Goal: Information Seeking & Learning: Understand process/instructions

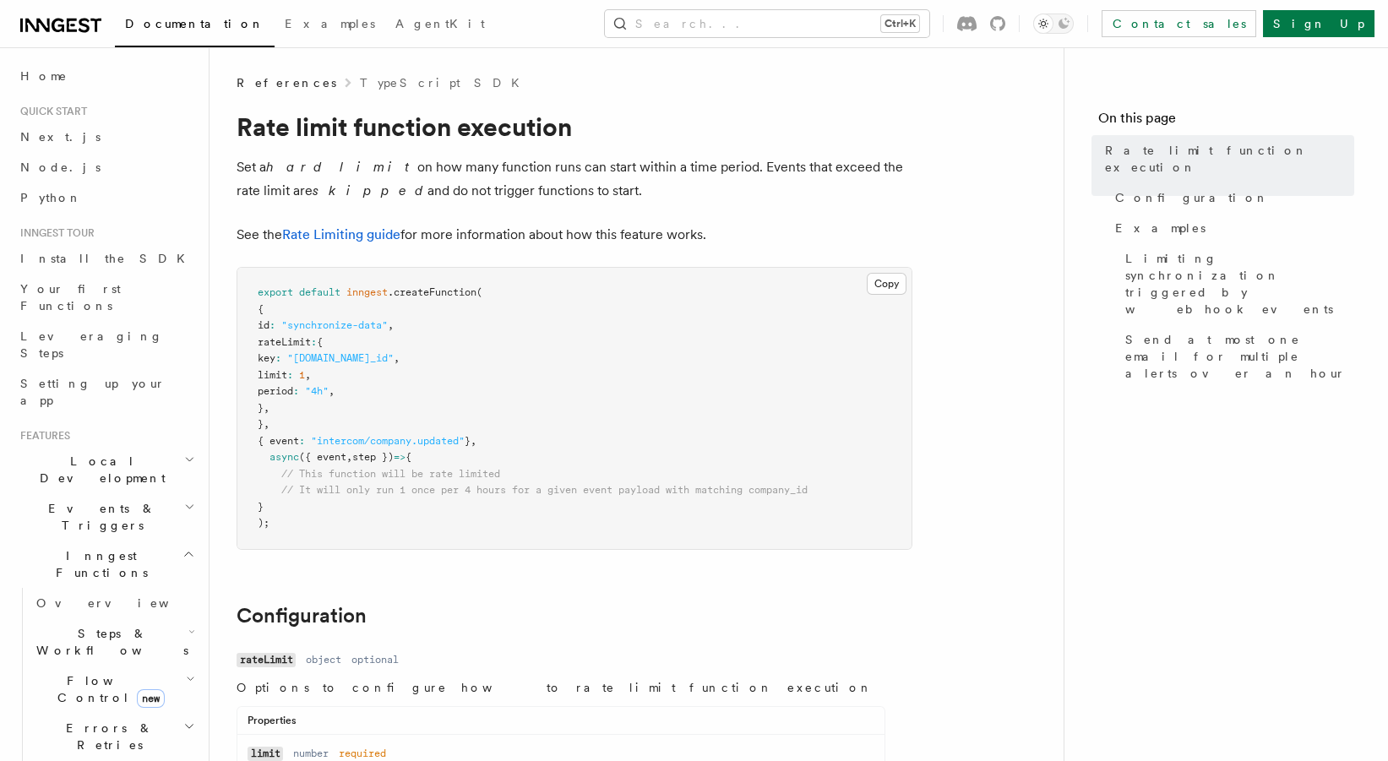
drag, startPoint x: 485, startPoint y: 181, endPoint x: 543, endPoint y: 194, distance: 58.8
click at [543, 194] on p "Set a hard limit on how many function runs can start within a time period. Even…" at bounding box center [575, 178] width 676 height 47
click at [427, 162] on p "Set a hard limit on how many function runs can start within a time period. Even…" at bounding box center [575, 178] width 676 height 47
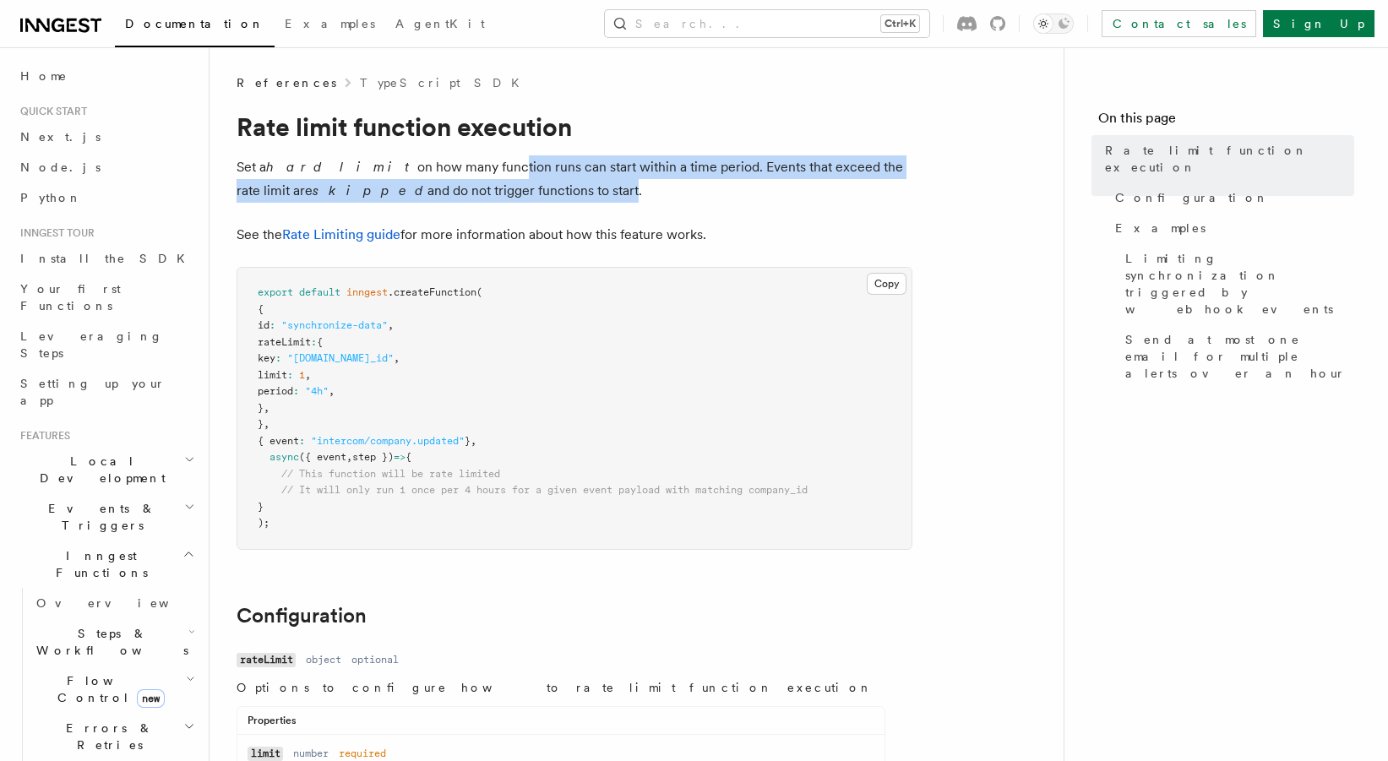
drag, startPoint x: 459, startPoint y: 171, endPoint x: 494, endPoint y: 182, distance: 37.2
click at [494, 182] on p "Set a hard limit on how many function runs can start within a time period. Even…" at bounding box center [575, 178] width 676 height 47
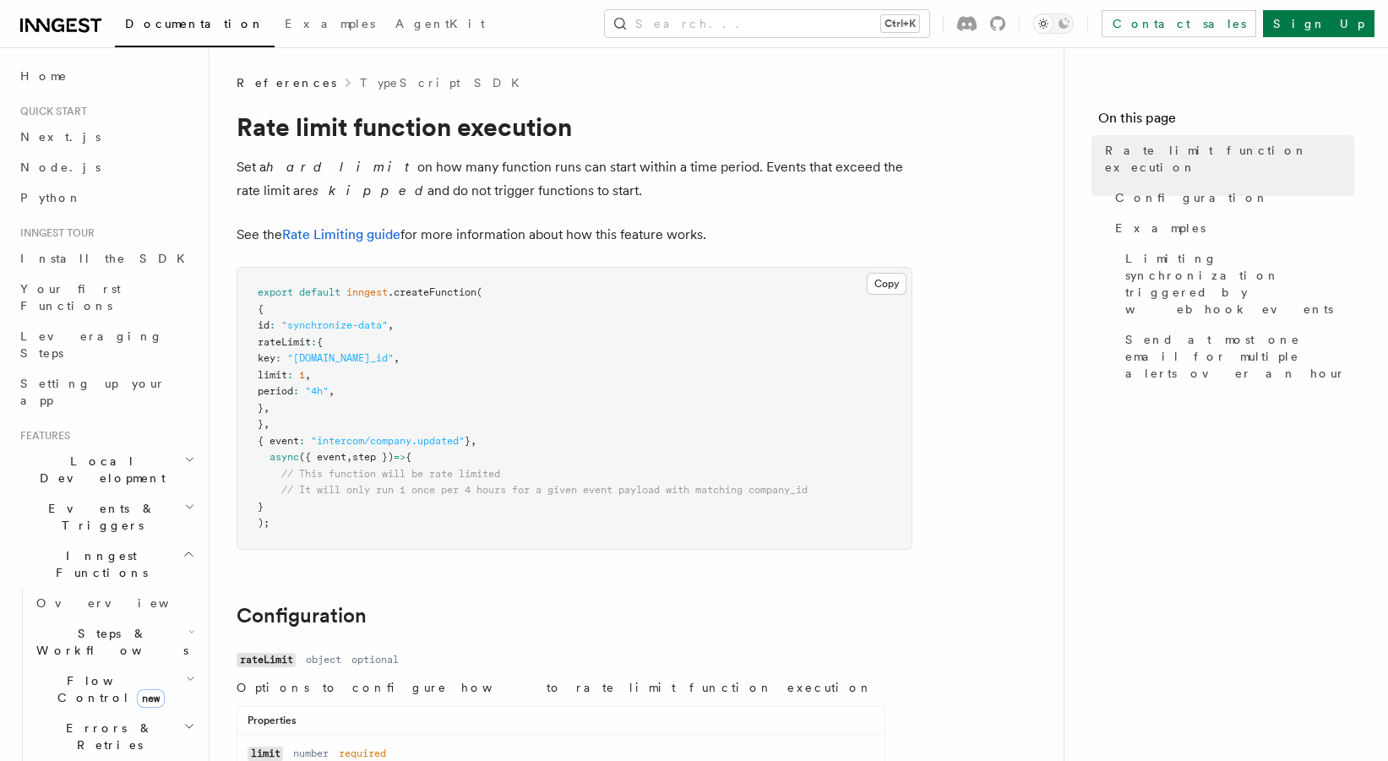
drag, startPoint x: 535, startPoint y: 183, endPoint x: 406, endPoint y: 167, distance: 129.4
click at [406, 167] on p "Set a hard limit on how many function runs can start within a time period. Even…" at bounding box center [575, 178] width 676 height 47
drag, startPoint x: 427, startPoint y: 172, endPoint x: 508, endPoint y: 180, distance: 81.6
click at [508, 180] on p "Set a hard limit on how many function runs can start within a time period. Even…" at bounding box center [575, 178] width 676 height 47
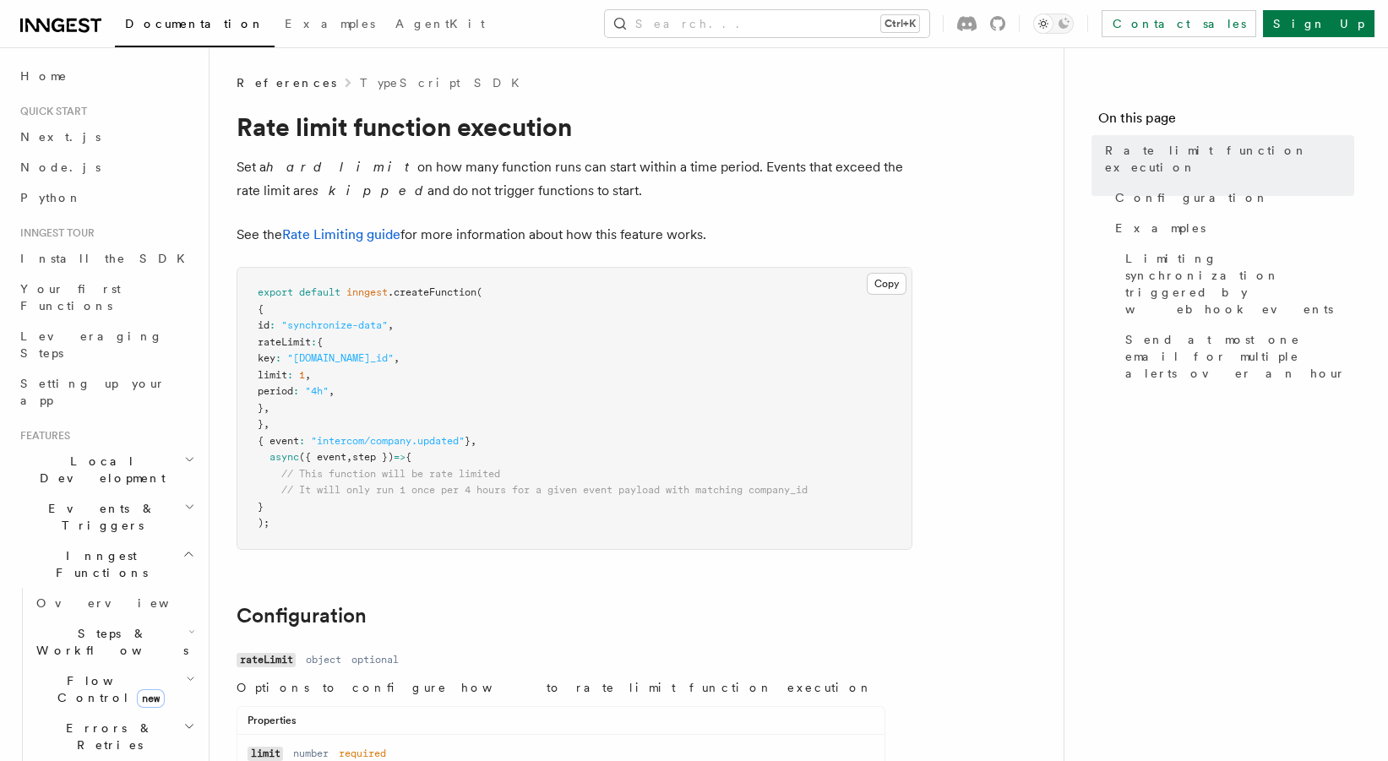
click at [508, 180] on p "Set a hard limit on how many function runs can start within a time period. Even…" at bounding box center [575, 178] width 676 height 47
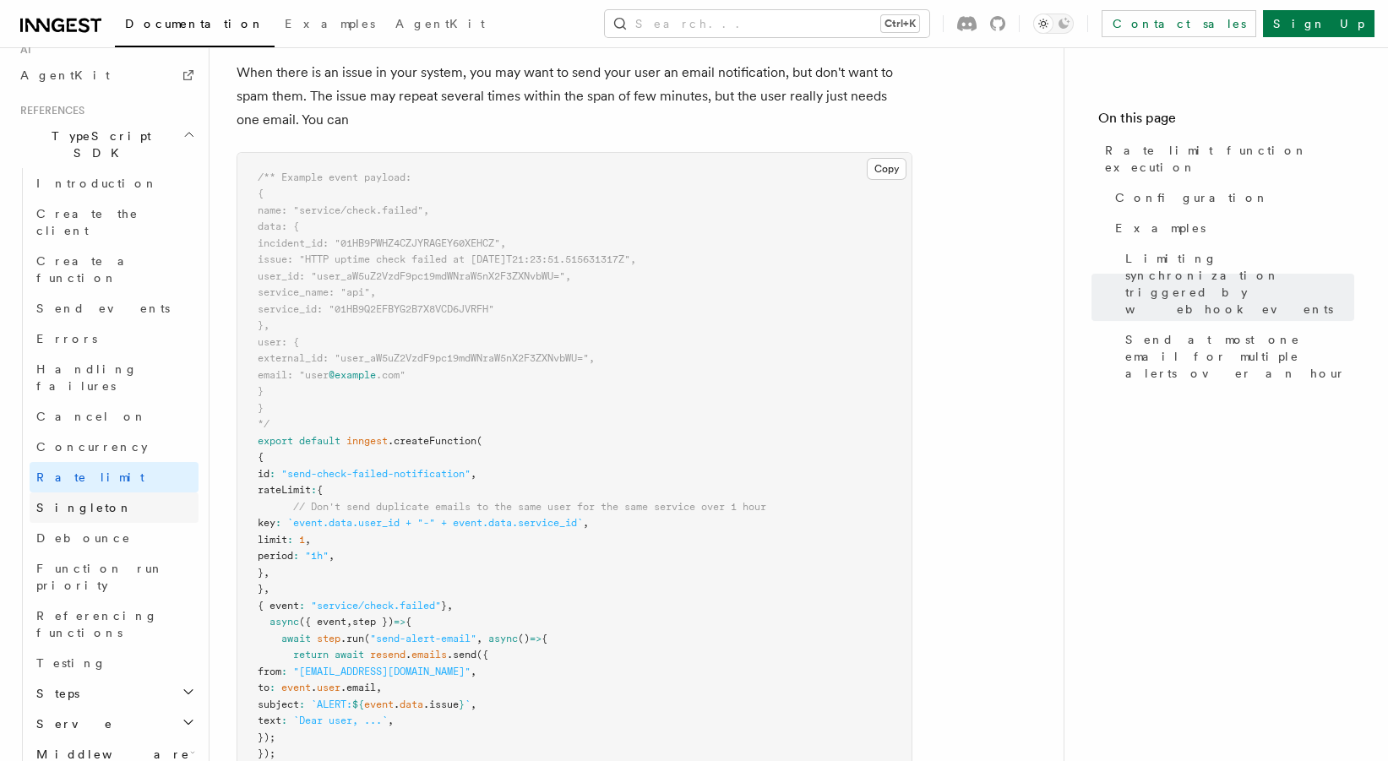
scroll to position [949, 0]
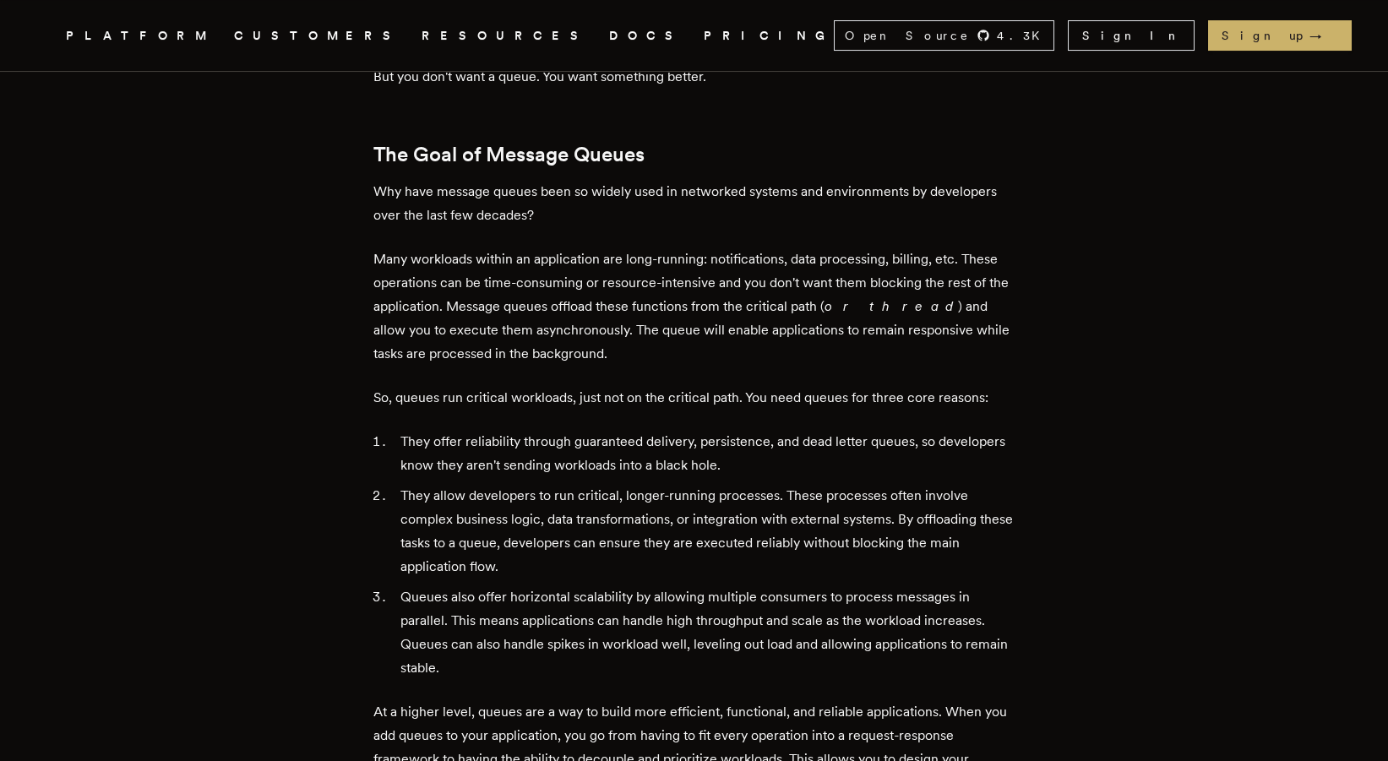
scroll to position [750, 0]
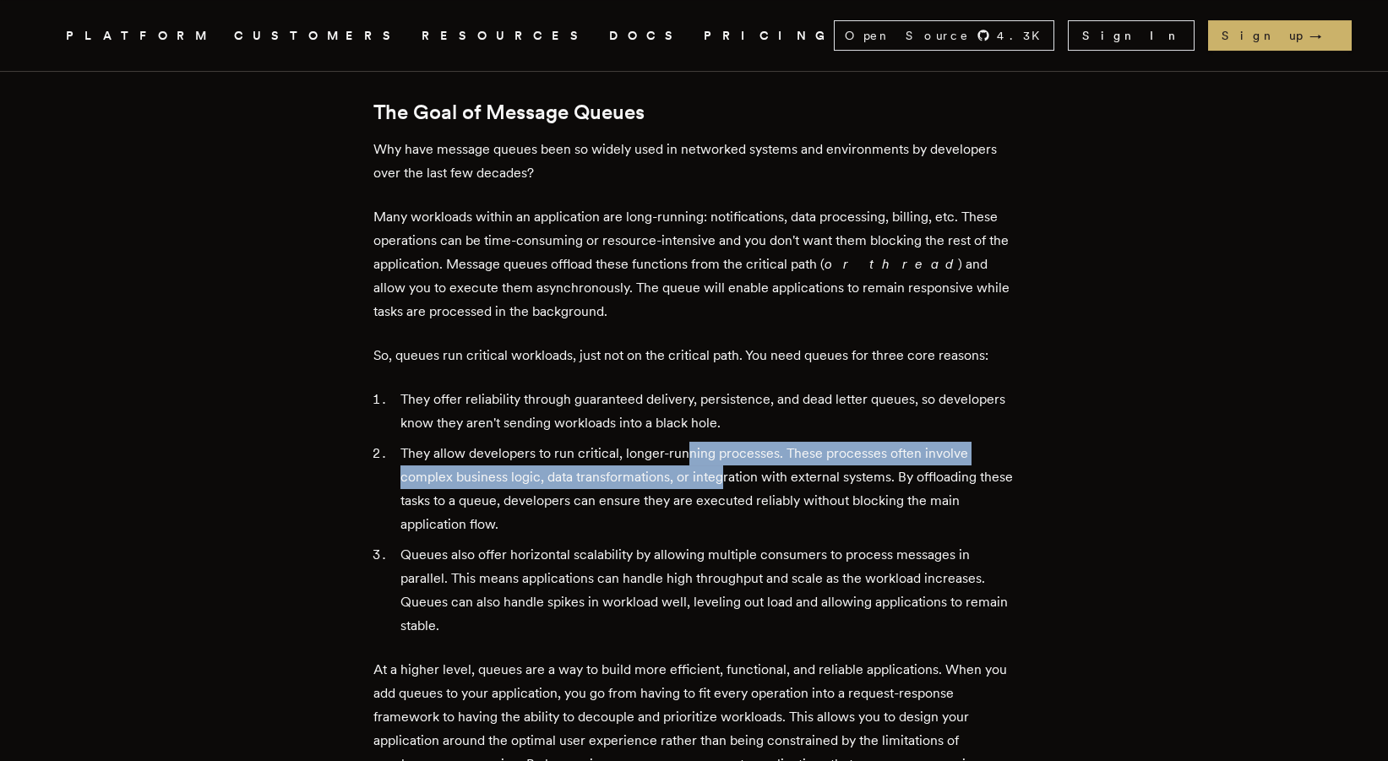
drag, startPoint x: 691, startPoint y: 433, endPoint x: 727, endPoint y: 462, distance: 46.2
click at [727, 462] on li "They allow developers to run critical, longer-running processes. These processe…" at bounding box center [706, 489] width 620 height 95
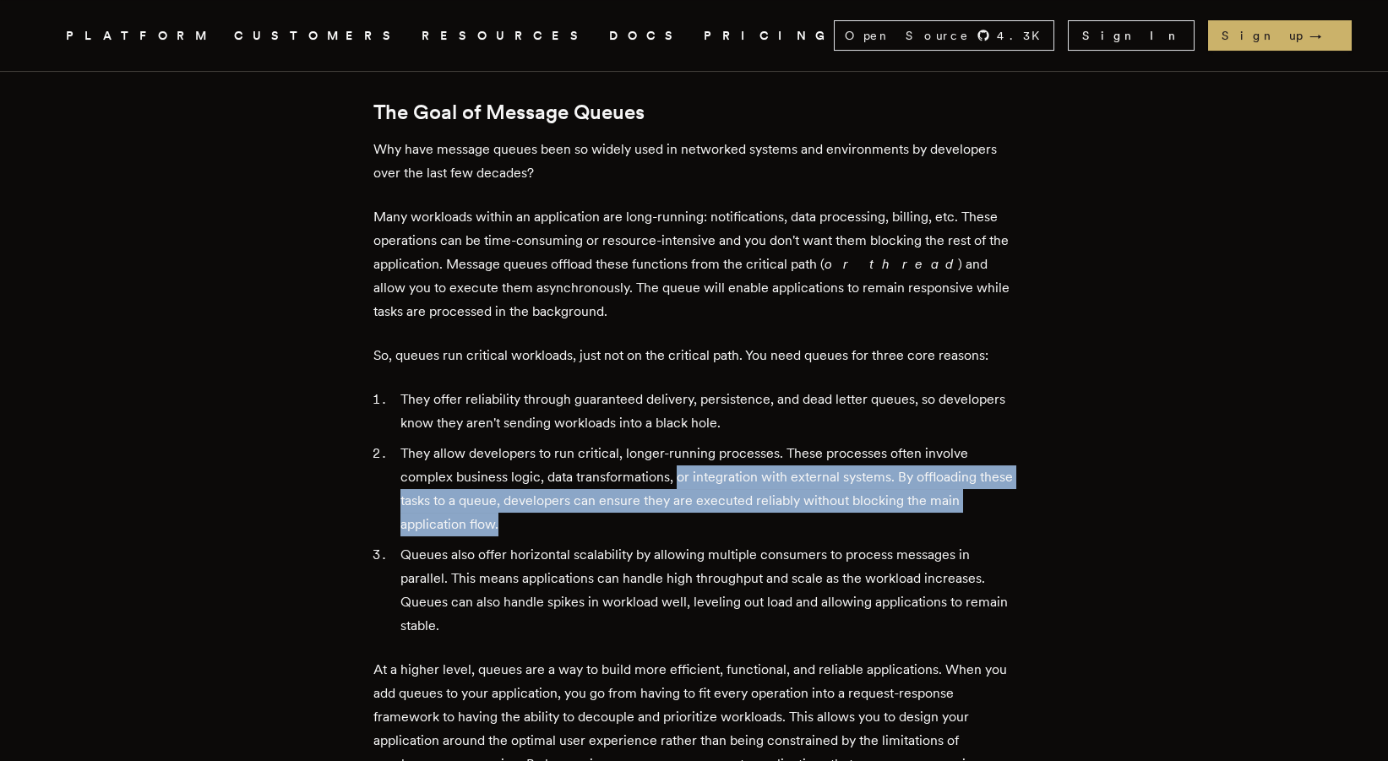
drag, startPoint x: 739, startPoint y: 491, endPoint x: 683, endPoint y: 445, distance: 73.3
click at [683, 445] on li "They allow developers to run critical, longer-running processes. These processe…" at bounding box center [706, 489] width 620 height 95
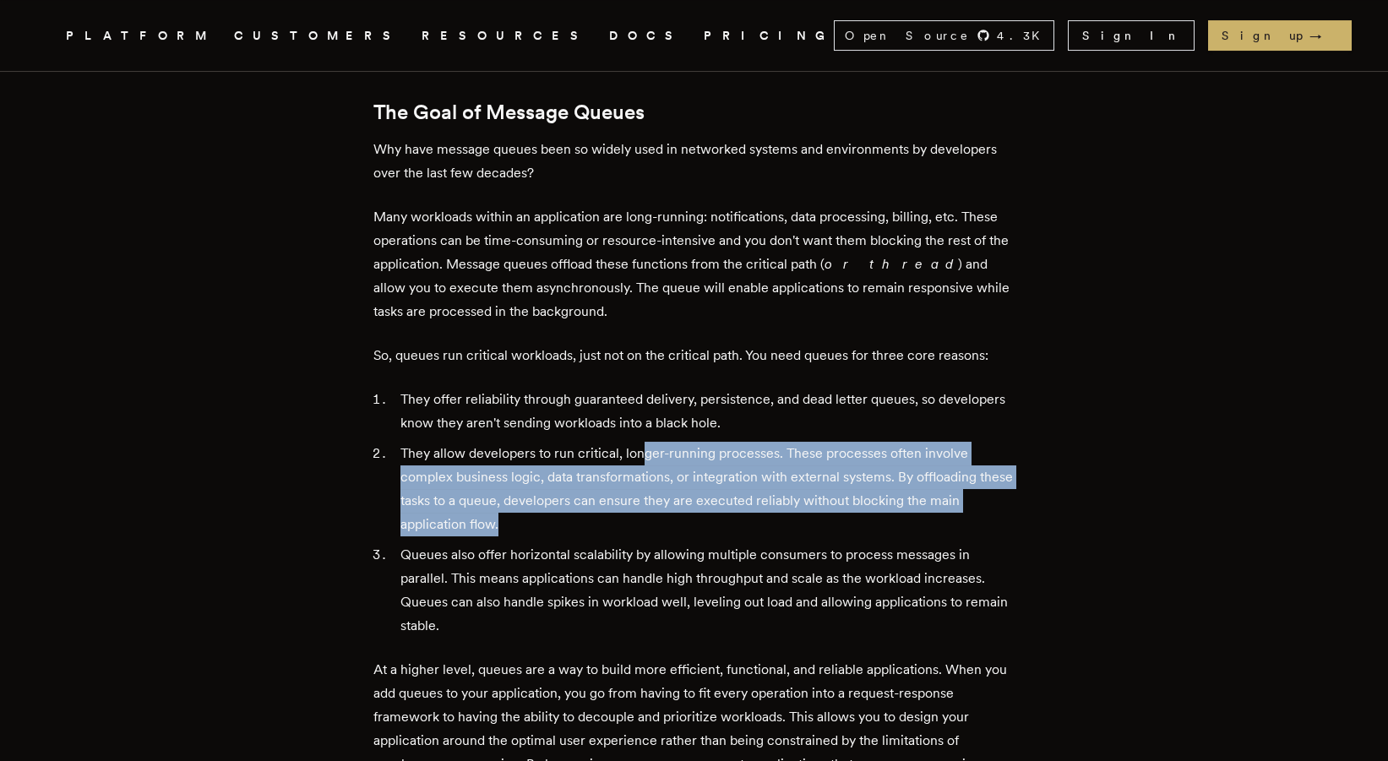
drag, startPoint x: 651, startPoint y: 440, endPoint x: 690, endPoint y: 489, distance: 63.1
click at [690, 489] on li "They allow developers to run critical, longer-running processes. These processe…" at bounding box center [706, 489] width 620 height 95
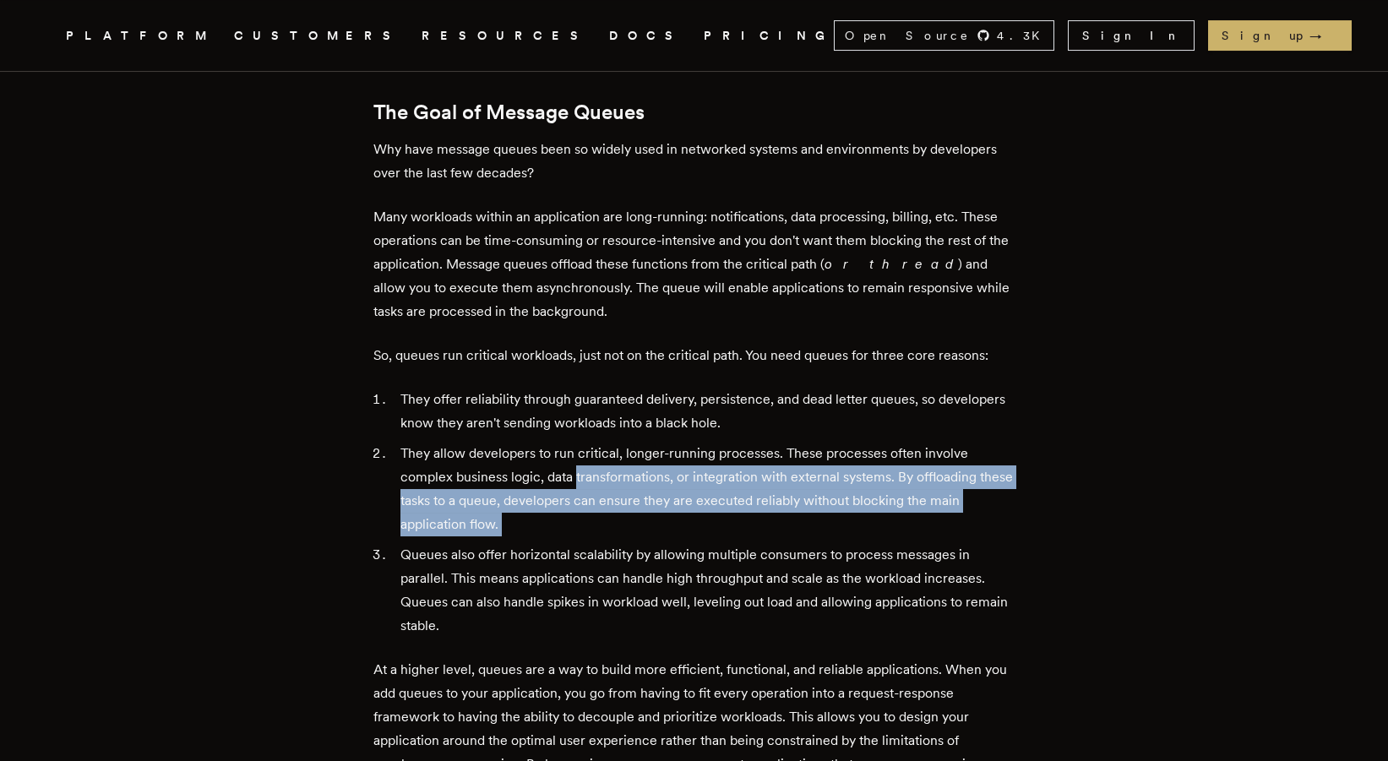
drag, startPoint x: 690, startPoint y: 490, endPoint x: 617, endPoint y: 445, distance: 86.1
click at [617, 445] on li "They allow developers to run critical, longer-running processes. These processe…" at bounding box center [706, 489] width 620 height 95
drag, startPoint x: 617, startPoint y: 445, endPoint x: 653, endPoint y: 499, distance: 64.5
click at [653, 499] on li "They allow developers to run critical, longer-running processes. These processe…" at bounding box center [706, 489] width 620 height 95
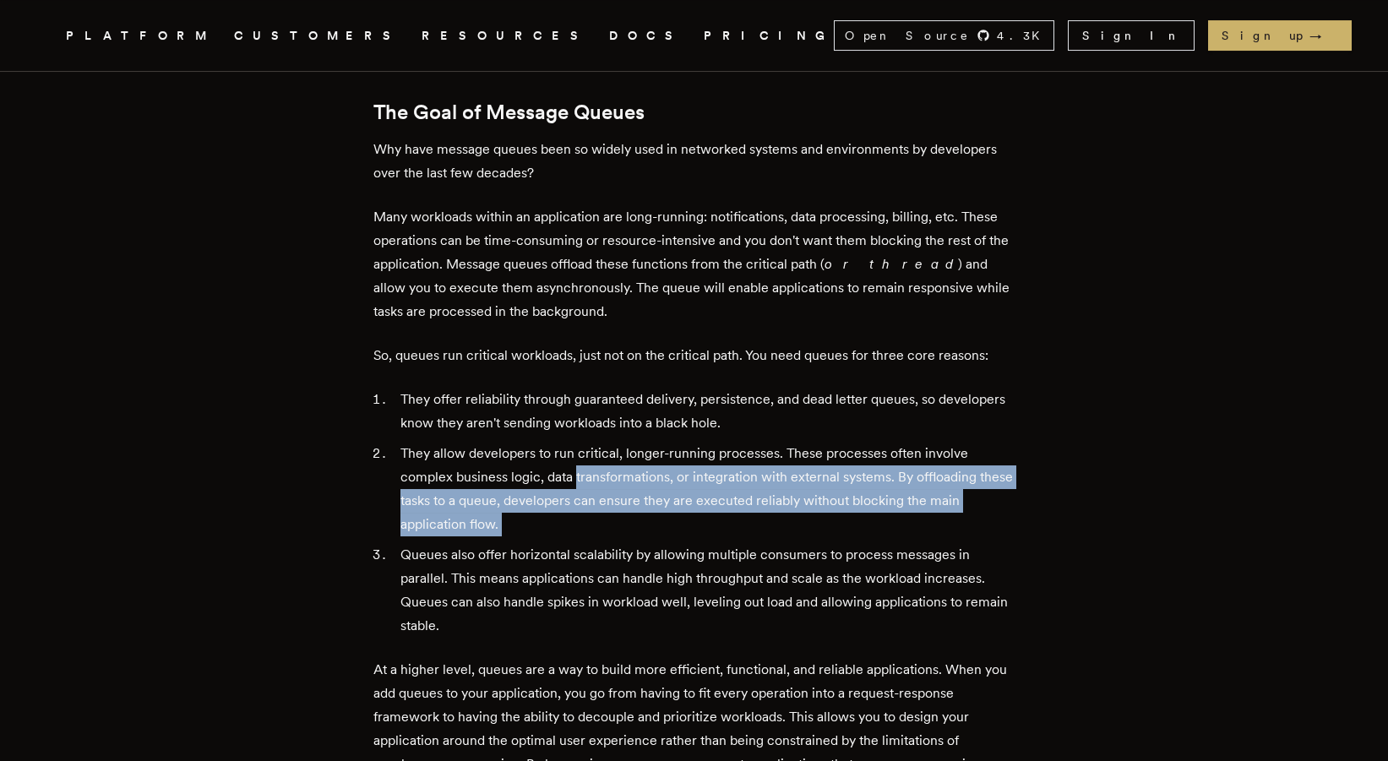
click at [653, 499] on li "They allow developers to run critical, longer-running processes. These processe…" at bounding box center [706, 489] width 620 height 95
drag, startPoint x: 644, startPoint y: 492, endPoint x: 597, endPoint y: 458, distance: 58.2
click at [597, 458] on li "They allow developers to run critical, longer-running processes. These processe…" at bounding box center [706, 489] width 620 height 95
drag, startPoint x: 597, startPoint y: 458, endPoint x: 625, endPoint y: 496, distance: 47.2
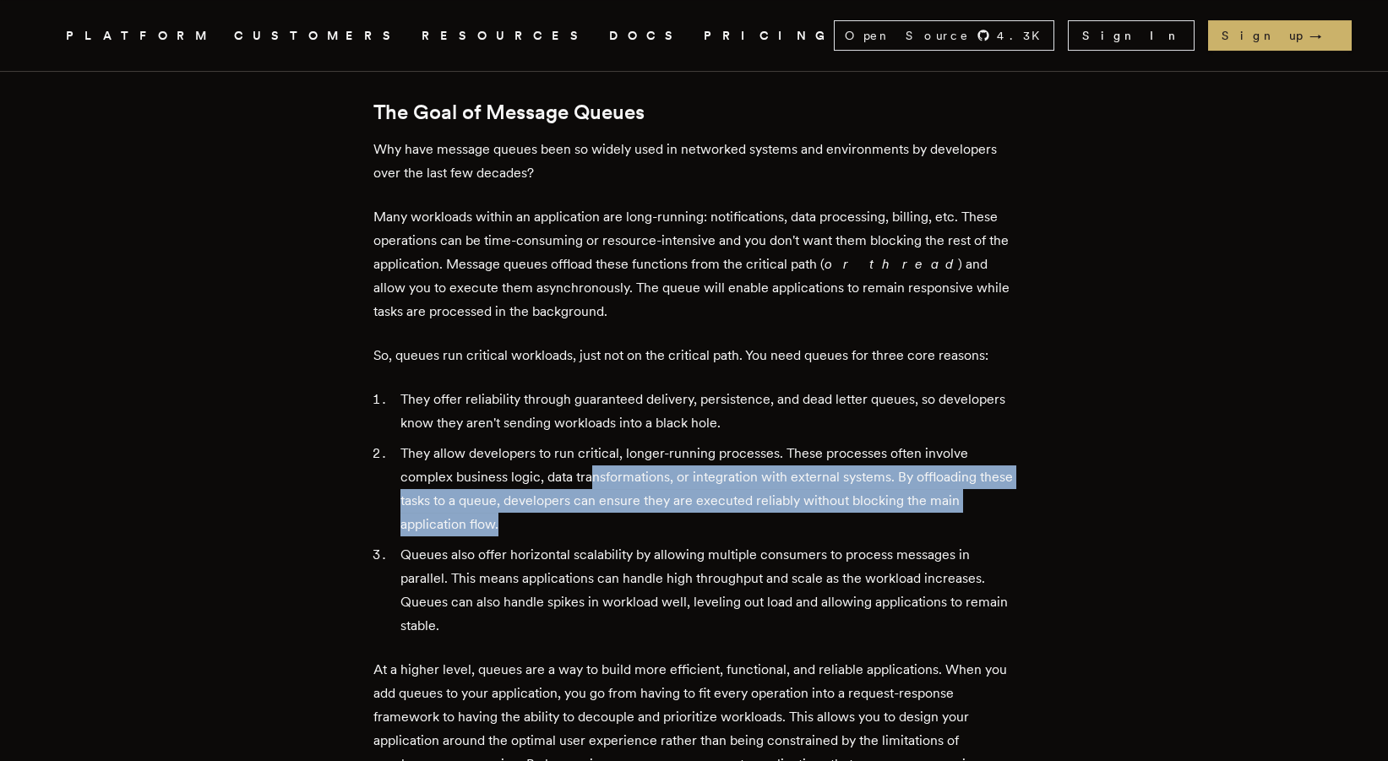
click at [625, 496] on li "They allow developers to run critical, longer-running processes. These processe…" at bounding box center [706, 489] width 620 height 95
drag, startPoint x: 625, startPoint y: 496, endPoint x: 597, endPoint y: 447, distance: 56.4
click at [597, 447] on li "They allow developers to run critical, longer-running processes. These processe…" at bounding box center [706, 489] width 620 height 95
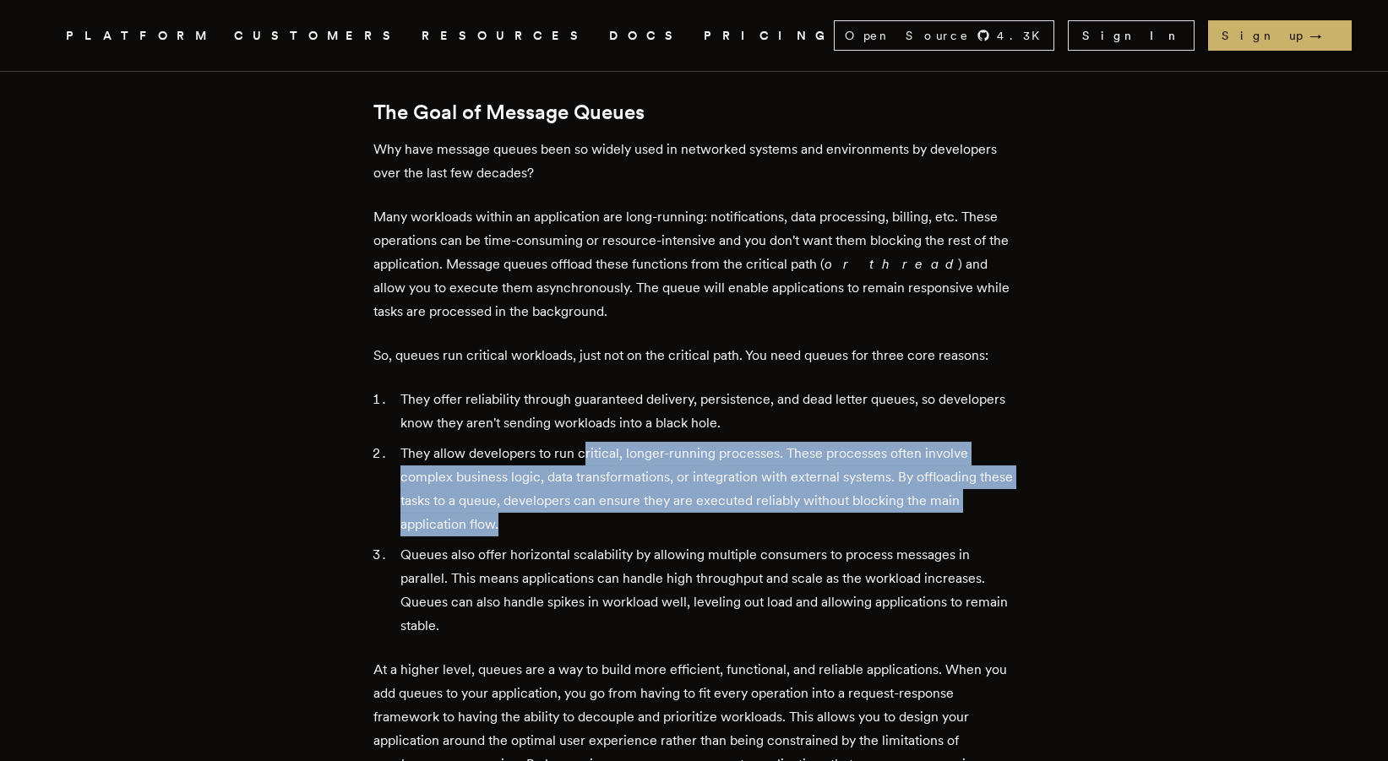
drag, startPoint x: 588, startPoint y: 438, endPoint x: 625, endPoint y: 503, distance: 74.9
click at [625, 503] on li "They allow developers to run critical, longer-running processes. These processe…" at bounding box center [706, 489] width 620 height 95
drag, startPoint x: 625, startPoint y: 503, endPoint x: 570, endPoint y: 439, distance: 84.4
click at [570, 442] on li "They allow developers to run critical, longer-running processes. These processe…" at bounding box center [706, 489] width 620 height 95
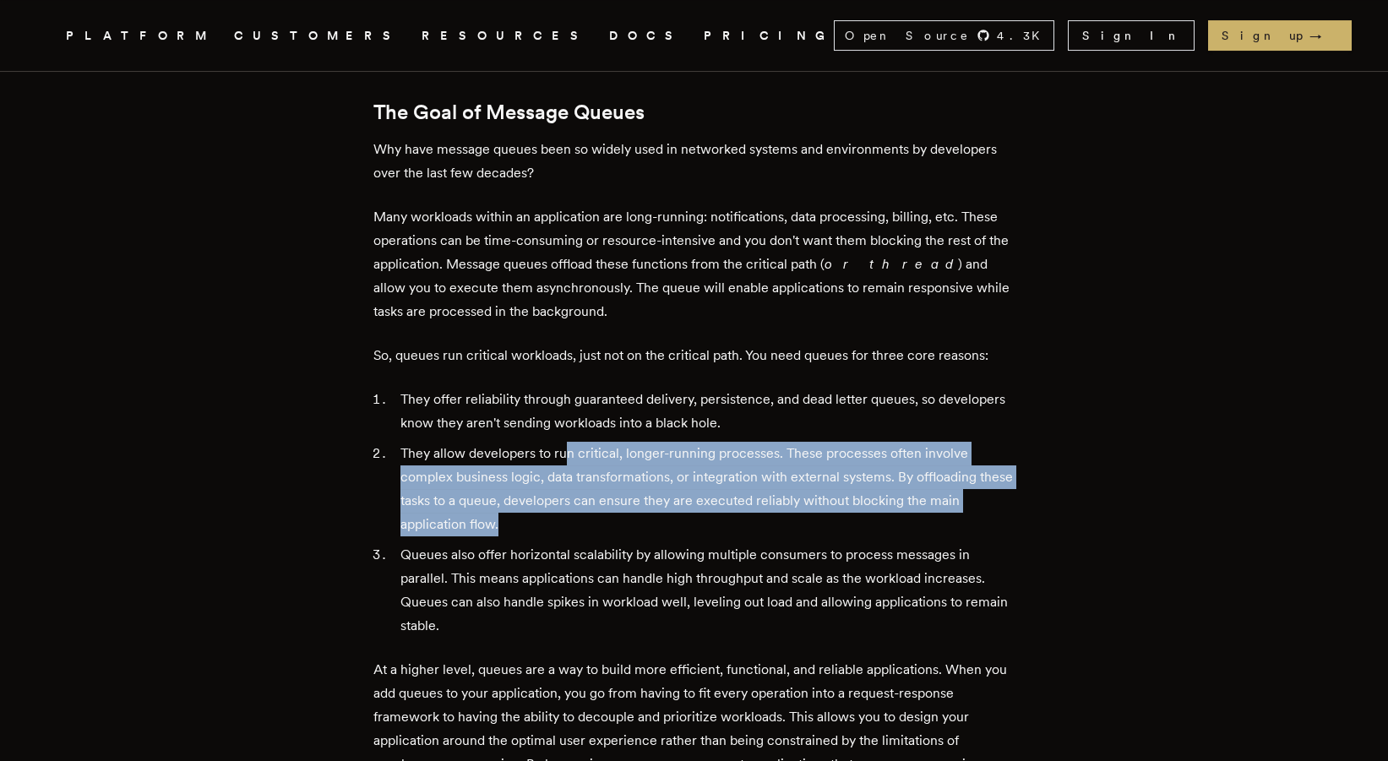
click at [570, 442] on li "They allow developers to run critical, longer-running processes. These processe…" at bounding box center [706, 489] width 620 height 95
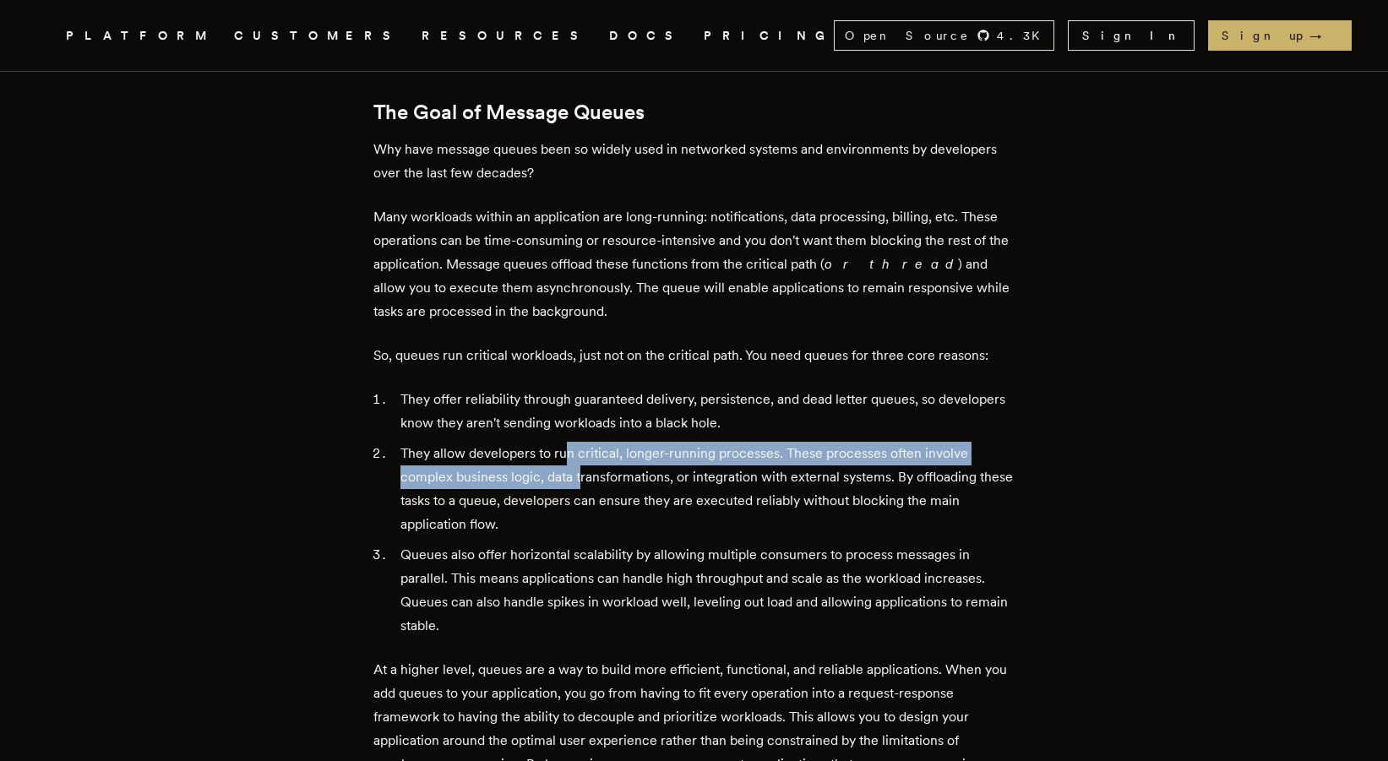
drag, startPoint x: 570, startPoint y: 439, endPoint x: 588, endPoint y: 457, distance: 25.1
click at [588, 457] on li "They allow developers to run critical, longer-running processes. These processe…" at bounding box center [706, 489] width 620 height 95
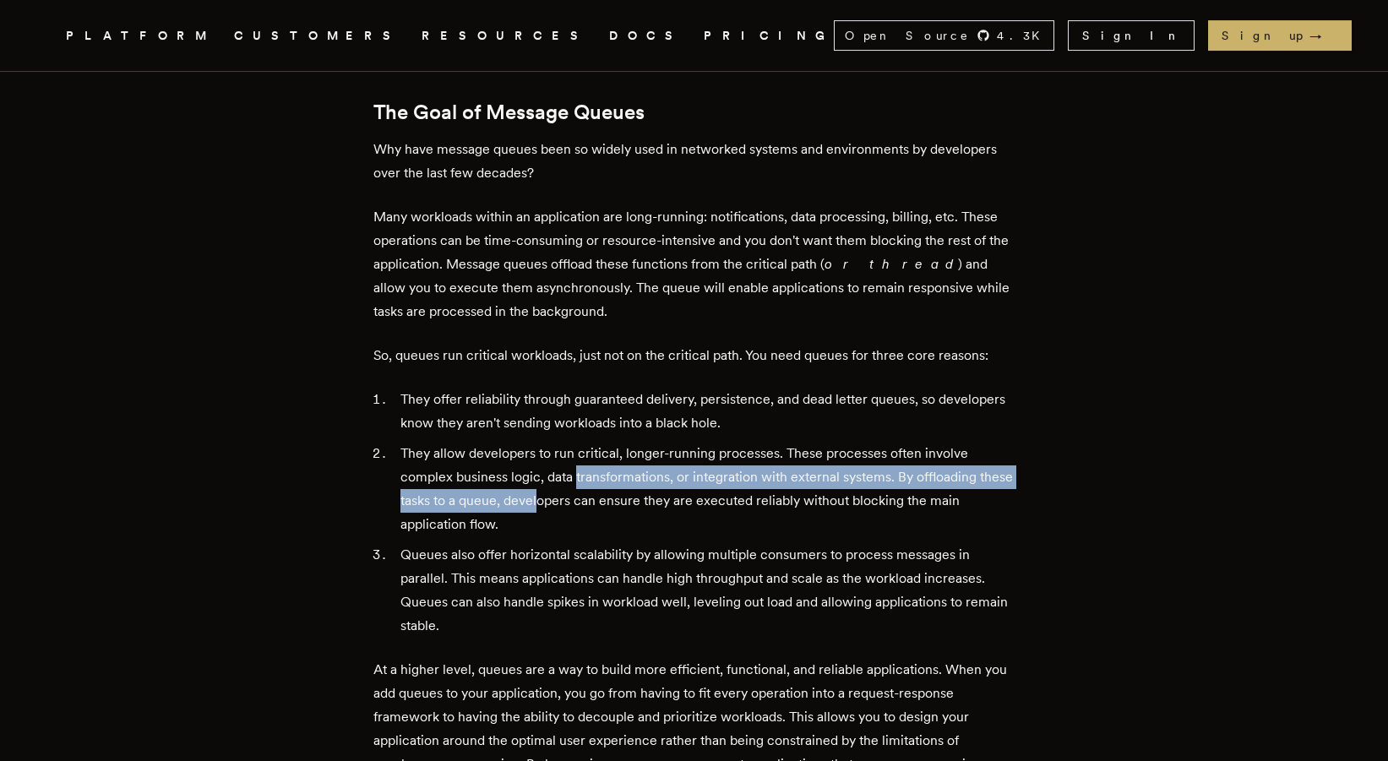
drag, startPoint x: 581, startPoint y: 452, endPoint x: 581, endPoint y: 486, distance: 33.8
click at [581, 486] on li "They allow developers to run critical, longer-running processes. These processe…" at bounding box center [706, 489] width 620 height 95
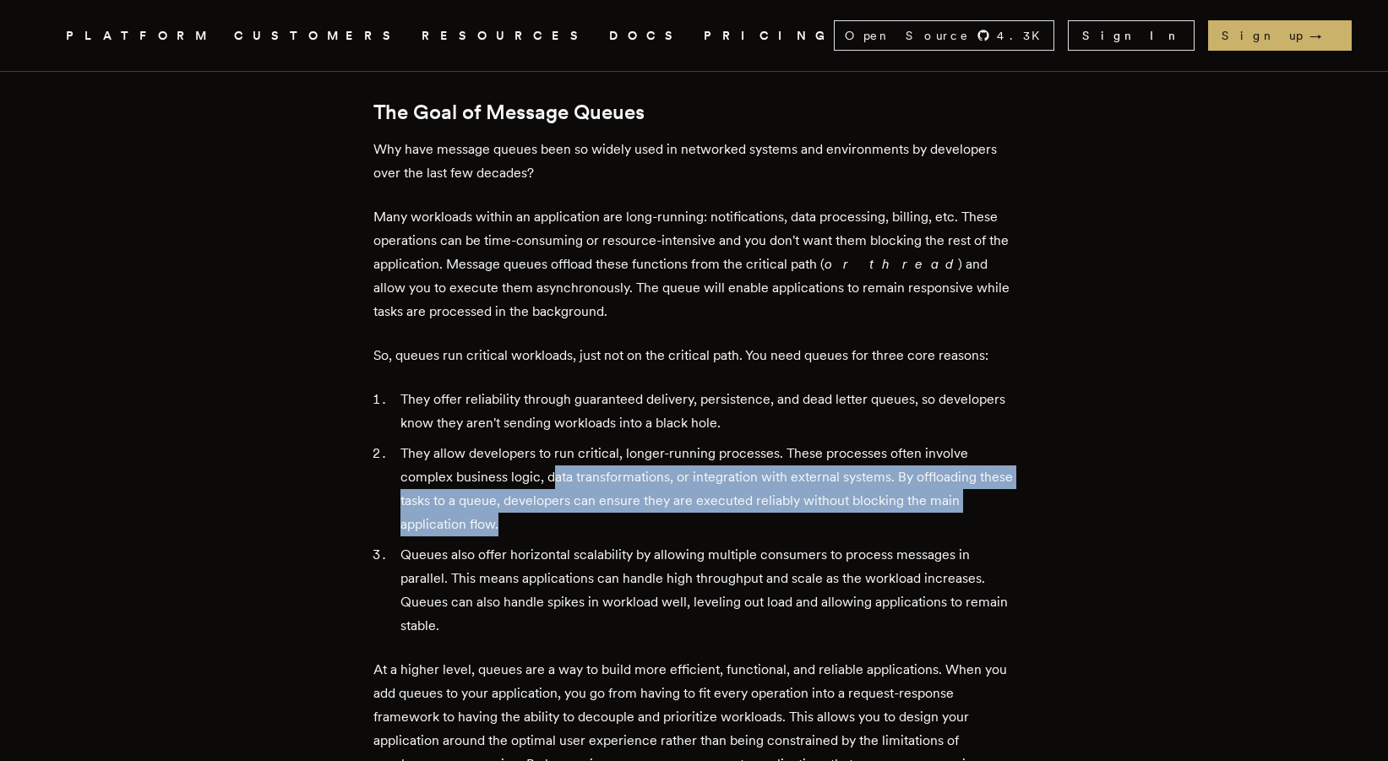
drag, startPoint x: 578, startPoint y: 500, endPoint x: 557, endPoint y: 450, distance: 54.9
click at [557, 450] on li "They allow developers to run critical, longer-running processes. These processe…" at bounding box center [706, 489] width 620 height 95
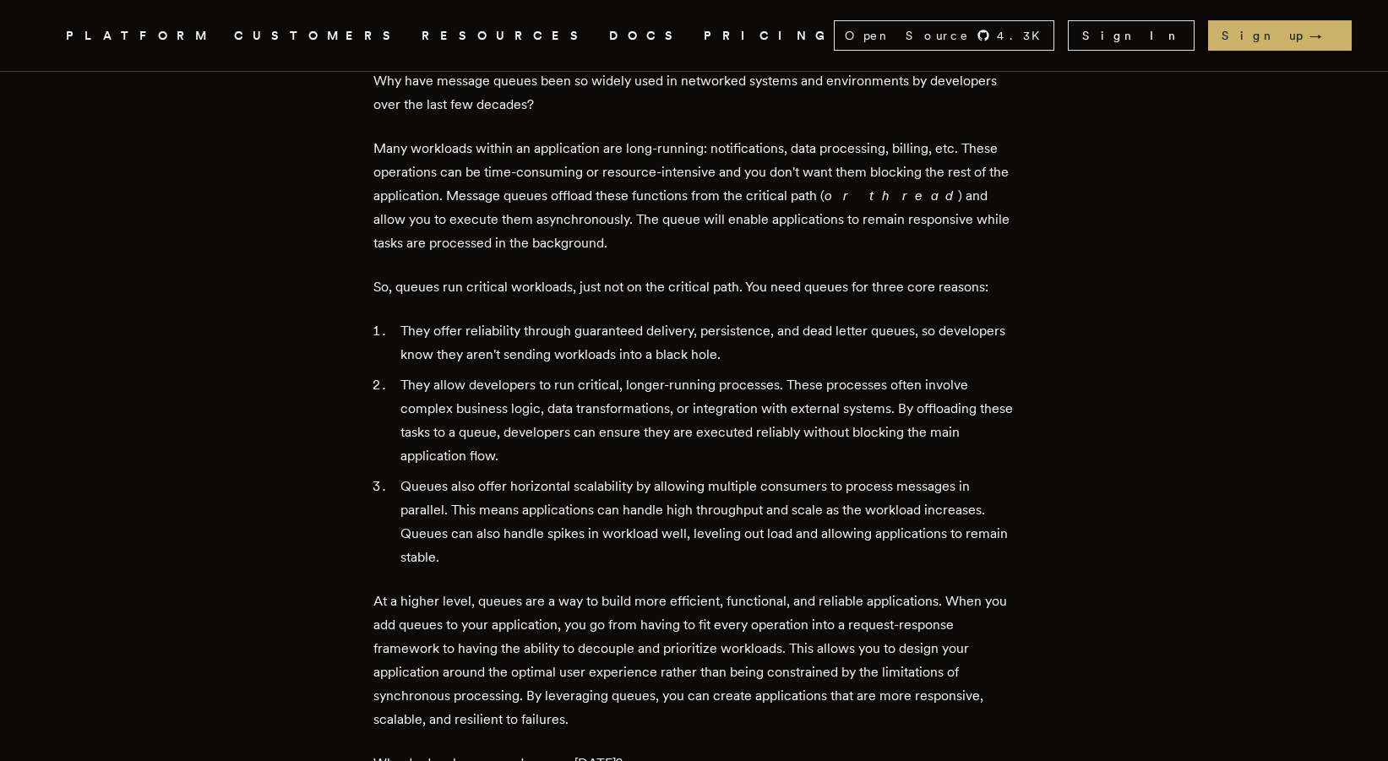
scroll to position [845, 0]
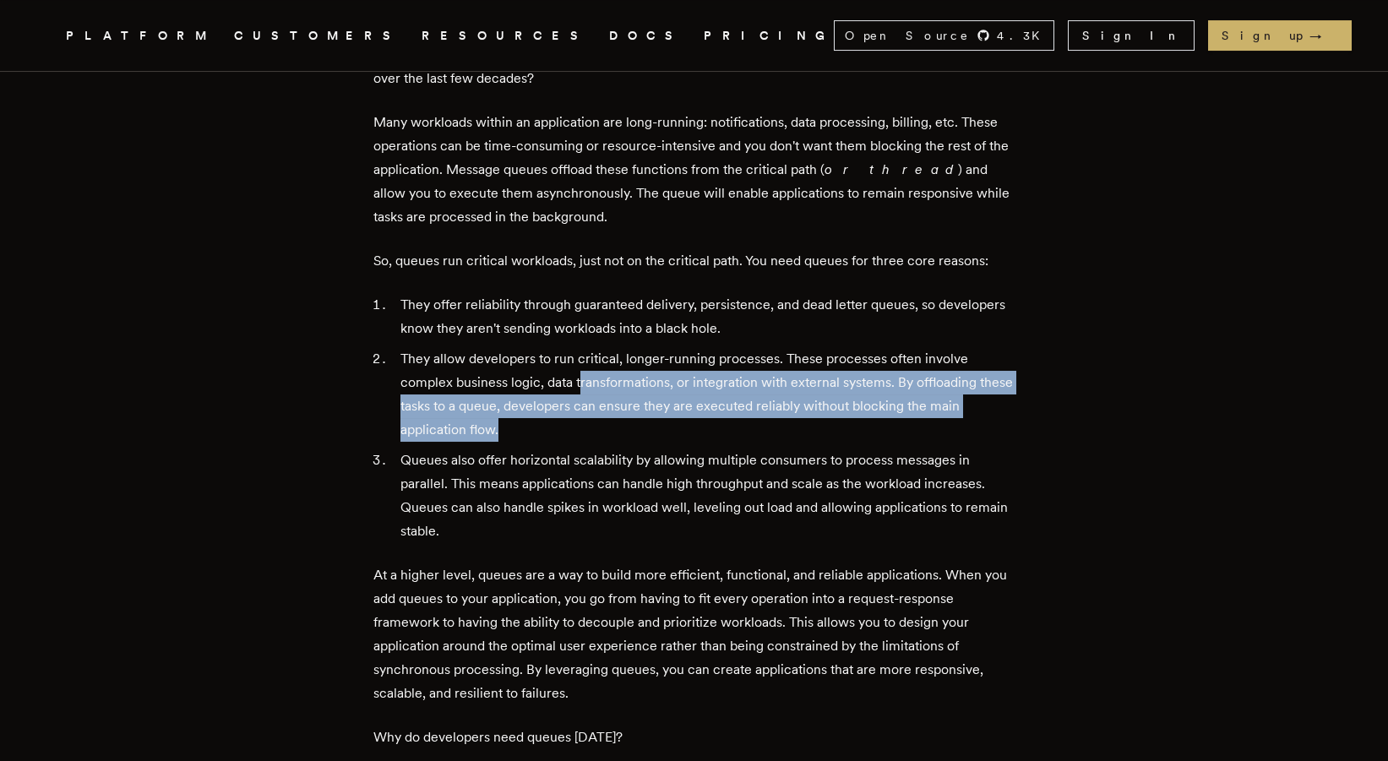
drag, startPoint x: 587, startPoint y: 396, endPoint x: 587, endPoint y: 364, distance: 32.1
click at [587, 364] on li "They allow developers to run critical, longer-running processes. These processe…" at bounding box center [706, 394] width 620 height 95
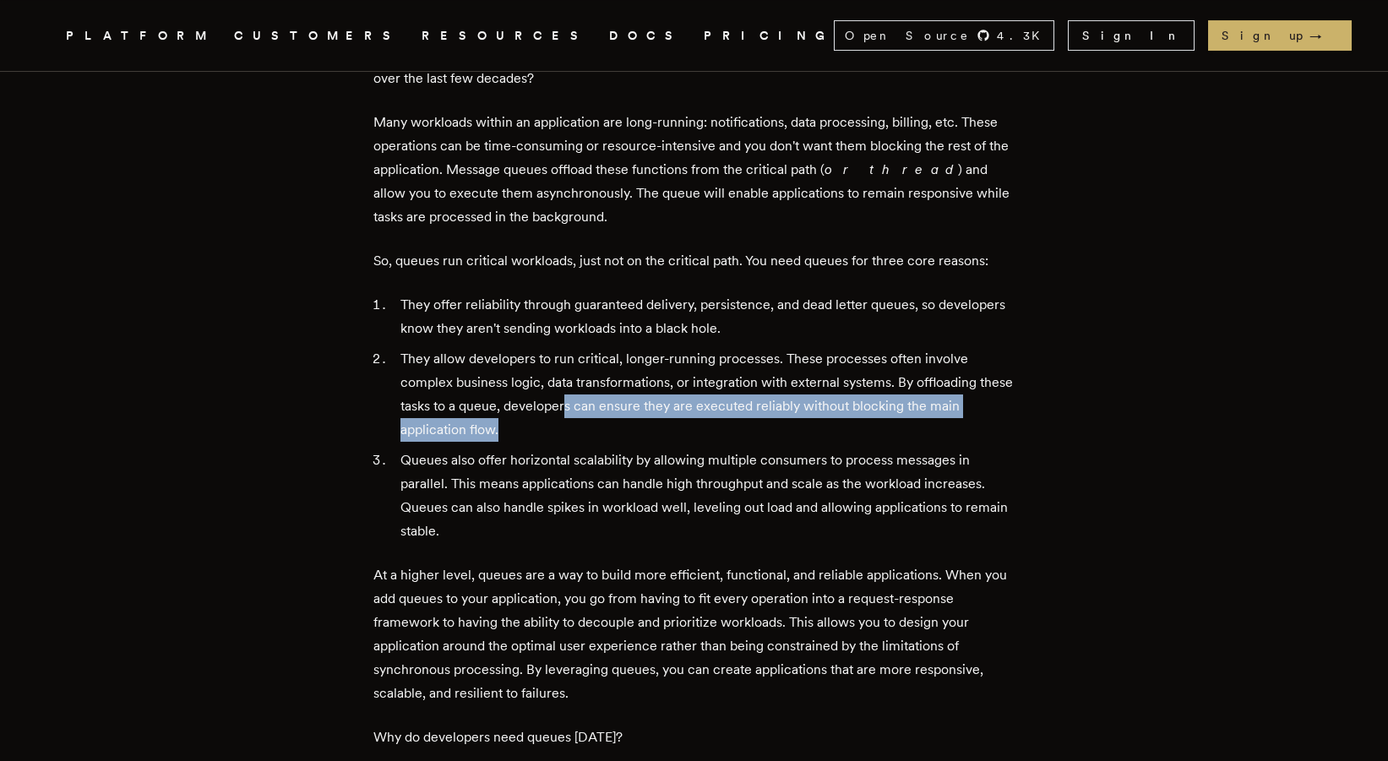
drag, startPoint x: 606, startPoint y: 387, endPoint x: 627, endPoint y: 403, distance: 26.5
click at [627, 403] on li "They allow developers to run critical, longer-running processes. These processe…" at bounding box center [706, 394] width 620 height 95
drag, startPoint x: 649, startPoint y: 411, endPoint x: 615, endPoint y: 372, distance: 51.5
click at [615, 372] on li "They allow developers to run critical, longer-running processes. These processe…" at bounding box center [706, 394] width 620 height 95
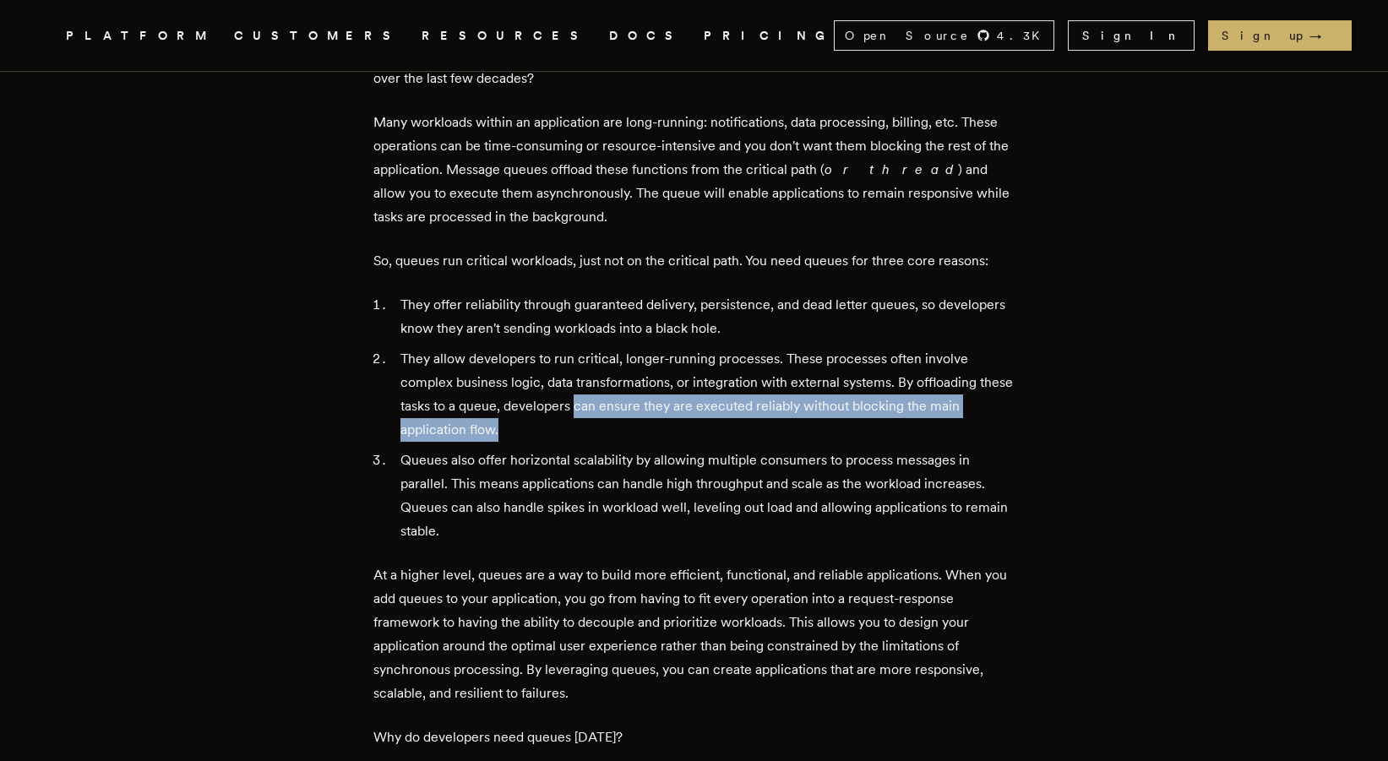
click at [615, 372] on li "They allow developers to run critical, longer-running processes. These processe…" at bounding box center [706, 394] width 620 height 95
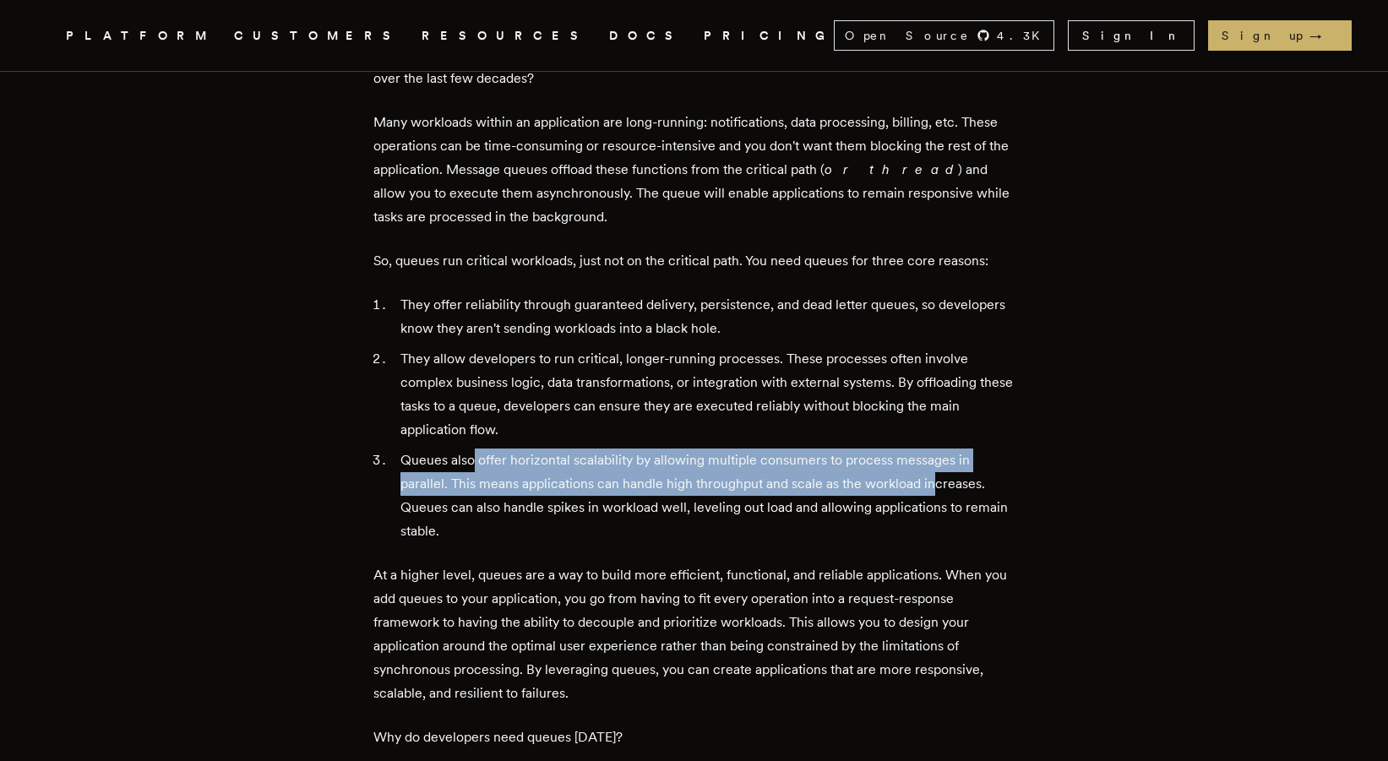
drag, startPoint x: 477, startPoint y: 429, endPoint x: 938, endPoint y: 471, distance: 462.4
click at [938, 471] on li "Queues also offer horizontal scalability by allowing multiple consumers to proc…" at bounding box center [706, 496] width 620 height 95
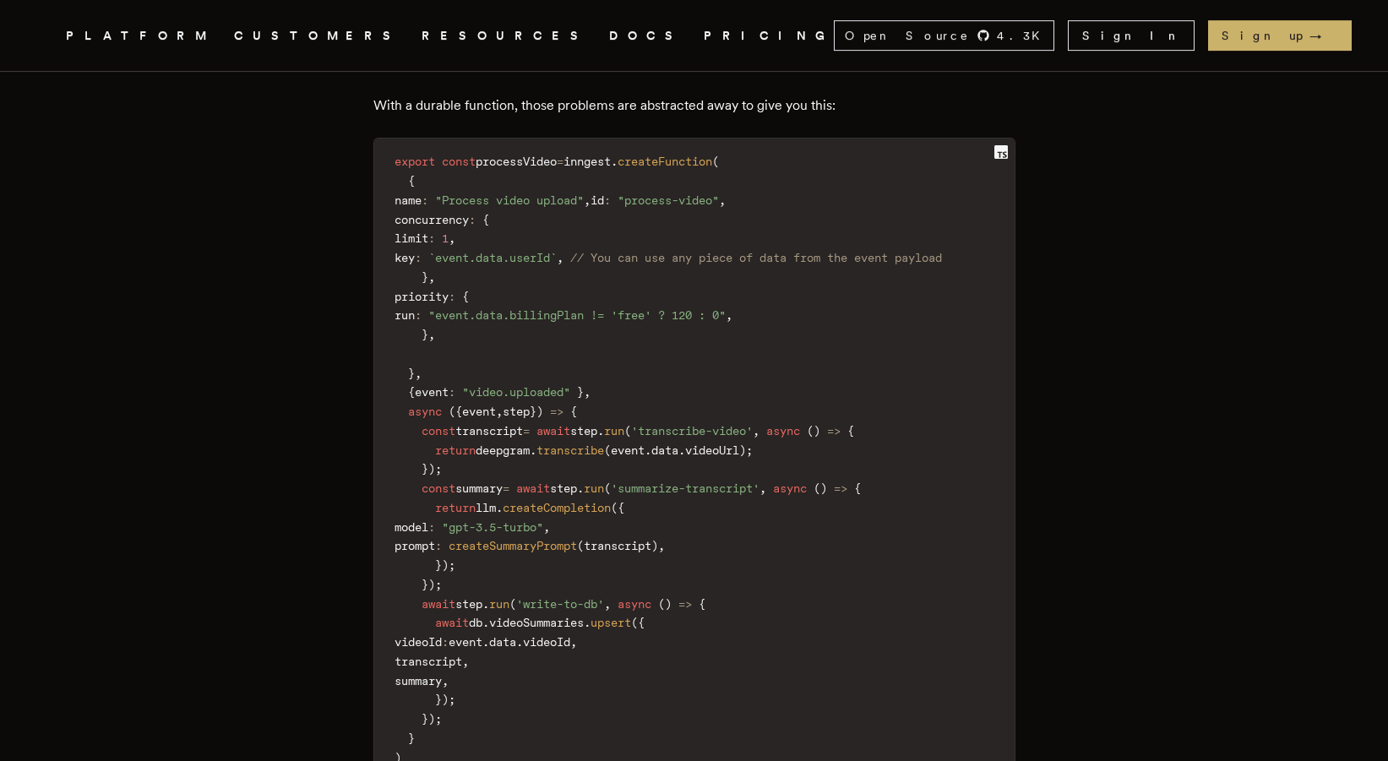
scroll to position [3756, 0]
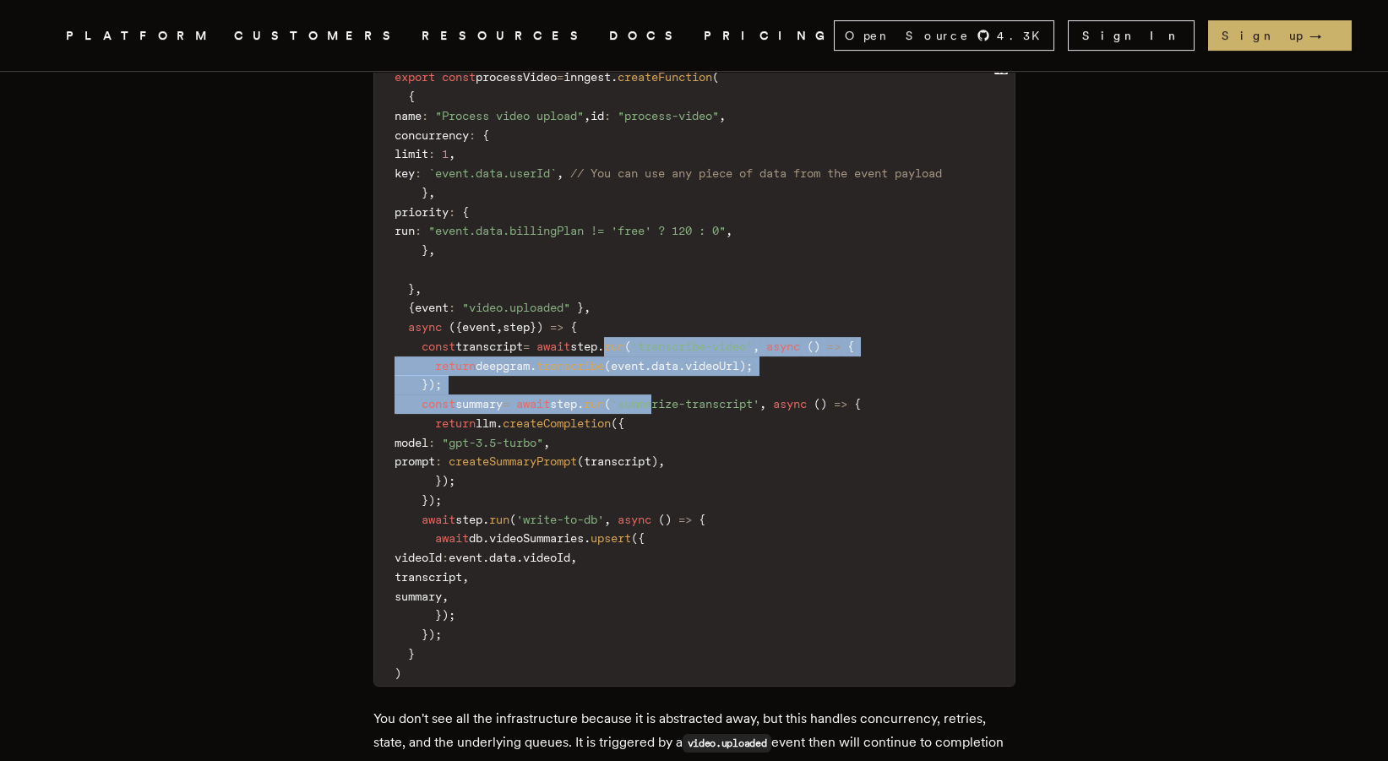
drag, startPoint x: 640, startPoint y: 325, endPoint x: 690, endPoint y: 373, distance: 69.9
click at [690, 373] on code "export const processVideo = inngest . createFunction ( { name : "Process video …" at bounding box center [694, 375] width 641 height 622
click at [690, 397] on span "'summarize-transcript'" at bounding box center [685, 404] width 149 height 14
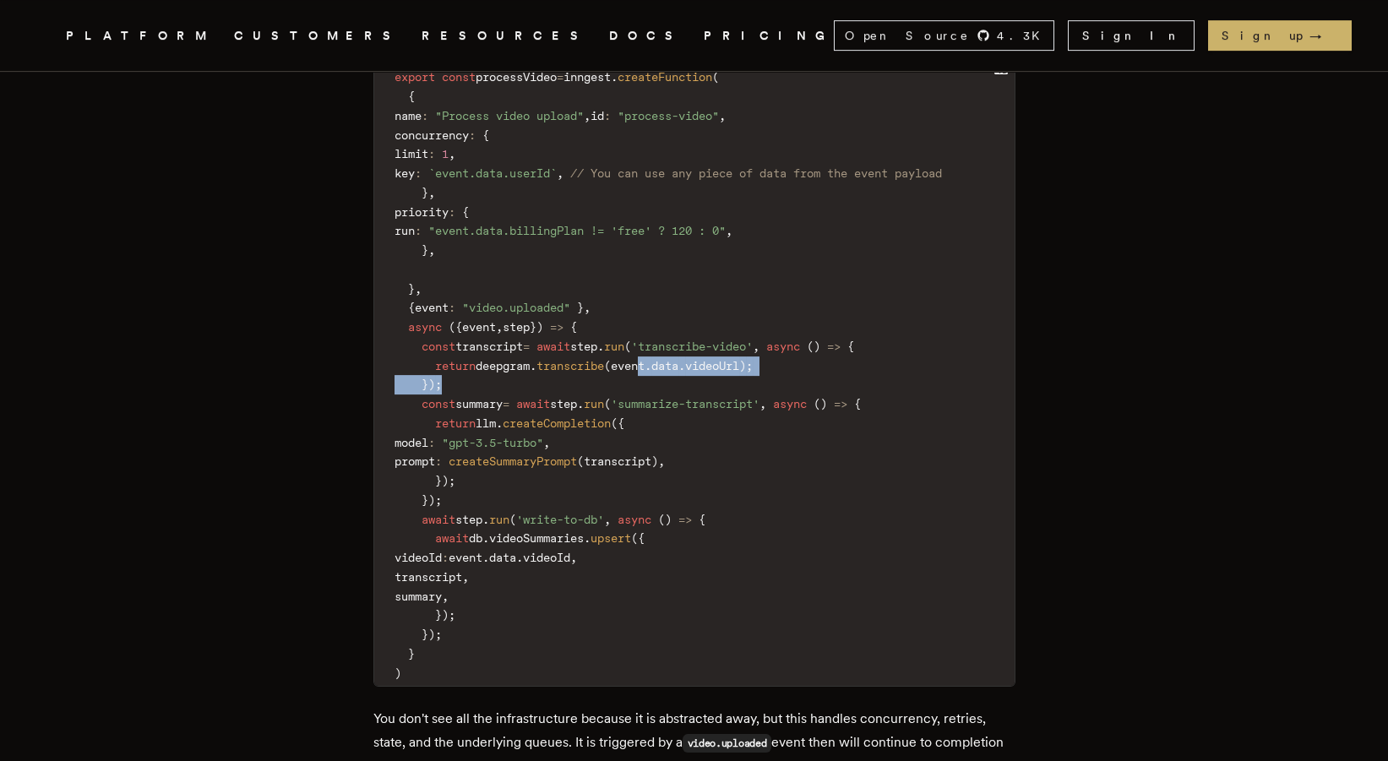
drag, startPoint x: 676, startPoint y: 341, endPoint x: 663, endPoint y: 334, distance: 15.5
click at [663, 334] on code "export const processVideo = inngest . createFunction ( { name : "Process video …" at bounding box center [694, 375] width 641 height 622
click at [645, 359] on span "event" at bounding box center [628, 366] width 34 height 14
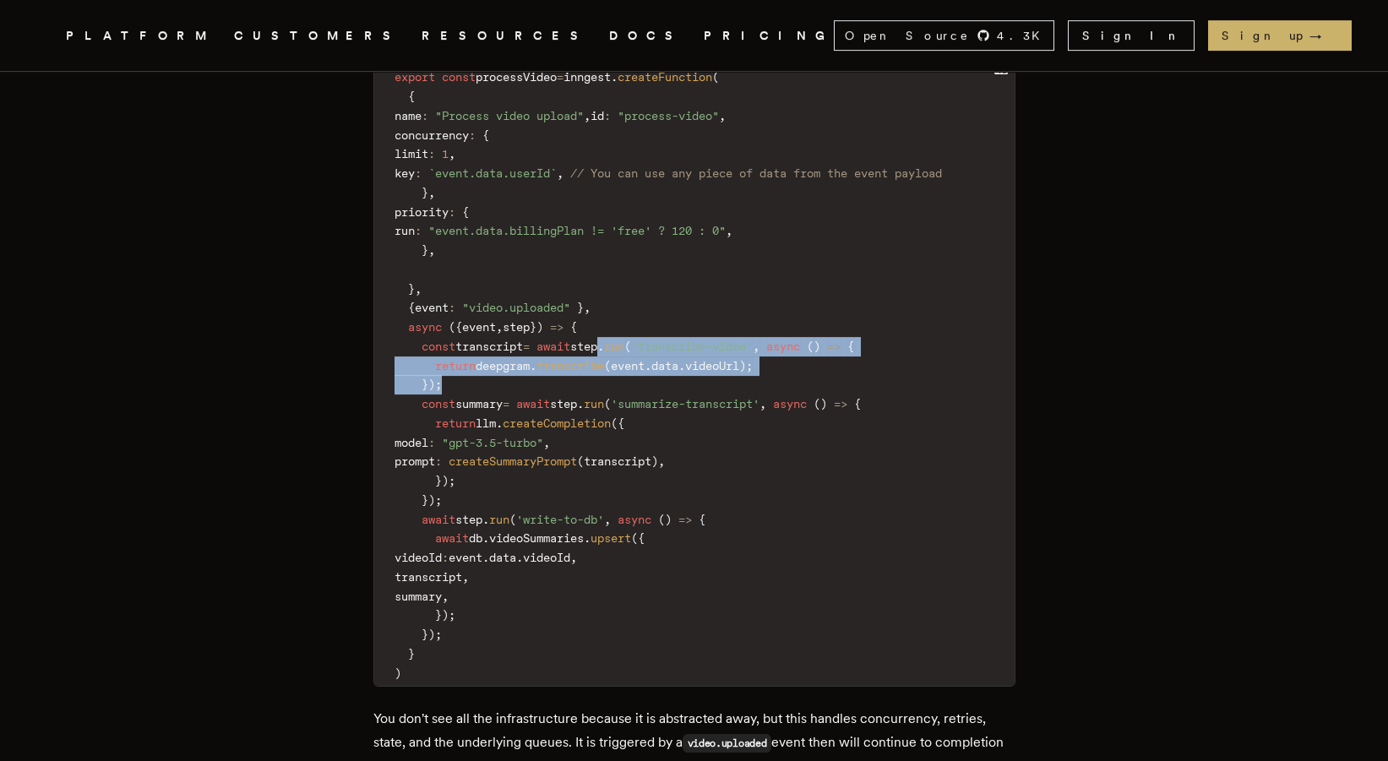
drag, startPoint x: 637, startPoint y: 330, endPoint x: 674, endPoint y: 358, distance: 46.3
click at [674, 358] on code "export const processVideo = inngest . createFunction ( { name : "Process video …" at bounding box center [694, 375] width 641 height 622
drag, startPoint x: 662, startPoint y: 330, endPoint x: 680, endPoint y: 348, distance: 26.3
click at [680, 348] on code "export const processVideo = inngest . createFunction ( { name : "Process video …" at bounding box center [694, 375] width 641 height 622
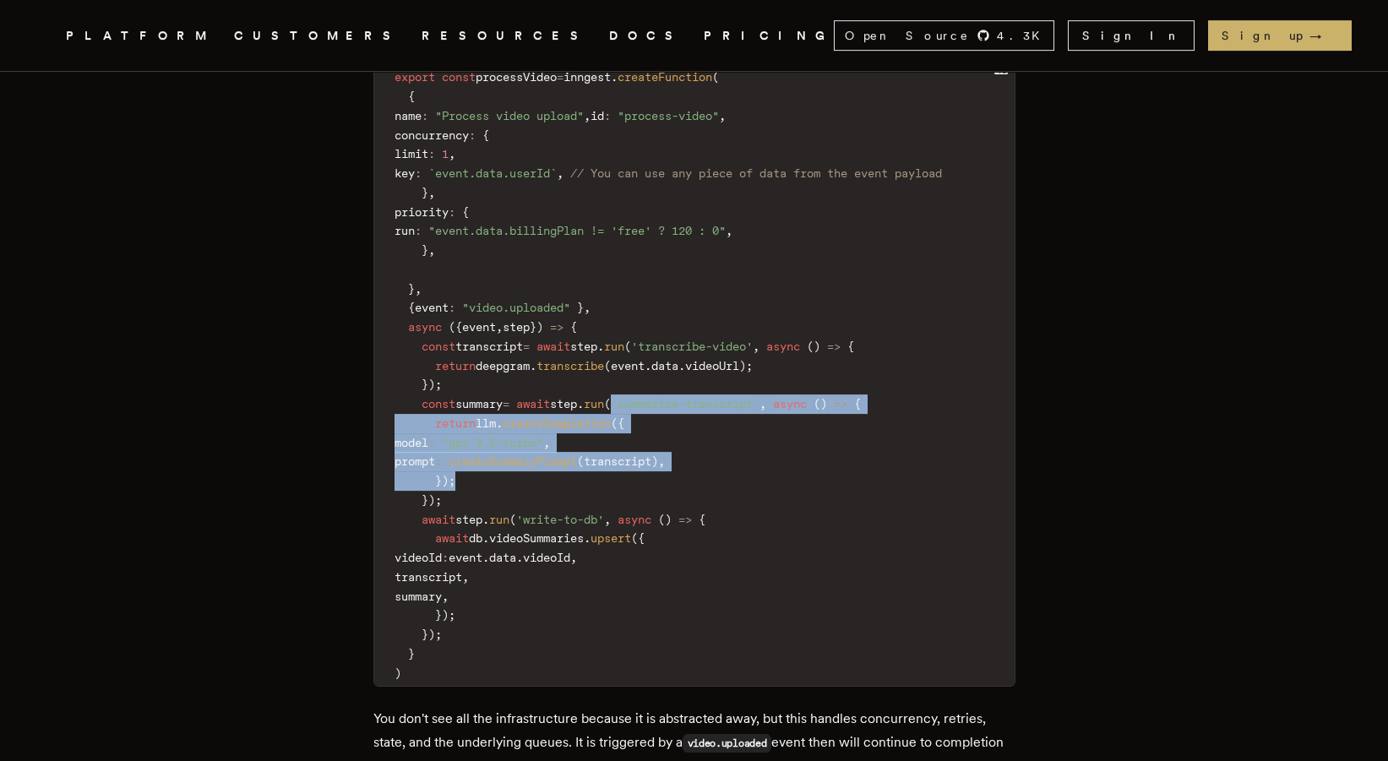
drag, startPoint x: 650, startPoint y: 385, endPoint x: 681, endPoint y: 461, distance: 83.0
click at [681, 461] on code "export const processVideo = inngest . createFunction ( { name : "Process video …" at bounding box center [694, 375] width 641 height 622
drag, startPoint x: 686, startPoint y: 467, endPoint x: 657, endPoint y: 378, distance: 94.3
click at [657, 378] on code "export const processVideo = inngest . createFunction ( { name : "Process video …" at bounding box center [694, 375] width 641 height 622
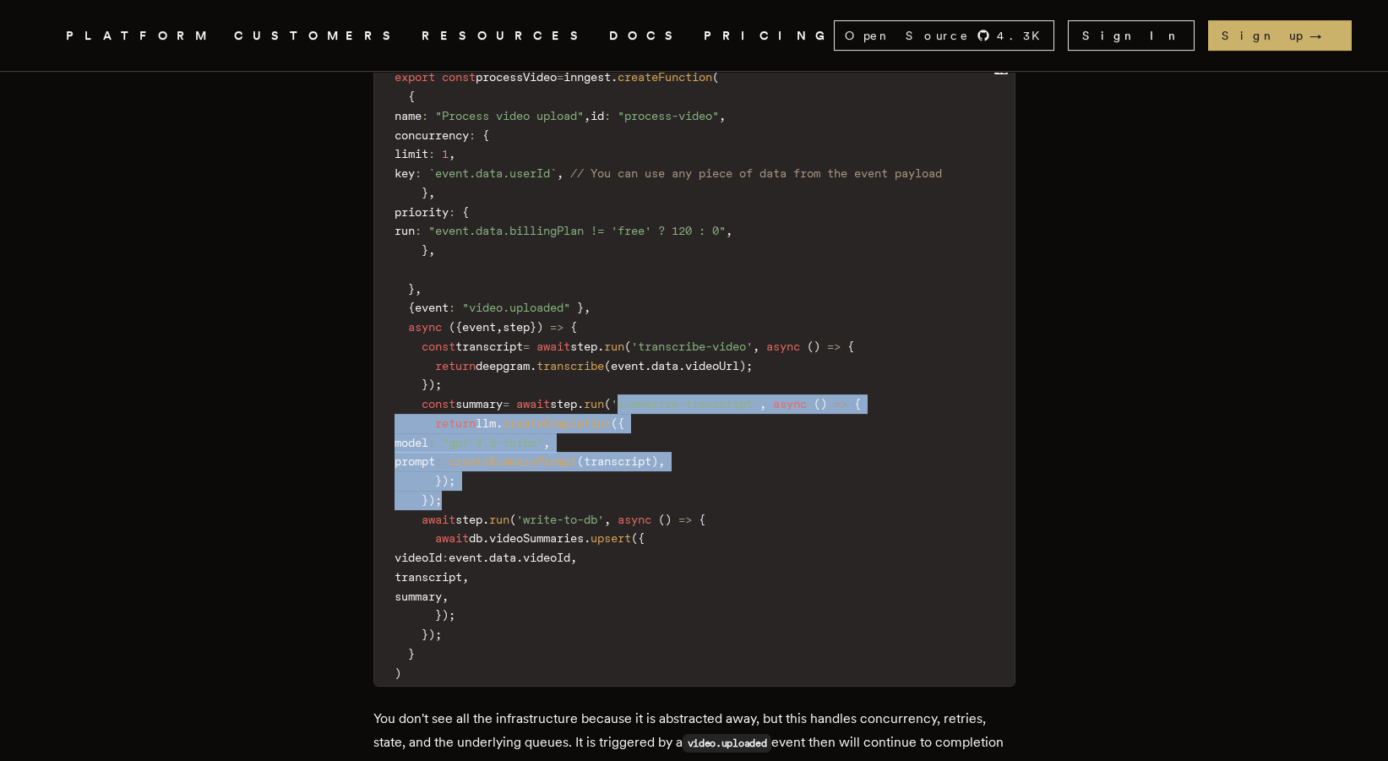
click at [657, 397] on span "'summarize-transcript'" at bounding box center [685, 404] width 149 height 14
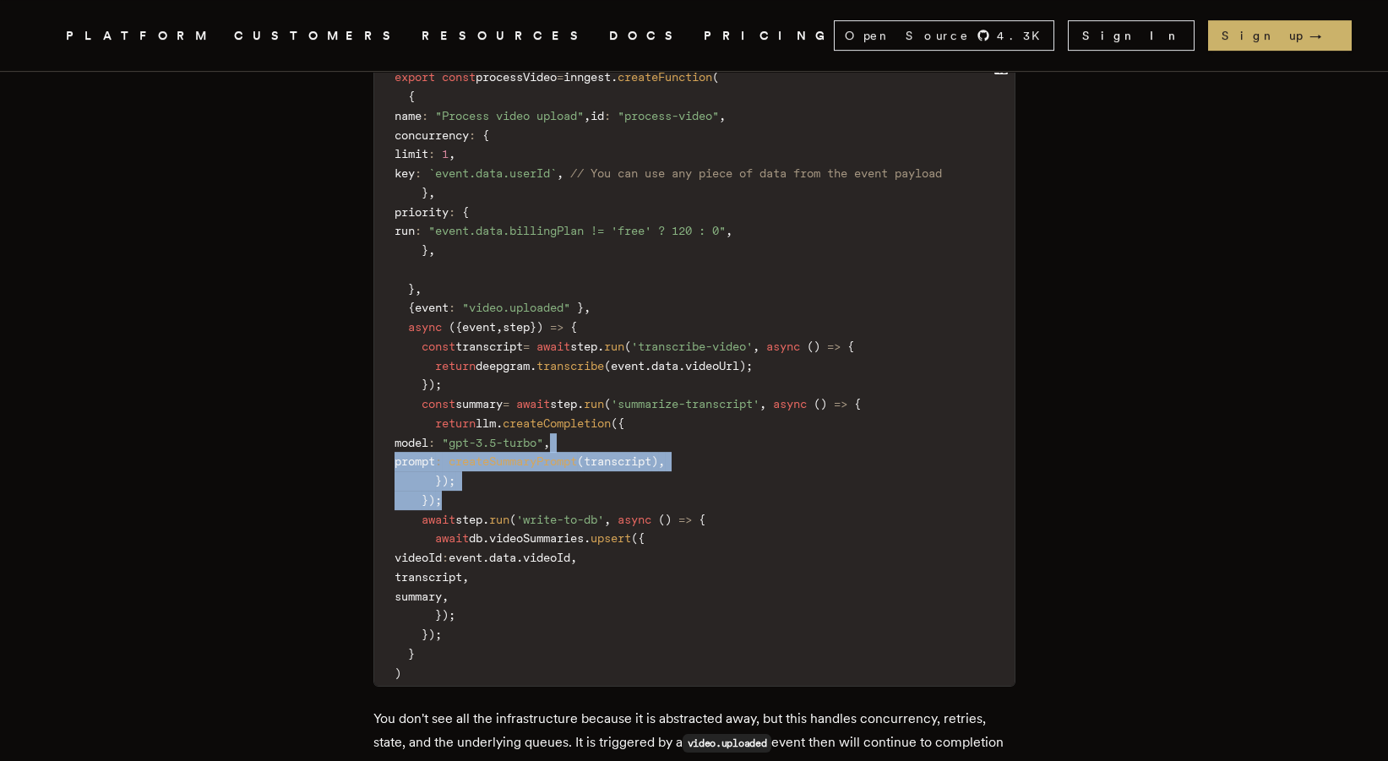
drag, startPoint x: 683, startPoint y: 456, endPoint x: 690, endPoint y: 481, distance: 26.5
click at [690, 481] on code "export const processVideo = inngest . createFunction ( { name : "Process video …" at bounding box center [694, 375] width 641 height 622
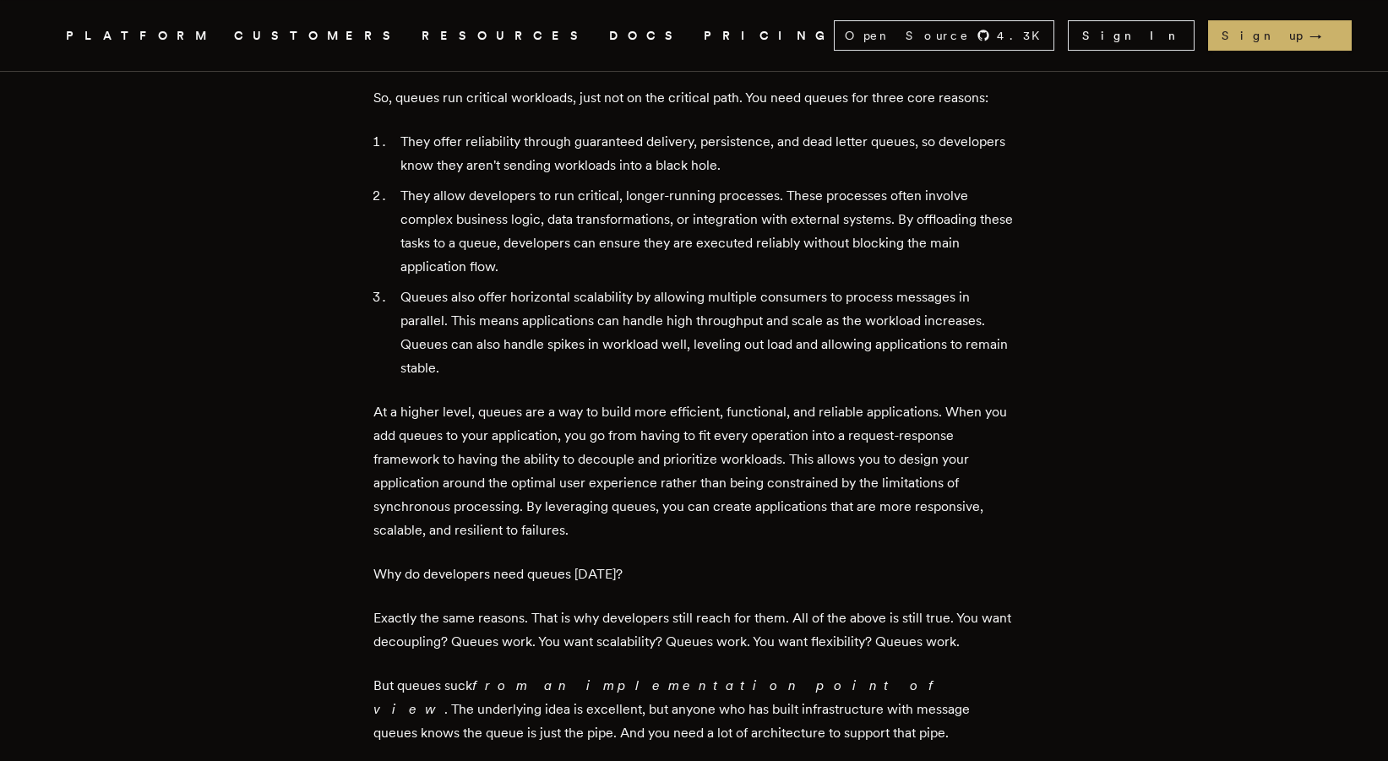
scroll to position [750, 0]
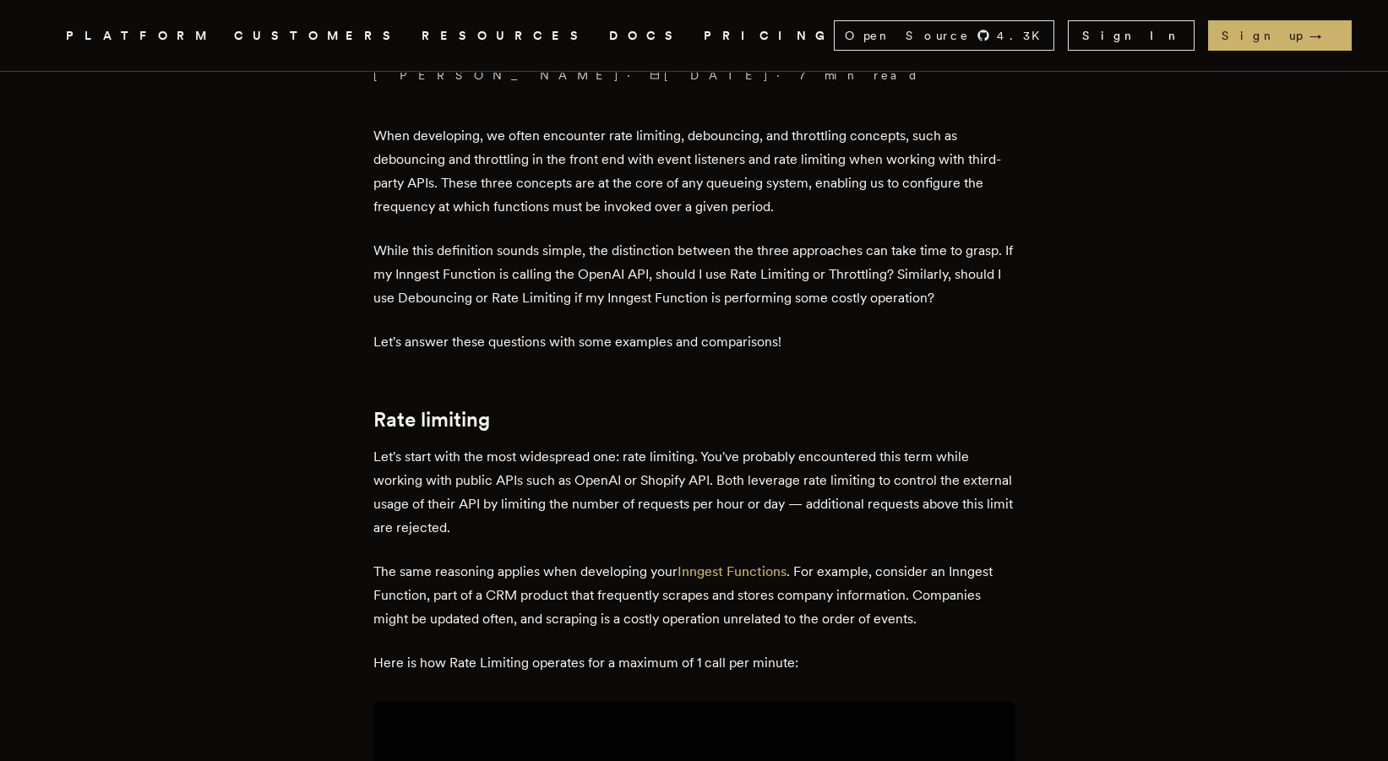
scroll to position [657, 0]
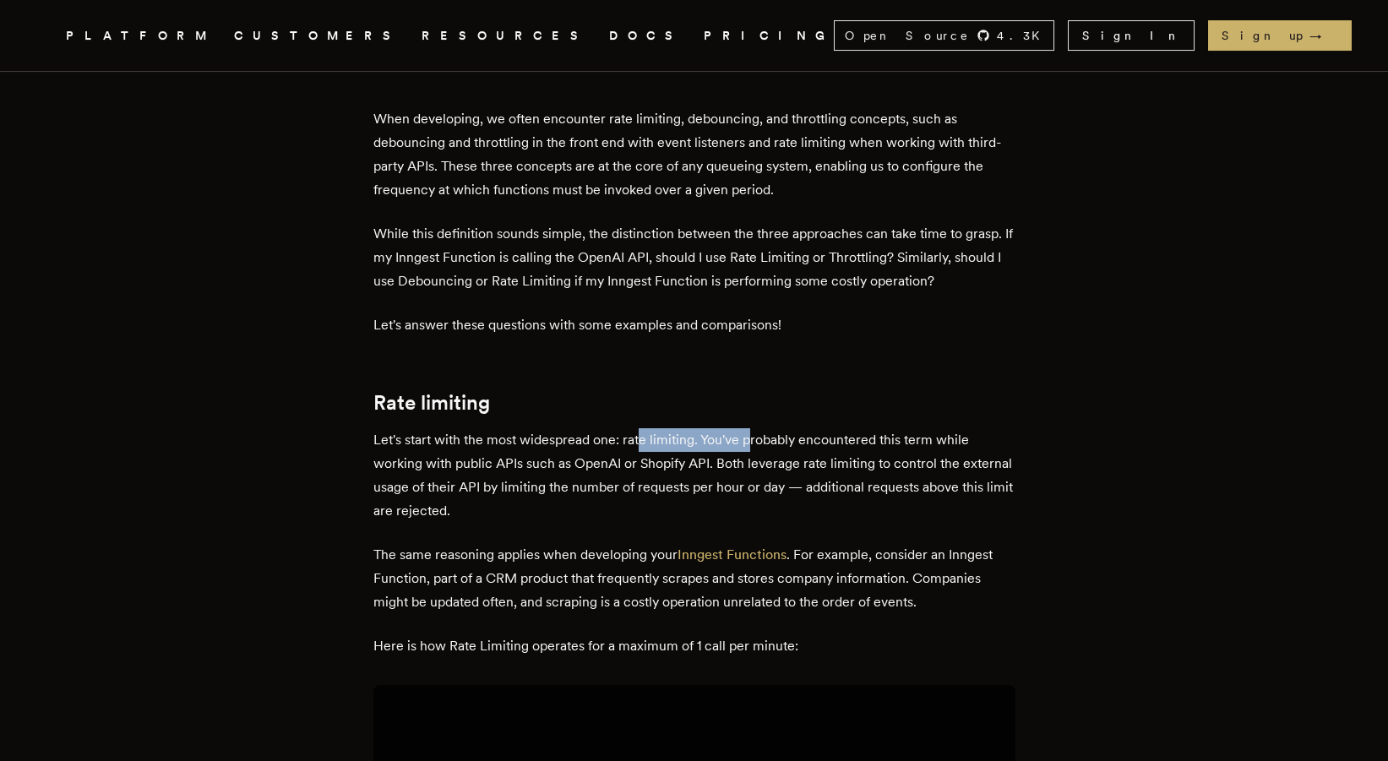
drag, startPoint x: 644, startPoint y: 440, endPoint x: 755, endPoint y: 445, distance: 110.8
click at [755, 445] on p "Let's start with the most widespread one: rate limiting. You've probably encoun…" at bounding box center [695, 475] width 642 height 95
drag, startPoint x: 779, startPoint y: 440, endPoint x: 871, endPoint y: 445, distance: 92.3
click at [871, 445] on p "Let's start with the most widespread one: rate limiting. You've probably encoun…" at bounding box center [695, 475] width 642 height 95
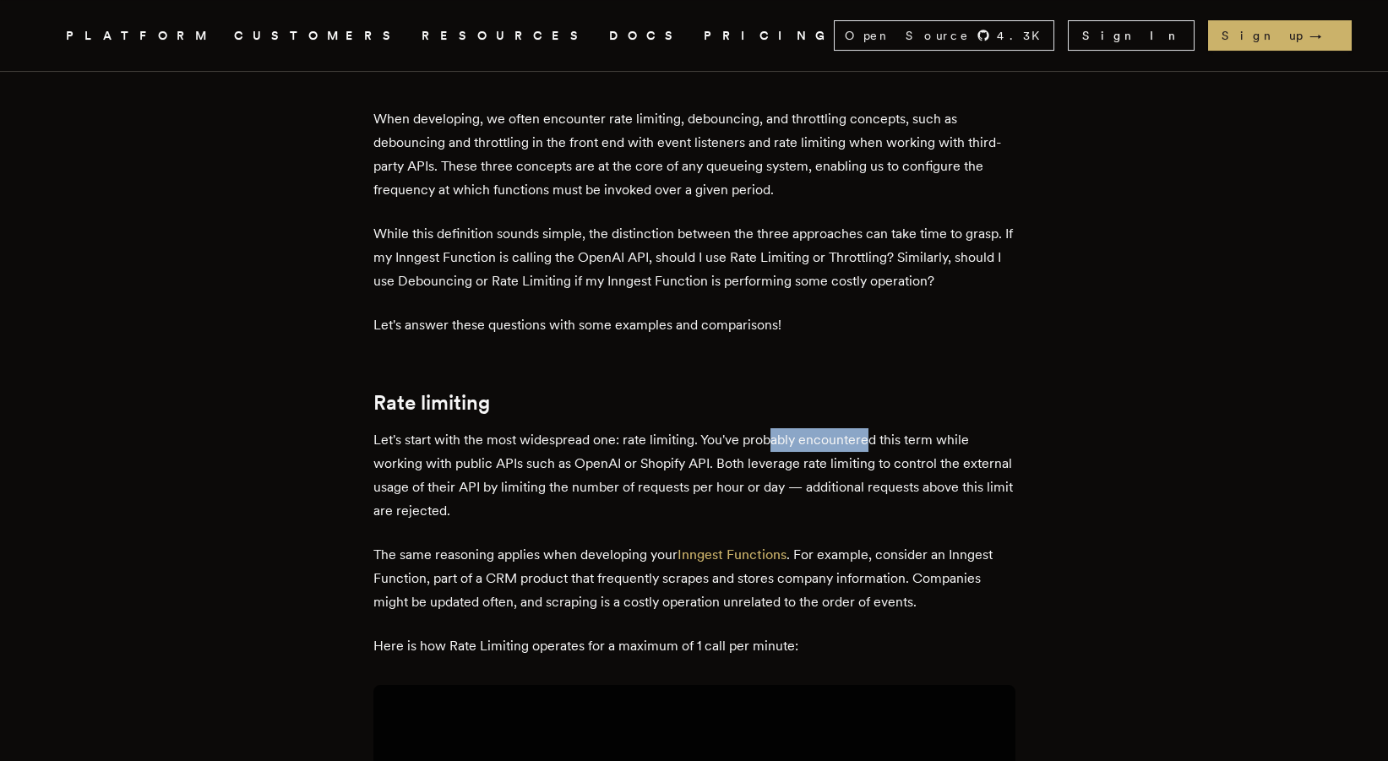
click at [871, 445] on p "Let's start with the most widespread one: rate limiting. You've probably encoun…" at bounding box center [695, 475] width 642 height 95
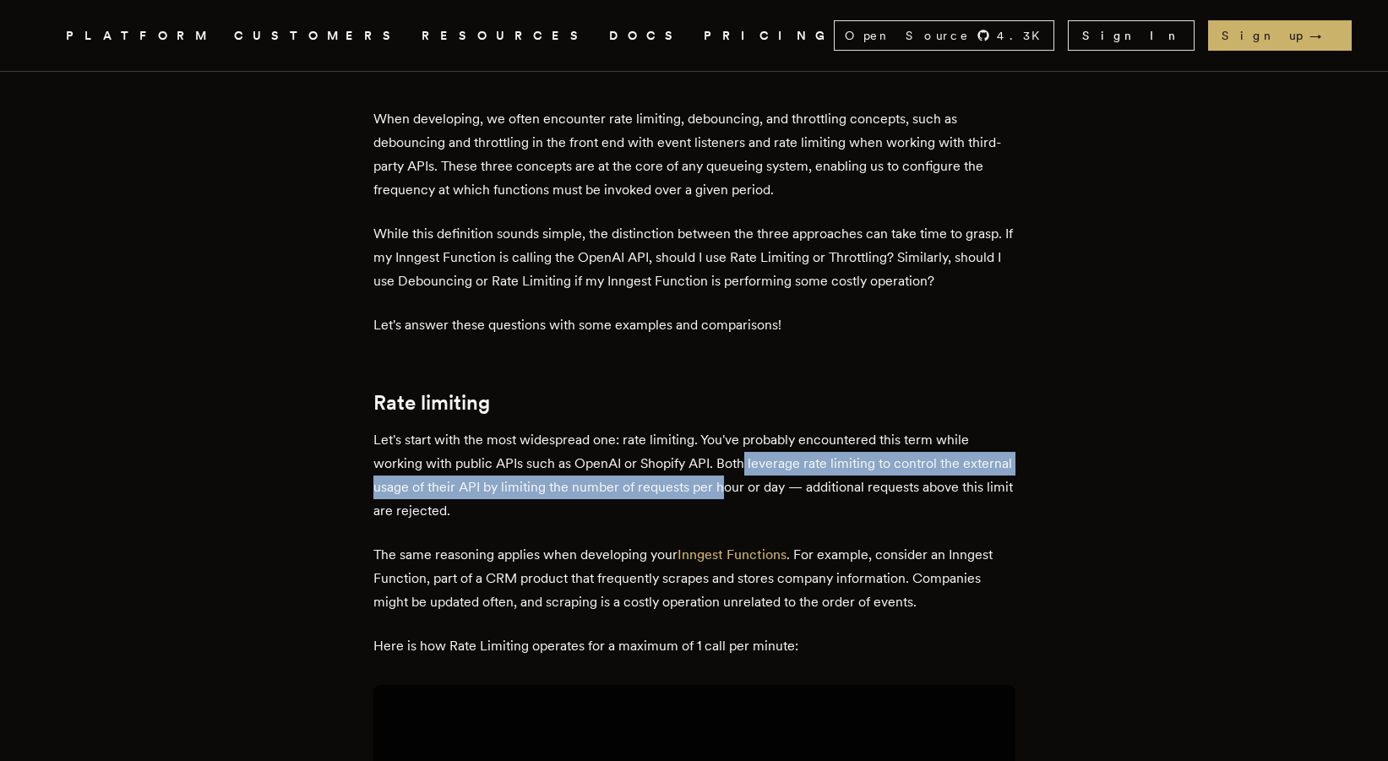
drag, startPoint x: 751, startPoint y: 465, endPoint x: 781, endPoint y: 489, distance: 38.4
click at [781, 489] on p "Let's start with the most widespread one: rate limiting. You've probably encoun…" at bounding box center [695, 475] width 642 height 95
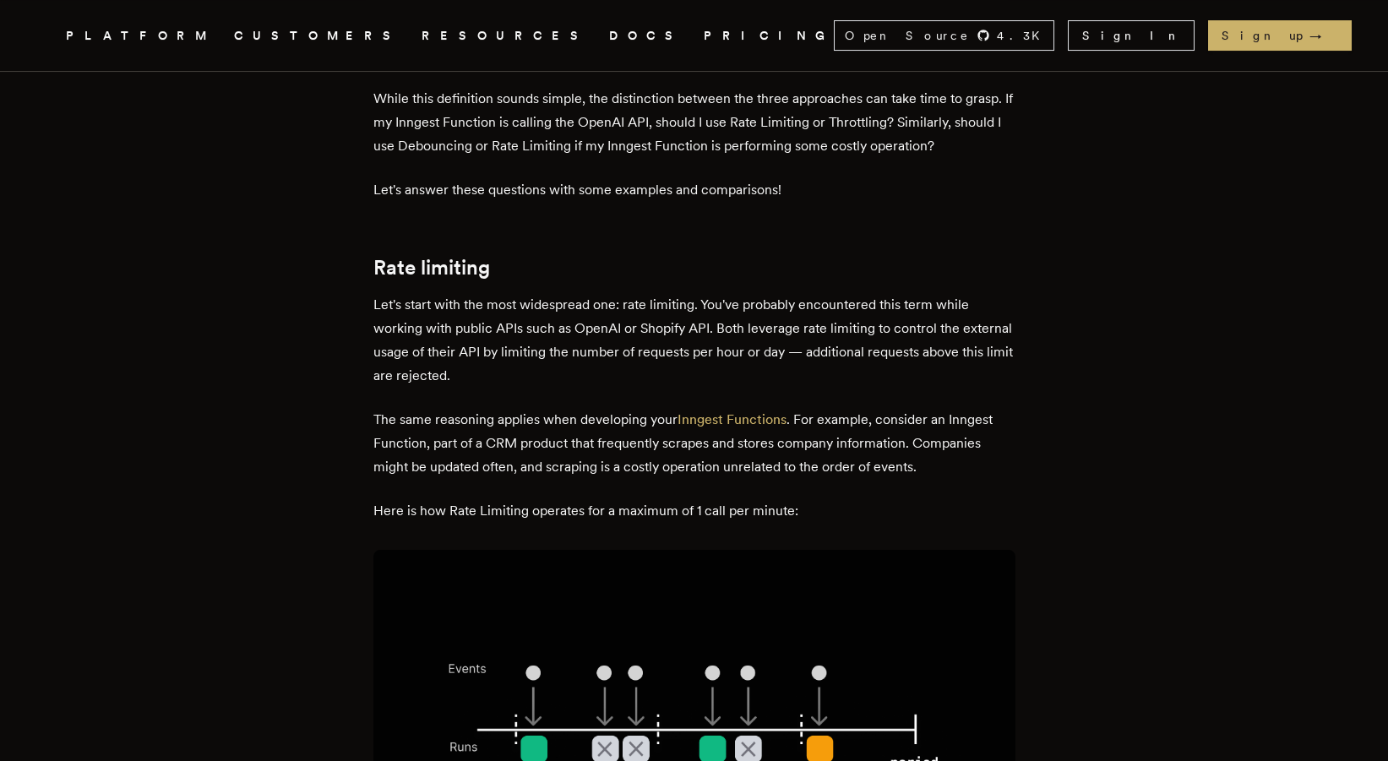
scroll to position [845, 0]
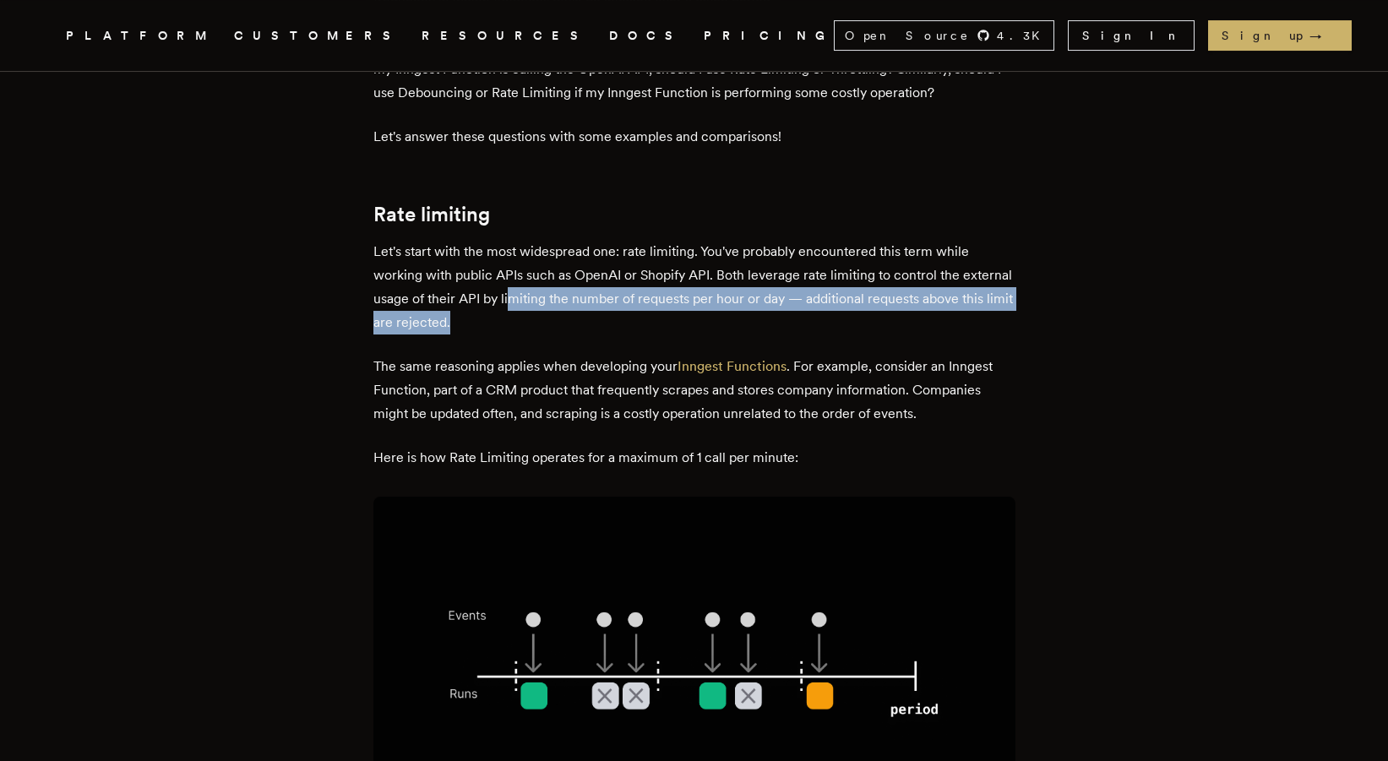
drag, startPoint x: 597, startPoint y: 326, endPoint x: 566, endPoint y: 298, distance: 41.9
click at [566, 298] on p "Let's start with the most widespread one: rate limiting. You've probably encoun…" at bounding box center [695, 287] width 642 height 95
click at [565, 297] on p "Let's start with the most widespread one: rate limiting. You've probably encoun…" at bounding box center [695, 287] width 642 height 95
drag, startPoint x: 562, startPoint y: 295, endPoint x: 592, endPoint y: 322, distance: 40.7
click at [592, 322] on p "Let's start with the most widespread one: rate limiting. You've probably encoun…" at bounding box center [695, 287] width 642 height 95
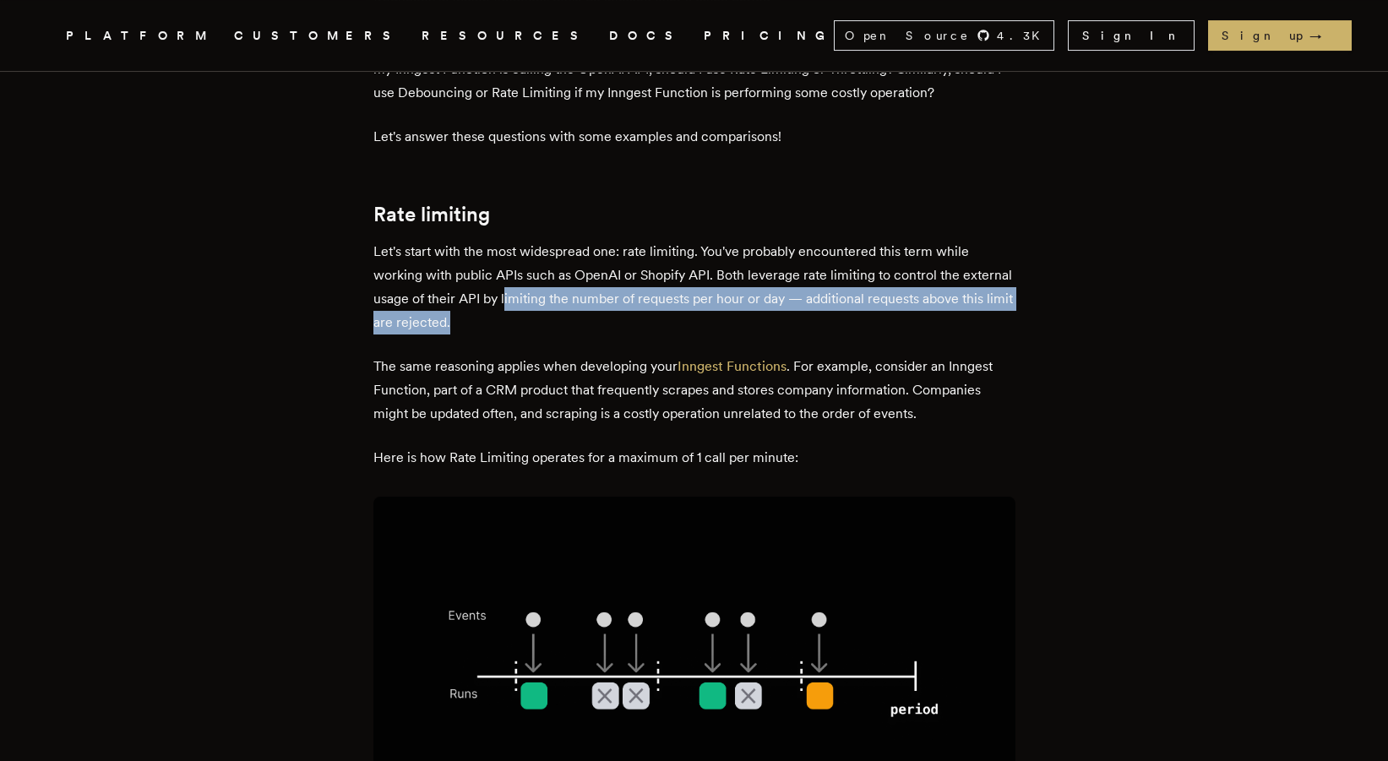
click at [592, 322] on p "Let's start with the most widespread one: rate limiting. You've probably encoun…" at bounding box center [695, 287] width 642 height 95
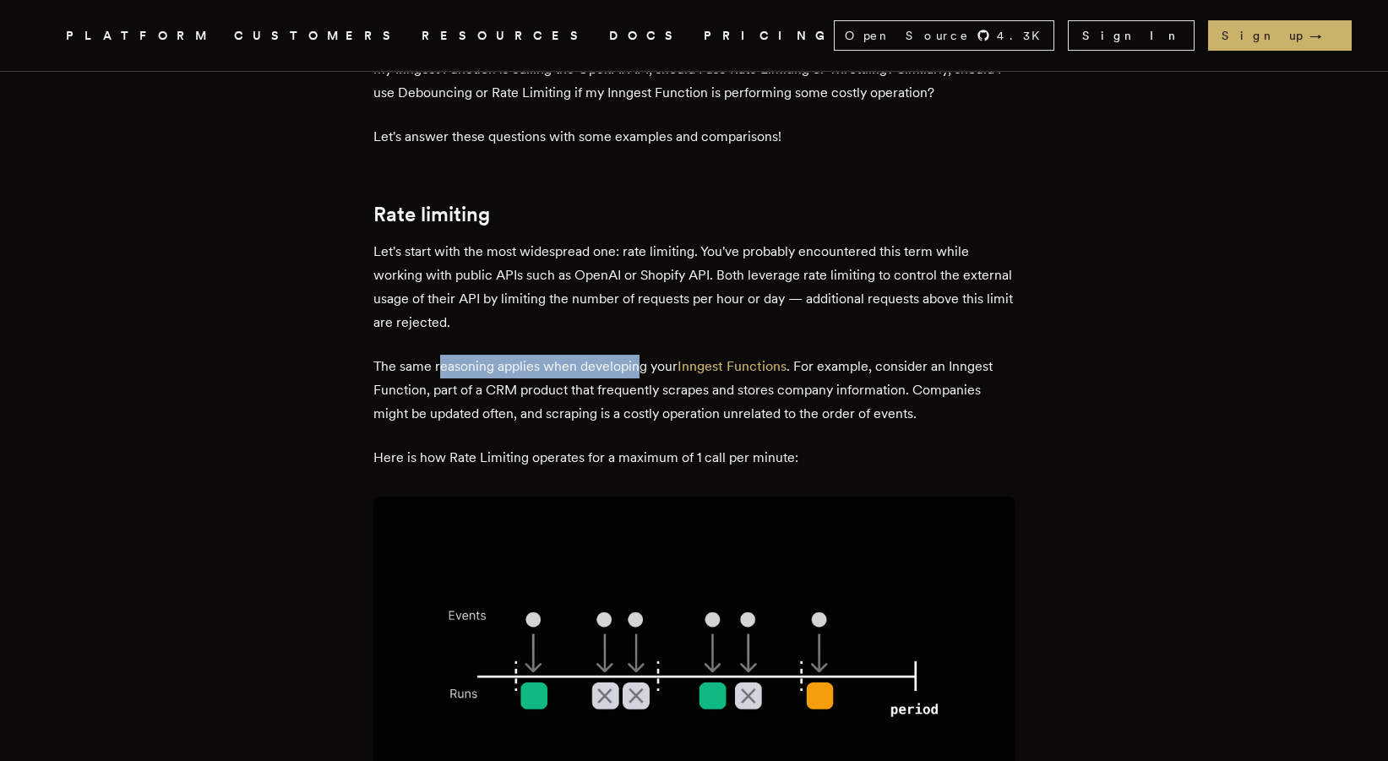
drag, startPoint x: 447, startPoint y: 371, endPoint x: 643, endPoint y: 370, distance: 196.1
click at [643, 370] on p "The same reasoning applies when developing your Inngest Functions . For example…" at bounding box center [695, 390] width 642 height 71
drag, startPoint x: 644, startPoint y: 369, endPoint x: 547, endPoint y: 364, distance: 97.3
click at [547, 364] on p "The same reasoning applies when developing your Inngest Functions . For example…" at bounding box center [695, 390] width 642 height 71
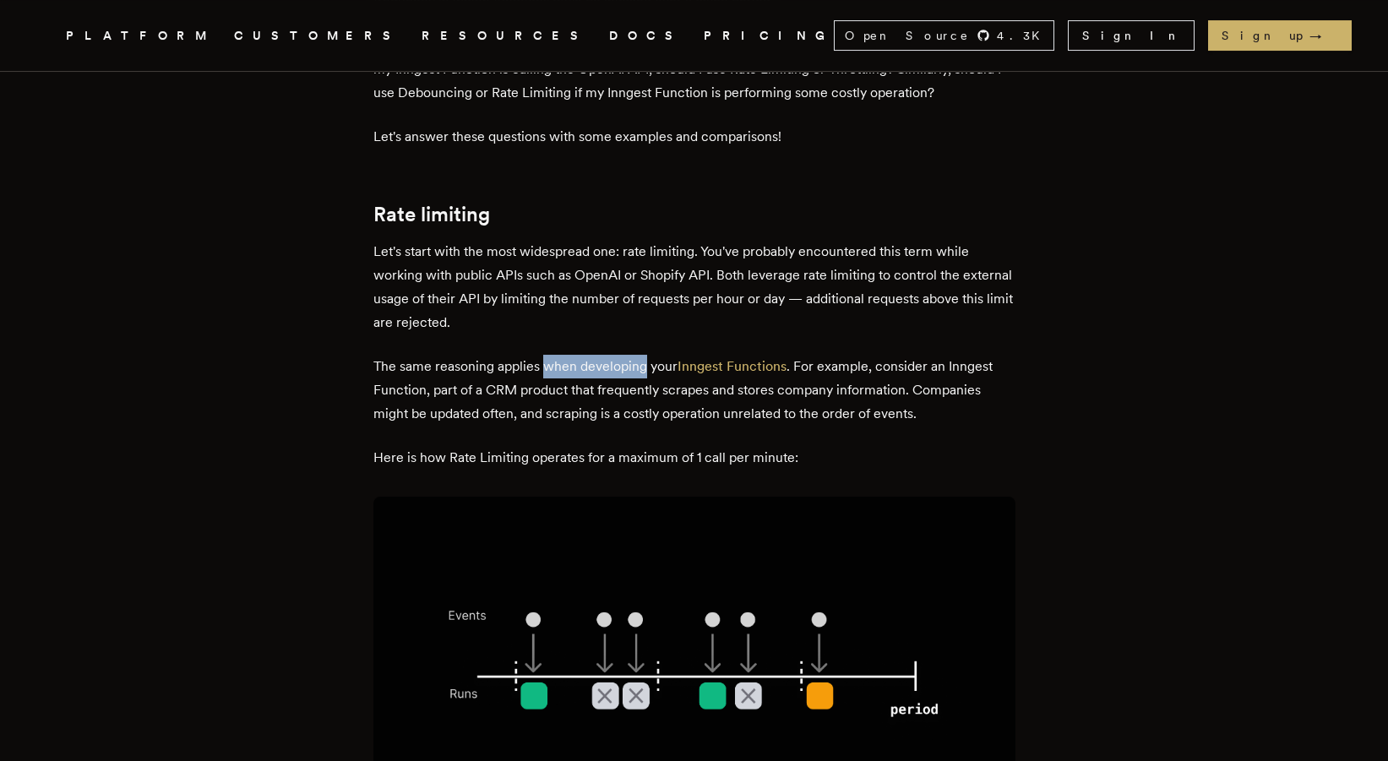
click at [547, 364] on p "The same reasoning applies when developing your Inngest Functions . For example…" at bounding box center [695, 390] width 642 height 71
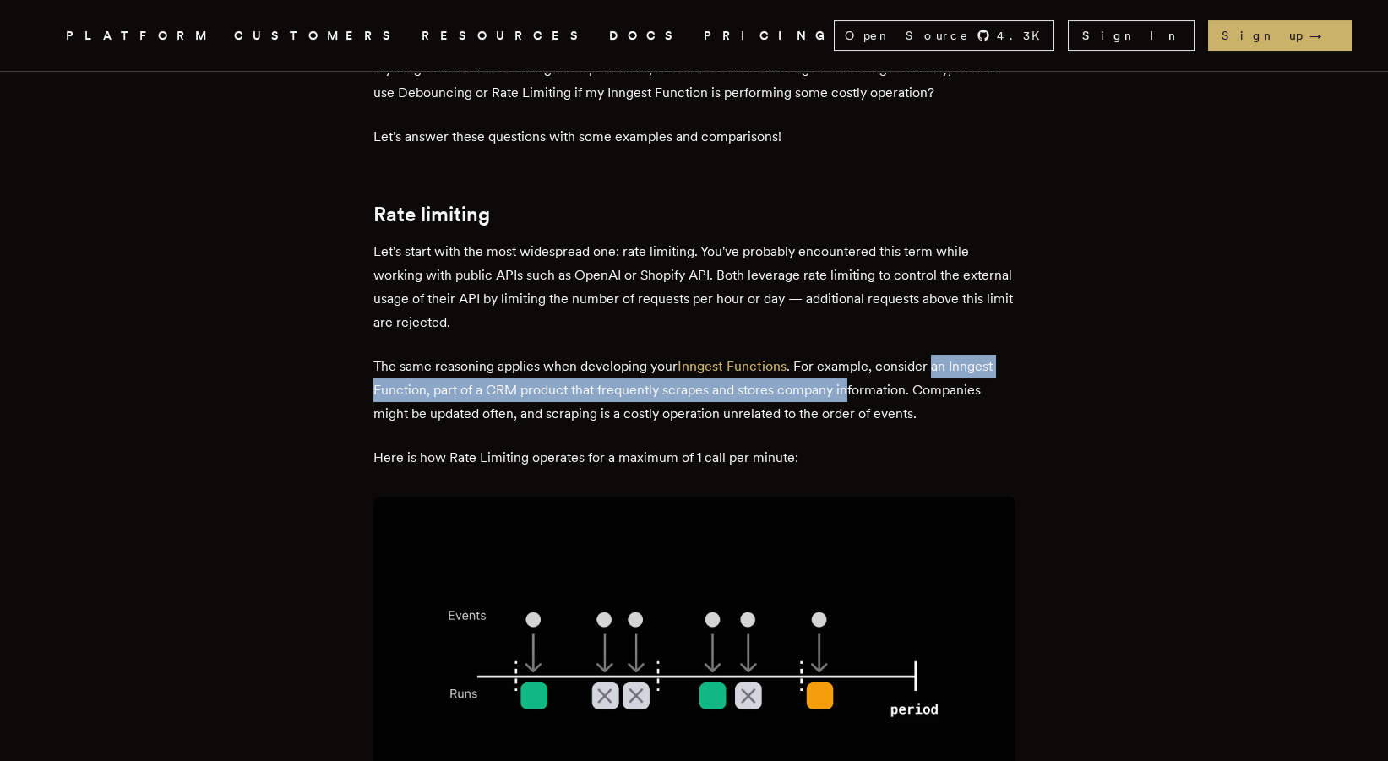
drag, startPoint x: 936, startPoint y: 368, endPoint x: 852, endPoint y: 391, distance: 86.9
click at [852, 391] on p "The same reasoning applies when developing your Inngest Functions . For example…" at bounding box center [695, 390] width 642 height 71
drag, startPoint x: 852, startPoint y: 391, endPoint x: 448, endPoint y: 438, distance: 406.6
click at [850, 391] on p "The same reasoning applies when developing your Inngest Functions . For example…" at bounding box center [695, 390] width 642 height 71
click at [485, 391] on p "The same reasoning applies when developing your Inngest Functions . For example…" at bounding box center [695, 390] width 642 height 71
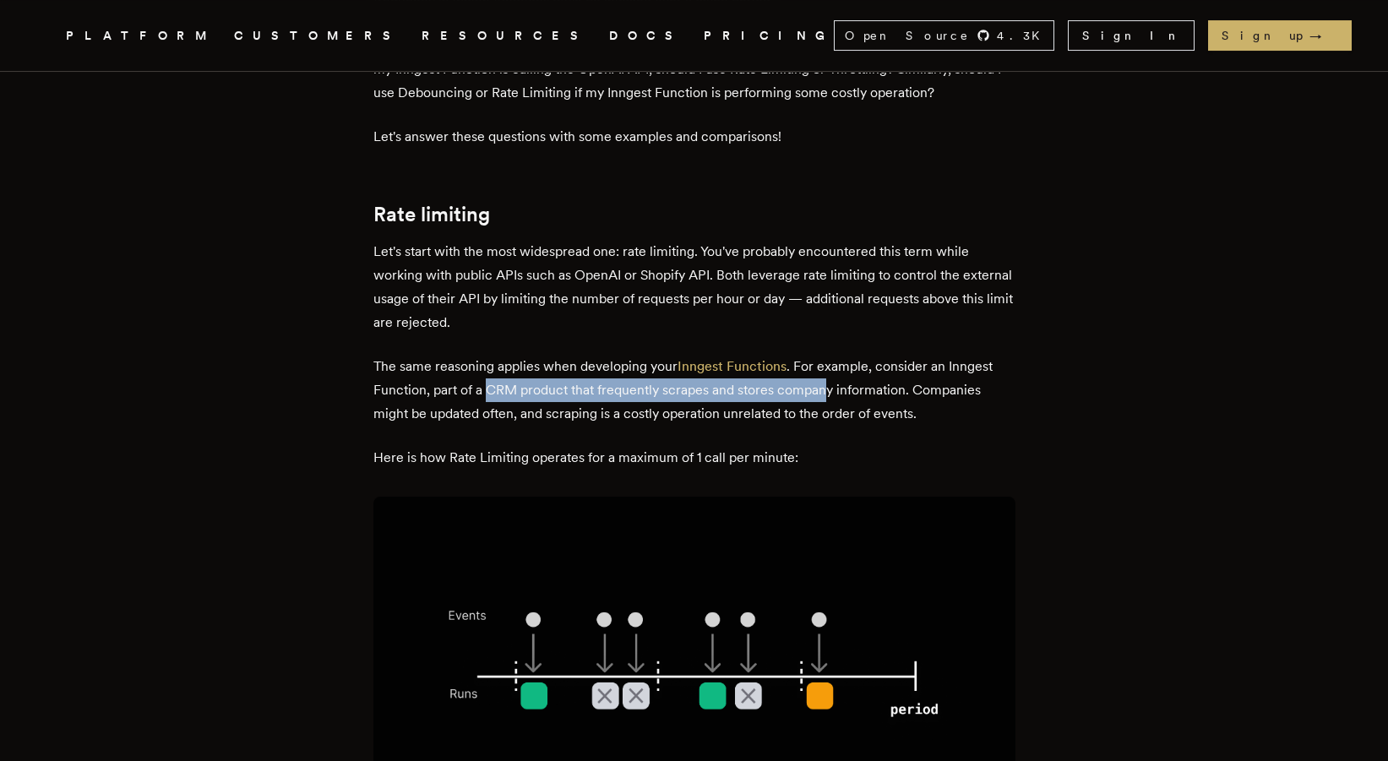
drag, startPoint x: 494, startPoint y: 380, endPoint x: 830, endPoint y: 384, distance: 336.4
click at [830, 384] on p "The same reasoning applies when developing your Inngest Functions . For example…" at bounding box center [695, 390] width 642 height 71
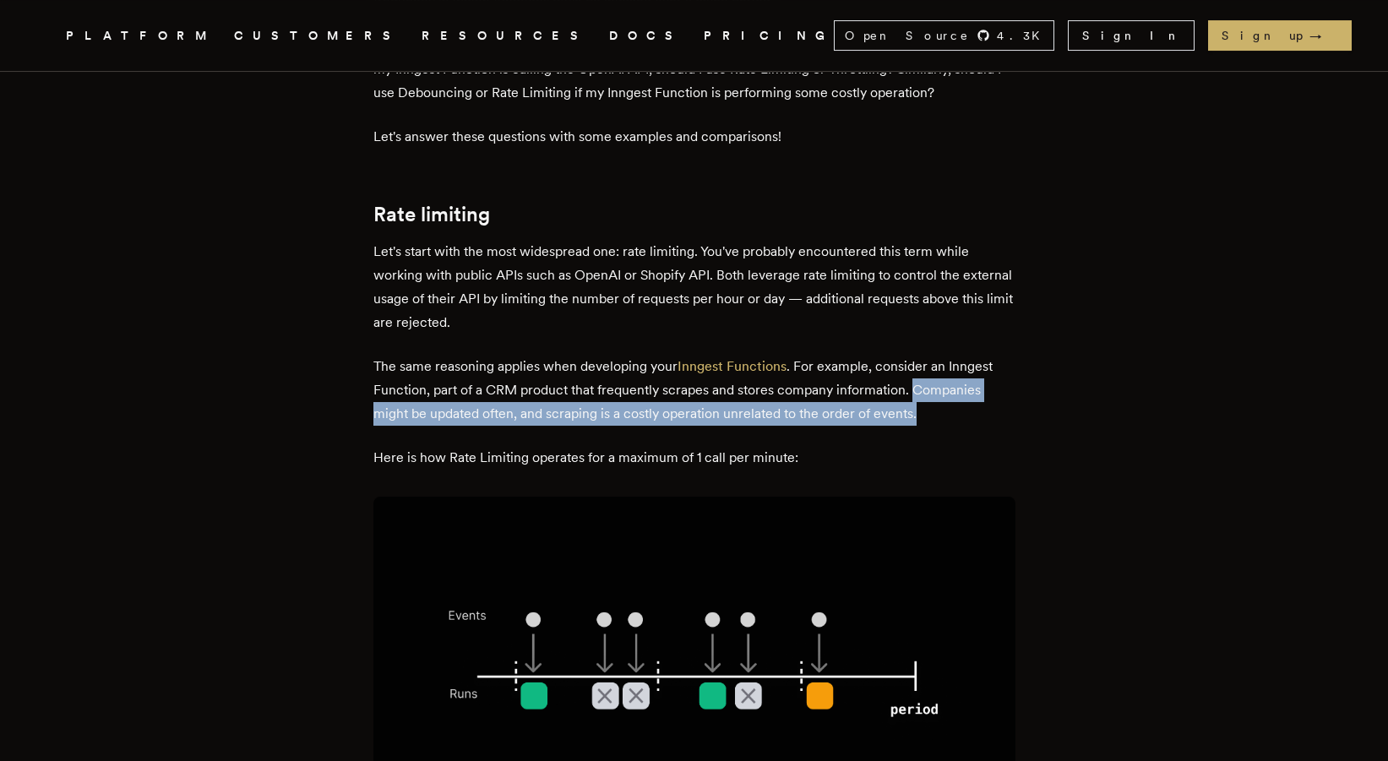
drag, startPoint x: 922, startPoint y: 381, endPoint x: 927, endPoint y: 408, distance: 27.5
click at [927, 408] on p "The same reasoning applies when developing your Inngest Functions . For example…" at bounding box center [695, 390] width 642 height 71
click at [927, 409] on p "The same reasoning applies when developing your Inngest Functions . For example…" at bounding box center [695, 390] width 642 height 71
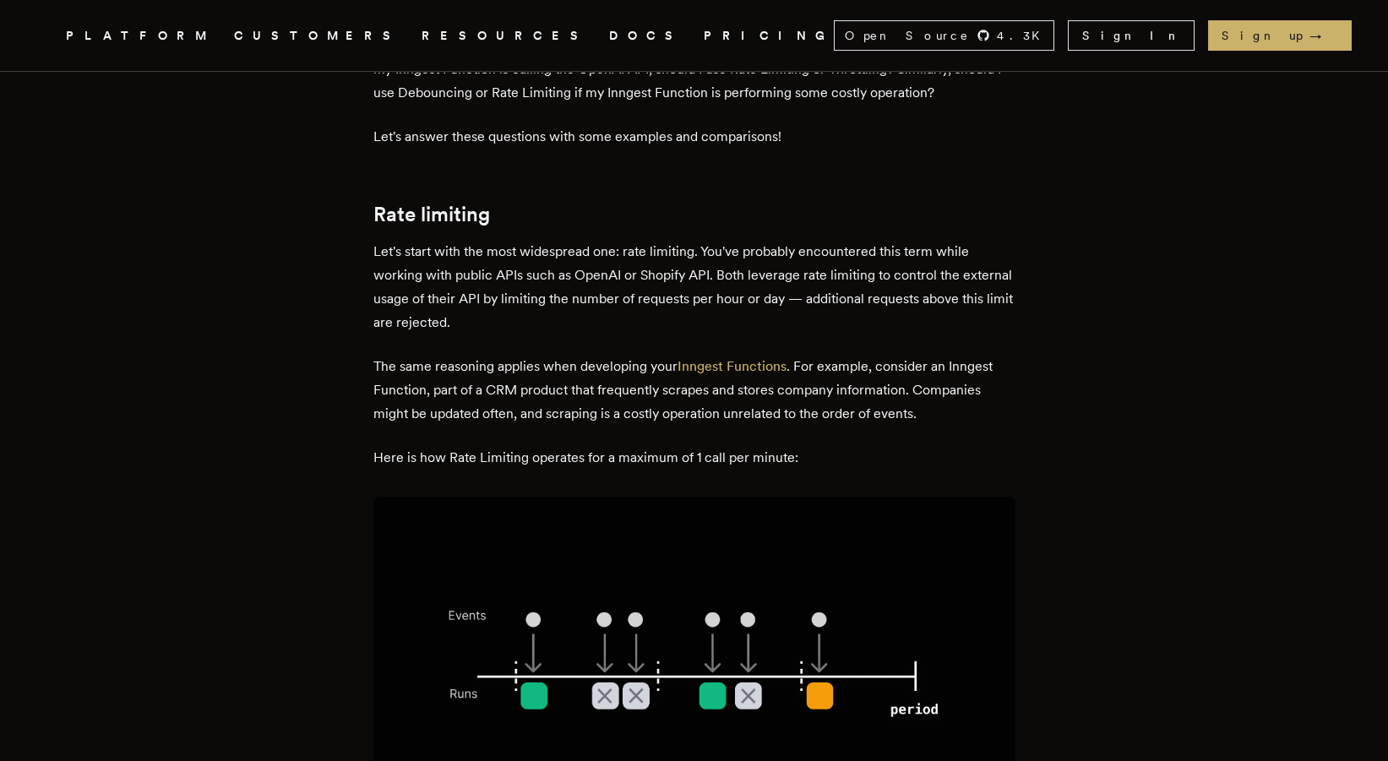
click at [905, 384] on p "The same reasoning applies when developing your Inngest Functions . For example…" at bounding box center [695, 390] width 642 height 71
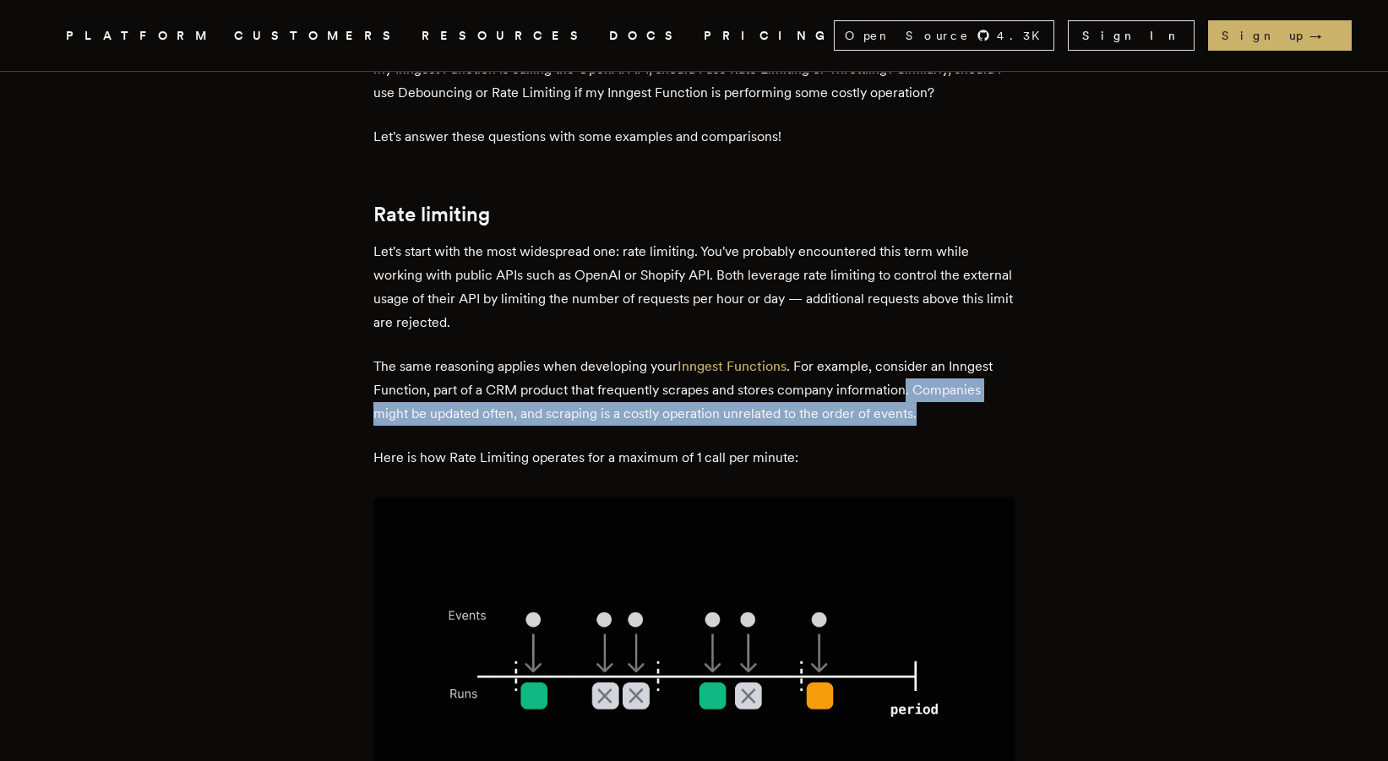
drag, startPoint x: 913, startPoint y: 390, endPoint x: 935, endPoint y: 412, distance: 31.7
click at [935, 412] on p "The same reasoning applies when developing your Inngest Functions . For example…" at bounding box center [695, 390] width 642 height 71
drag, startPoint x: 930, startPoint y: 406, endPoint x: 925, endPoint y: 381, distance: 25.2
click at [925, 381] on p "The same reasoning applies when developing your Inngest Functions . For example…" at bounding box center [695, 390] width 642 height 71
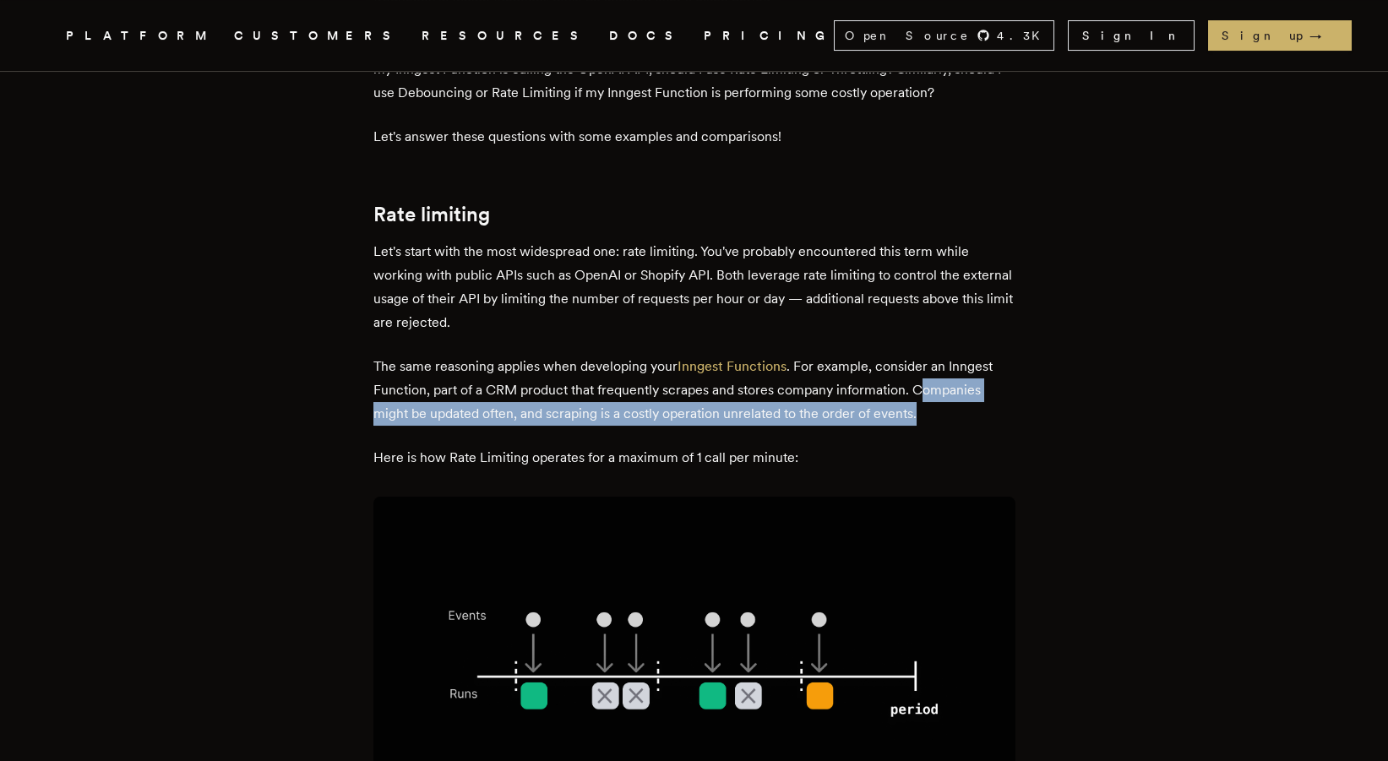
click at [925, 381] on p "The same reasoning applies when developing your Inngest Functions . For example…" at bounding box center [695, 390] width 642 height 71
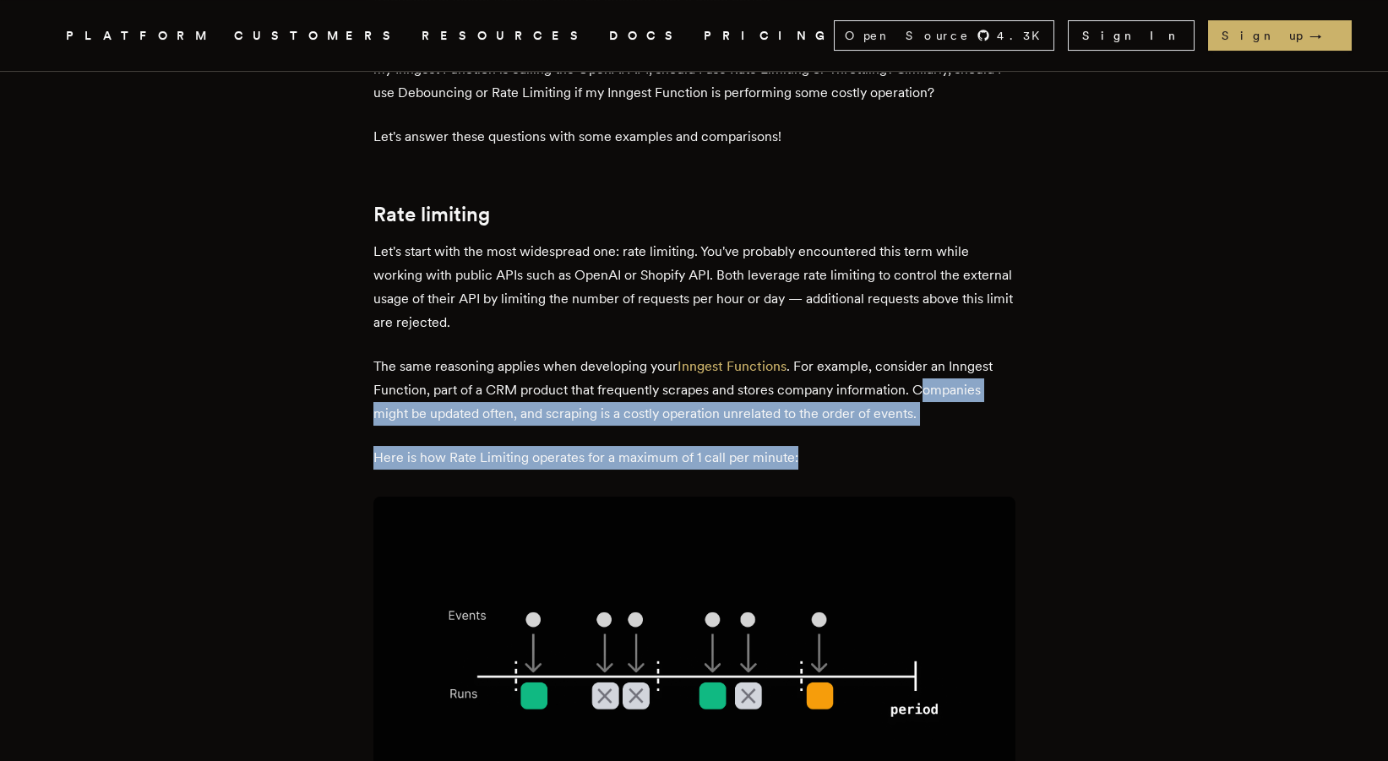
drag, startPoint x: 930, startPoint y: 387, endPoint x: 936, endPoint y: 427, distance: 40.2
drag, startPoint x: 907, startPoint y: 450, endPoint x: 865, endPoint y: 393, distance: 70.6
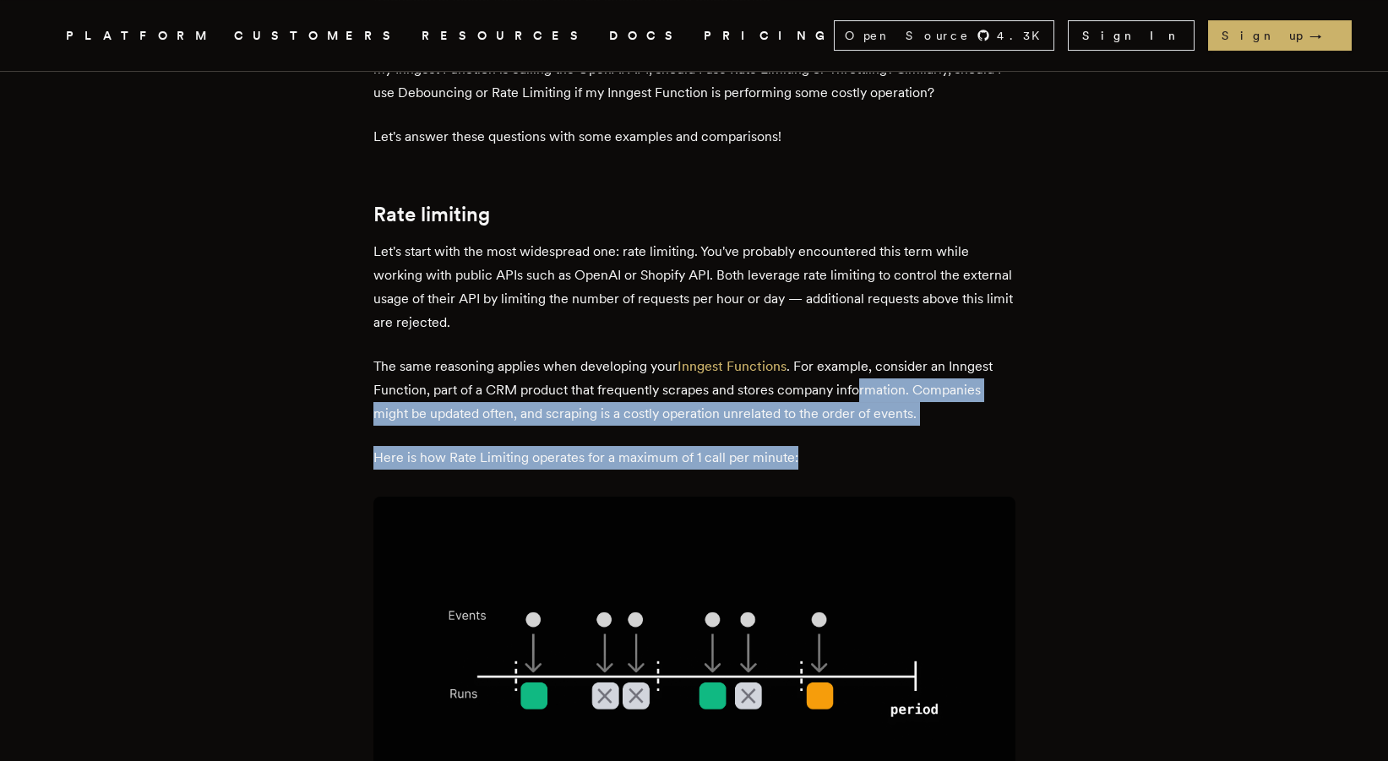
click at [865, 393] on p "The same reasoning applies when developing your Inngest Functions . For example…" at bounding box center [695, 390] width 642 height 71
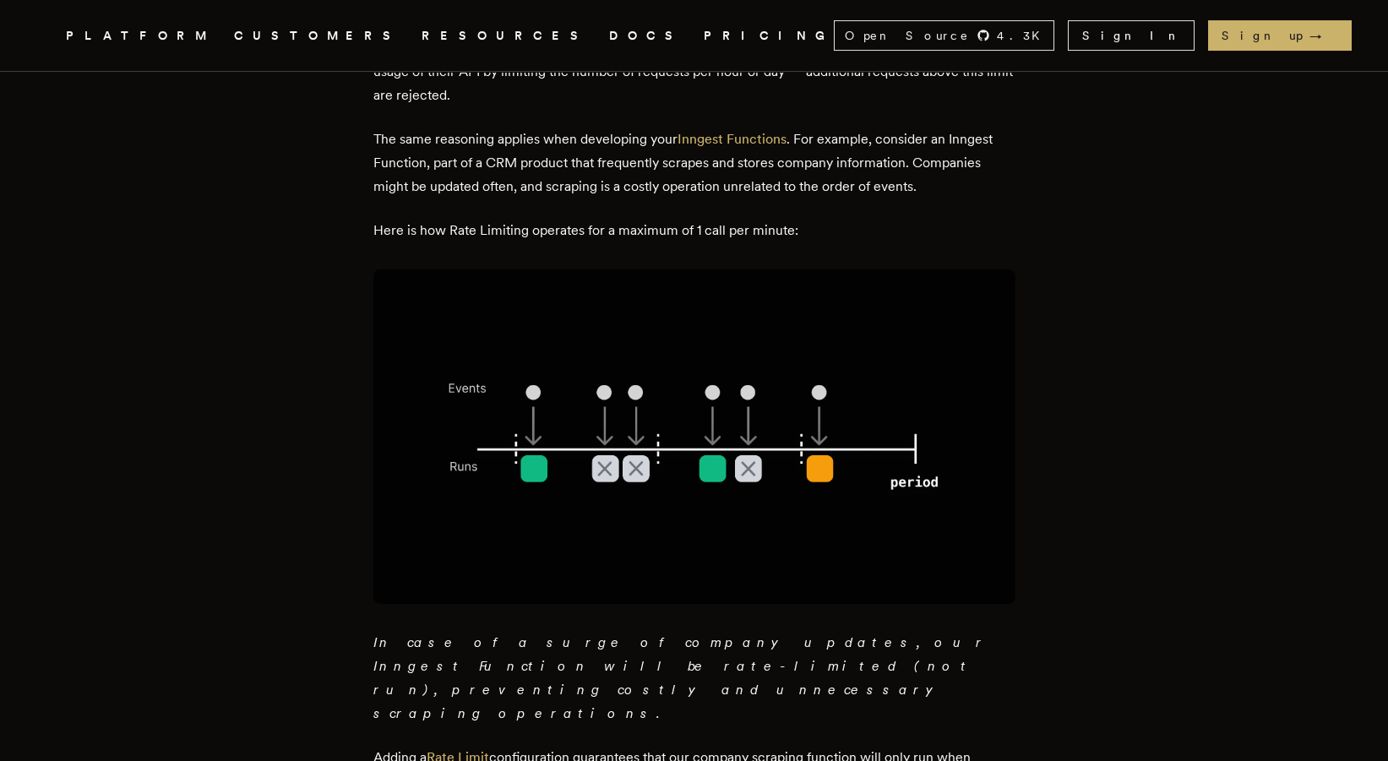
scroll to position [1502, 0]
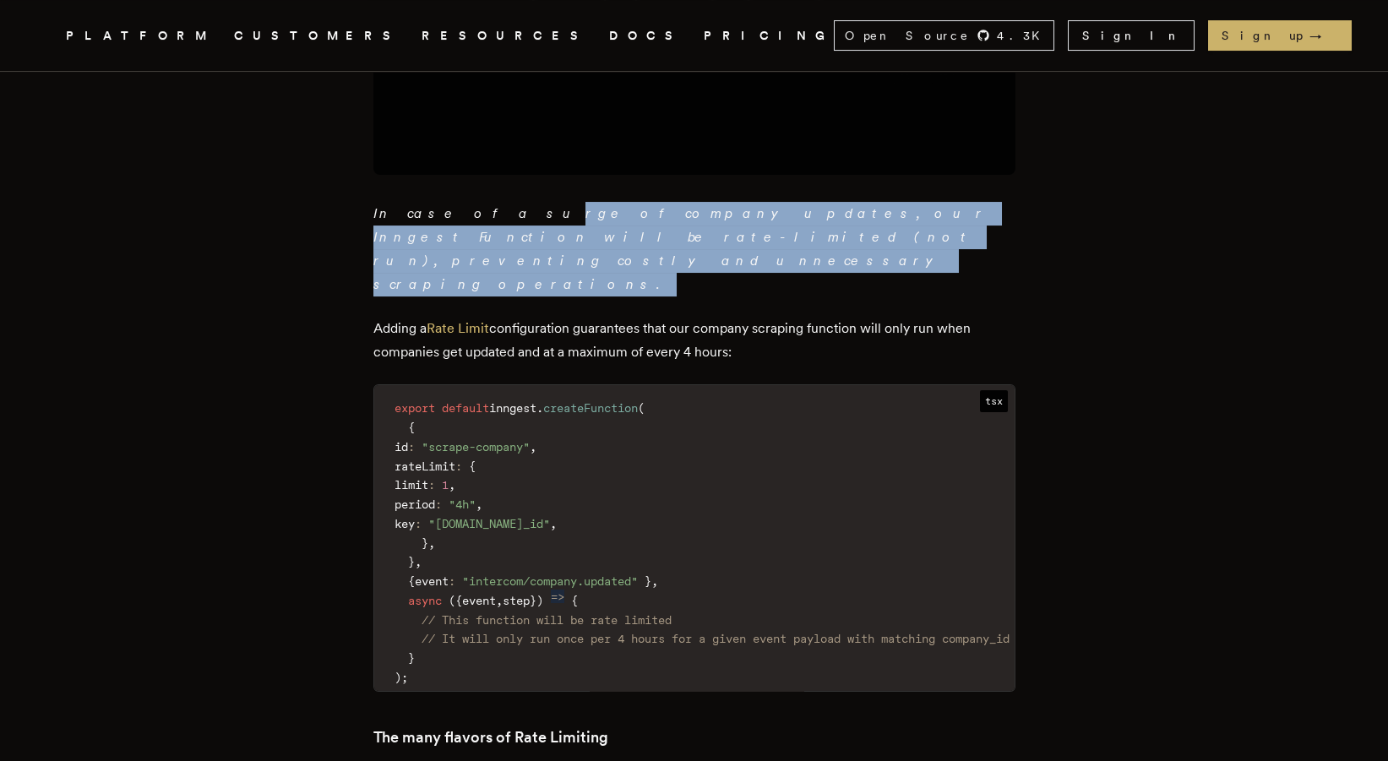
drag, startPoint x: 465, startPoint y: 203, endPoint x: 664, endPoint y: 225, distance: 200.6
click at [664, 225] on p "In case of a surge of company updates, our Inngest Function will be rate-limite…" at bounding box center [695, 249] width 642 height 95
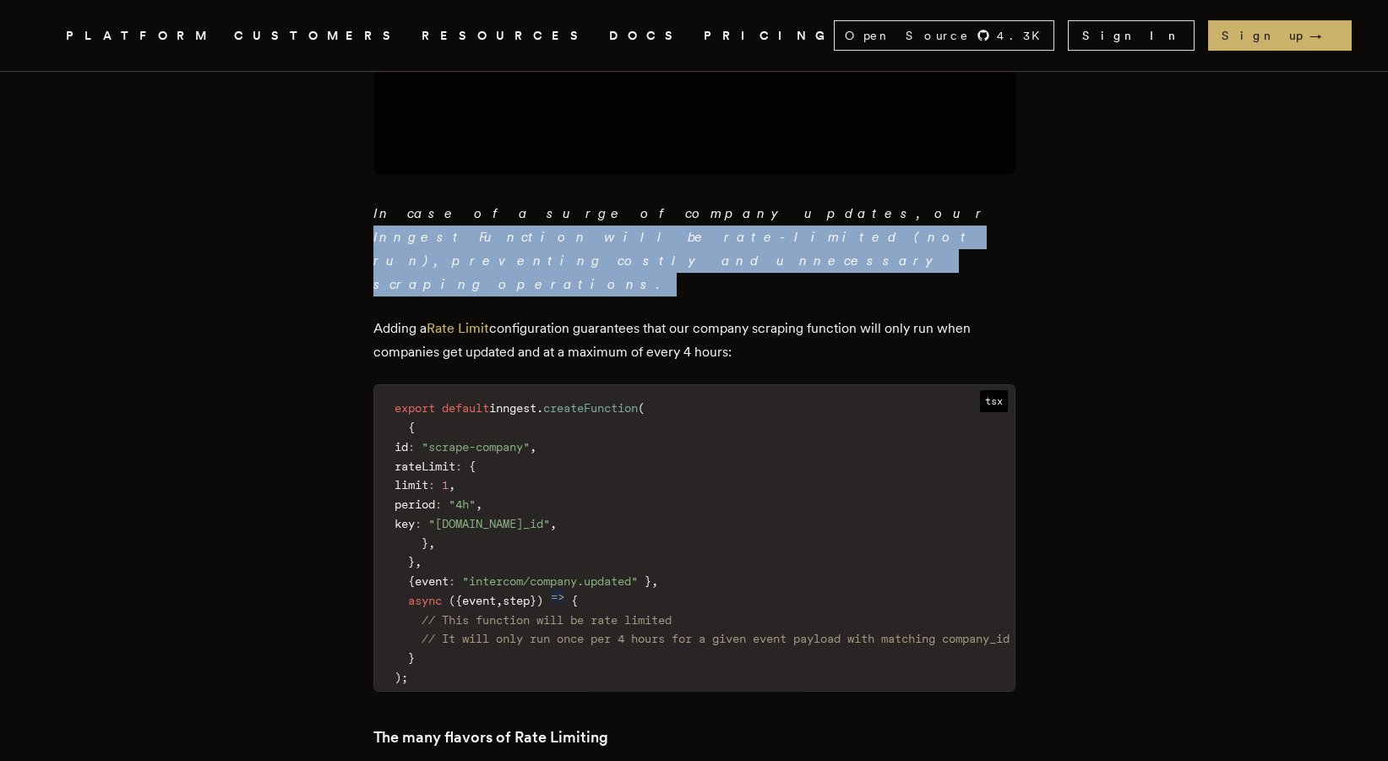
drag, startPoint x: 678, startPoint y: 228, endPoint x: 635, endPoint y: 194, distance: 54.8
click at [635, 202] on p "In case of a surge of company updates, our Inngest Function will be rate-limite…" at bounding box center [695, 249] width 642 height 95
drag, startPoint x: 645, startPoint y: 203, endPoint x: 663, endPoint y: 226, distance: 29.4
click at [663, 226] on p "In case of a surge of company updates, our Inngest Function will be rate-limite…" at bounding box center [695, 249] width 642 height 95
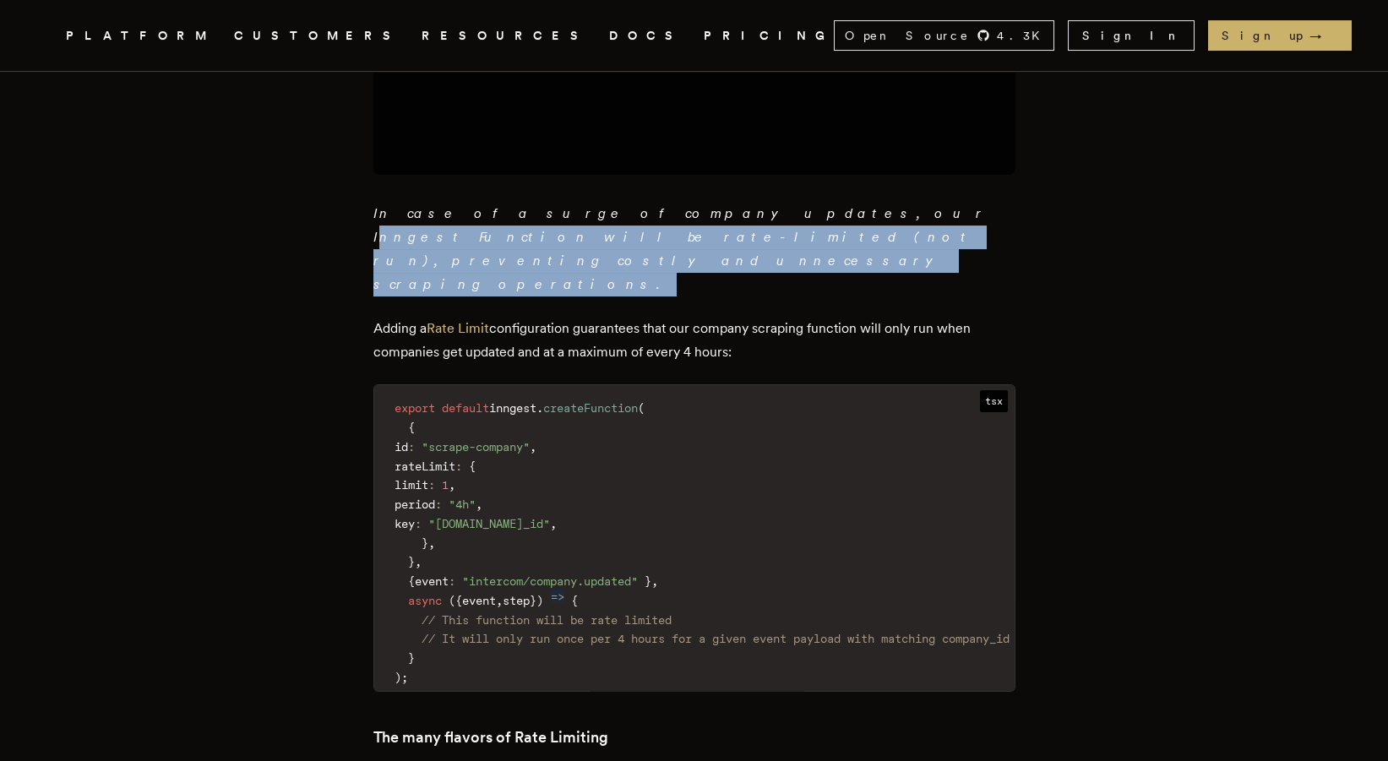
click at [663, 226] on p "In case of a surge of company updates, our Inngest Function will be rate-limite…" at bounding box center [695, 249] width 642 height 95
drag, startPoint x: 671, startPoint y: 230, endPoint x: 601, endPoint y: 196, distance: 77.9
click at [601, 202] on p "In case of a surge of company updates, our Inngest Function will be rate-limite…" at bounding box center [695, 249] width 642 height 95
click at [601, 205] on em "In case of a surge of company updates, our Inngest Function will be rate-limite…" at bounding box center [681, 248] width 615 height 87
drag, startPoint x: 612, startPoint y: 207, endPoint x: 646, endPoint y: 243, distance: 49.0
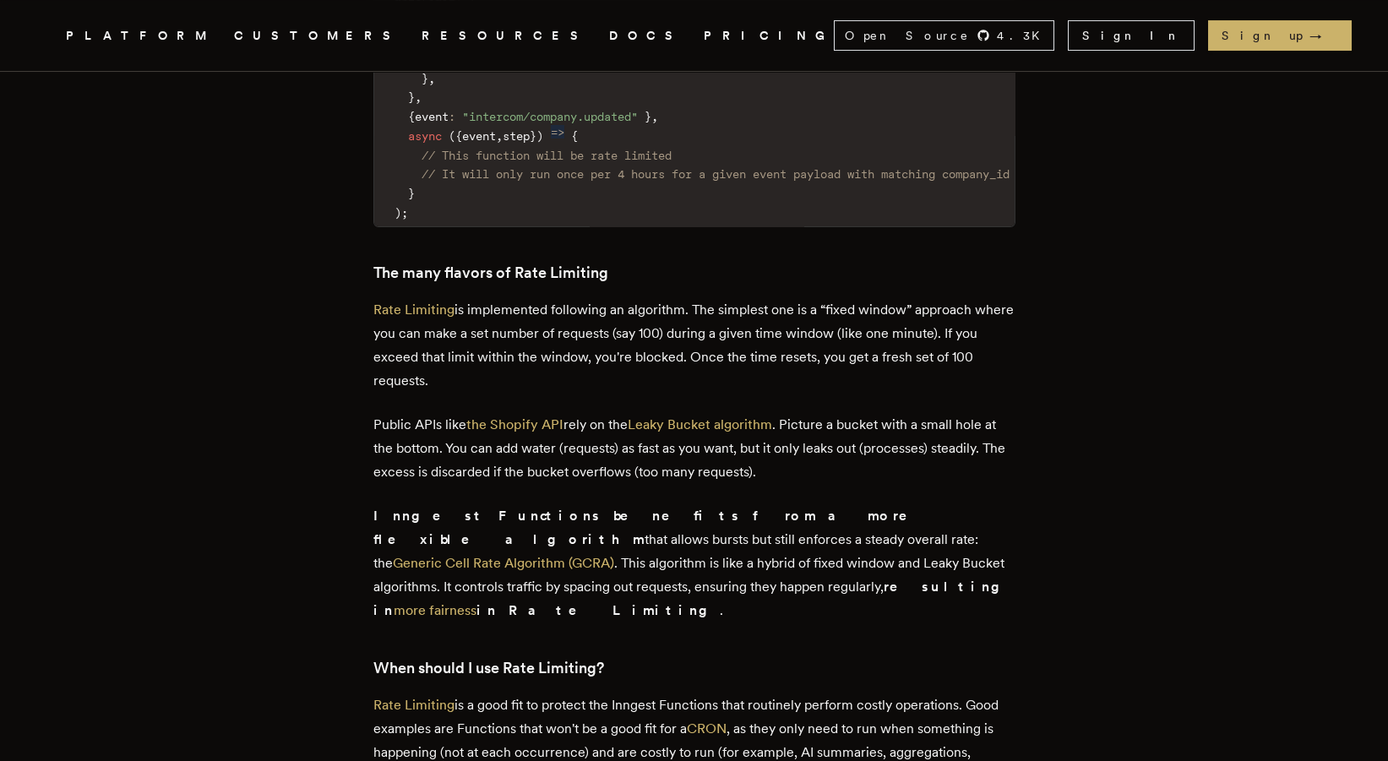
scroll to position [1972, 0]
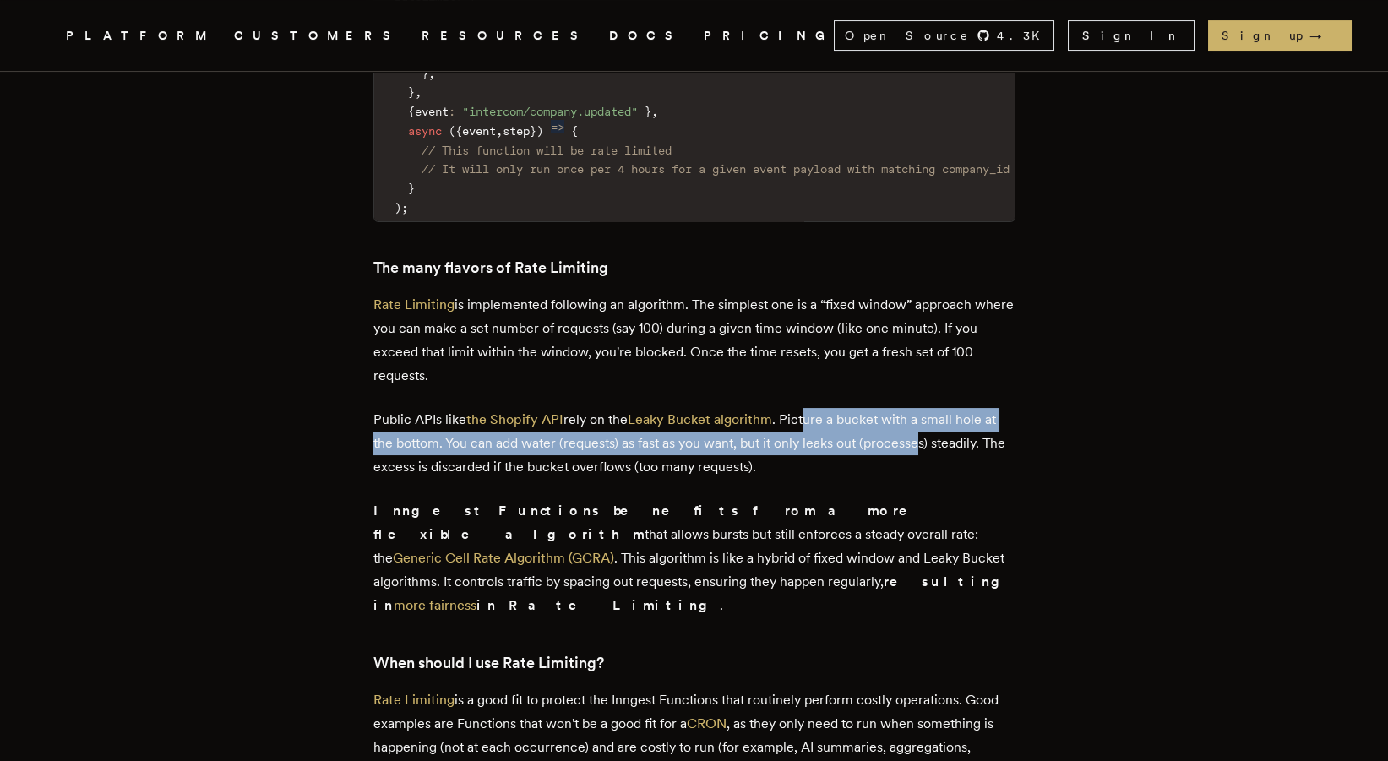
drag, startPoint x: 813, startPoint y: 378, endPoint x: 925, endPoint y: 399, distance: 113.5
click at [925, 408] on p "Public APIs like the Shopify API rely on the Leaky Bucket algorithm . Picture a…" at bounding box center [695, 443] width 642 height 71
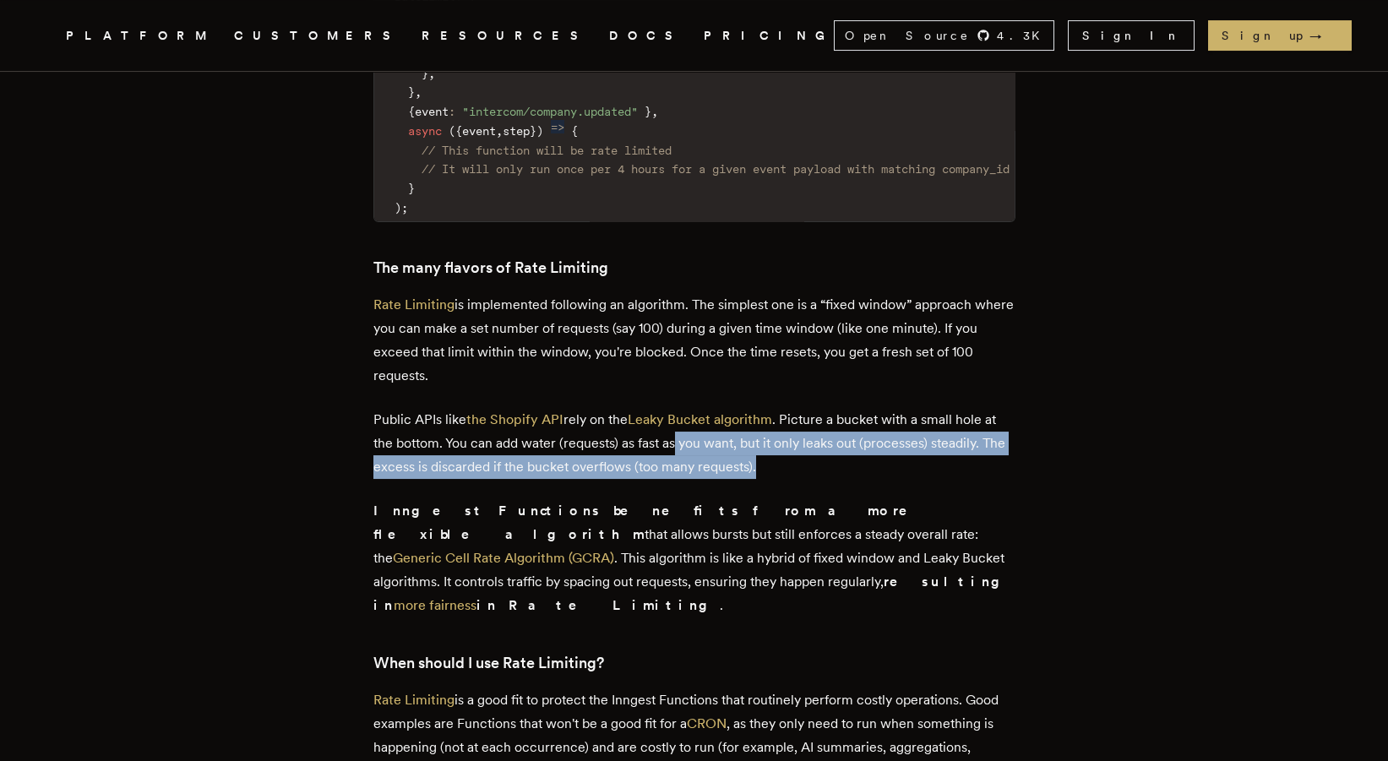
drag, startPoint x: 685, startPoint y: 399, endPoint x: 884, endPoint y: 426, distance: 201.3
click at [884, 426] on p "Public APIs like the Shopify API rely on the Leaky Bucket algorithm . Picture a…" at bounding box center [695, 443] width 642 height 71
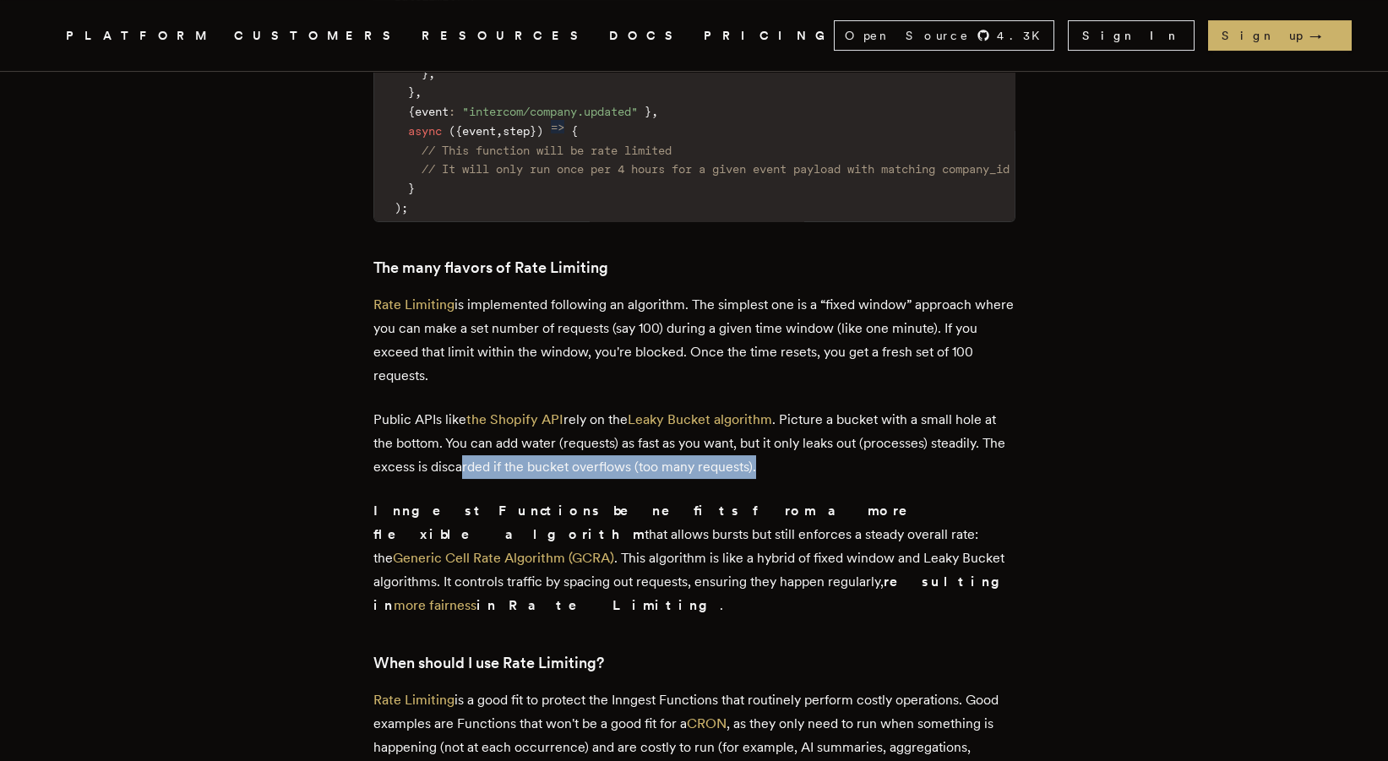
drag, startPoint x: 860, startPoint y: 420, endPoint x: 490, endPoint y: 423, distance: 370.2
click at [490, 423] on p "Public APIs like the Shopify API rely on the Leaky Bucket algorithm . Picture a…" at bounding box center [695, 443] width 642 height 71
drag, startPoint x: 471, startPoint y: 419, endPoint x: 805, endPoint y: 418, distance: 334.7
click at [801, 418] on p "Public APIs like the Shopify API rely on the Leaky Bucket algorithm . Picture a…" at bounding box center [695, 443] width 642 height 71
click at [821, 426] on p "Public APIs like the Shopify API rely on the Leaky Bucket algorithm . Picture a…" at bounding box center [695, 443] width 642 height 71
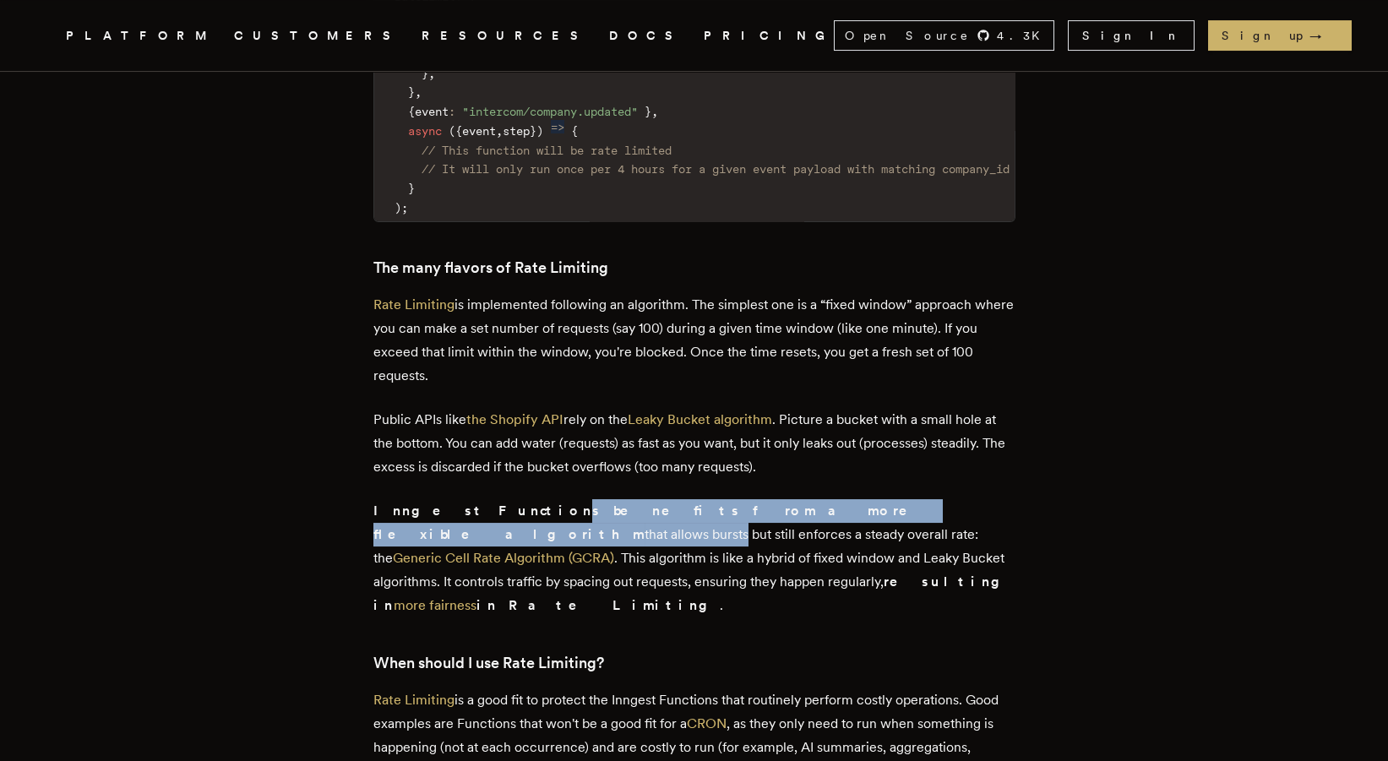
drag, startPoint x: 482, startPoint y: 472, endPoint x: 838, endPoint y: 460, distance: 356.8
click at [838, 499] on p "Inngest Functions benefits from a more flexible algorithm that allows bursts bu…" at bounding box center [695, 558] width 642 height 118
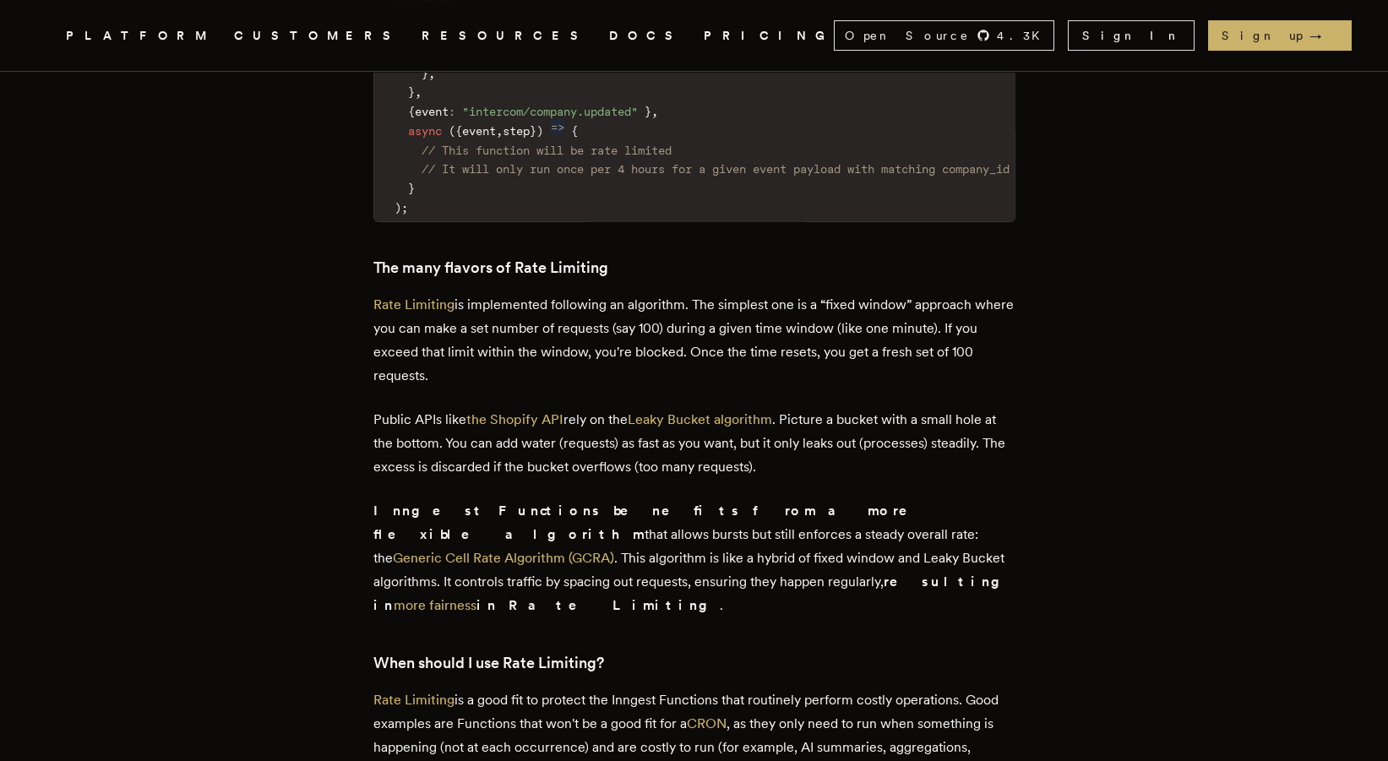
click at [842, 499] on p "Inngest Functions benefits from a more flexible algorithm that allows bursts bu…" at bounding box center [695, 558] width 642 height 118
click at [852, 499] on p "Inngest Functions benefits from a more flexible algorithm that allows bursts bu…" at bounding box center [695, 558] width 642 height 118
drag, startPoint x: 843, startPoint y: 466, endPoint x: 837, endPoint y: 476, distance: 11.7
click at [837, 499] on p "Inngest Functions benefits from a more flexible algorithm that allows bursts bu…" at bounding box center [695, 558] width 642 height 118
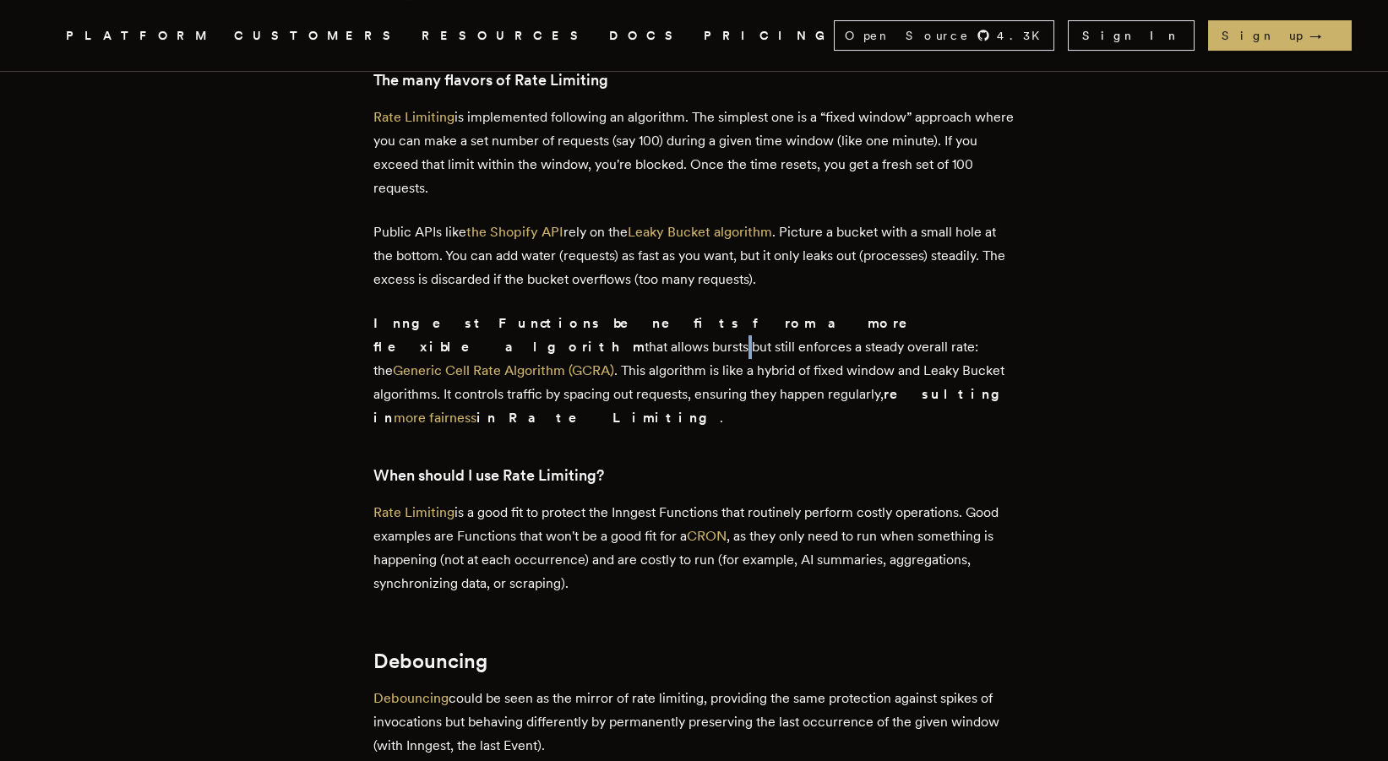
scroll to position [2253, 0]
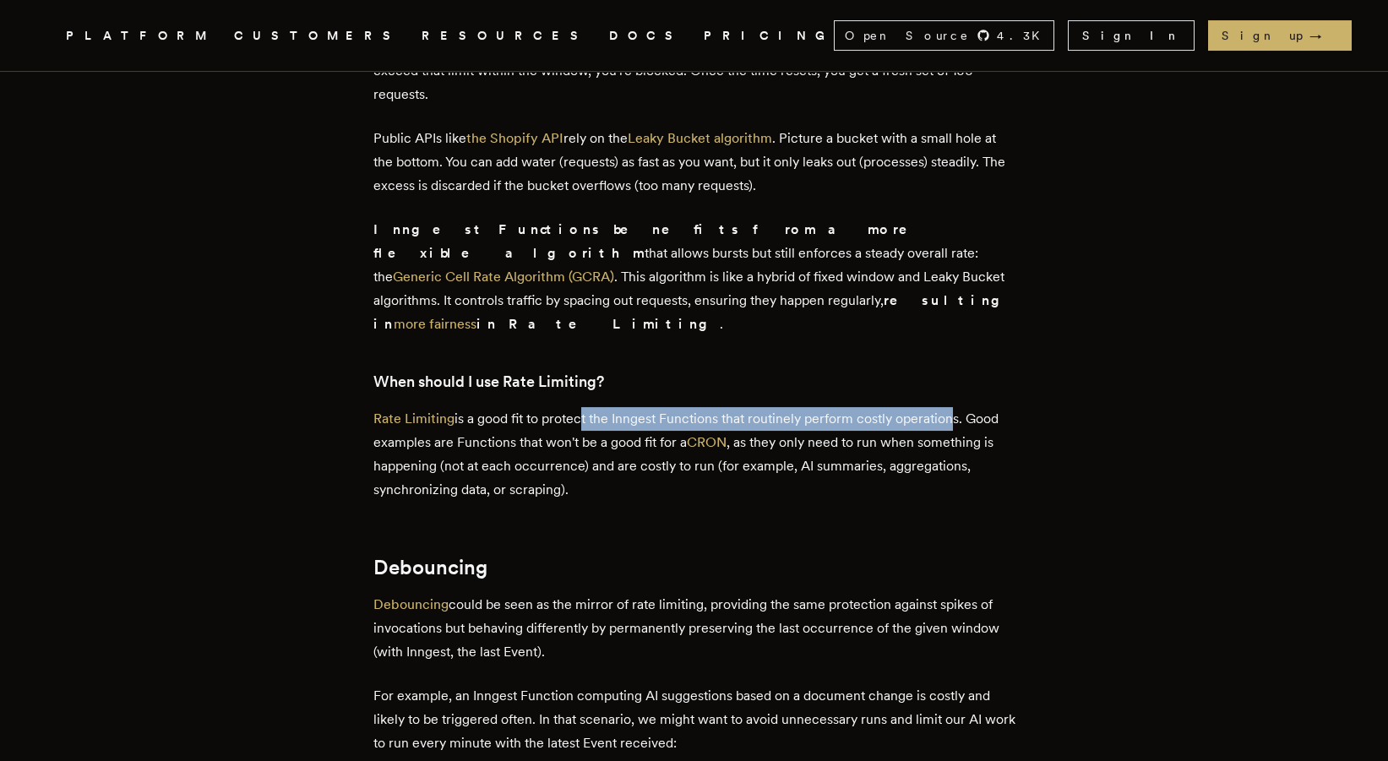
drag, startPoint x: 659, startPoint y: 347, endPoint x: 954, endPoint y: 339, distance: 295.1
drag, startPoint x: 947, startPoint y: 348, endPoint x: 773, endPoint y: 346, distance: 173.3
click at [773, 407] on p "Rate Limiting is a good fit to protect the Inngest Functions that routinely per…" at bounding box center [695, 454] width 642 height 95
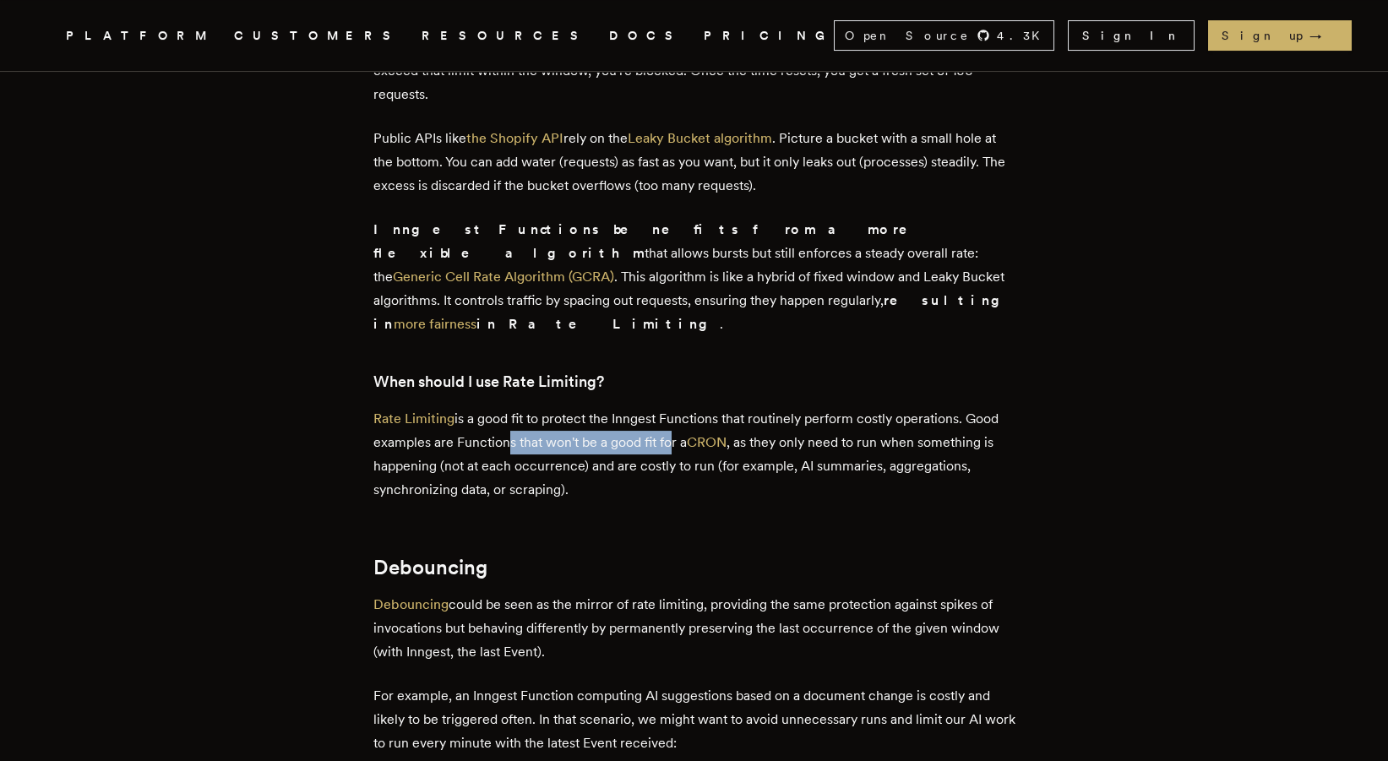
drag, startPoint x: 674, startPoint y: 376, endPoint x: 508, endPoint y: 375, distance: 166.5
click at [508, 407] on p "Rate Limiting is a good fit to protect the Inngest Functions that routinely per…" at bounding box center [695, 454] width 642 height 95
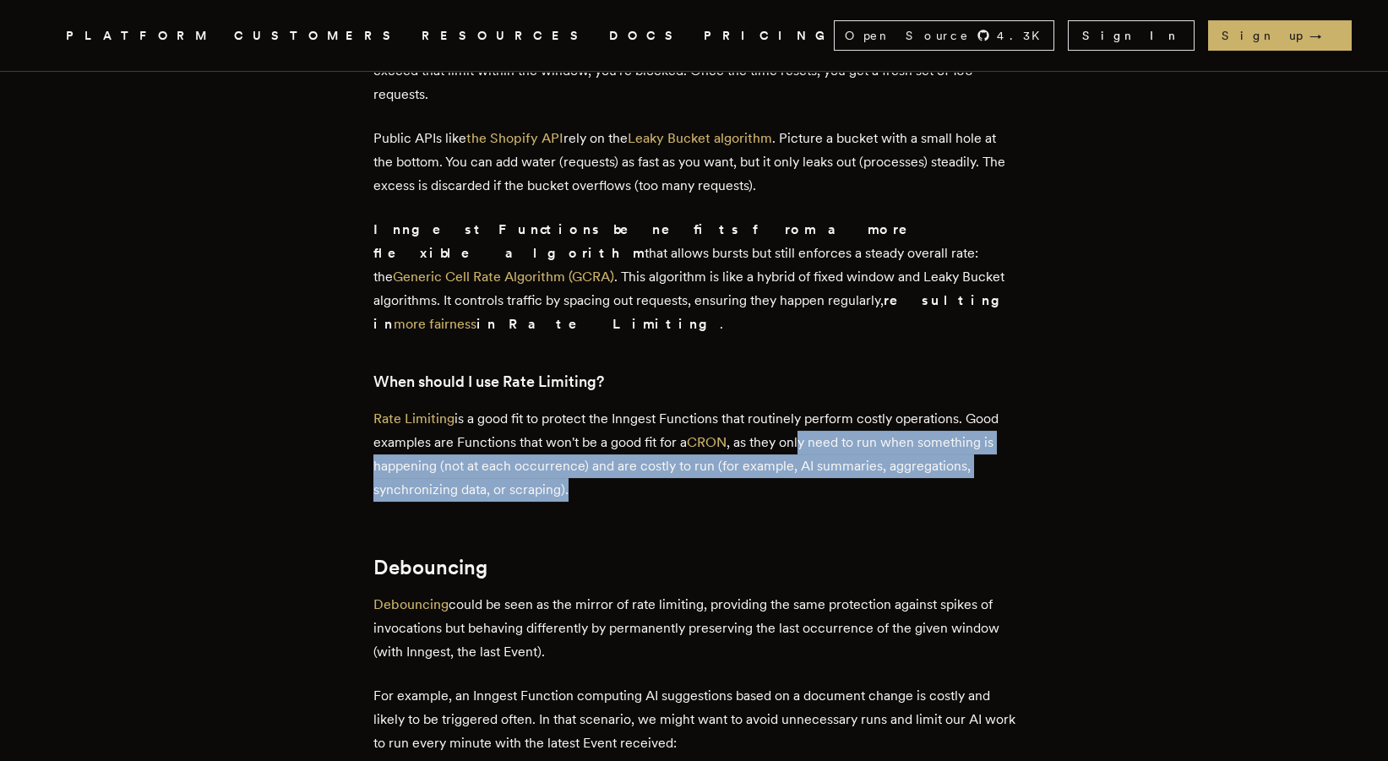
drag, startPoint x: 810, startPoint y: 376, endPoint x: 826, endPoint y: 424, distance: 51.0
click at [826, 424] on p "Rate Limiting is a good fit to protect the Inngest Functions that routinely per…" at bounding box center [695, 454] width 642 height 95
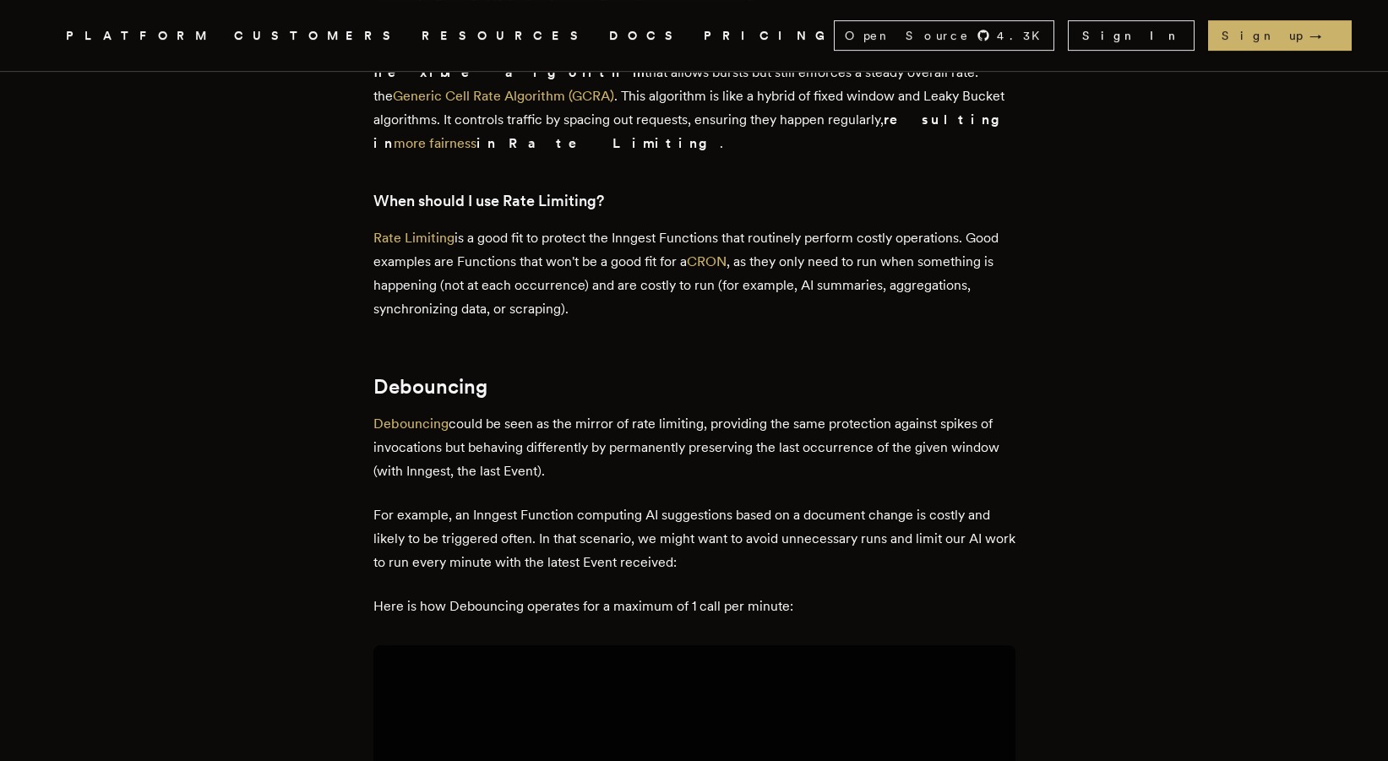
scroll to position [2441, 0]
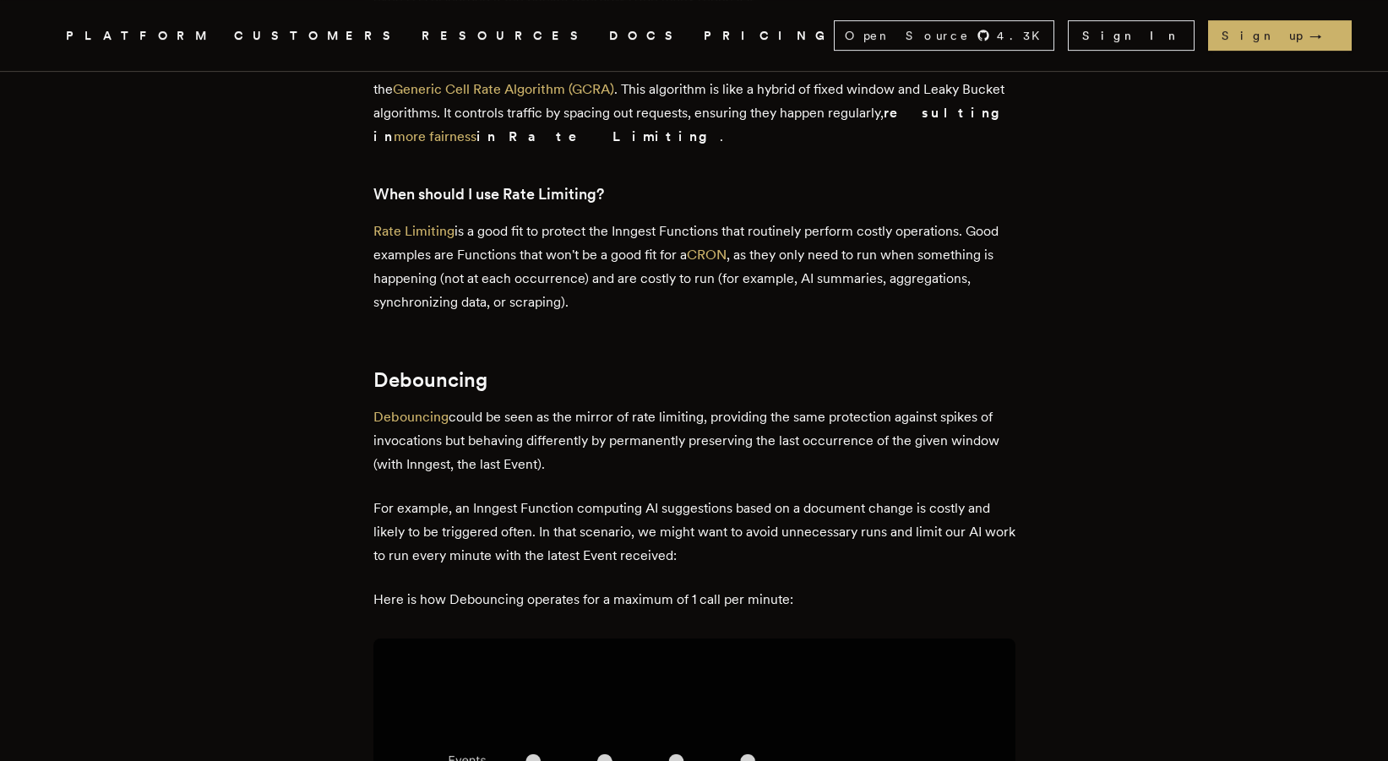
drag, startPoint x: 521, startPoint y: 348, endPoint x: 631, endPoint y: 395, distance: 120.1
click at [631, 406] on p "Debouncing could be seen as the mirror of rate limiting, providing the same pro…" at bounding box center [695, 441] width 642 height 71
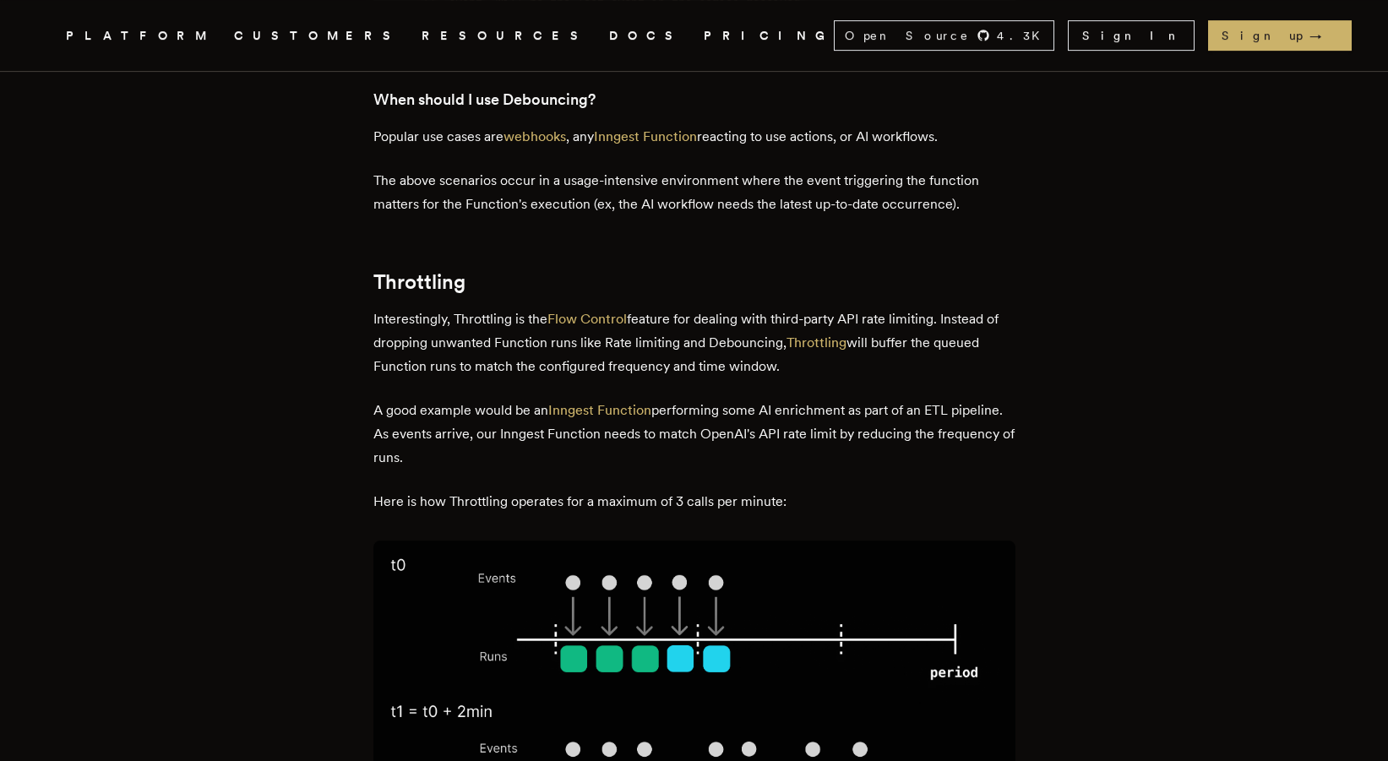
scroll to position [3756, 0]
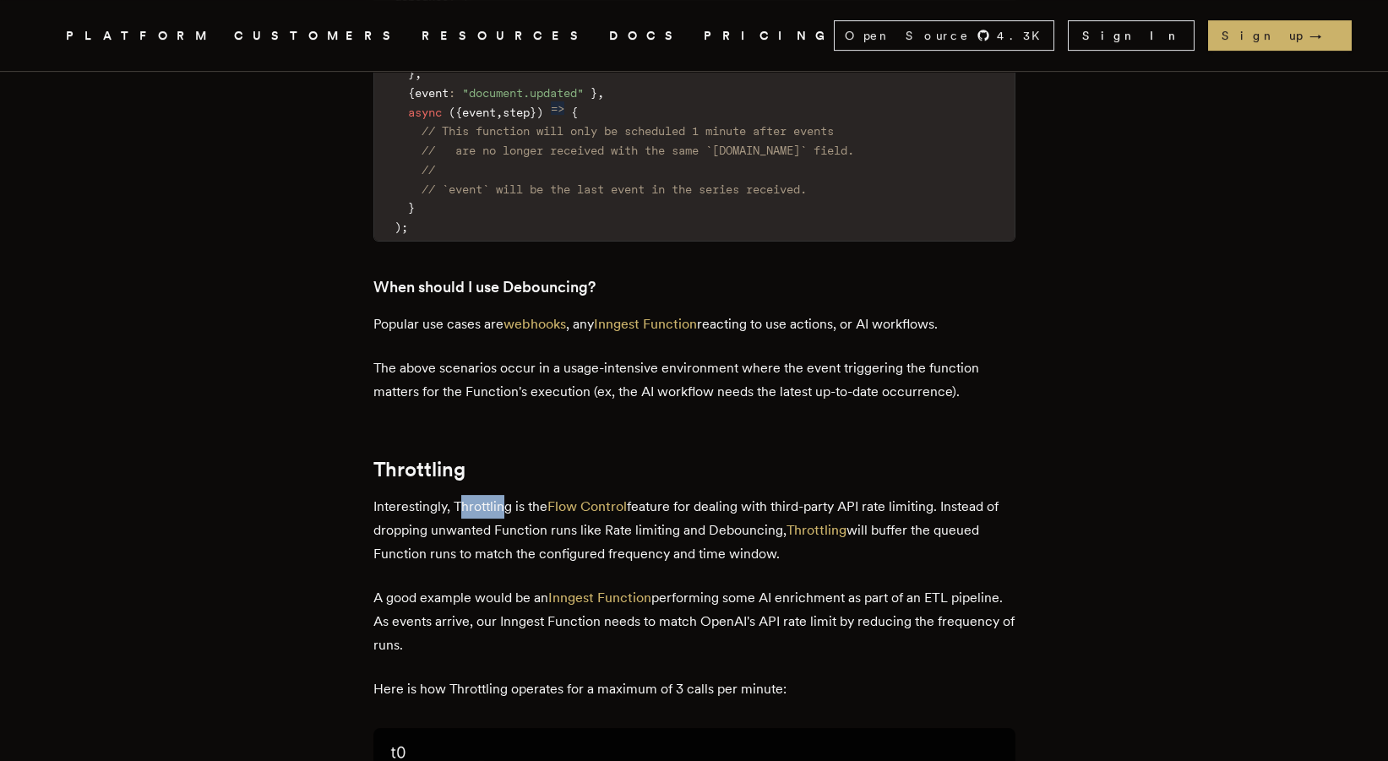
drag, startPoint x: 468, startPoint y: 335, endPoint x: 511, endPoint y: 335, distance: 43.1
click at [511, 495] on p "Interestingly, Throttling is the Flow Control feature for dealing with third-pa…" at bounding box center [695, 530] width 642 height 71
drag, startPoint x: 685, startPoint y: 336, endPoint x: 940, endPoint y: 329, distance: 254.5
click at [940, 495] on p "Interestingly, Throttling is the Flow Control feature for dealing with third-pa…" at bounding box center [695, 530] width 642 height 71
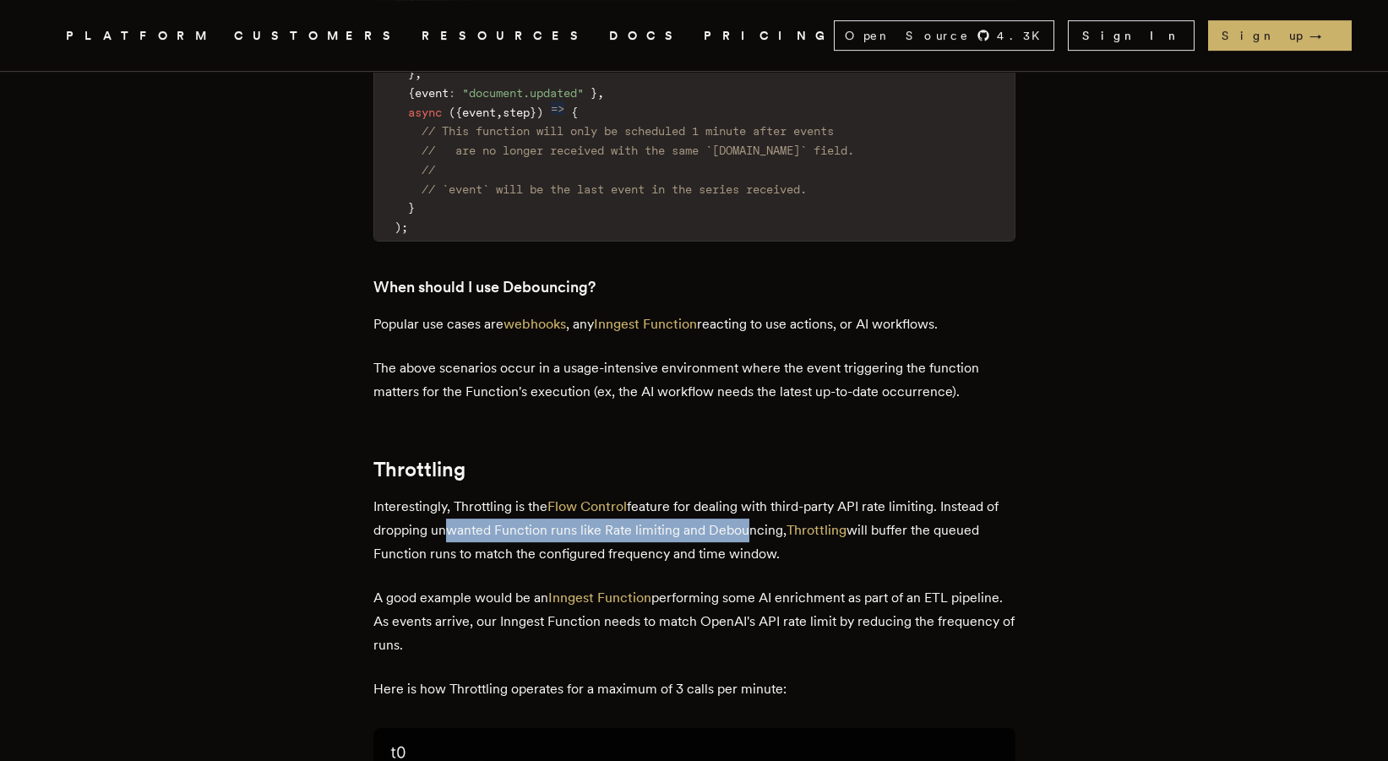
drag, startPoint x: 461, startPoint y: 359, endPoint x: 761, endPoint y: 358, distance: 300.9
click at [761, 495] on p "Interestingly, Throttling is the Flow Control feature for dealing with third-pa…" at bounding box center [695, 530] width 642 height 71
click at [762, 495] on p "Interestingly, Throttling is the Flow Control feature for dealing with third-pa…" at bounding box center [695, 530] width 642 height 71
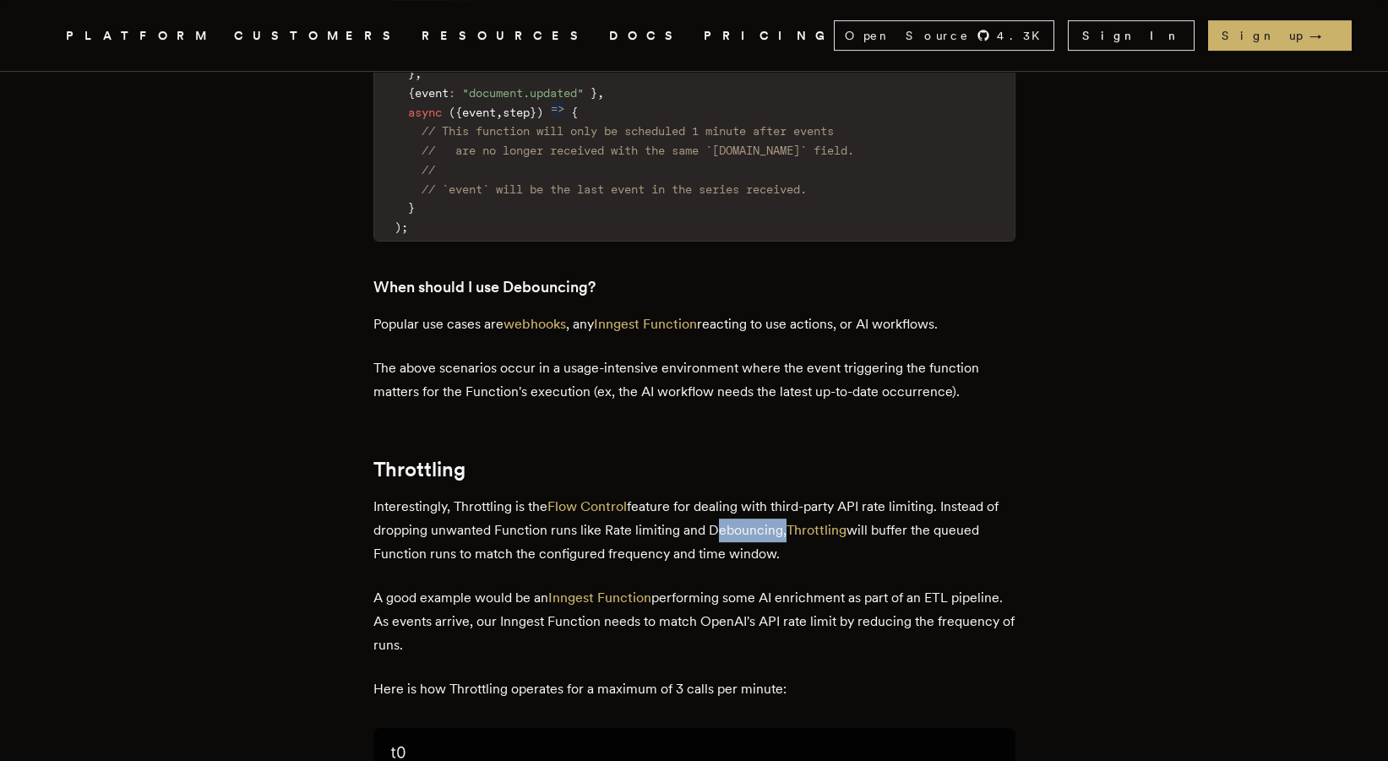
click at [762, 495] on p "Interestingly, Throttling is the Flow Control feature for dealing with third-pa…" at bounding box center [695, 530] width 642 height 71
drag, startPoint x: 874, startPoint y: 363, endPoint x: 947, endPoint y: 388, distance: 77.5
click at [947, 495] on p "Interestingly, Throttling is the Flow Control feature for dealing with third-pa…" at bounding box center [695, 530] width 642 height 71
drag, startPoint x: 937, startPoint y: 380, endPoint x: 892, endPoint y: 362, distance: 49.3
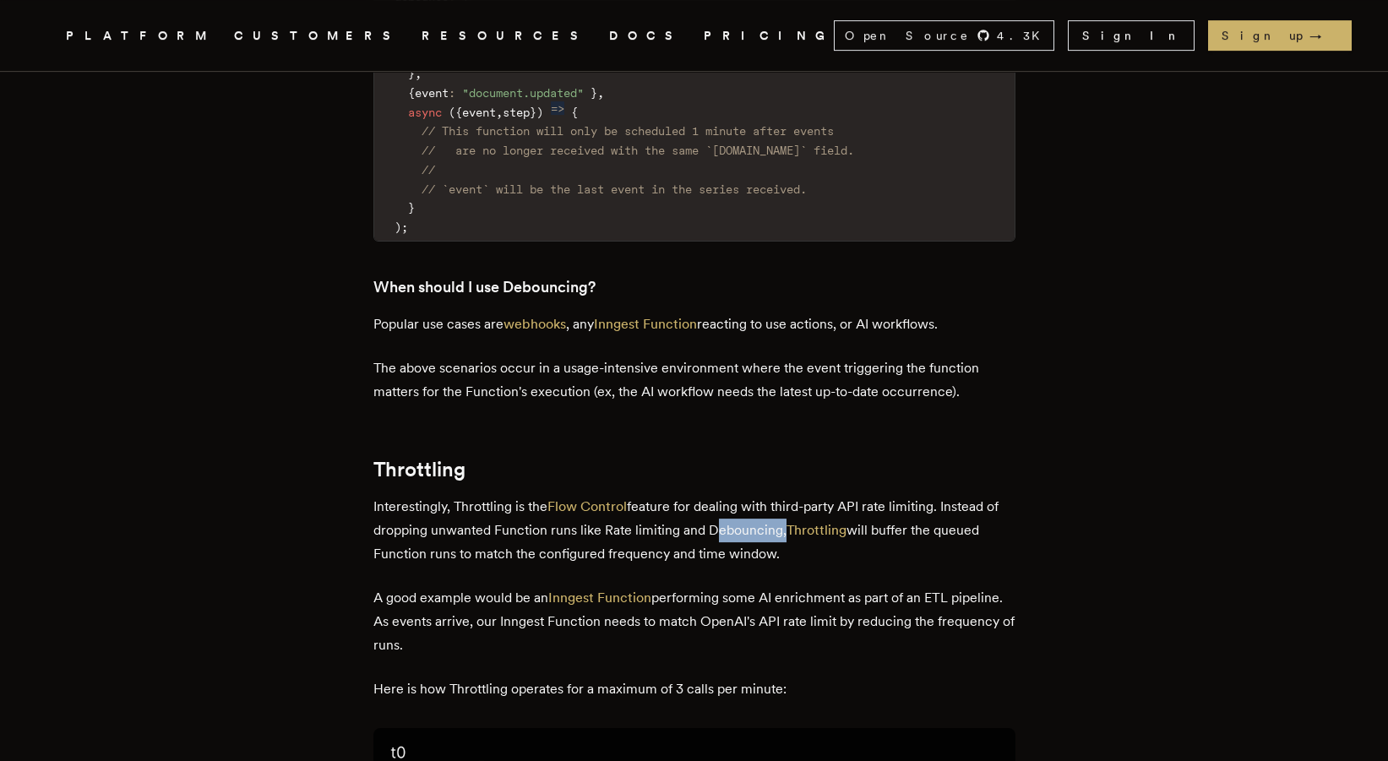
click at [892, 495] on p "Interestingly, Throttling is the Flow Control feature for dealing with third-pa…" at bounding box center [695, 530] width 642 height 71
drag, startPoint x: 888, startPoint y: 362, endPoint x: 908, endPoint y: 385, distance: 30.0
click at [908, 495] on p "Interestingly, Throttling is the Flow Control feature for dealing with third-pa…" at bounding box center [695, 530] width 642 height 71
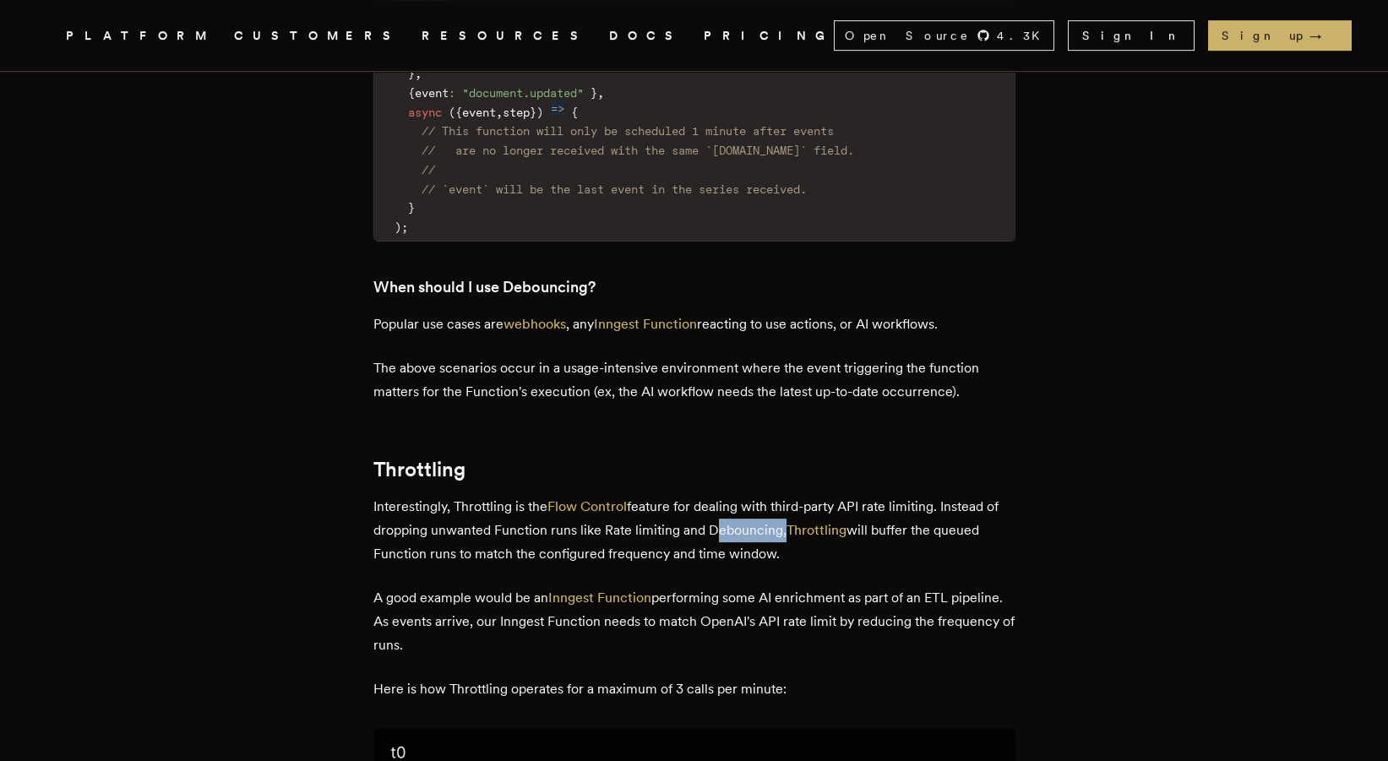
drag, startPoint x: 822, startPoint y: 387, endPoint x: 446, endPoint y: 388, distance: 376.1
click at [446, 495] on p "Interestingly, Throttling is the Flow Control feature for dealing with third-pa…" at bounding box center [695, 530] width 642 height 71
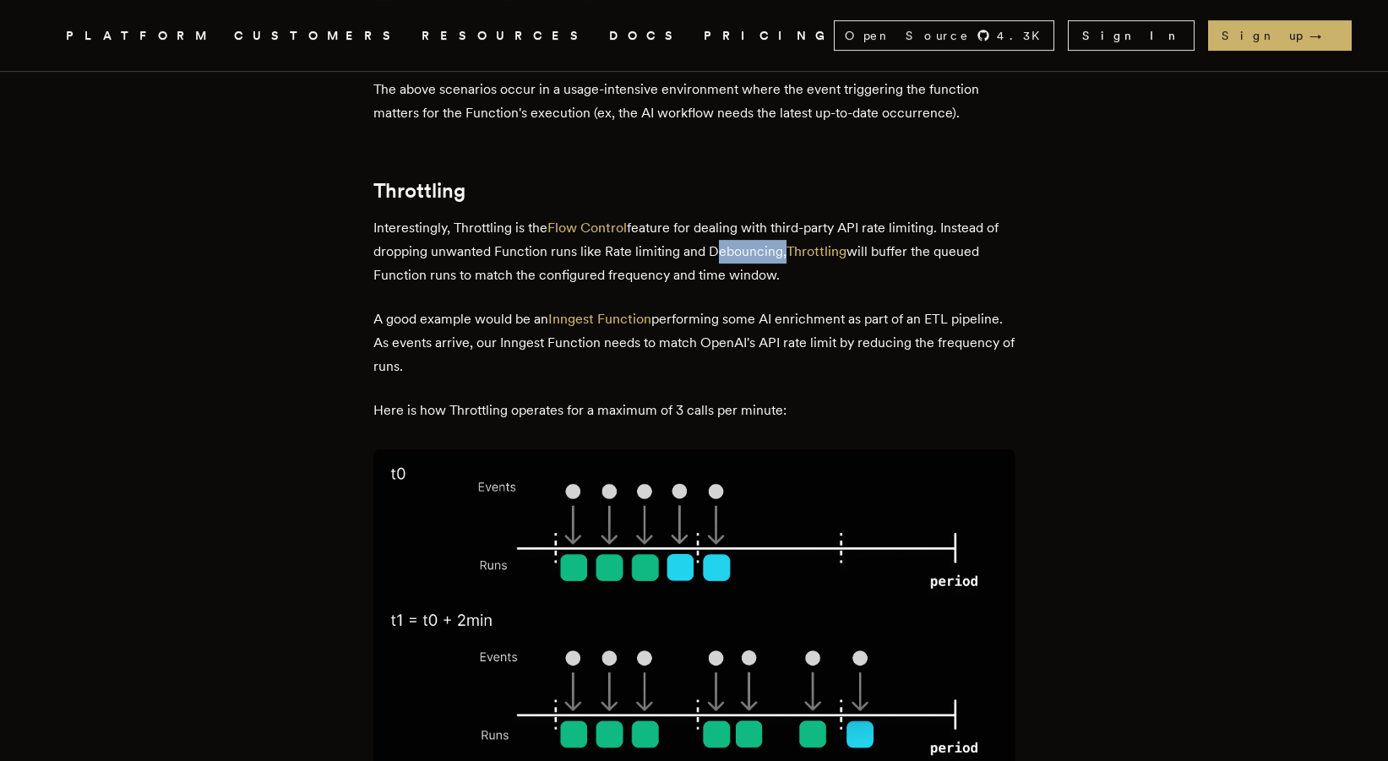
scroll to position [3849, 0]
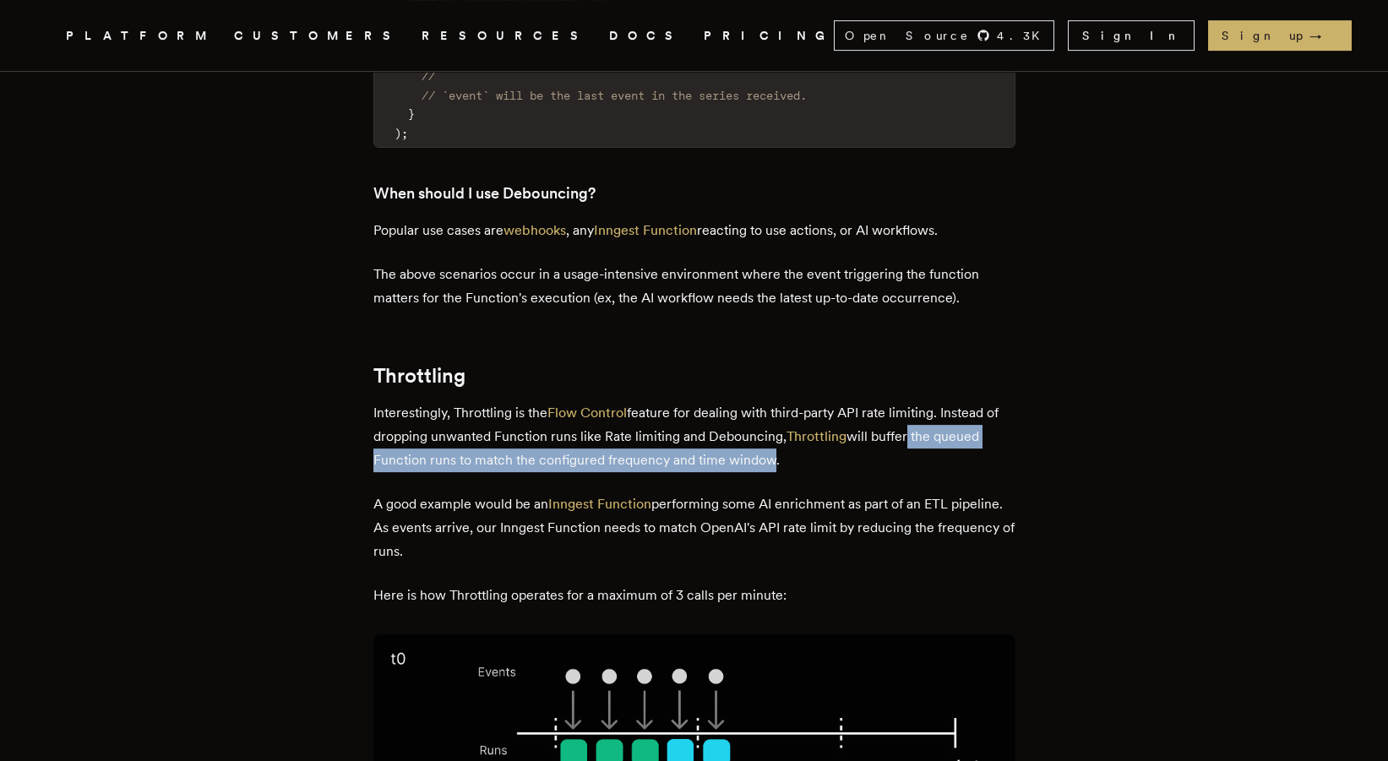
drag, startPoint x: 923, startPoint y: 262, endPoint x: 771, endPoint y: 299, distance: 156.6
click at [771, 401] on p "Interestingly, Throttling is the Flow Control feature for dealing with third-pa…" at bounding box center [695, 436] width 642 height 71
click at [770, 401] on p "Interestingly, Throttling is the Flow Control feature for dealing with third-pa…" at bounding box center [695, 436] width 642 height 71
drag, startPoint x: 790, startPoint y: 295, endPoint x: 877, endPoint y: 272, distance: 90.0
click at [877, 401] on p "Interestingly, Throttling is the Flow Control feature for dealing with third-pa…" at bounding box center [695, 436] width 642 height 71
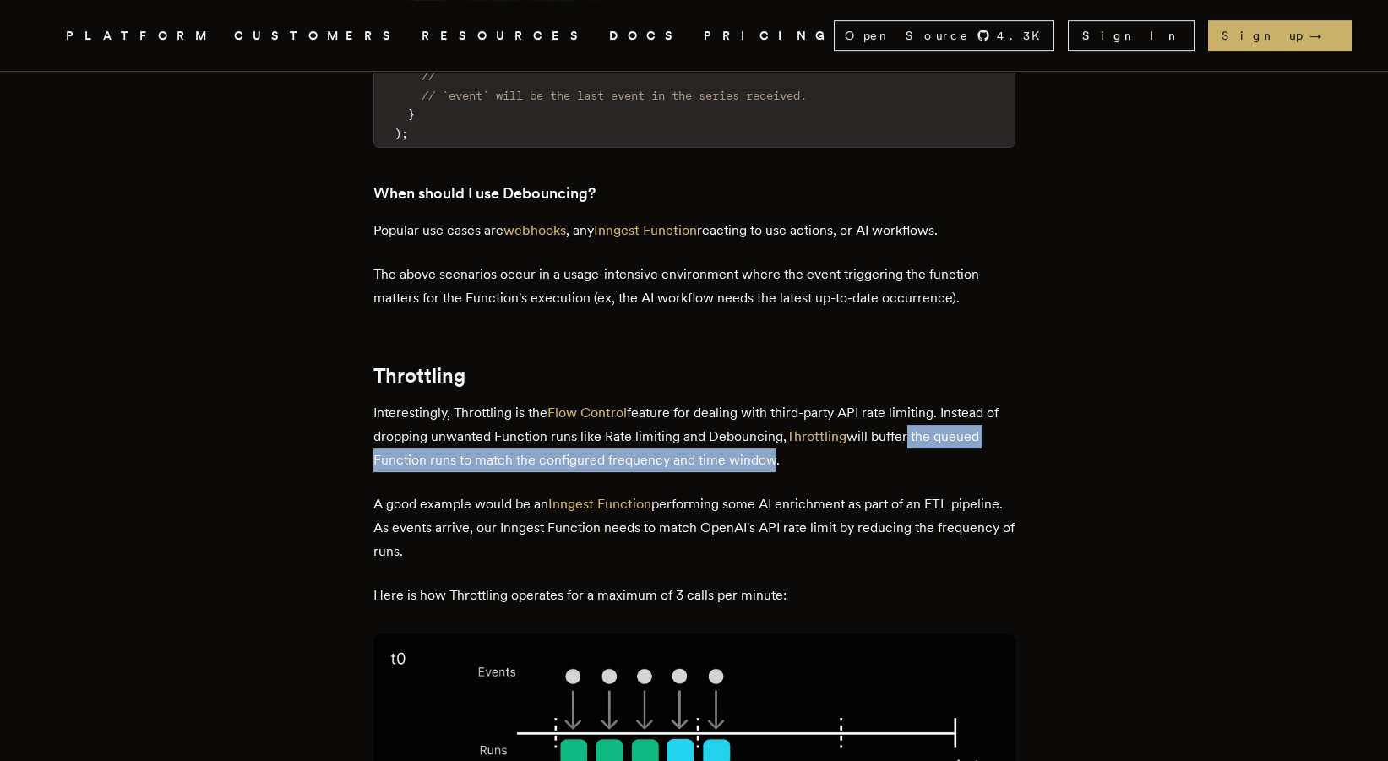
click at [877, 401] on p "Interestingly, Throttling is the Flow Control feature for dealing with third-pa…" at bounding box center [695, 436] width 642 height 71
drag, startPoint x: 886, startPoint y: 272, endPoint x: 957, endPoint y: 286, distance: 73.1
click at [957, 401] on p "Interestingly, Throttling is the Flow Control feature for dealing with third-pa…" at bounding box center [695, 436] width 642 height 71
drag, startPoint x: 963, startPoint y: 285, endPoint x: 941, endPoint y: 274, distance: 25.3
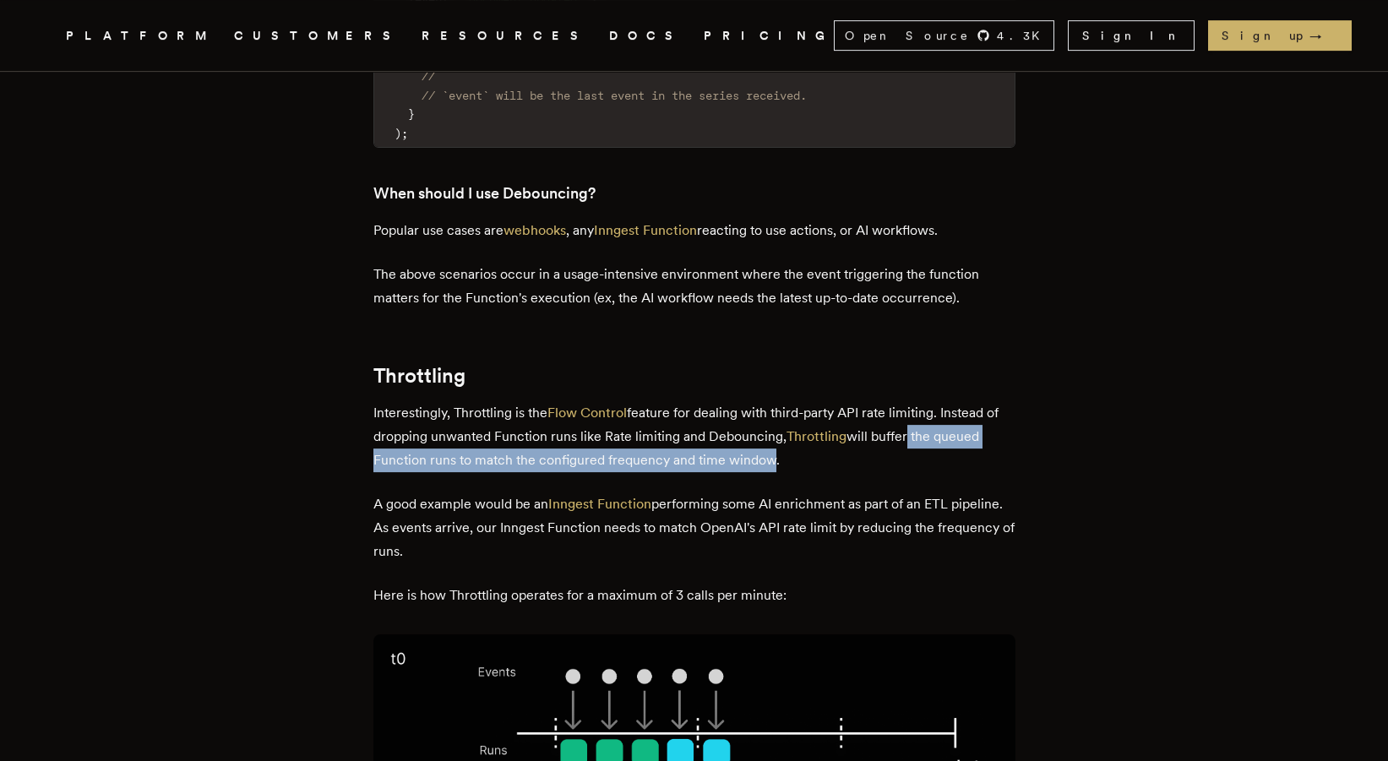
click at [941, 401] on p "Interestingly, Throttling is the Flow Control feature for dealing with third-pa…" at bounding box center [695, 436] width 642 height 71
drag, startPoint x: 941, startPoint y: 274, endPoint x: 947, endPoint y: 293, distance: 20.6
click at [947, 401] on p "Interestingly, Throttling is the Flow Control feature for dealing with third-pa…" at bounding box center [695, 436] width 642 height 71
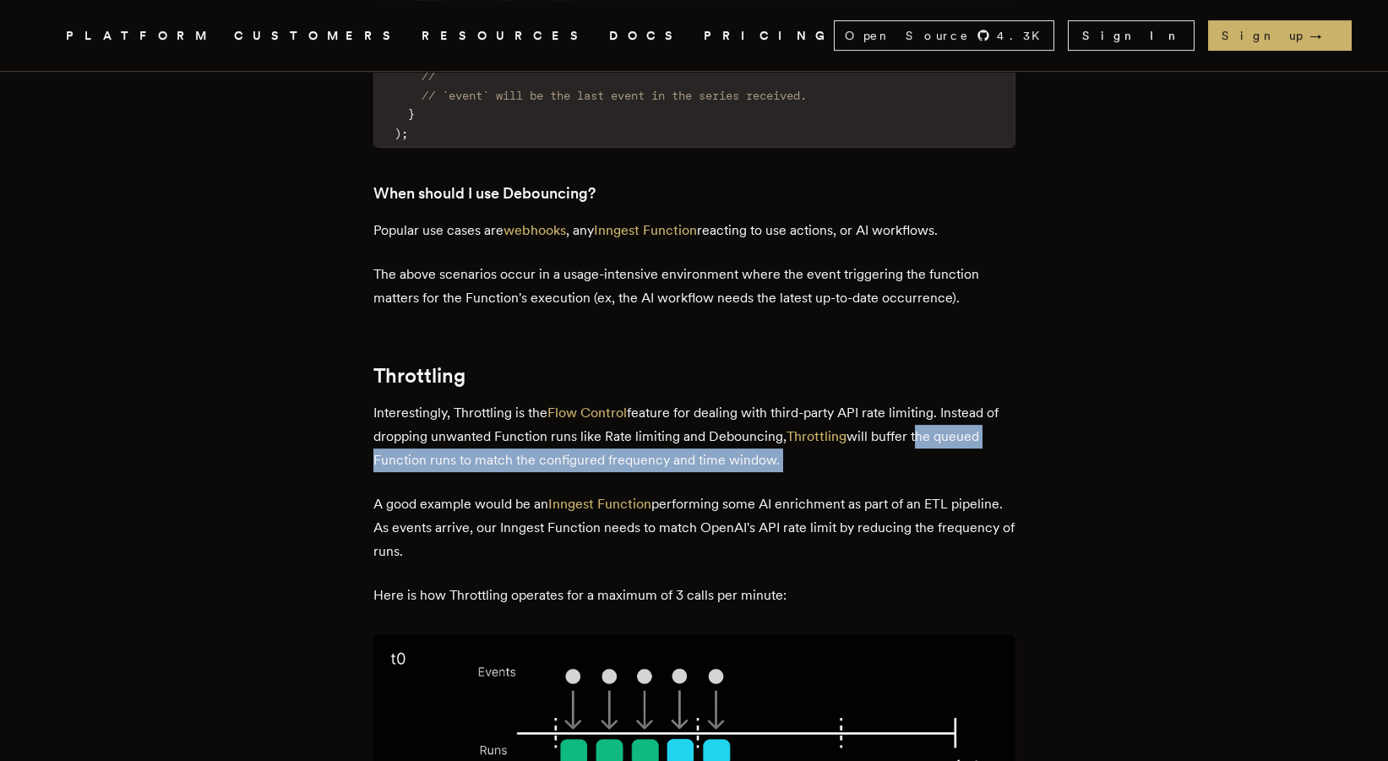
drag, startPoint x: 930, startPoint y: 296, endPoint x: 505, endPoint y: 295, distance: 424.2
click at [505, 401] on p "Interestingly, Throttling is the Flow Control feature for dealing with third-pa…" at bounding box center [695, 436] width 642 height 71
drag, startPoint x: 509, startPoint y: 297, endPoint x: 782, endPoint y: 297, distance: 273.0
click at [782, 401] on p "Interestingly, Throttling is the Flow Control feature for dealing with third-pa…" at bounding box center [695, 436] width 642 height 71
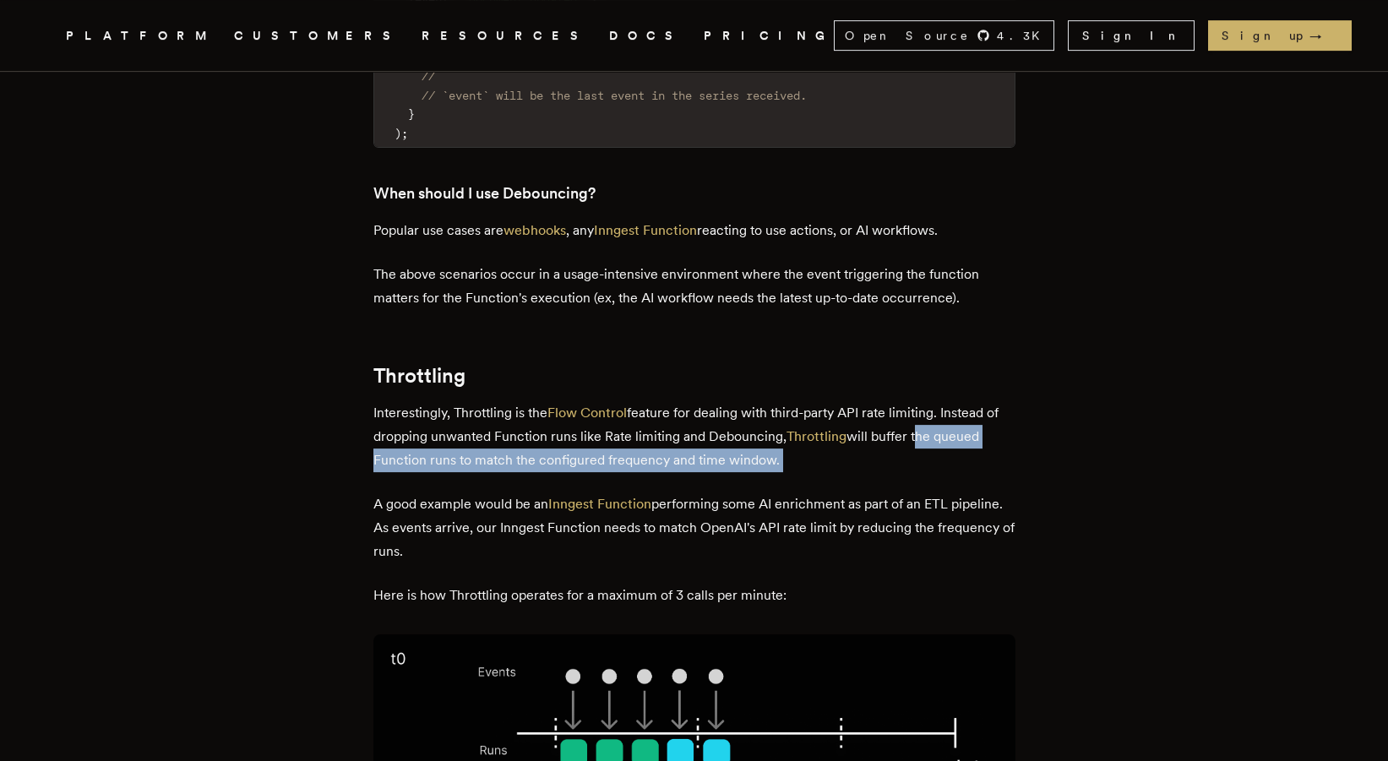
click at [817, 401] on p "Interestingly, Throttling is the Flow Control feature for dealing with third-pa…" at bounding box center [695, 436] width 642 height 71
drag, startPoint x: 619, startPoint y: 279, endPoint x: 543, endPoint y: 291, distance: 77.0
click at [543, 401] on p "Interestingly, Throttling is the Flow Control feature for dealing with third-pa…" at bounding box center [695, 436] width 642 height 71
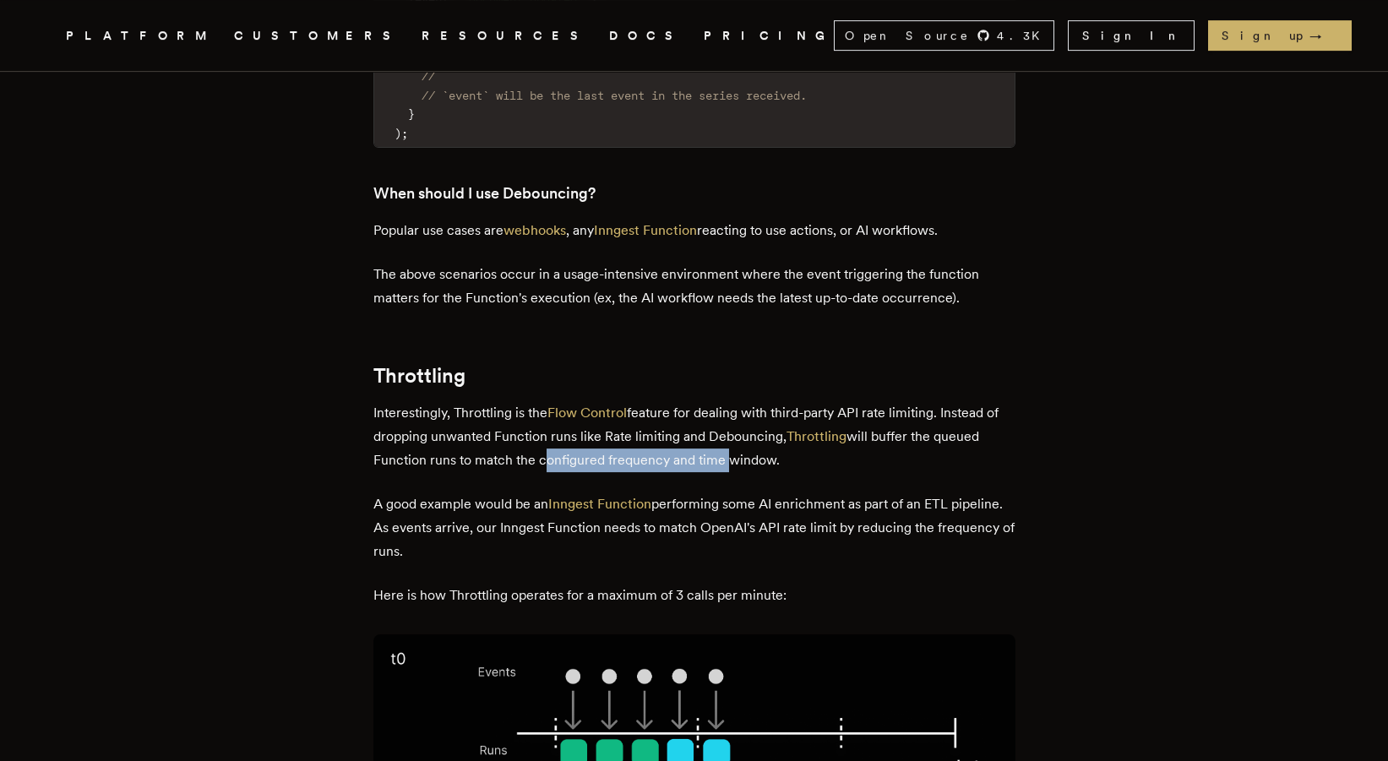
drag, startPoint x: 544, startPoint y: 291, endPoint x: 719, endPoint y: 288, distance: 175.0
click at [719, 401] on p "Interestingly, Throttling is the Flow Control feature for dealing with third-pa…" at bounding box center [695, 436] width 642 height 71
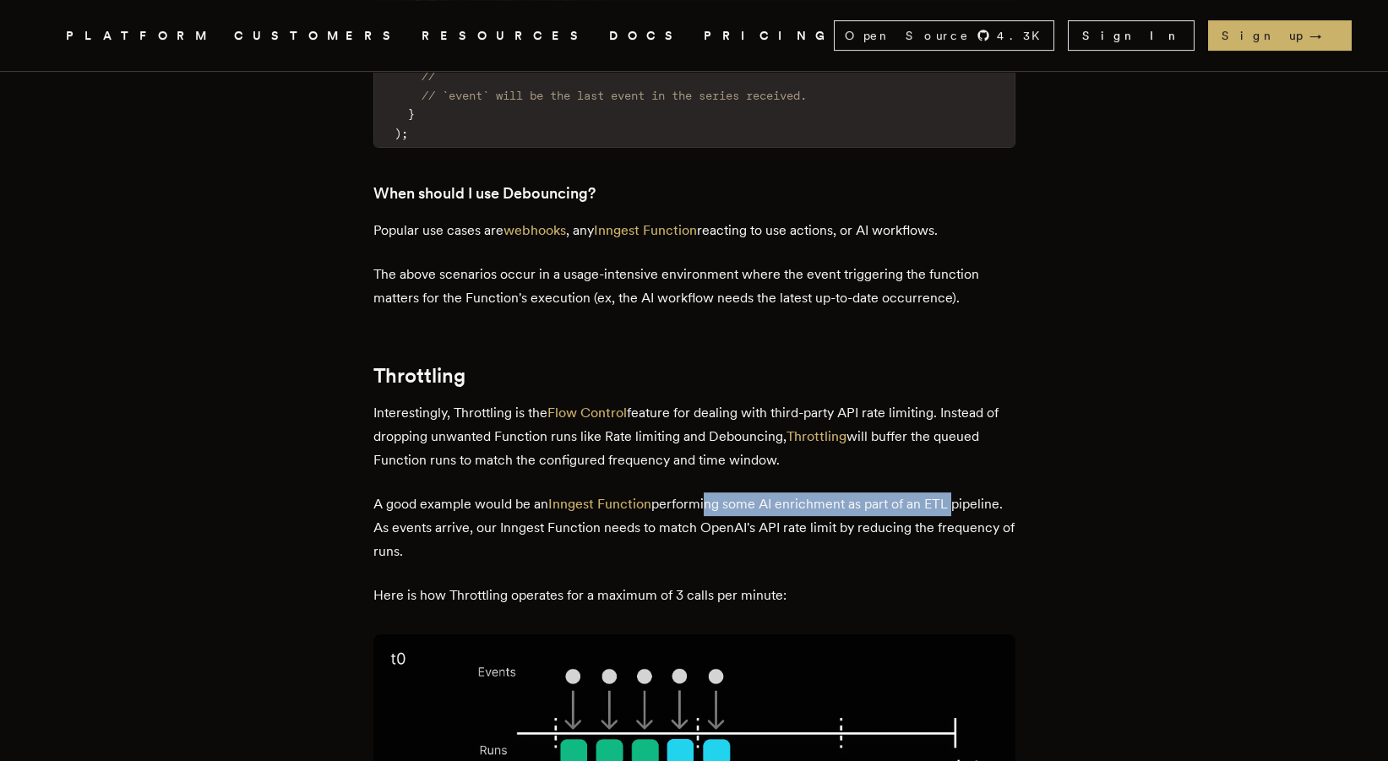
drag, startPoint x: 709, startPoint y: 338, endPoint x: 953, endPoint y: 340, distance: 244.2
click at [953, 493] on p "A good example would be an Inngest Function performing some AI enrichment as pa…" at bounding box center [695, 528] width 642 height 71
drag, startPoint x: 955, startPoint y: 340, endPoint x: 935, endPoint y: 340, distance: 20.3
click at [935, 493] on p "A good example would be an Inngest Function performing some AI enrichment as pa…" at bounding box center [695, 528] width 642 height 71
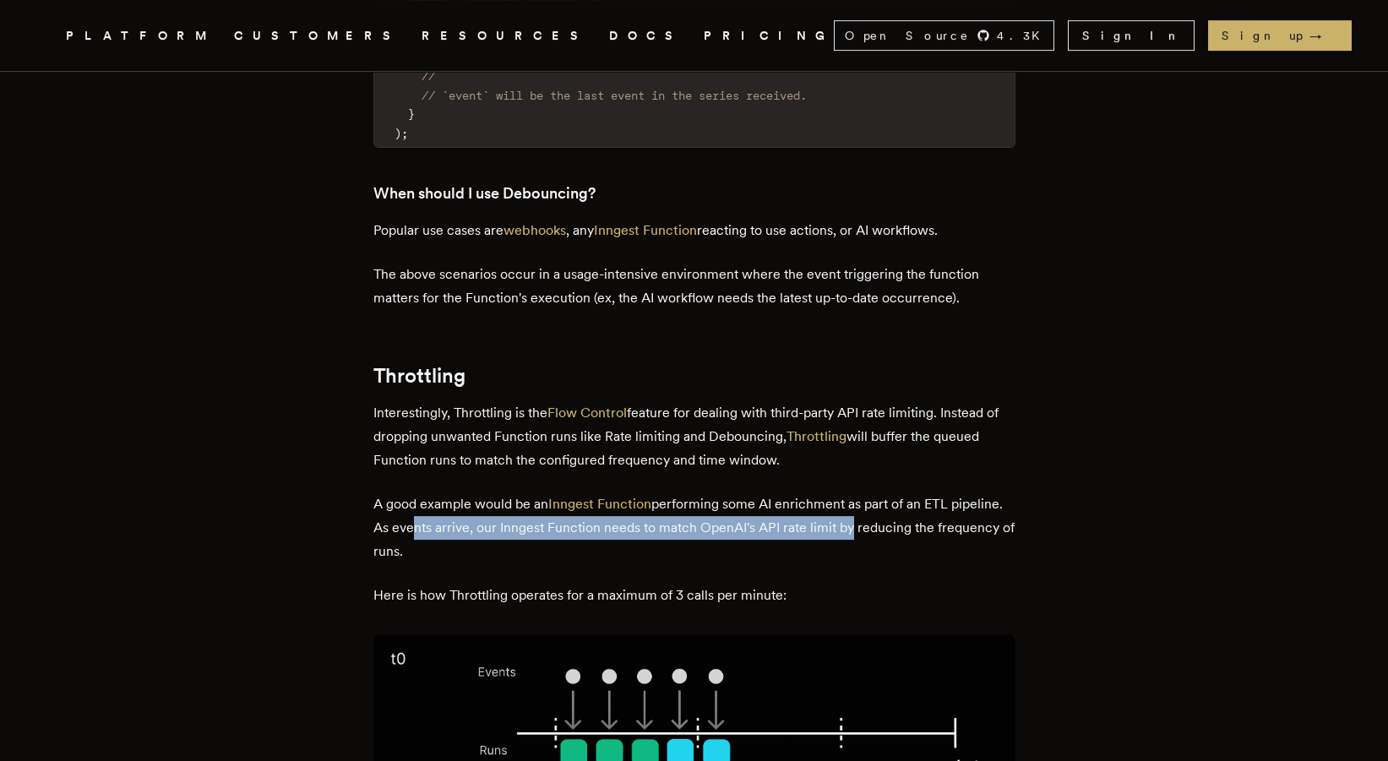
drag, startPoint x: 463, startPoint y: 354, endPoint x: 903, endPoint y: 360, distance: 440.3
click at [903, 493] on p "A good example would be an Inngest Function performing some AI enrichment as pa…" at bounding box center [695, 528] width 642 height 71
drag, startPoint x: 887, startPoint y: 361, endPoint x: 914, endPoint y: 385, distance: 36.6
click at [914, 493] on p "A good example would be an Inngest Function performing some AI enrichment as pa…" at bounding box center [695, 528] width 642 height 71
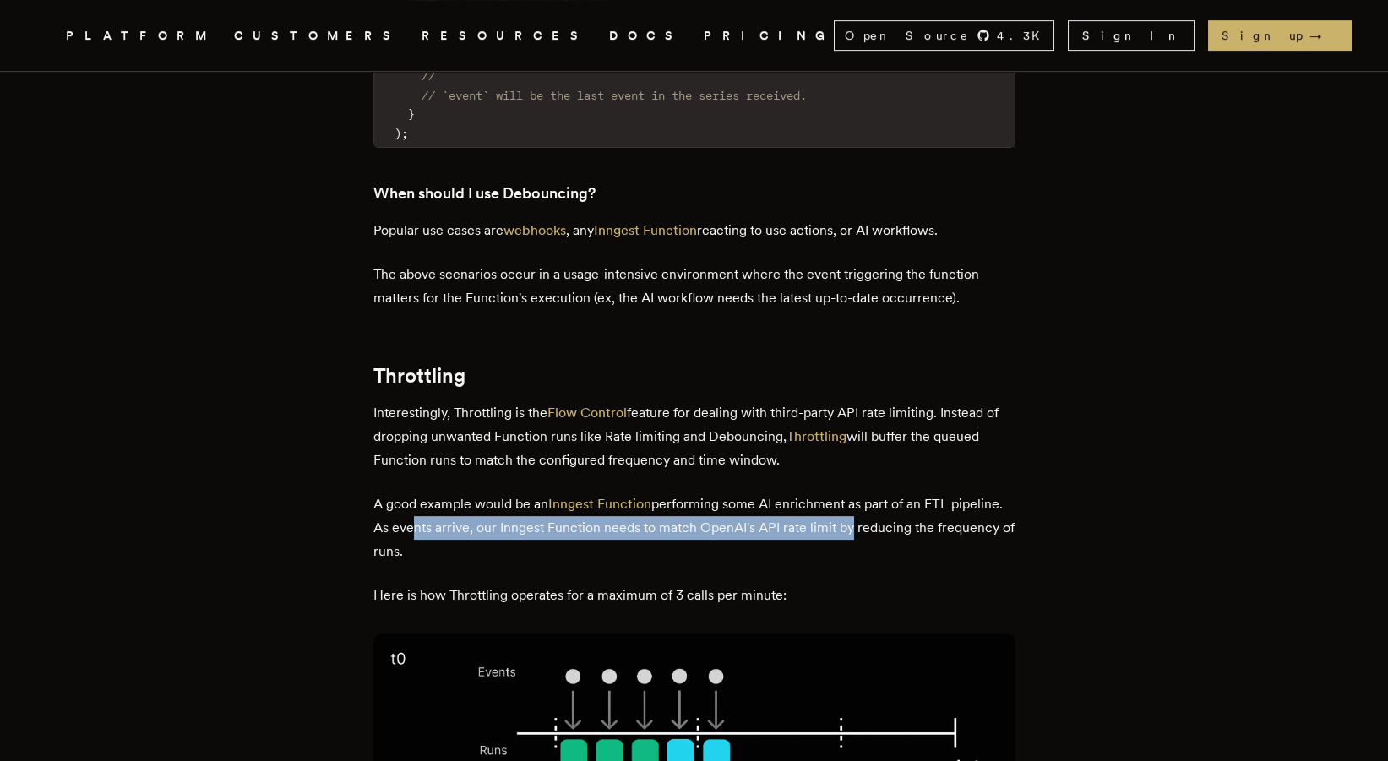
click at [914, 493] on p "A good example would be an Inngest Function performing some AI enrichment as pa…" at bounding box center [695, 528] width 642 height 71
drag, startPoint x: 766, startPoint y: 361, endPoint x: 877, endPoint y: 379, distance: 112.3
click at [877, 493] on p "A good example would be an Inngest Function performing some AI enrichment as pa…" at bounding box center [695, 528] width 642 height 71
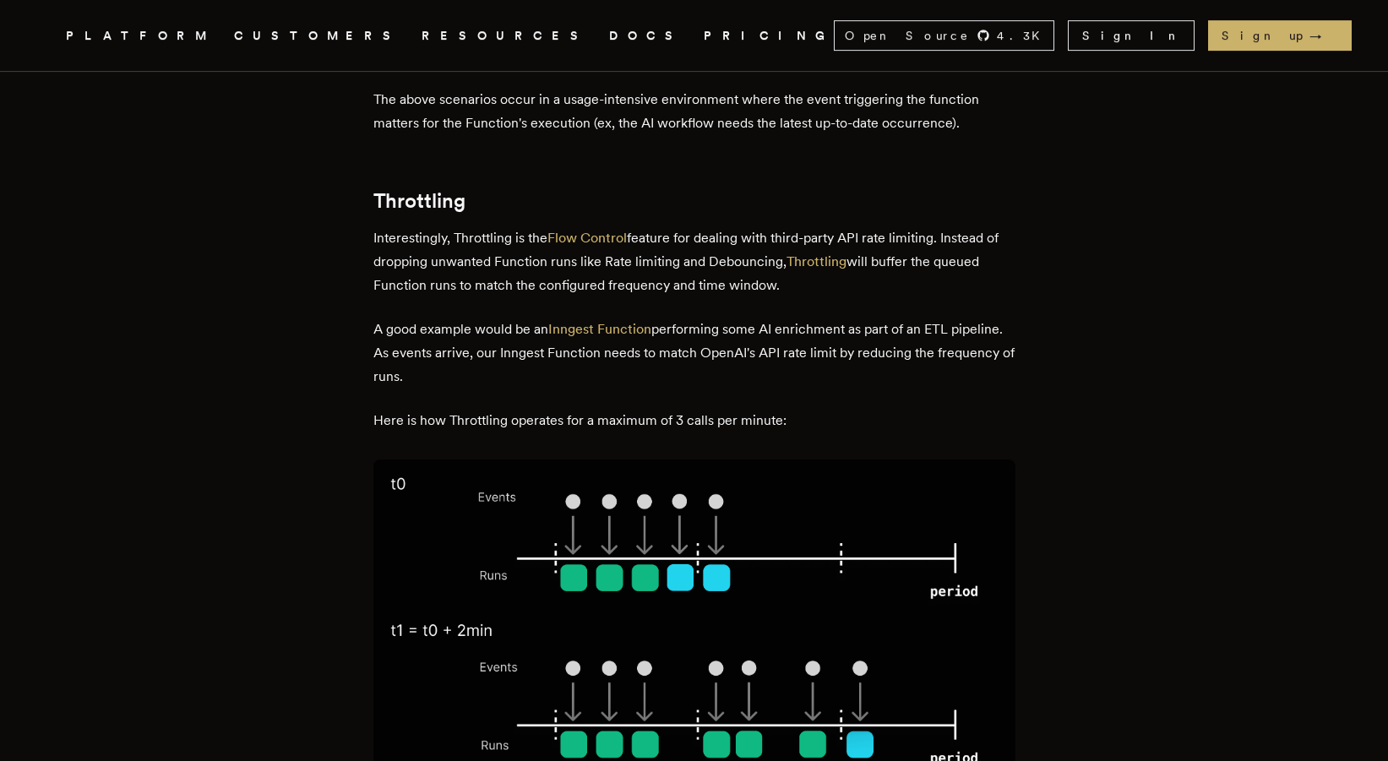
scroll to position [4037, 0]
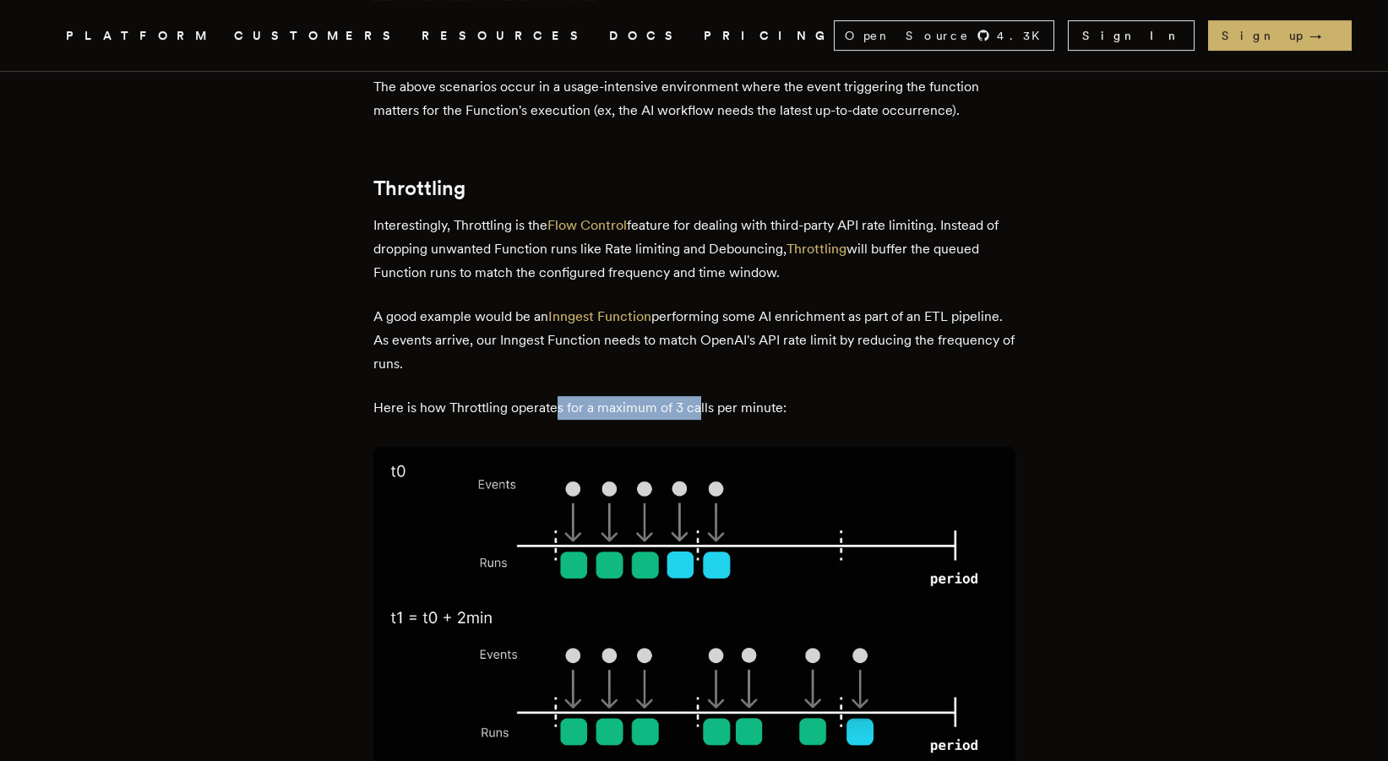
drag, startPoint x: 562, startPoint y: 243, endPoint x: 705, endPoint y: 243, distance: 142.8
click at [705, 396] on p "Here is how Throttling operates for a maximum of 3 calls per minute:" at bounding box center [695, 408] width 642 height 24
drag, startPoint x: 807, startPoint y: 243, endPoint x: 608, endPoint y: 235, distance: 199.6
click at [608, 396] on p "Here is how Throttling operates for a maximum of 3 calls per minute:" at bounding box center [695, 408] width 642 height 24
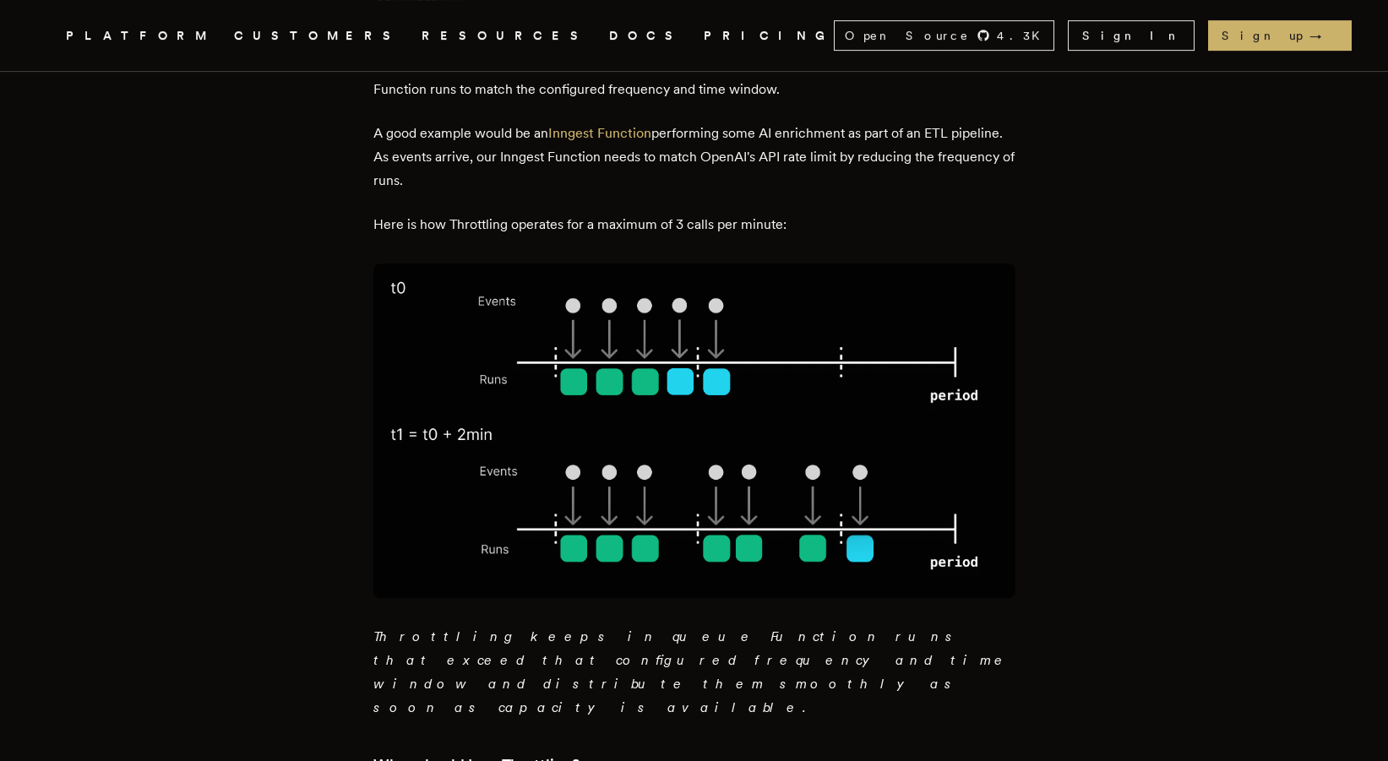
scroll to position [4225, 0]
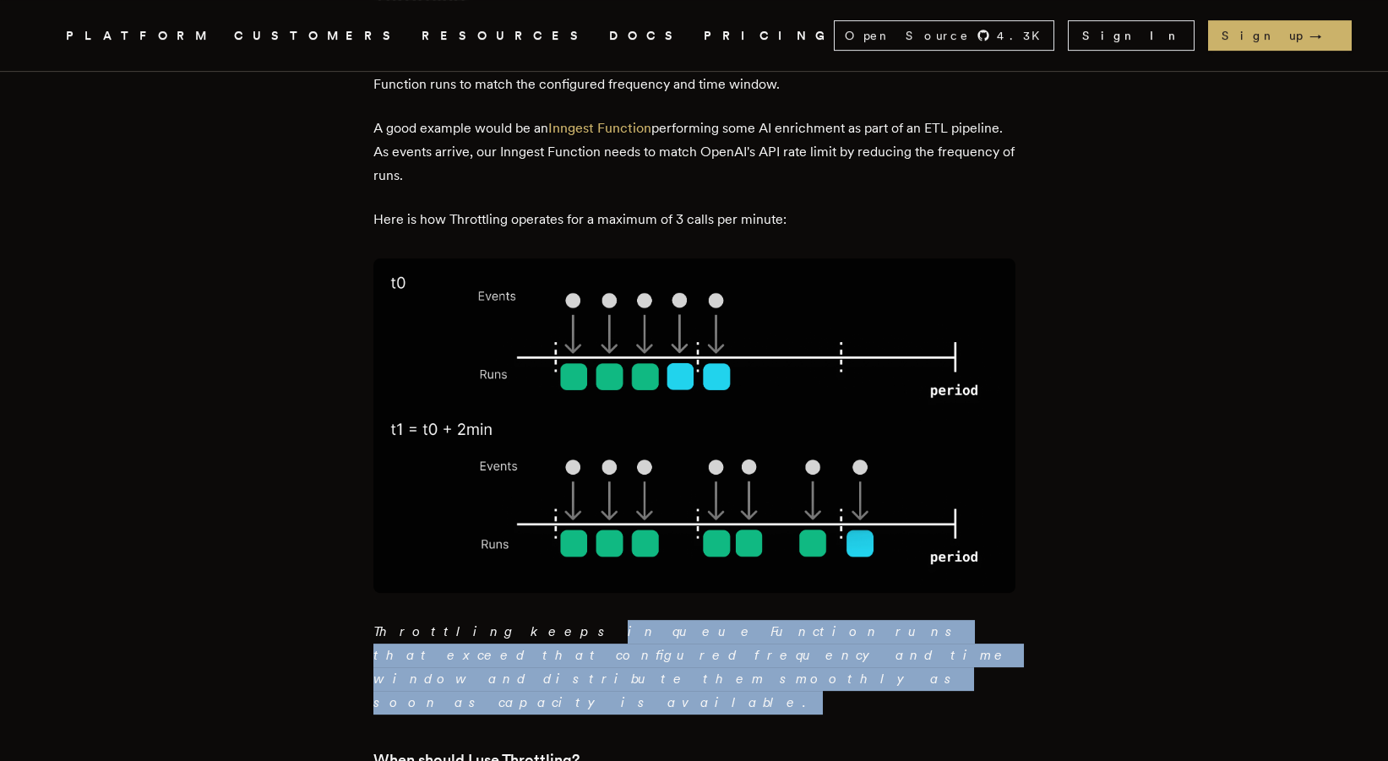
drag, startPoint x: 492, startPoint y: 451, endPoint x: 742, endPoint y: 484, distance: 252.3
click at [742, 620] on p "Throttling keeps in queue Function runs that exceed that configured frequency a…" at bounding box center [695, 667] width 642 height 95
drag, startPoint x: 724, startPoint y: 483, endPoint x: 415, endPoint y: 448, distance: 311.3
click at [415, 620] on p "Throttling keeps in queue Function runs that exceed that configured frequency a…" at bounding box center [695, 667] width 642 height 95
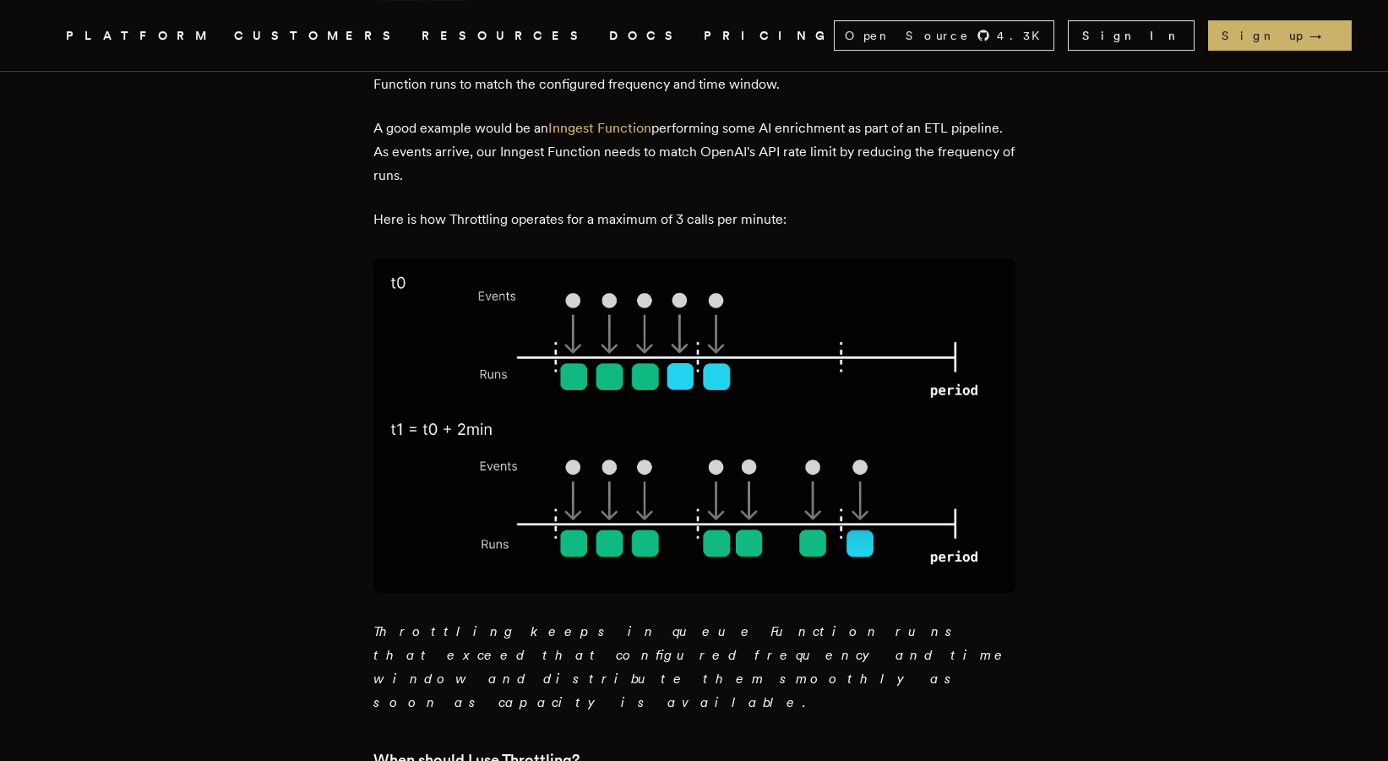
click at [403, 624] on em "Throttling keeps in queue Function runs that exceed that configured frequency a…" at bounding box center [692, 667] width 637 height 87
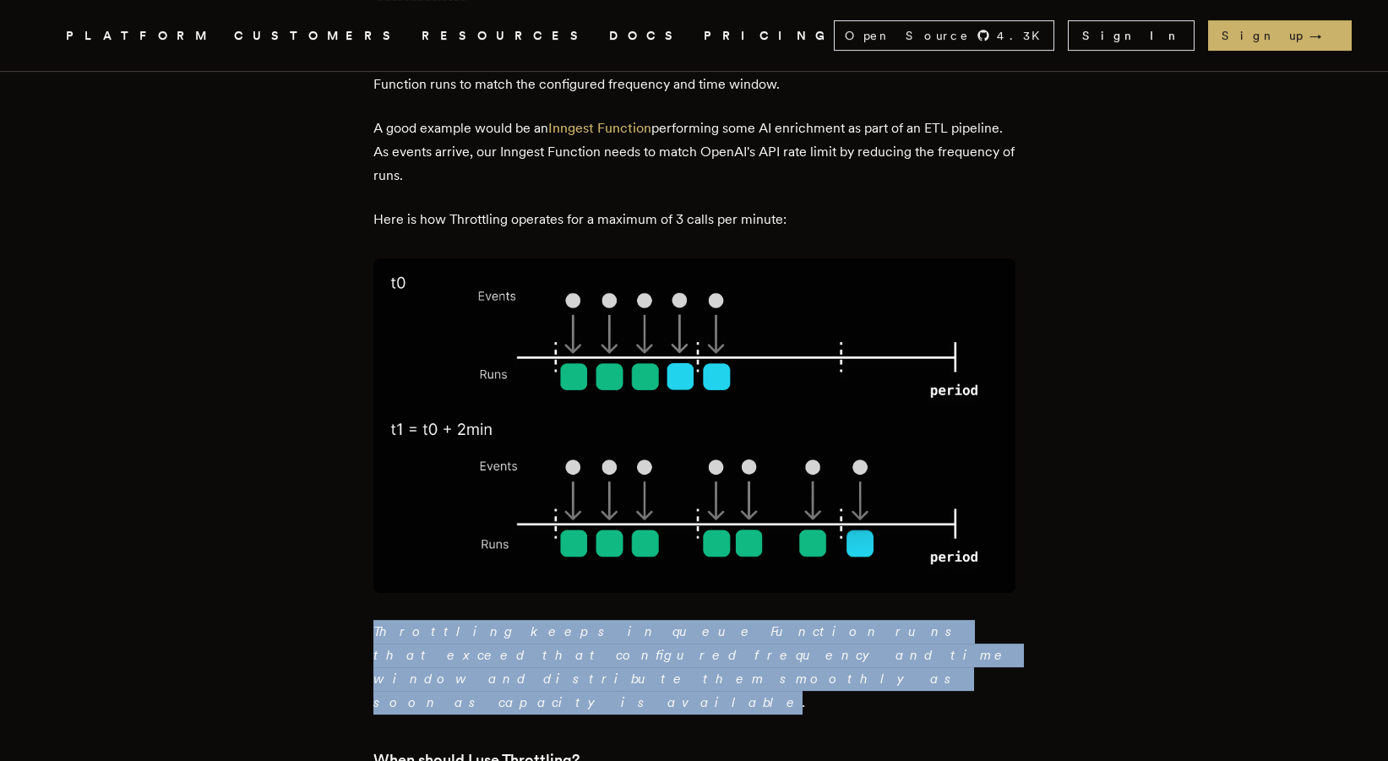
drag, startPoint x: 404, startPoint y: 457, endPoint x: 712, endPoint y: 483, distance: 308.7
click at [712, 624] on em "Throttling keeps in queue Function runs that exceed that configured frequency a…" at bounding box center [692, 667] width 637 height 87
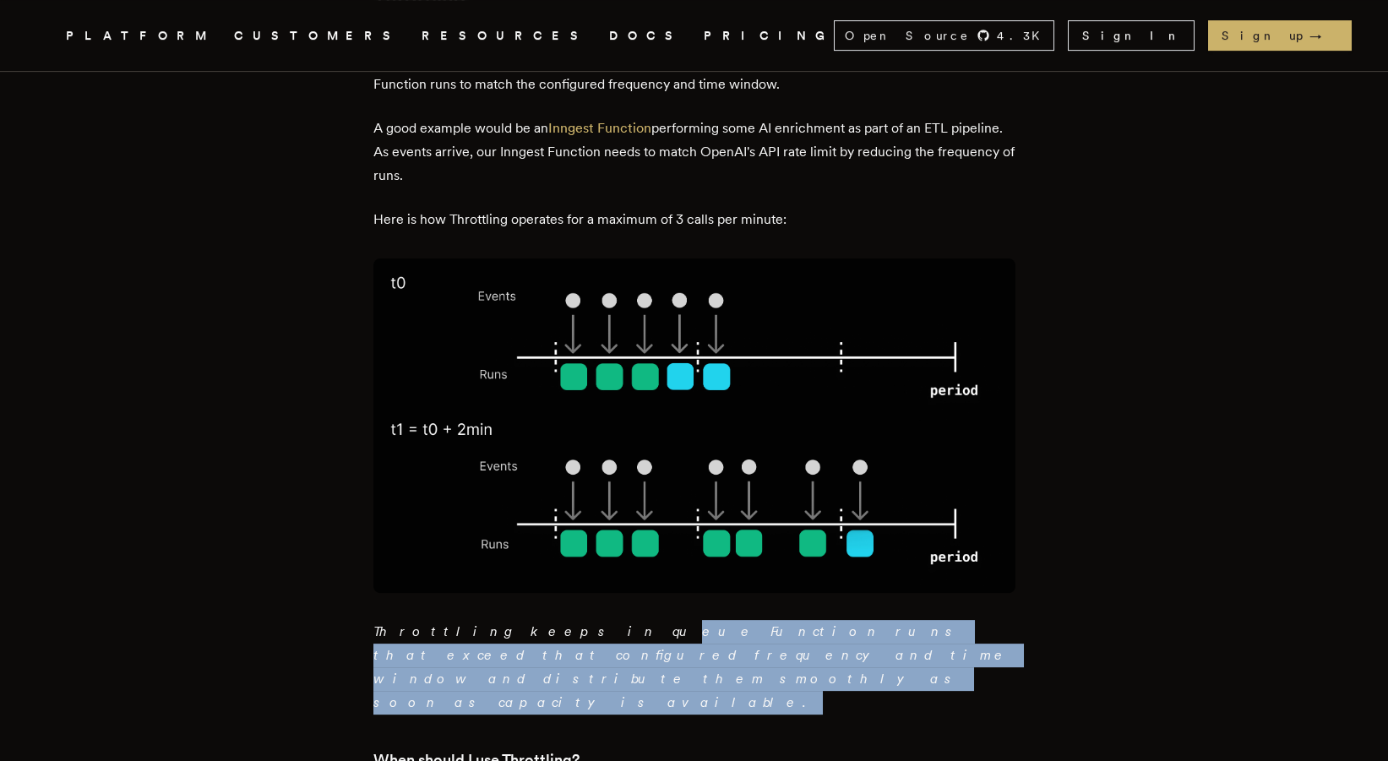
drag, startPoint x: 734, startPoint y: 483, endPoint x: 504, endPoint y: 452, distance: 232.0
click at [504, 620] on p "Throttling keeps in queue Function runs that exceed that configured frequency a…" at bounding box center [695, 667] width 642 height 95
click at [504, 624] on em "Throttling keeps in queue Function runs that exceed that configured frequency a…" at bounding box center [692, 667] width 637 height 87
drag, startPoint x: 533, startPoint y: 456, endPoint x: 720, endPoint y: 474, distance: 187.7
click at [720, 620] on p "Throttling keeps in queue Function runs that exceed that configured frequency a…" at bounding box center [695, 667] width 642 height 95
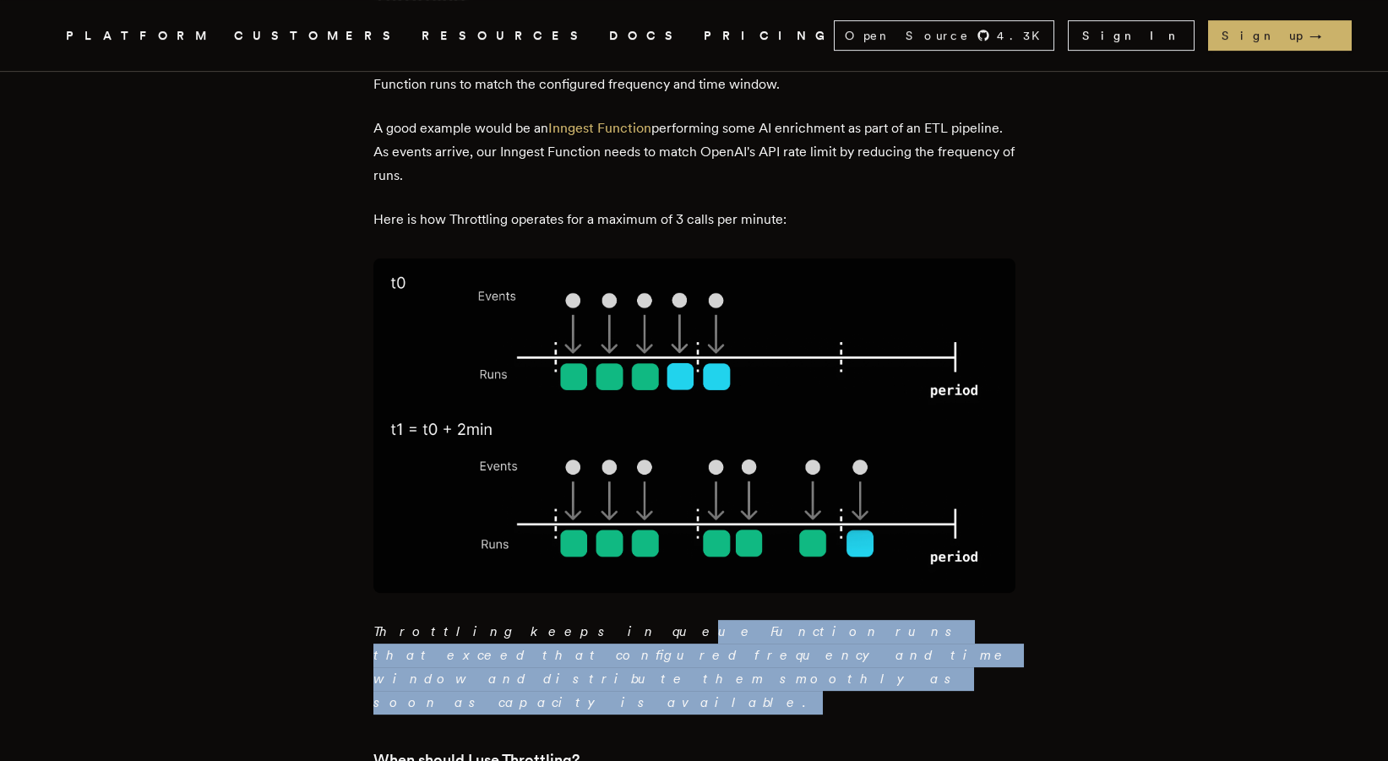
click at [720, 620] on p "Throttling keeps in queue Function runs that exceed that configured frequency a…" at bounding box center [695, 667] width 642 height 95
drag, startPoint x: 680, startPoint y: 476, endPoint x: 448, endPoint y: 455, distance: 233.4
click at [448, 620] on p "Throttling keeps in queue Function runs that exceed that configured frequency a…" at bounding box center [695, 667] width 642 height 95
click at [448, 624] on em "Throttling keeps in queue Function runs that exceed that configured frequency a…" at bounding box center [692, 667] width 637 height 87
drag, startPoint x: 448, startPoint y: 455, endPoint x: 711, endPoint y: 475, distance: 263.6
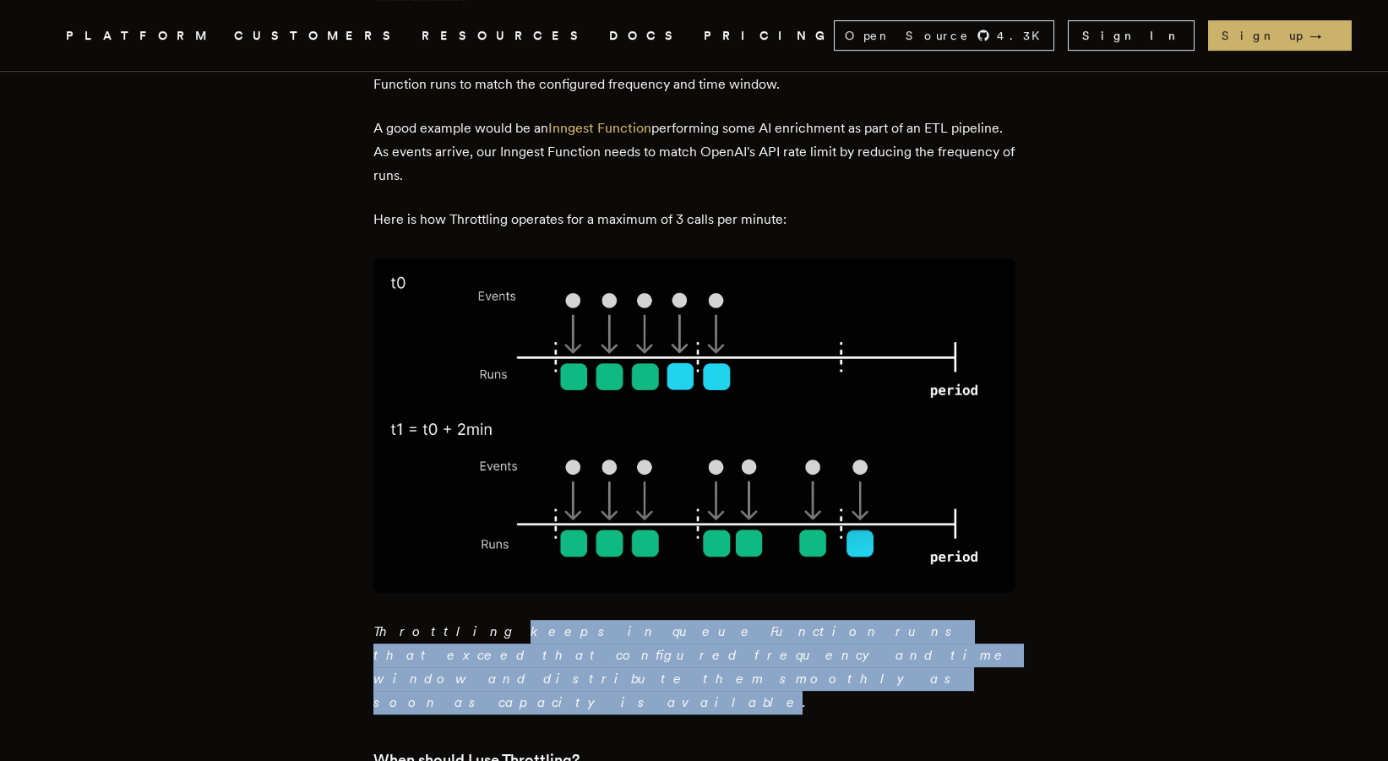
click at [711, 624] on em "Throttling keeps in queue Function runs that exceed that configured frequency a…" at bounding box center [692, 667] width 637 height 87
drag, startPoint x: 759, startPoint y: 477, endPoint x: 425, endPoint y: 442, distance: 335.7
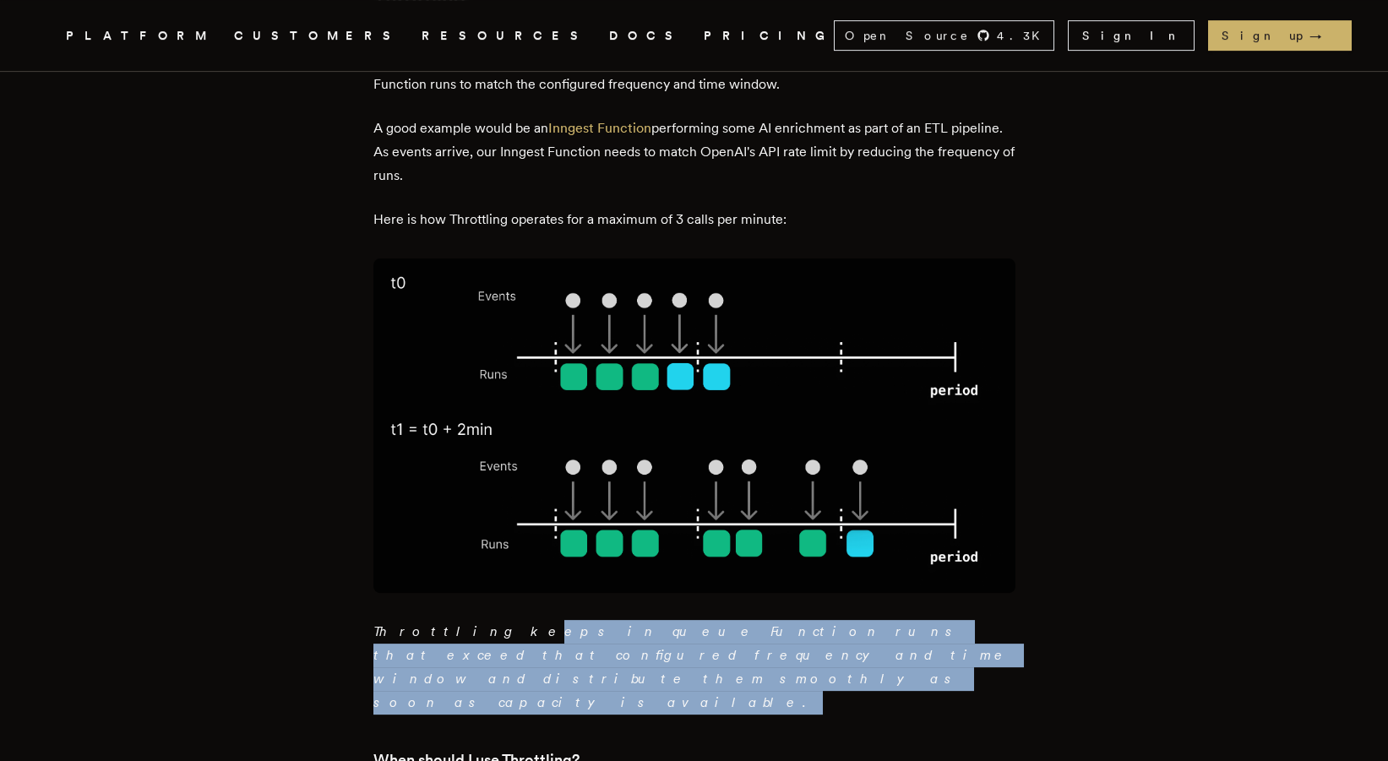
drag, startPoint x: 494, startPoint y: 452, endPoint x: 731, endPoint y: 477, distance: 237.9
click at [731, 620] on p "Throttling keeps in queue Function runs that exceed that configured frequency a…" at bounding box center [695, 667] width 642 height 95
drag, startPoint x: 732, startPoint y: 478, endPoint x: 521, endPoint y: 445, distance: 213.8
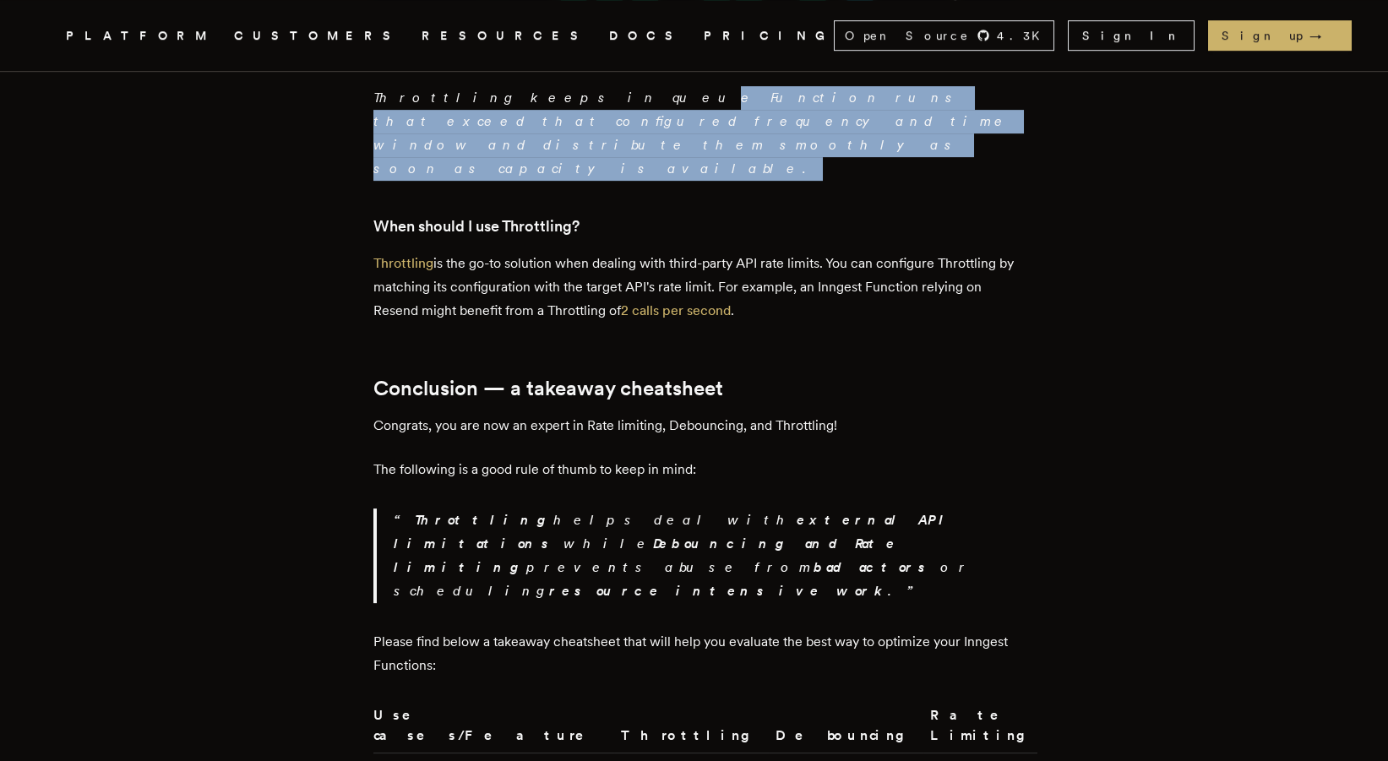
scroll to position [4788, 0]
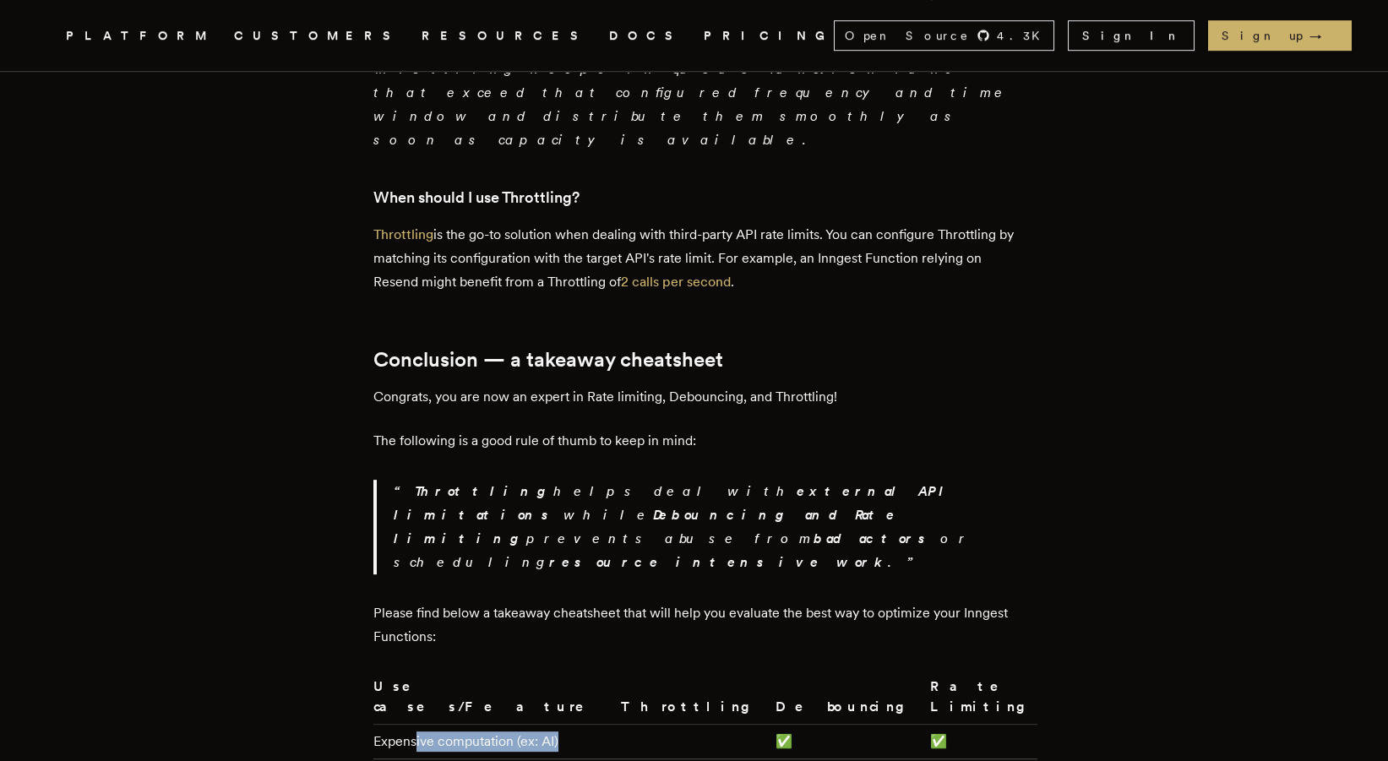
drag, startPoint x: 424, startPoint y: 452, endPoint x: 565, endPoint y: 454, distance: 140.3
click at [565, 725] on td "Expensive computation (ex: AI)" at bounding box center [494, 742] width 241 height 35
drag, startPoint x: 427, startPoint y: 488, endPoint x: 543, endPoint y: 483, distance: 115.9
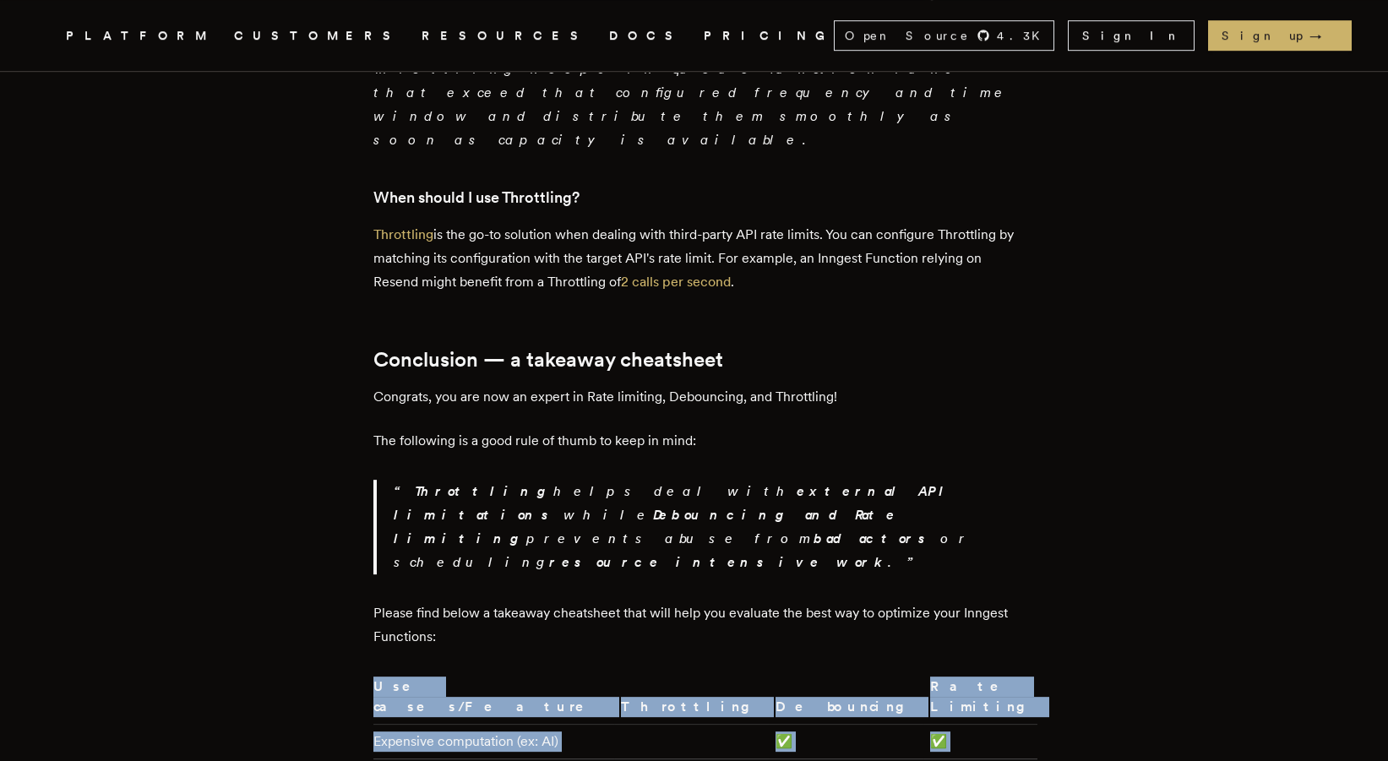
drag, startPoint x: 570, startPoint y: 483, endPoint x: 367, endPoint y: 485, distance: 203.7
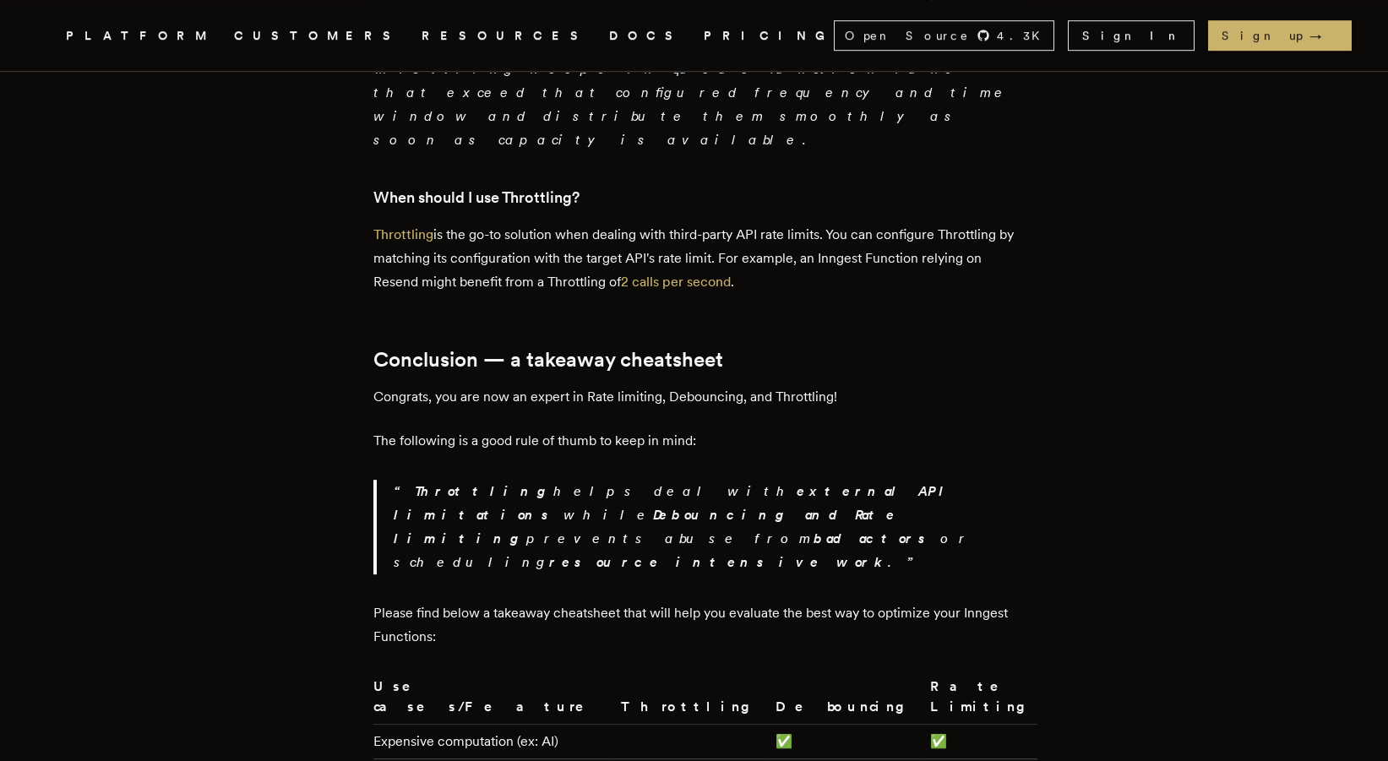
drag, startPoint x: 425, startPoint y: 488, endPoint x: 560, endPoint y: 487, distance: 135.2
drag, startPoint x: 561, startPoint y: 487, endPoint x: 396, endPoint y: 486, distance: 165.6
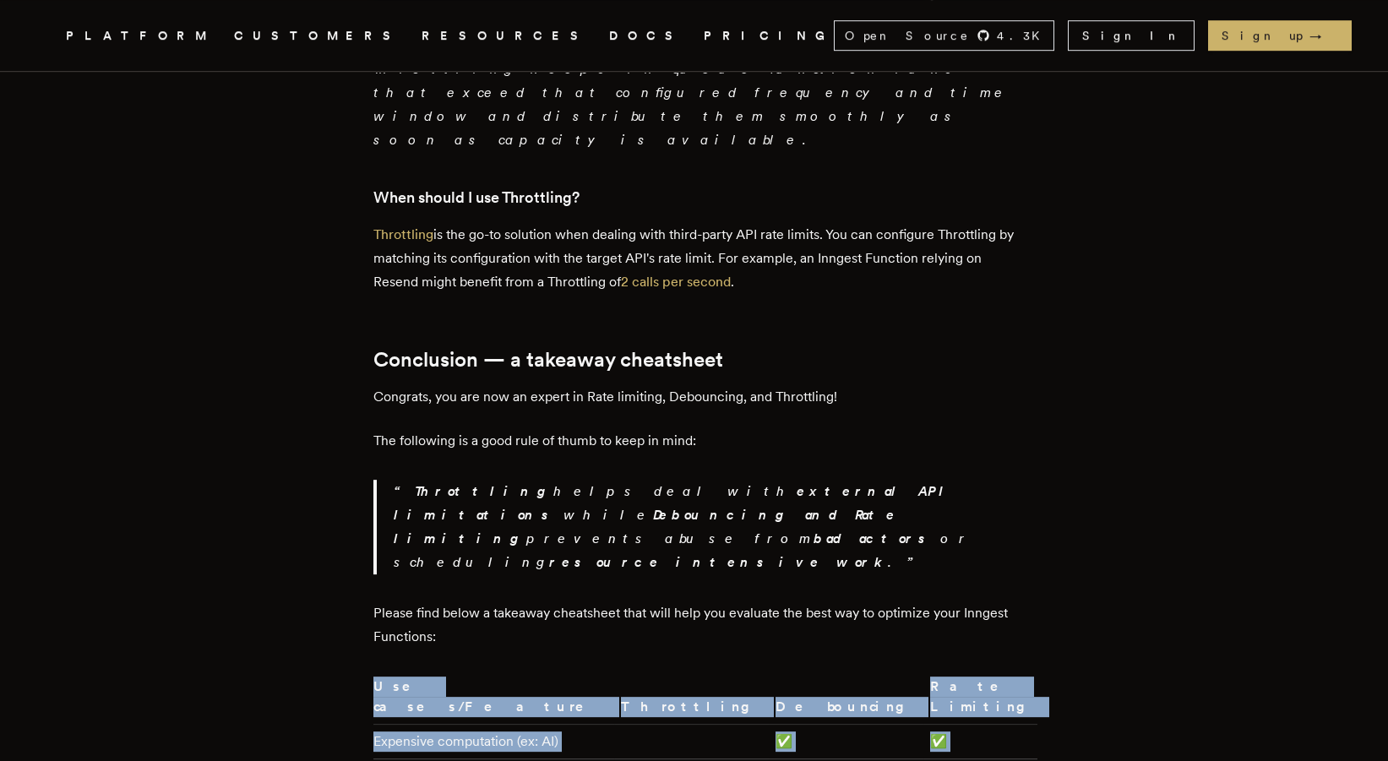
drag, startPoint x: 379, startPoint y: 486, endPoint x: 573, endPoint y: 486, distance: 194.4
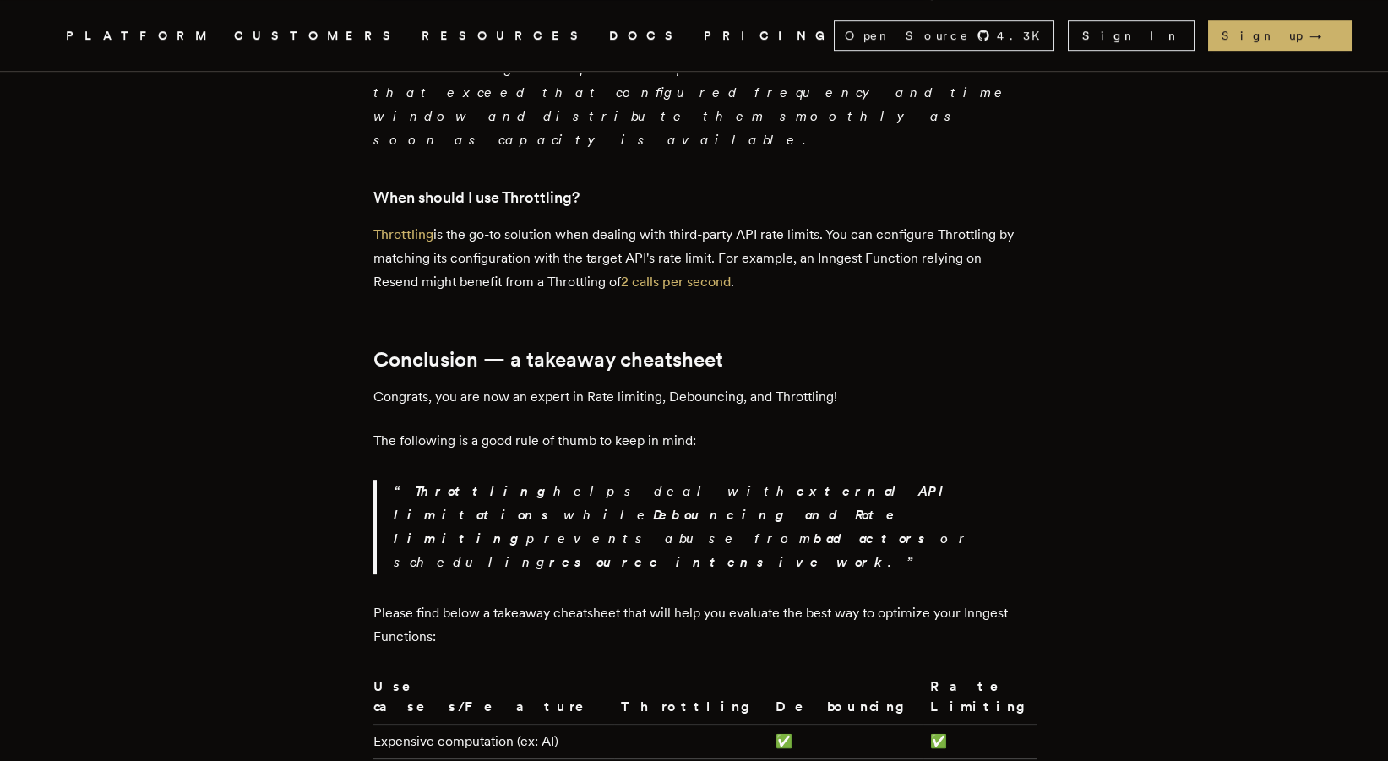
drag, startPoint x: 387, startPoint y: 547, endPoint x: 488, endPoint y: 551, distance: 101.5
drag, startPoint x: 436, startPoint y: 583, endPoint x: 551, endPoint y: 574, distance: 115.3
drag, startPoint x: 576, startPoint y: 578, endPoint x: 446, endPoint y: 575, distance: 130.2
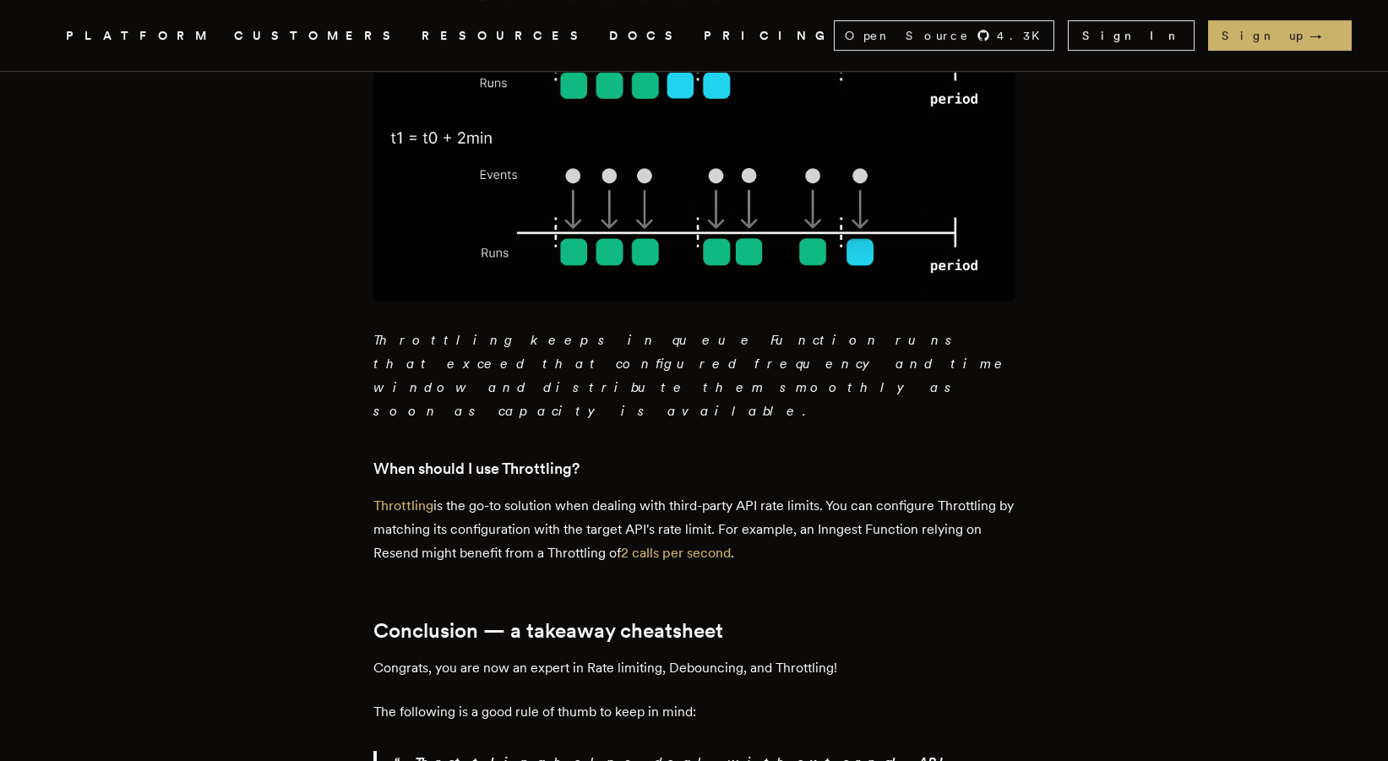
scroll to position [4131, 0]
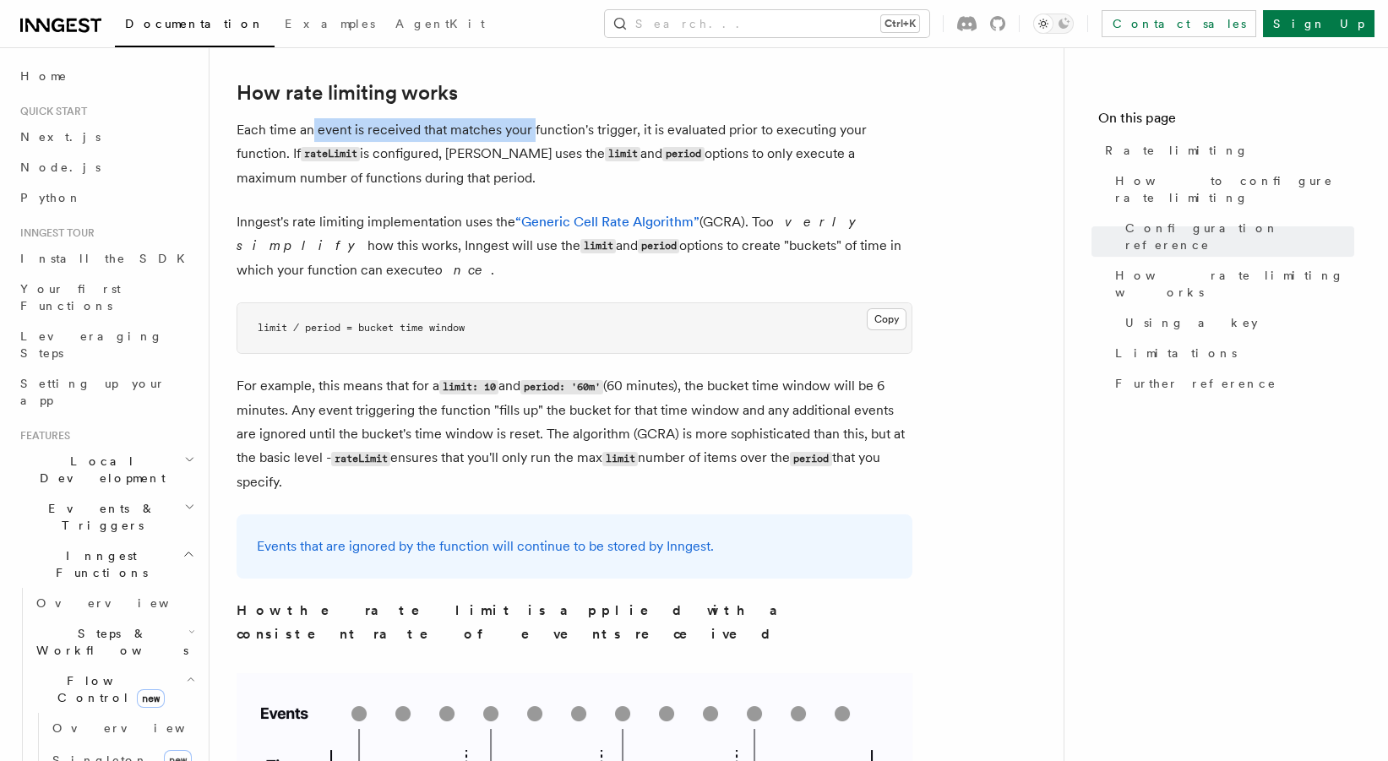
drag, startPoint x: 313, startPoint y: 128, endPoint x: 532, endPoint y: 129, distance: 219.7
click at [532, 129] on p "Each time an event is received that matches your function's trigger, it is eval…" at bounding box center [575, 154] width 676 height 72
drag, startPoint x: 535, startPoint y: 130, endPoint x: 434, endPoint y: 141, distance: 101.2
click at [434, 141] on p "Each time an event is received that matches your function's trigger, it is eval…" at bounding box center [575, 154] width 676 height 72
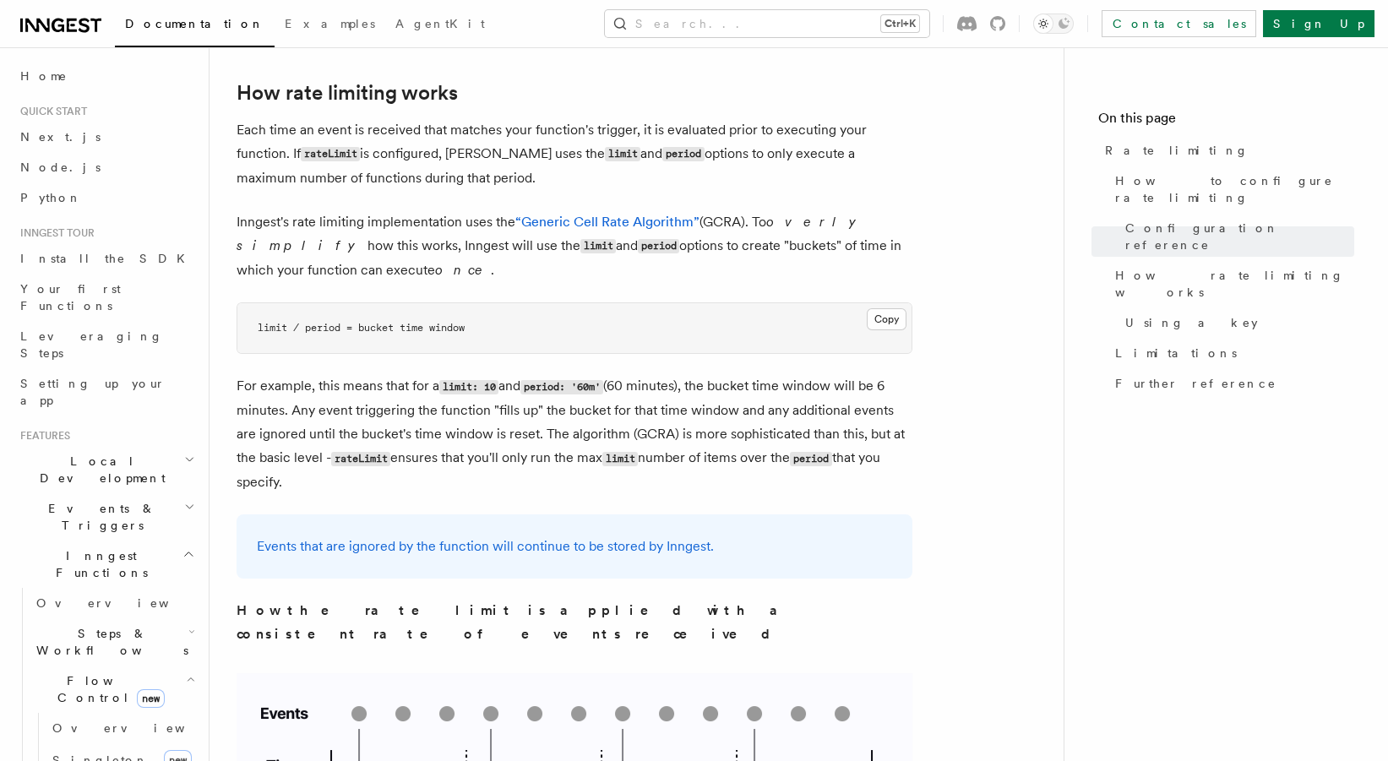
click at [427, 154] on p "Each time an event is received that matches your function's trigger, it is eval…" at bounding box center [575, 154] width 676 height 72
click at [483, 156] on p "Each time an event is received that matches your function's trigger, it is eval…" at bounding box center [575, 154] width 676 height 72
drag, startPoint x: 483, startPoint y: 156, endPoint x: 498, endPoint y: 155, distance: 14.4
click at [484, 156] on p "Each time an event is received that matches your function's trigger, it is eval…" at bounding box center [575, 154] width 676 height 72
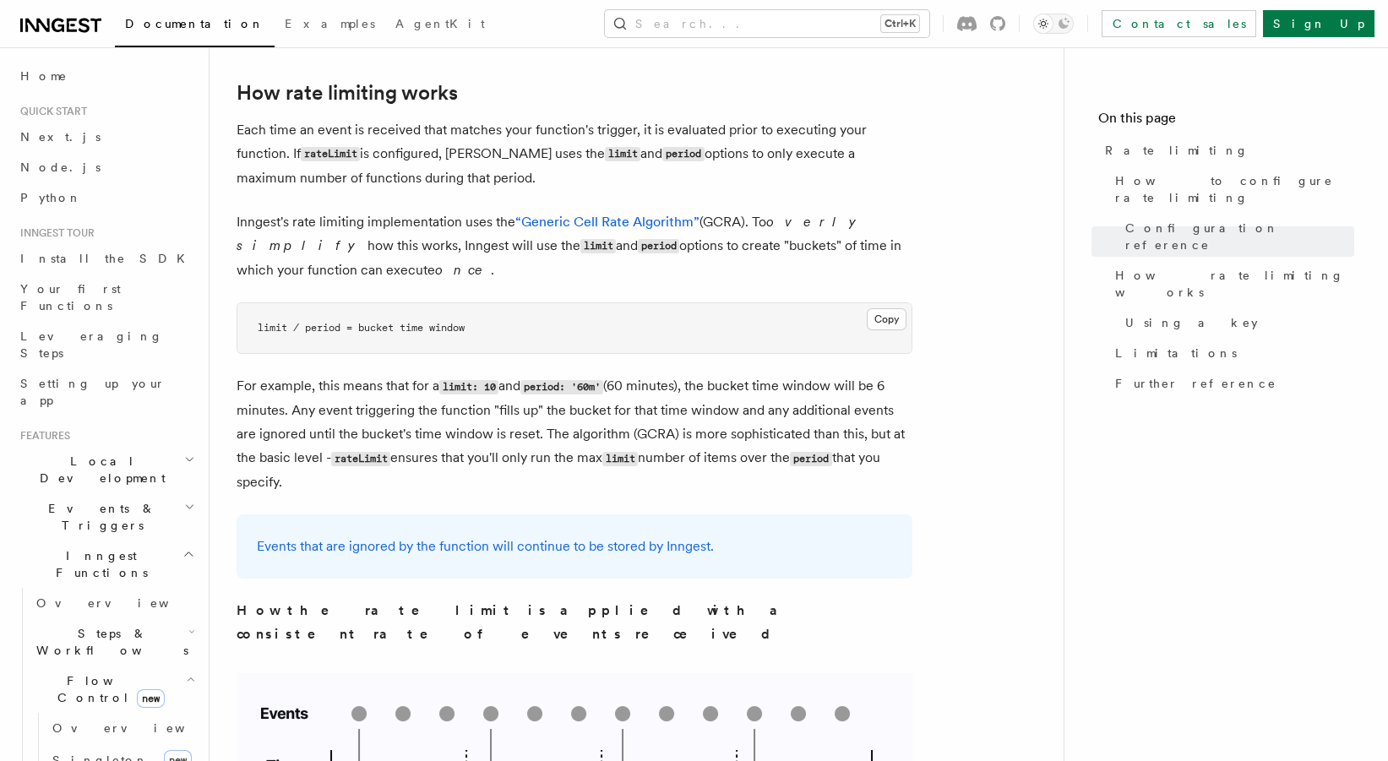
click at [532, 152] on p "Each time an event is received that matches your function's trigger, it is eval…" at bounding box center [575, 154] width 676 height 72
drag, startPoint x: 712, startPoint y: 151, endPoint x: 789, endPoint y: 175, distance: 81.3
click at [789, 175] on p "Each time an event is received that matches your function's trigger, it is eval…" at bounding box center [575, 154] width 676 height 72
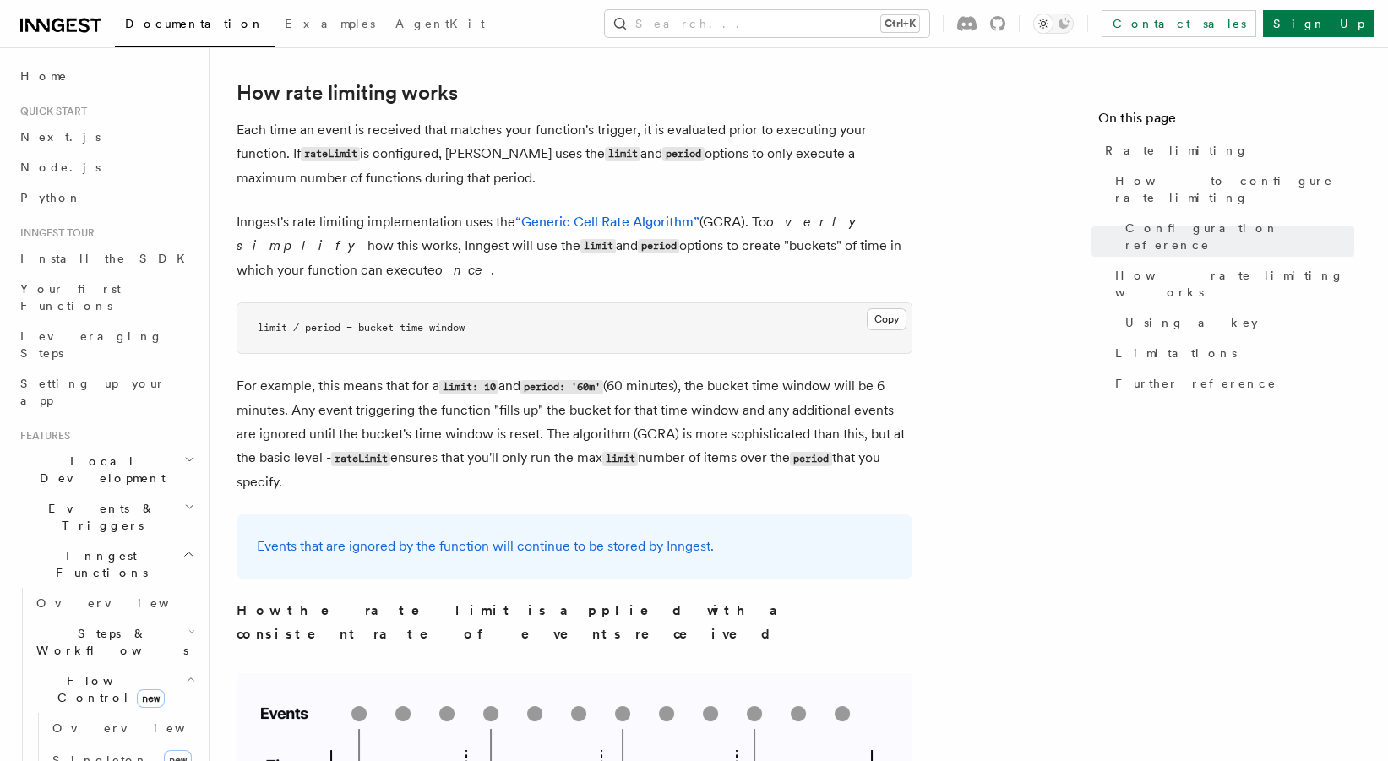
drag, startPoint x: 781, startPoint y: 172, endPoint x: 725, endPoint y: 158, distance: 57.4
click at [725, 158] on p "Each time an event is received that matches your function's trigger, it is eval…" at bounding box center [575, 154] width 676 height 72
drag, startPoint x: 712, startPoint y: 158, endPoint x: 735, endPoint y: 185, distance: 35.4
click at [735, 185] on p "Each time an event is received that matches your function's trigger, it is eval…" at bounding box center [575, 154] width 676 height 72
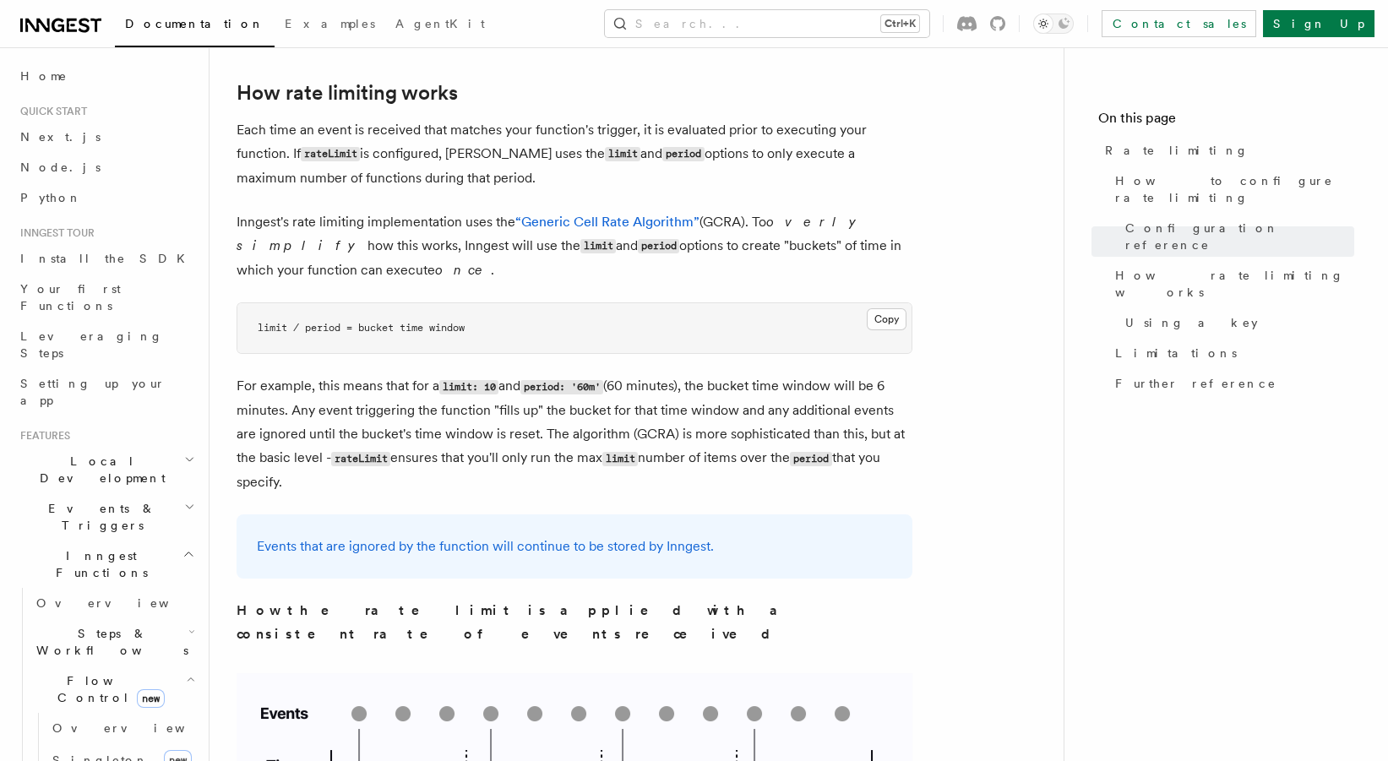
click at [735, 185] on p "Each time an event is received that matches your function's trigger, it is eval…" at bounding box center [575, 154] width 676 height 72
drag, startPoint x: 459, startPoint y: 223, endPoint x: 390, endPoint y: 213, distance: 69.2
click at [390, 213] on p "Inngest's rate limiting implementation uses the “Generic Cell Rate Algorithm” (…" at bounding box center [575, 246] width 676 height 72
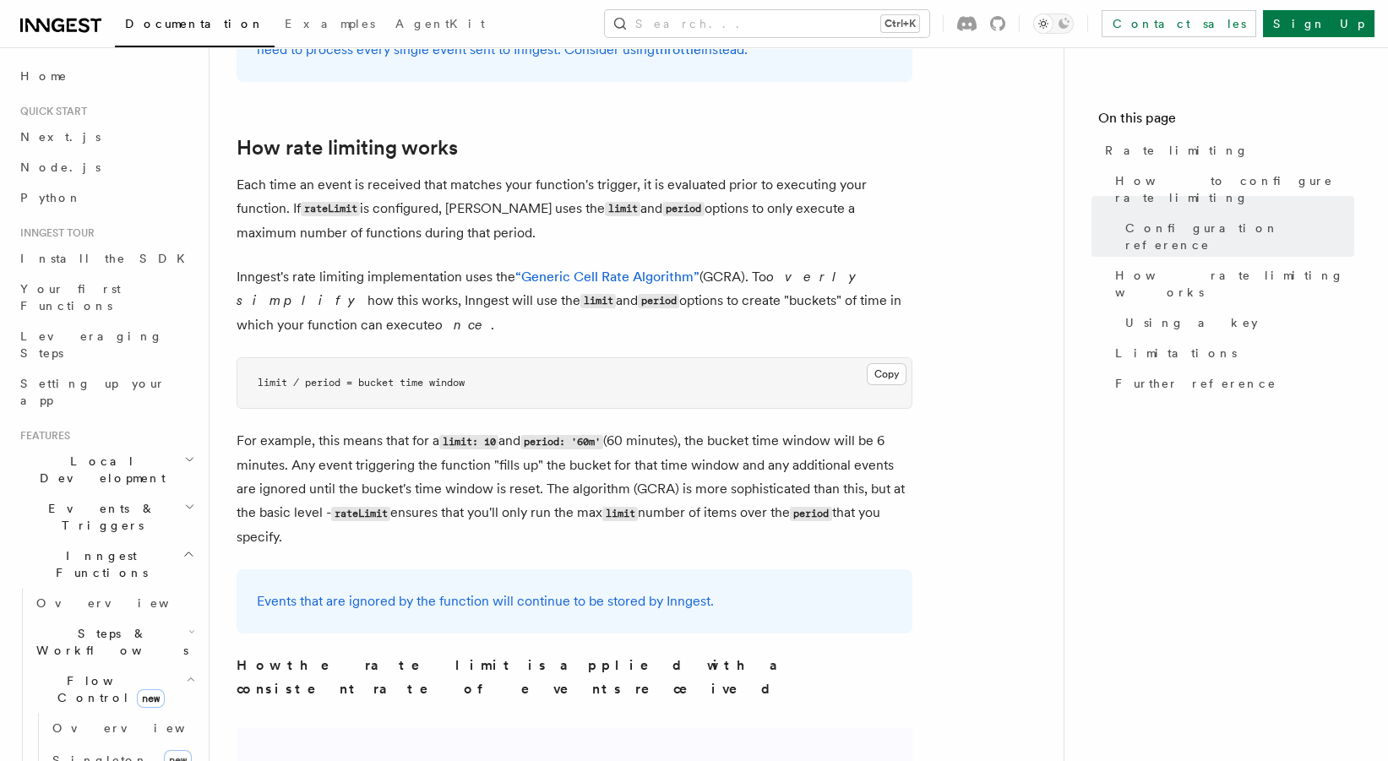
scroll to position [990, 0]
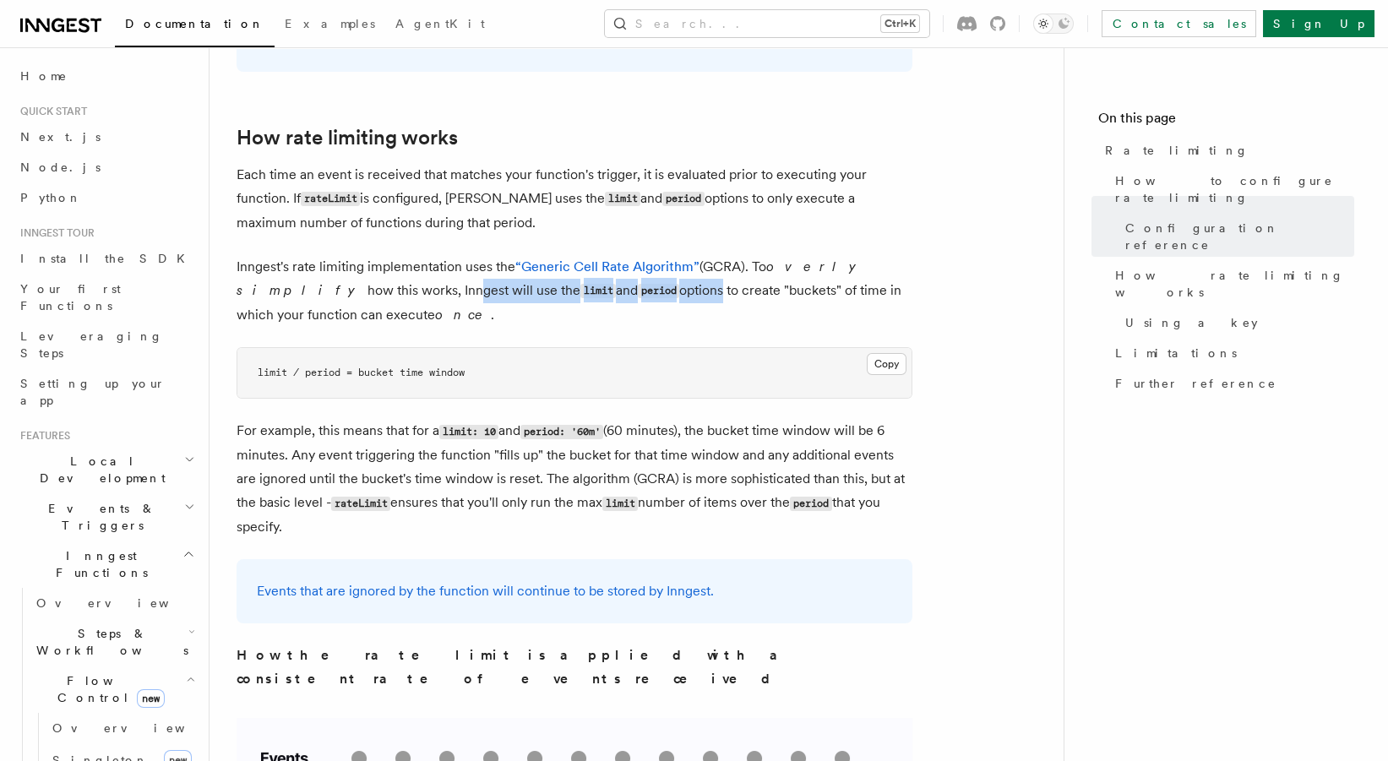
drag, startPoint x: 293, startPoint y: 284, endPoint x: 544, endPoint y: 284, distance: 251.0
click at [544, 284] on p "Inngest's rate limiting implementation uses the “Generic Cell Rate Algorithm” (…" at bounding box center [575, 291] width 676 height 72
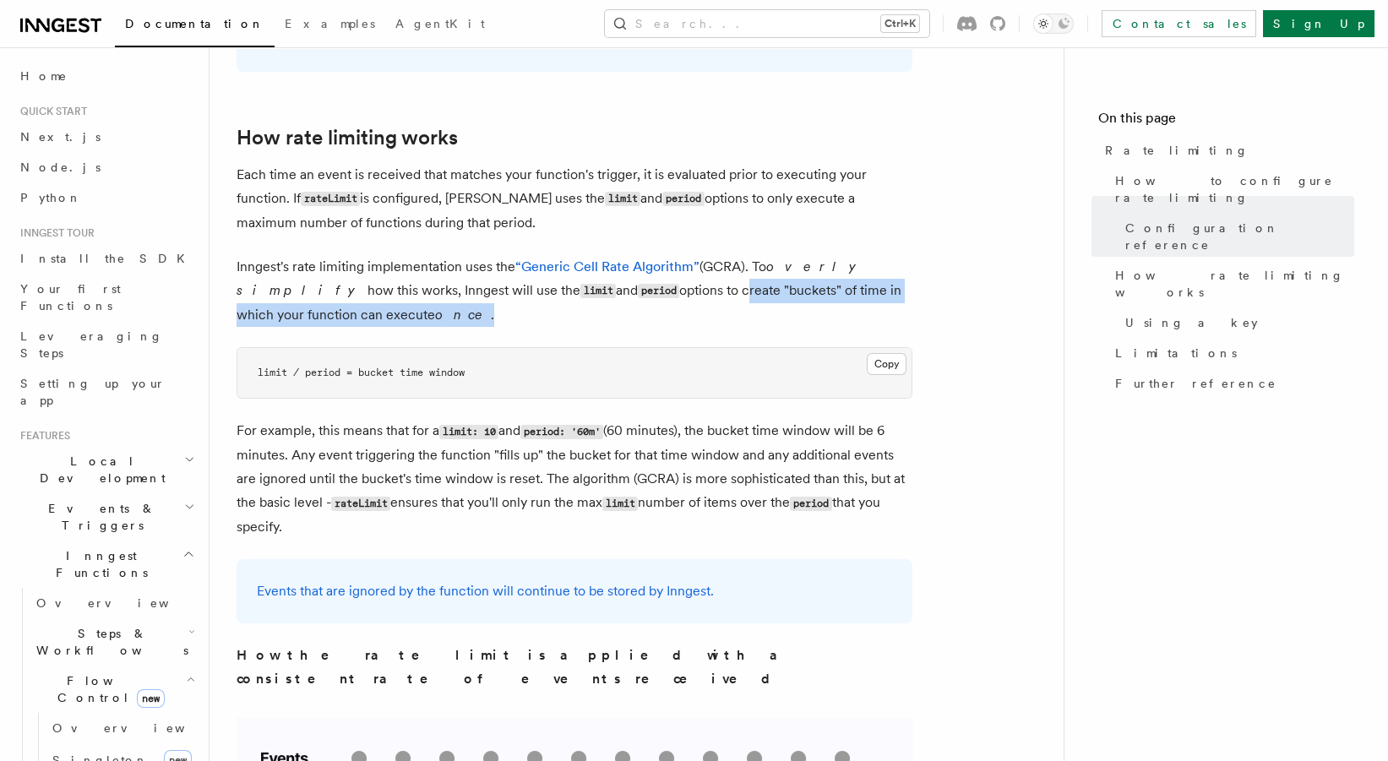
drag, startPoint x: 575, startPoint y: 285, endPoint x: 753, endPoint y: 310, distance: 180.1
click at [753, 310] on p "Inngest's rate limiting implementation uses the “Generic Cell Rate Algorithm” (…" at bounding box center [575, 291] width 676 height 72
drag, startPoint x: 744, startPoint y: 304, endPoint x: 685, endPoint y: 297, distance: 58.7
click at [685, 297] on p "Inngest's rate limiting implementation uses the “Generic Cell Rate Algorithm” (…" at bounding box center [575, 291] width 676 height 72
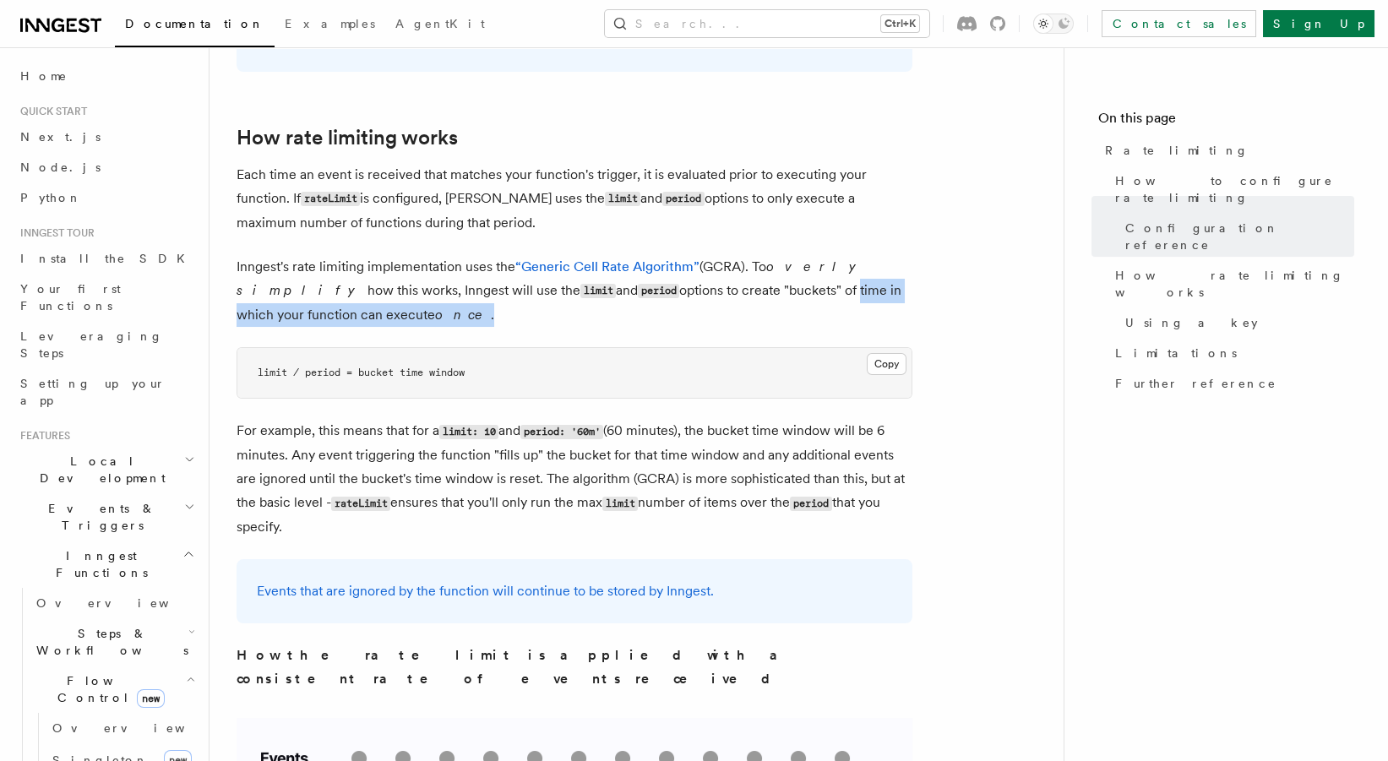
click at [685, 297] on p "Inngest's rate limiting implementation uses the “Generic Cell Rate Algorithm” (…" at bounding box center [575, 291] width 676 height 72
drag, startPoint x: 680, startPoint y: 293, endPoint x: 714, endPoint y: 317, distance: 41.3
click at [714, 317] on p "Inngest's rate limiting implementation uses the “Generic Cell Rate Algorithm” (…" at bounding box center [575, 291] width 676 height 72
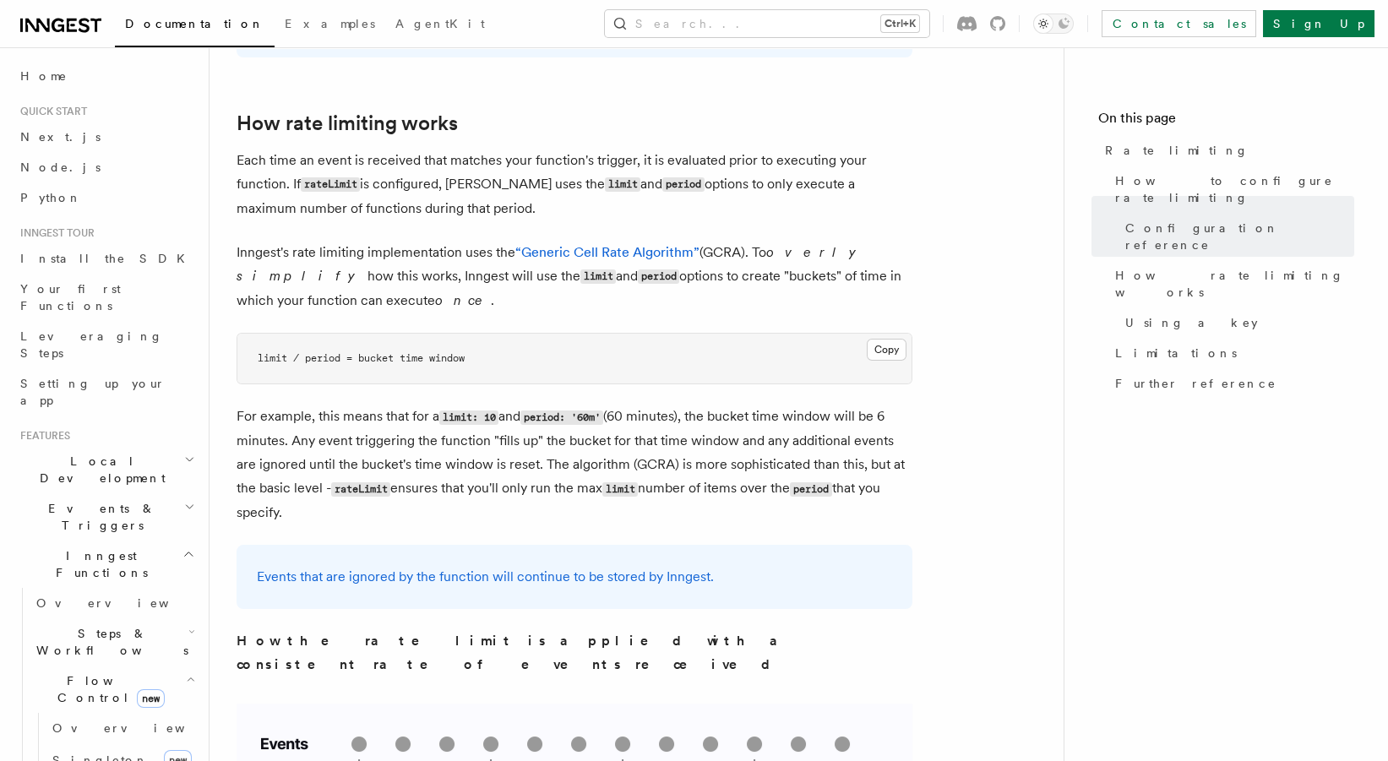
scroll to position [1083, 0]
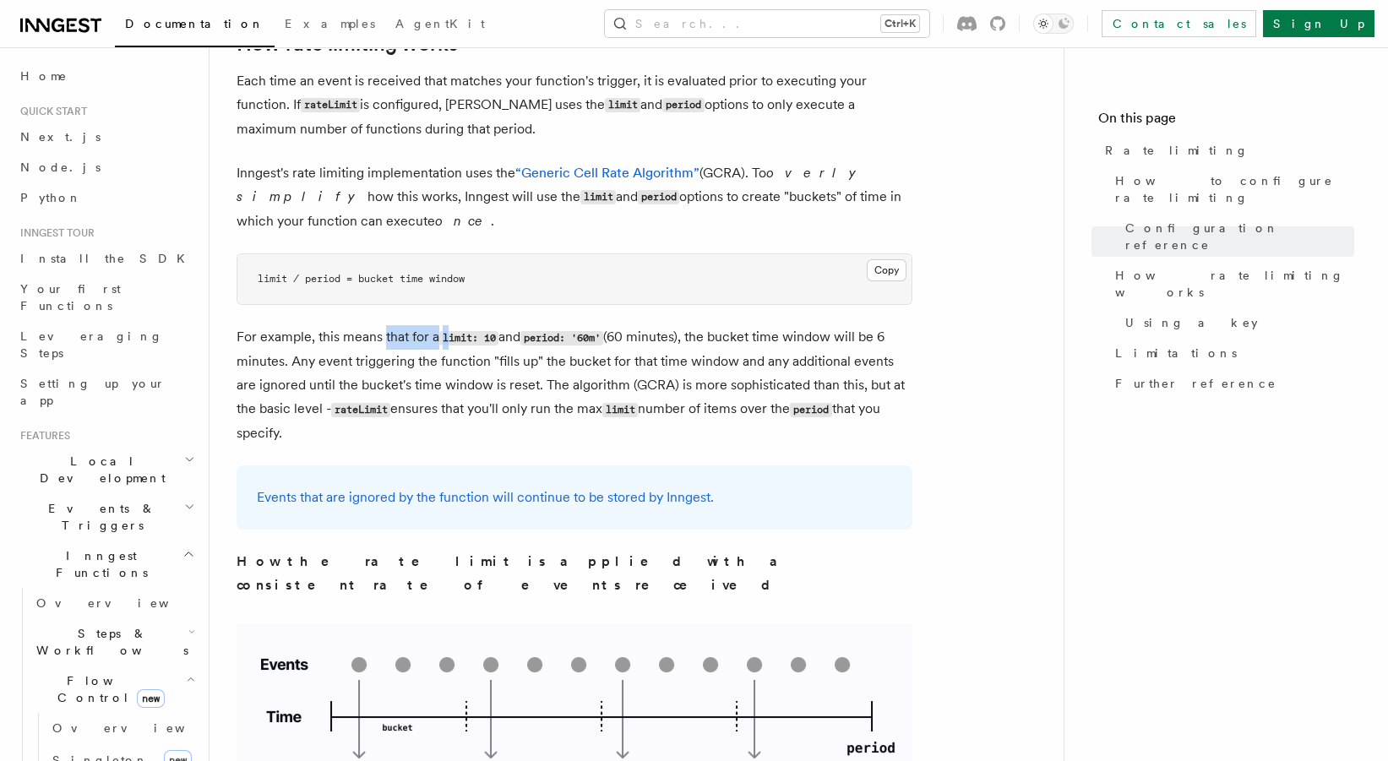
drag, startPoint x: 451, startPoint y: 333, endPoint x: 384, endPoint y: 333, distance: 67.6
click at [384, 333] on p "For example, this means that for a limit: 10 and period: '60m' (60 minutes), th…" at bounding box center [575, 385] width 676 height 120
drag, startPoint x: 418, startPoint y: 336, endPoint x: 379, endPoint y: 336, distance: 39.7
click at [379, 336] on p "For example, this means that for a limit: 10 and period: '60m' (60 minutes), th…" at bounding box center [575, 385] width 676 height 120
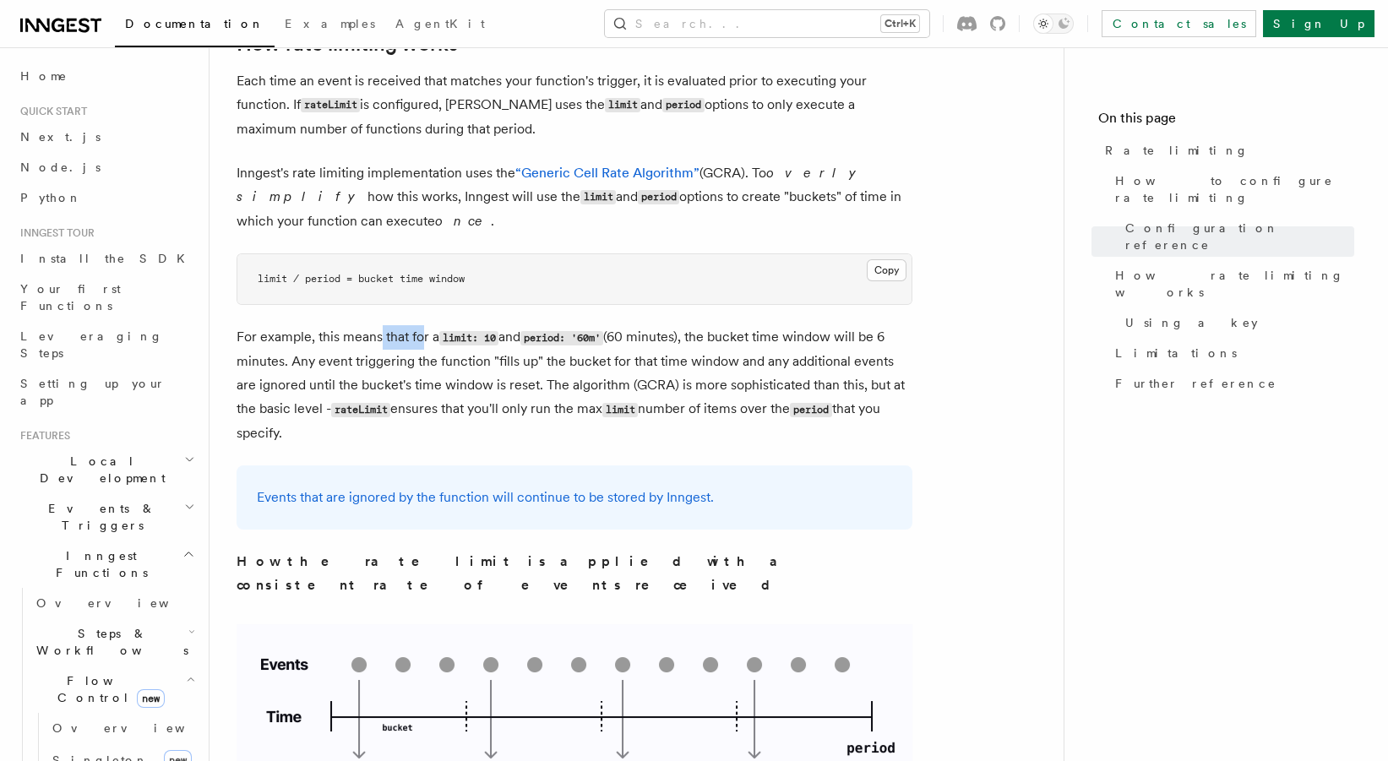
click at [379, 336] on p "For example, this means that for a limit: 10 and period: '60m' (60 minutes), th…" at bounding box center [575, 385] width 676 height 120
drag, startPoint x: 393, startPoint y: 340, endPoint x: 363, endPoint y: 340, distance: 30.4
click at [363, 340] on p "For example, this means that for a limit: 10 and period: '60m' (60 minutes), th…" at bounding box center [575, 385] width 676 height 120
drag, startPoint x: 373, startPoint y: 340, endPoint x: 427, endPoint y: 340, distance: 54.1
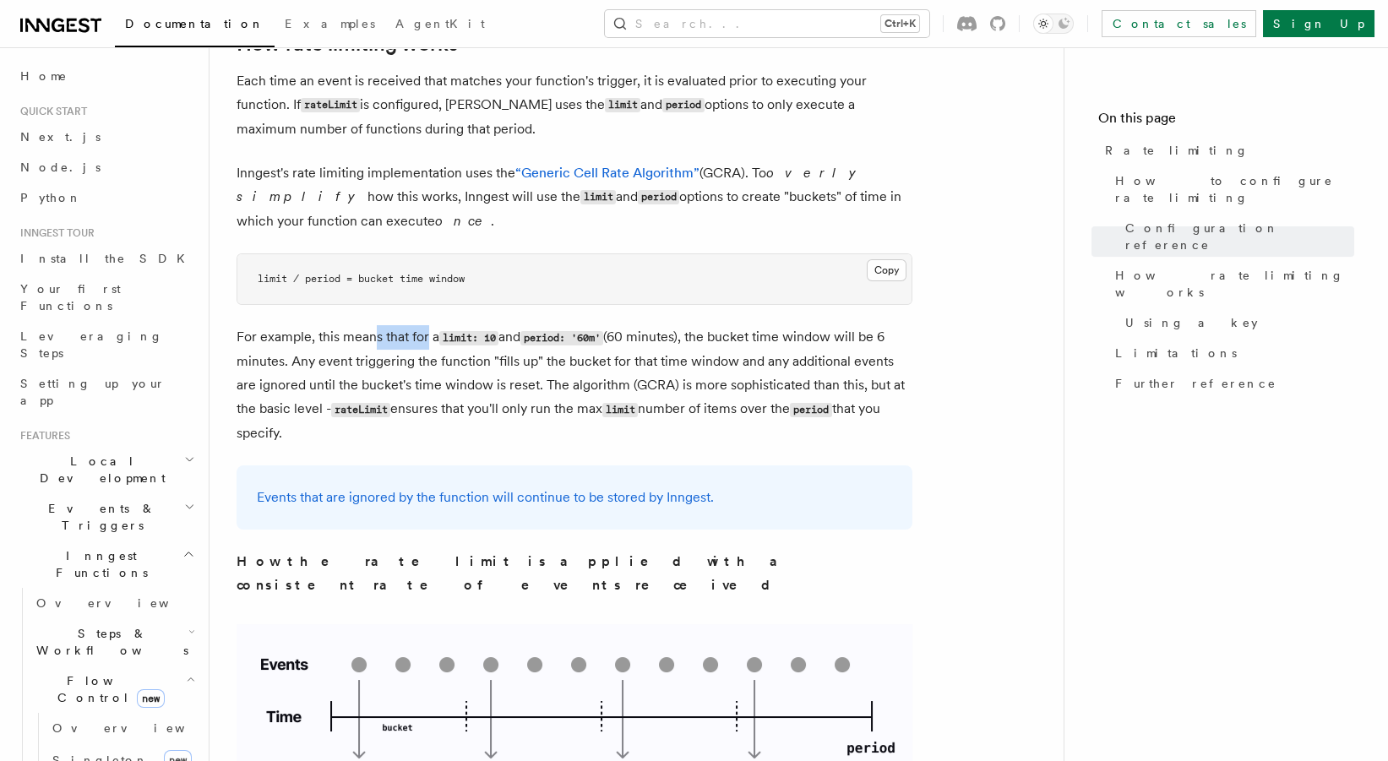
click at [427, 340] on p "For example, this means that for a limit: 10 and period: '60m' (60 minutes), th…" at bounding box center [575, 385] width 676 height 120
drag, startPoint x: 428, startPoint y: 340, endPoint x: 390, endPoint y: 335, distance: 37.5
click at [390, 335] on p "For example, this means that for a limit: 10 and period: '60m' (60 minutes), th…" at bounding box center [575, 385] width 676 height 120
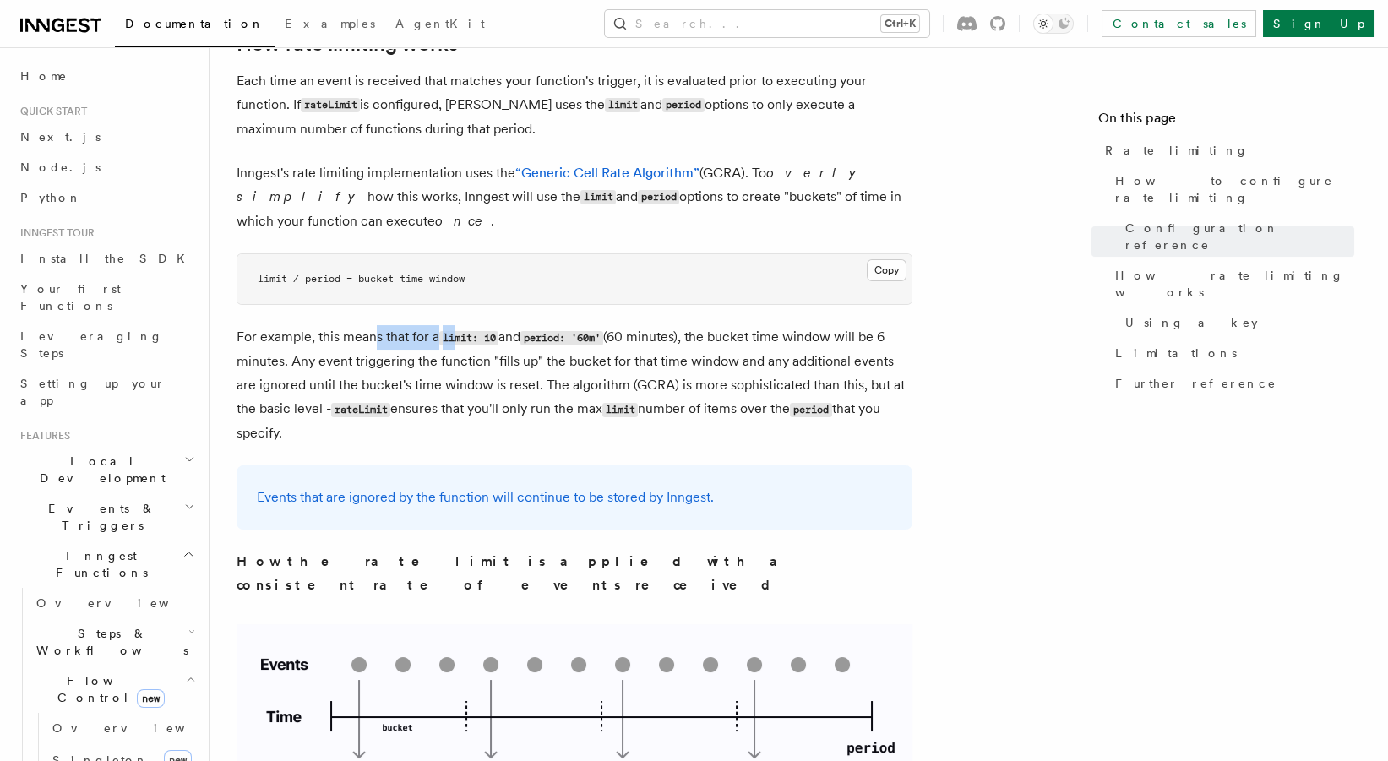
drag, startPoint x: 374, startPoint y: 331, endPoint x: 454, endPoint y: 336, distance: 79.6
click at [454, 336] on p "For example, this means that for a limit: 10 and period: '60m' (60 minutes), th…" at bounding box center [575, 385] width 676 height 120
click at [454, 336] on code "limit: 10" at bounding box center [468, 338] width 59 height 14
drag, startPoint x: 473, startPoint y: 335, endPoint x: 369, endPoint y: 335, distance: 103.9
click at [369, 335] on p "For example, this means that for a limit: 10 and period: '60m' (60 minutes), th…" at bounding box center [575, 385] width 676 height 120
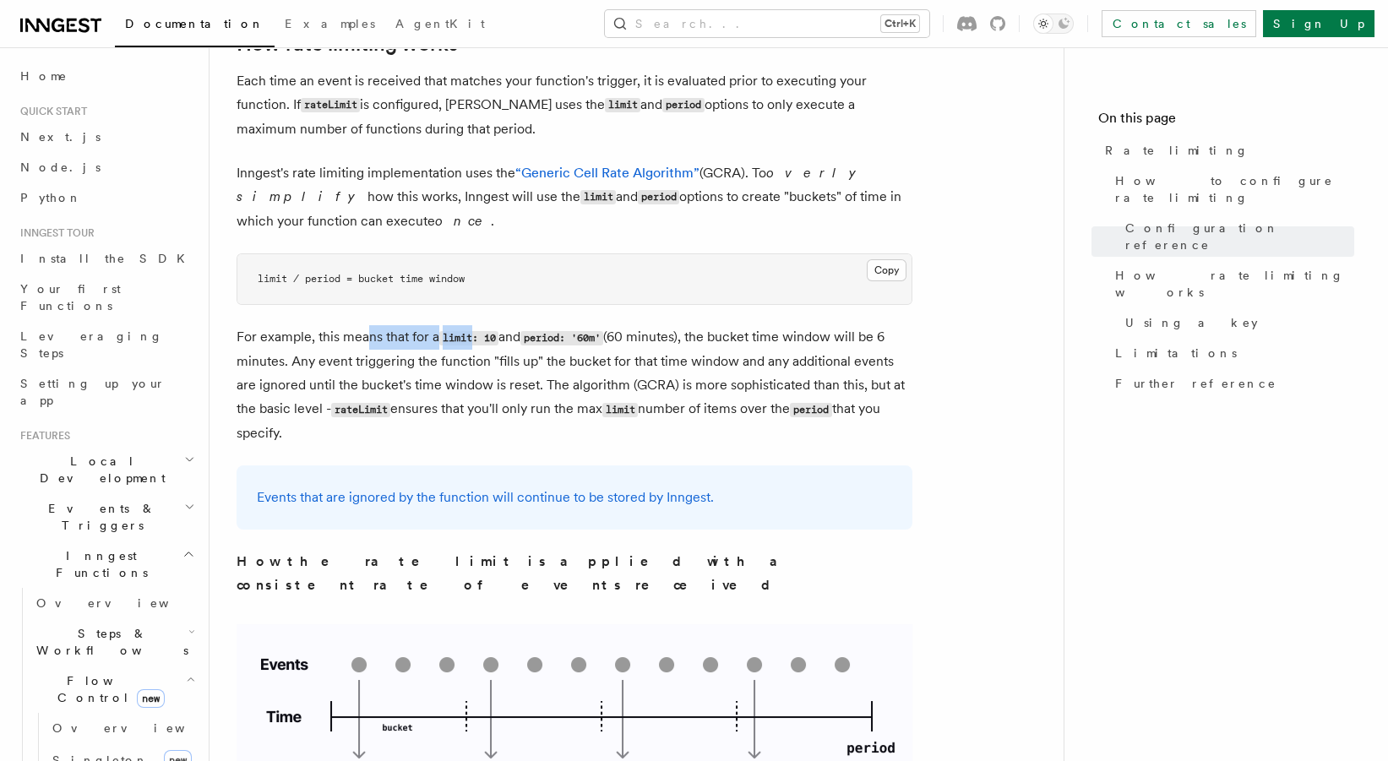
click at [369, 335] on p "For example, this means that for a limit: 10 and period: '60m' (60 minutes), th…" at bounding box center [575, 385] width 676 height 120
drag, startPoint x: 407, startPoint y: 374, endPoint x: 477, endPoint y: 366, distance: 70.6
click at [477, 366] on p "For example, this means that for a limit: 10 and period: '60m' (60 minutes), th…" at bounding box center [575, 385] width 676 height 120
drag, startPoint x: 495, startPoint y: 363, endPoint x: 322, endPoint y: 356, distance: 173.4
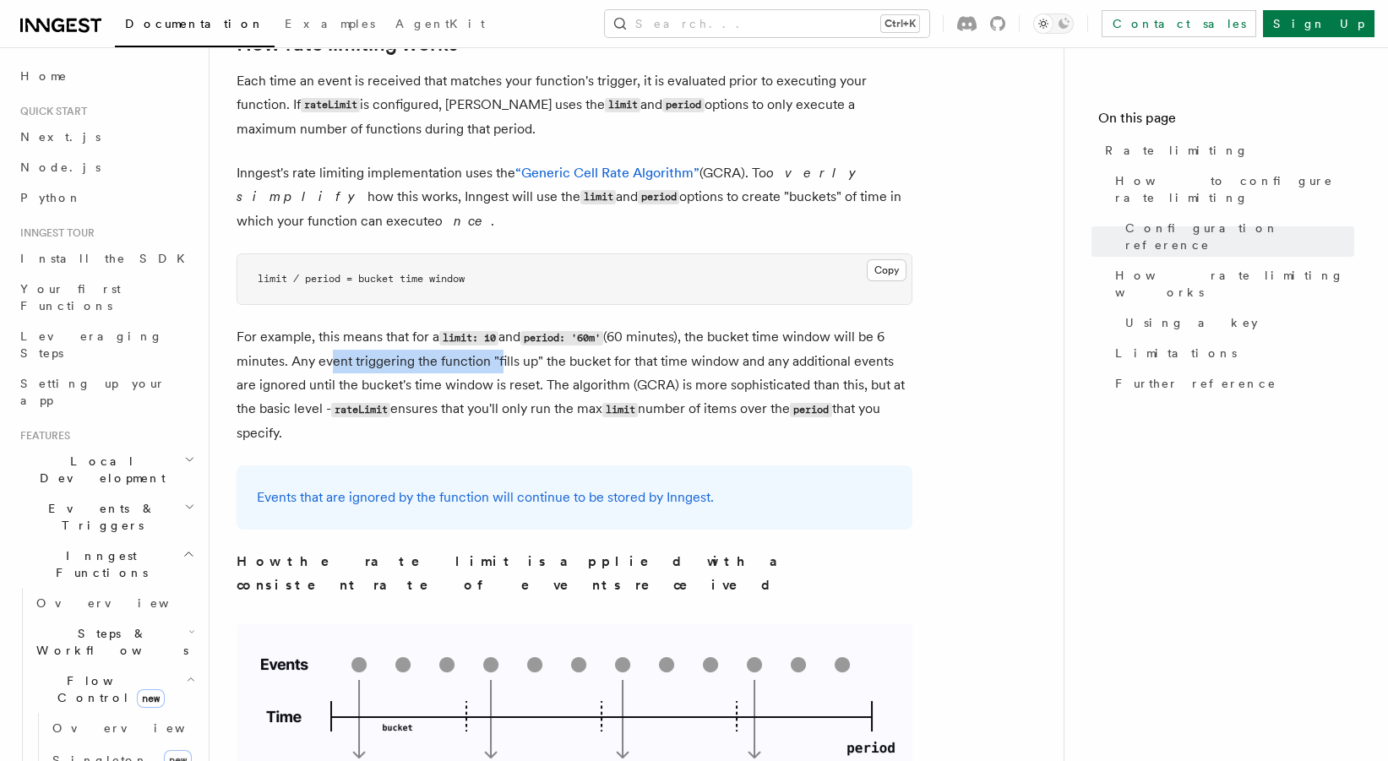
click at [322, 356] on p "For example, this means that for a limit: 10 and period: '60m' (60 minutes), th…" at bounding box center [575, 385] width 676 height 120
drag, startPoint x: 323, startPoint y: 356, endPoint x: 477, endPoint y: 356, distance: 154.7
click at [477, 356] on p "For example, this means that for a limit: 10 and period: '60m' (60 minutes), th…" at bounding box center [575, 385] width 676 height 120
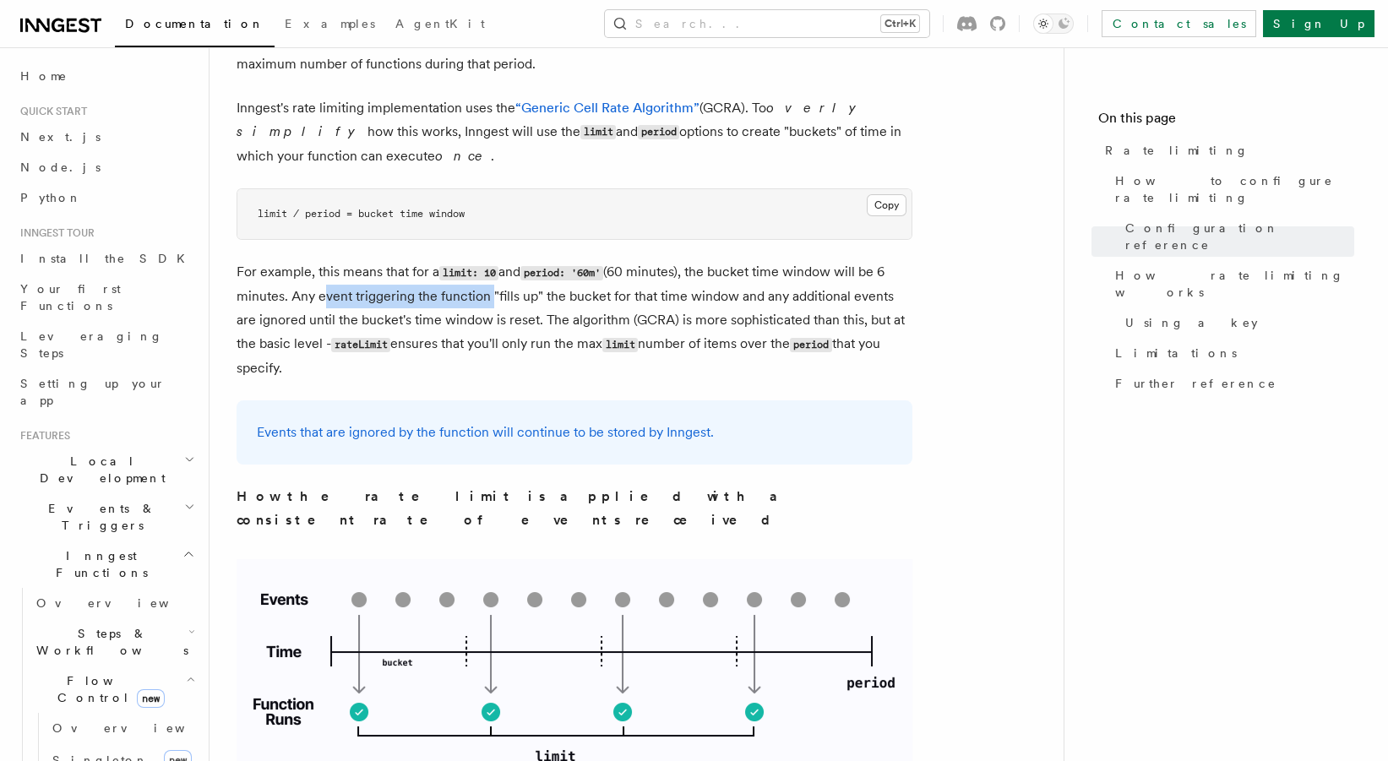
scroll to position [1178, 0]
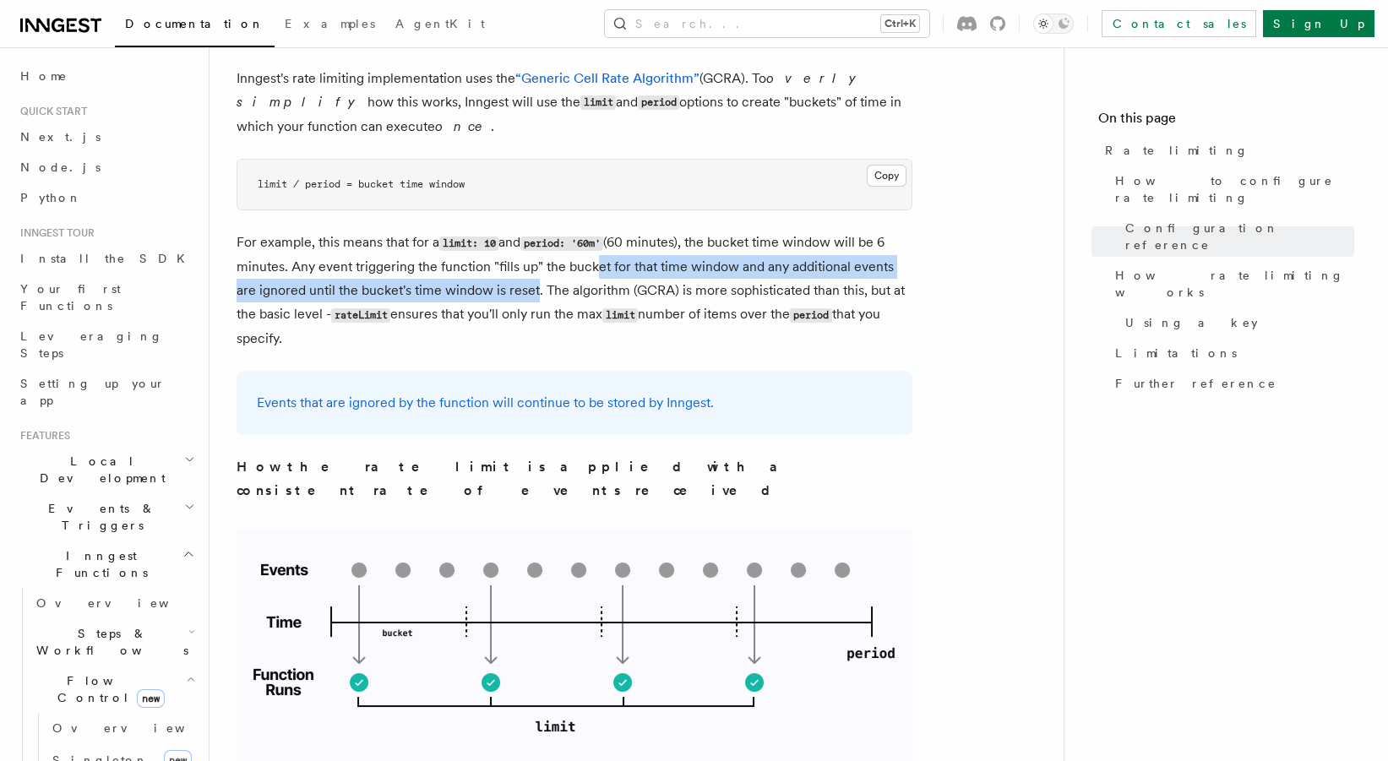
drag, startPoint x: 591, startPoint y: 268, endPoint x: 511, endPoint y: 289, distance: 82.2
click at [511, 289] on p "For example, this means that for a limit: 10 and period: '60m' (60 minutes), th…" at bounding box center [575, 291] width 676 height 120
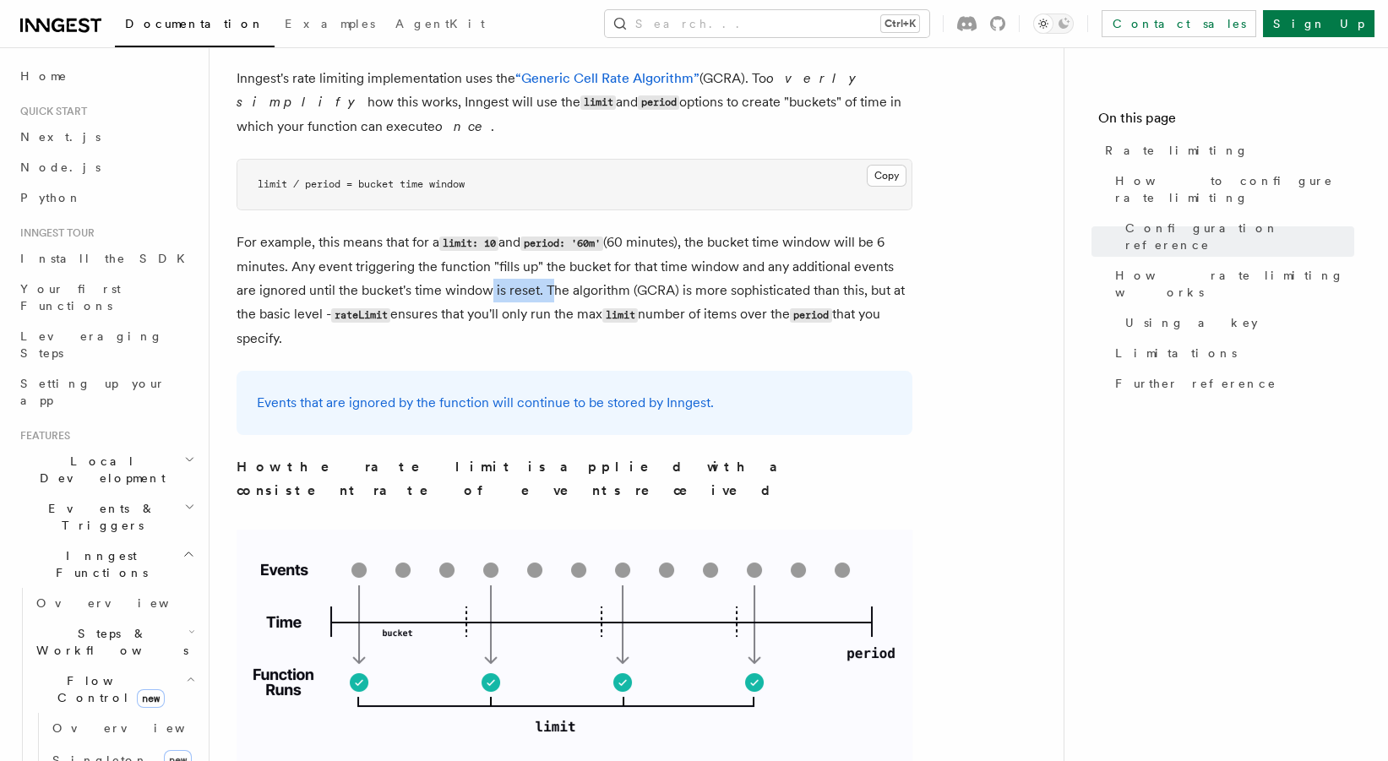
drag, startPoint x: 519, startPoint y: 289, endPoint x: 457, endPoint y: 300, distance: 62.7
click at [457, 300] on p "For example, this means that for a limit: 10 and period: '60m' (60 minutes), th…" at bounding box center [575, 291] width 676 height 120
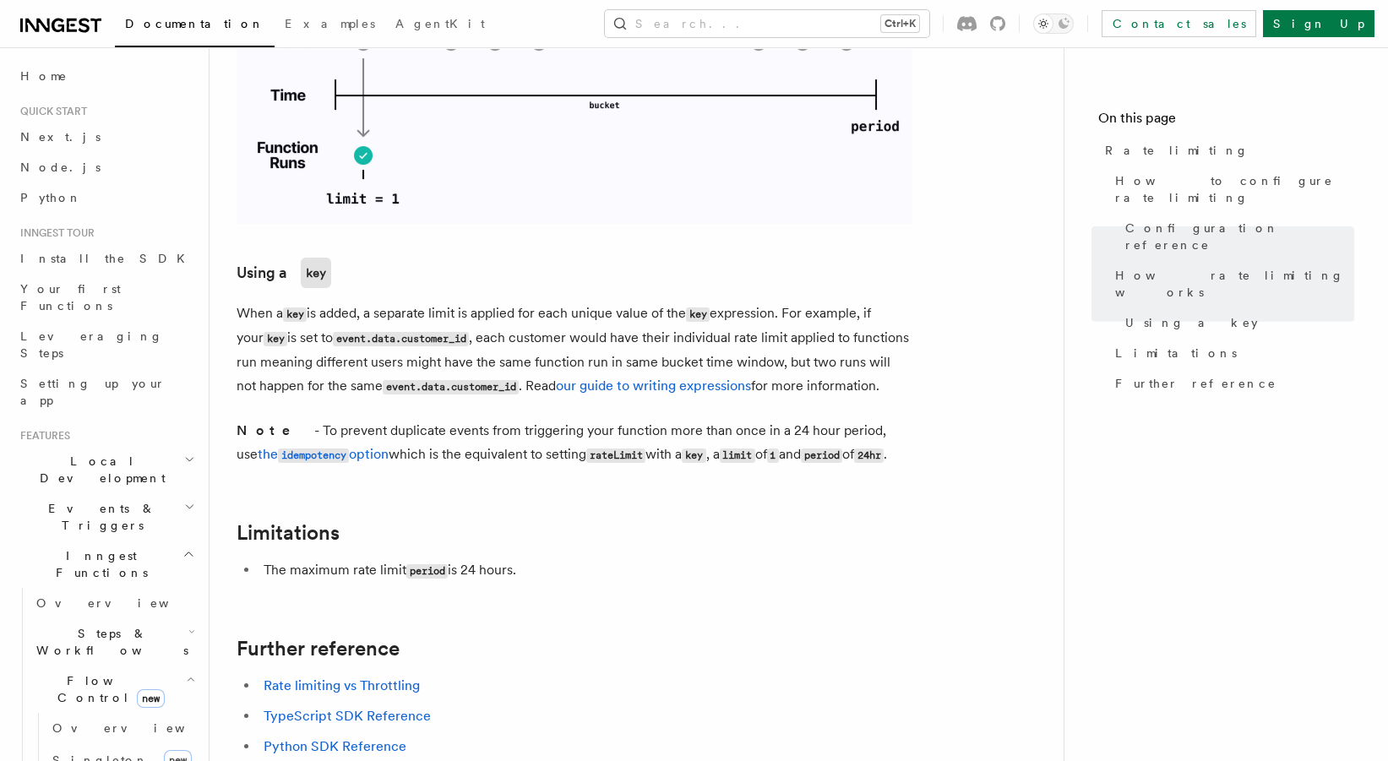
scroll to position [2470, 0]
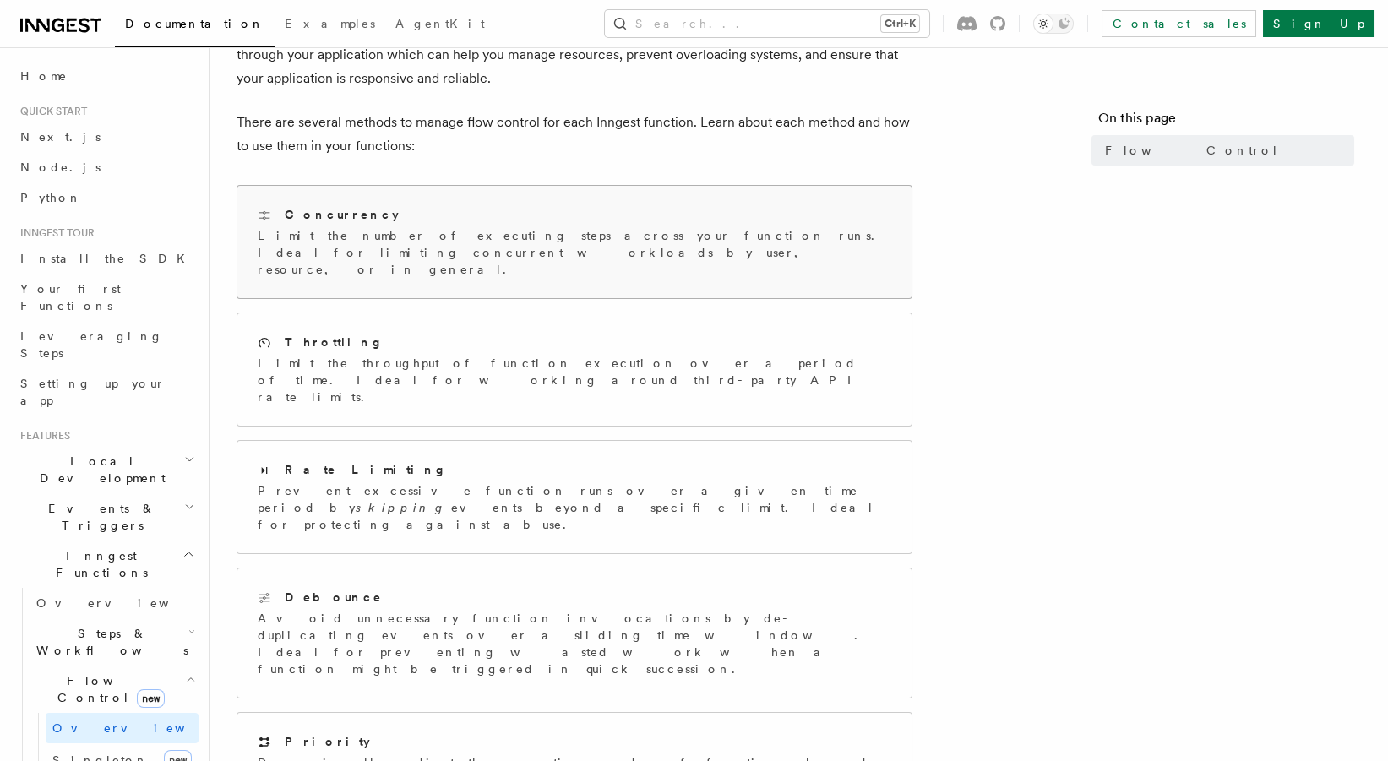
scroll to position [94, 0]
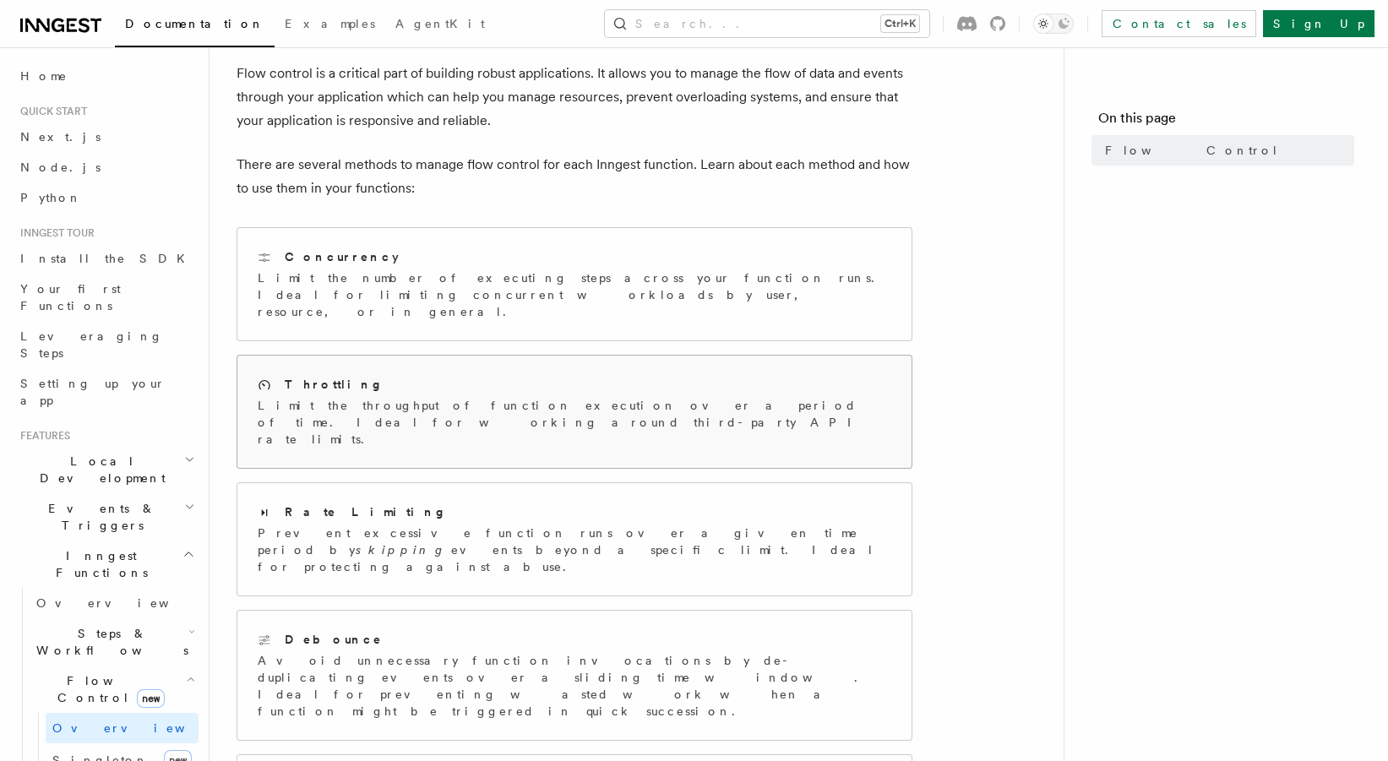
click at [337, 356] on div "Throttling Limit the throughput of function execution over a period of time. Id…" at bounding box center [574, 412] width 674 height 112
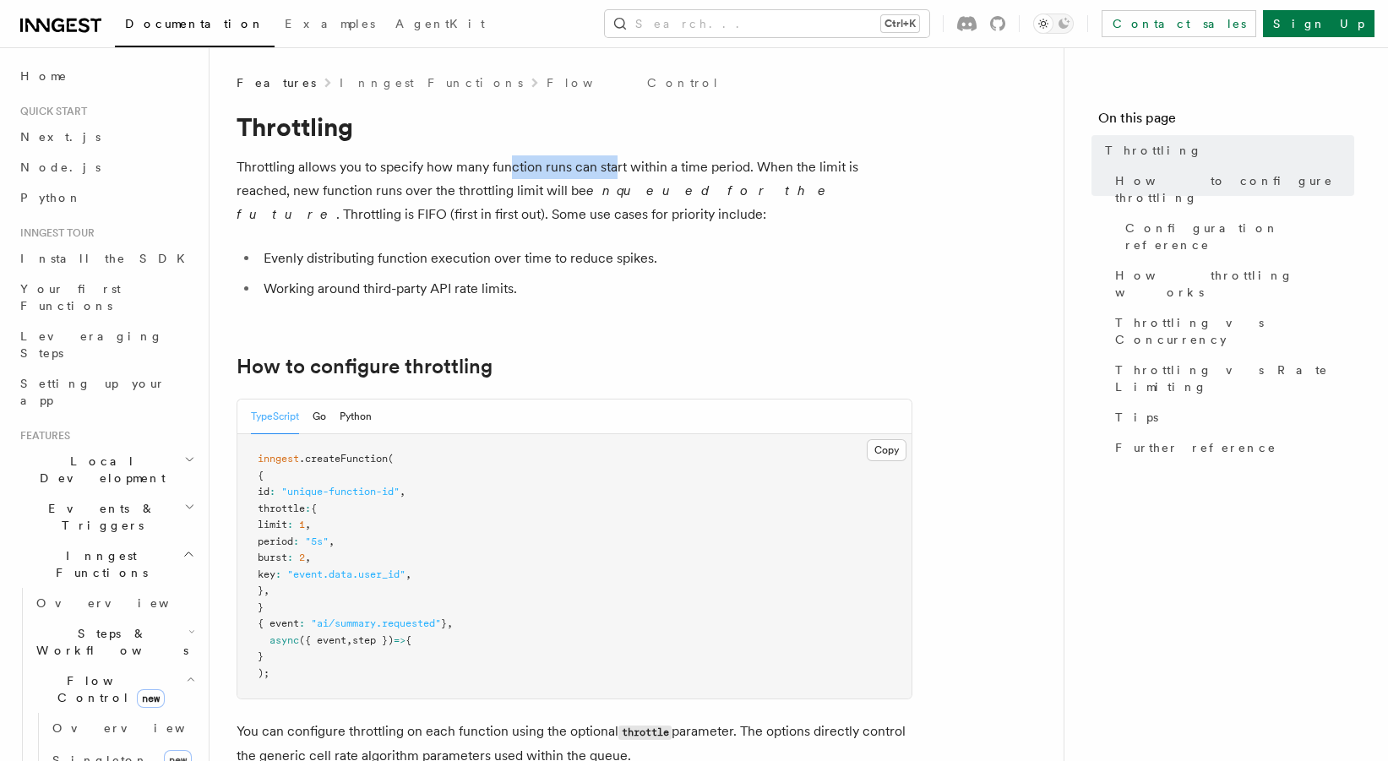
drag, startPoint x: 508, startPoint y: 171, endPoint x: 700, endPoint y: 168, distance: 191.9
click at [700, 168] on p "Throttling allows you to specify how many function runs can start within a time…" at bounding box center [575, 190] width 676 height 71
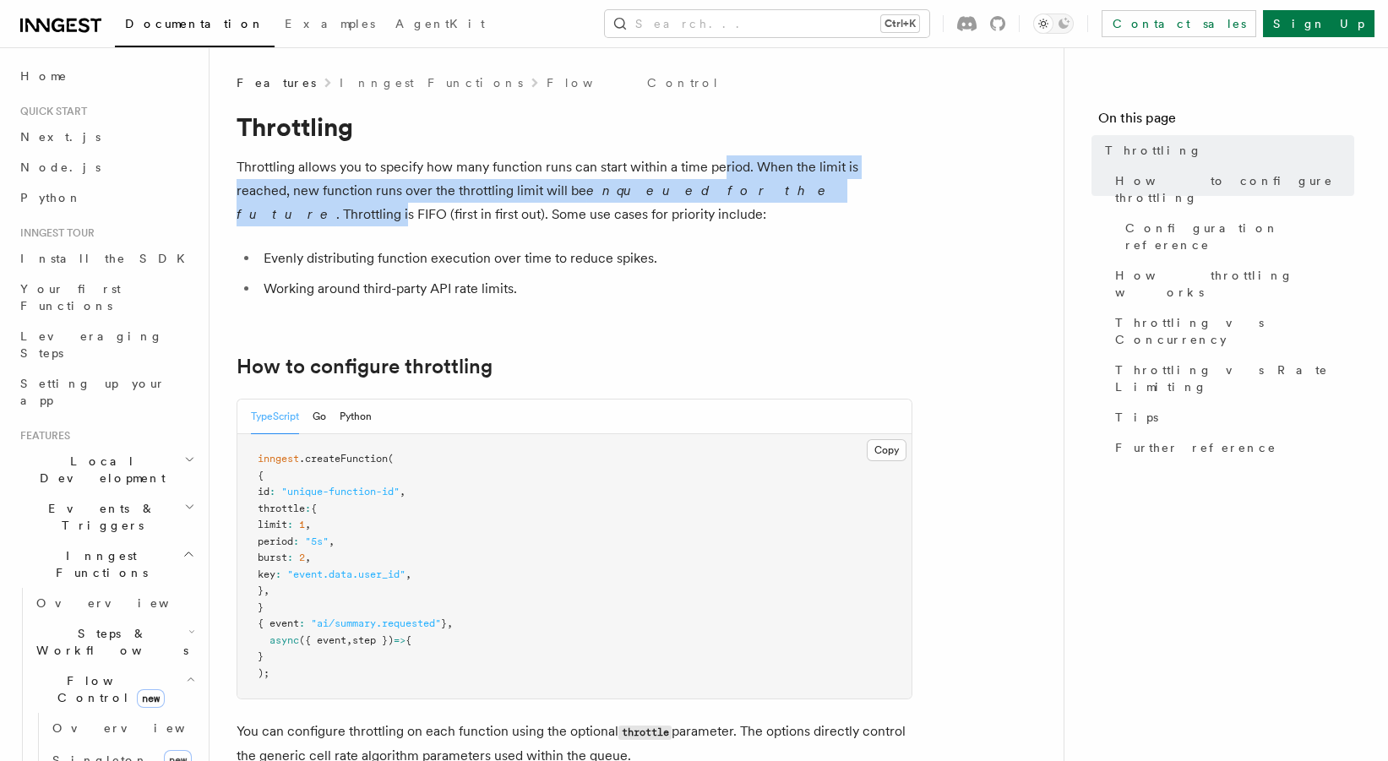
scroll to position [94, 0]
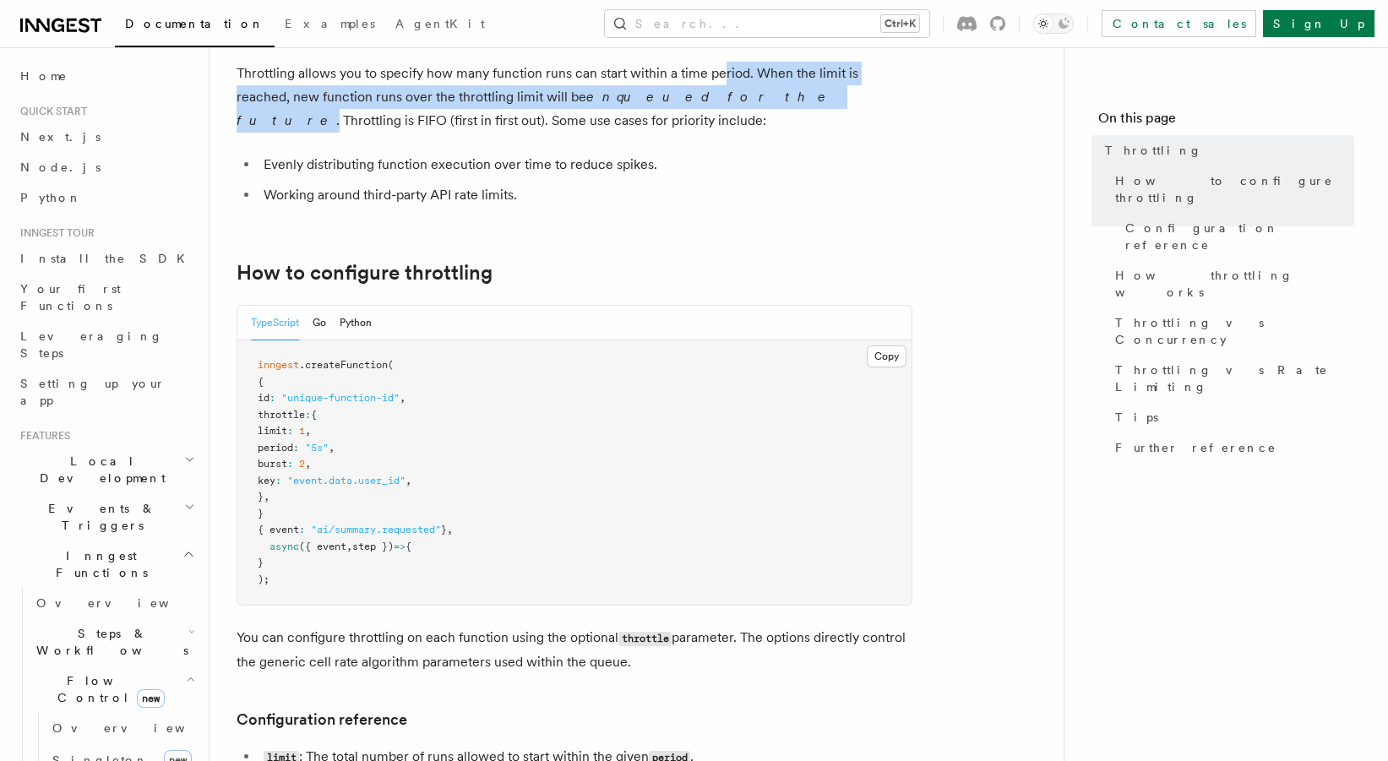
drag, startPoint x: 751, startPoint y: 166, endPoint x: 671, endPoint y: 97, distance: 105.5
click at [671, 97] on p "Throttling allows you to specify how many function runs can start within a time…" at bounding box center [575, 97] width 676 height 71
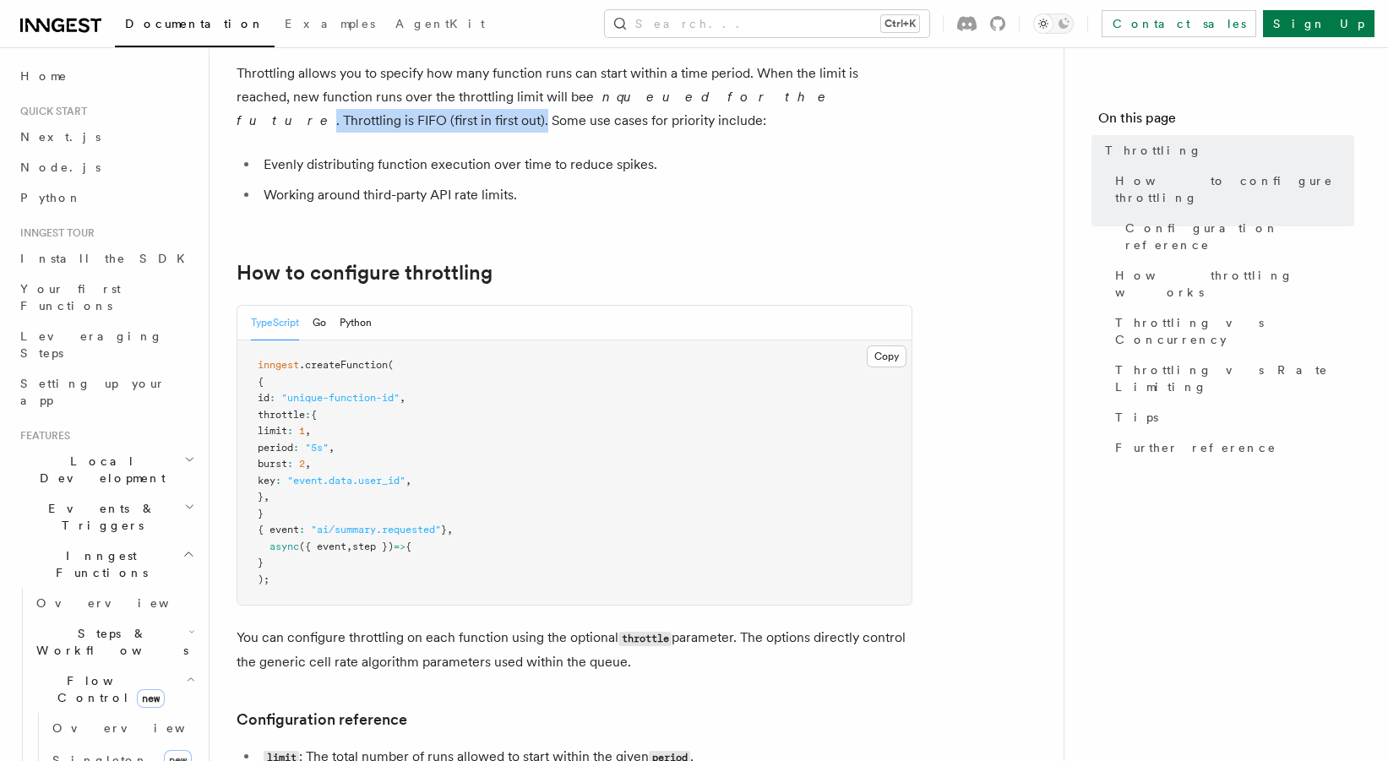
drag, startPoint x: 667, startPoint y: 97, endPoint x: 879, endPoint y: 102, distance: 212.2
click at [879, 102] on p "Throttling allows you to specify how many function runs can start within a time…" at bounding box center [575, 97] width 676 height 71
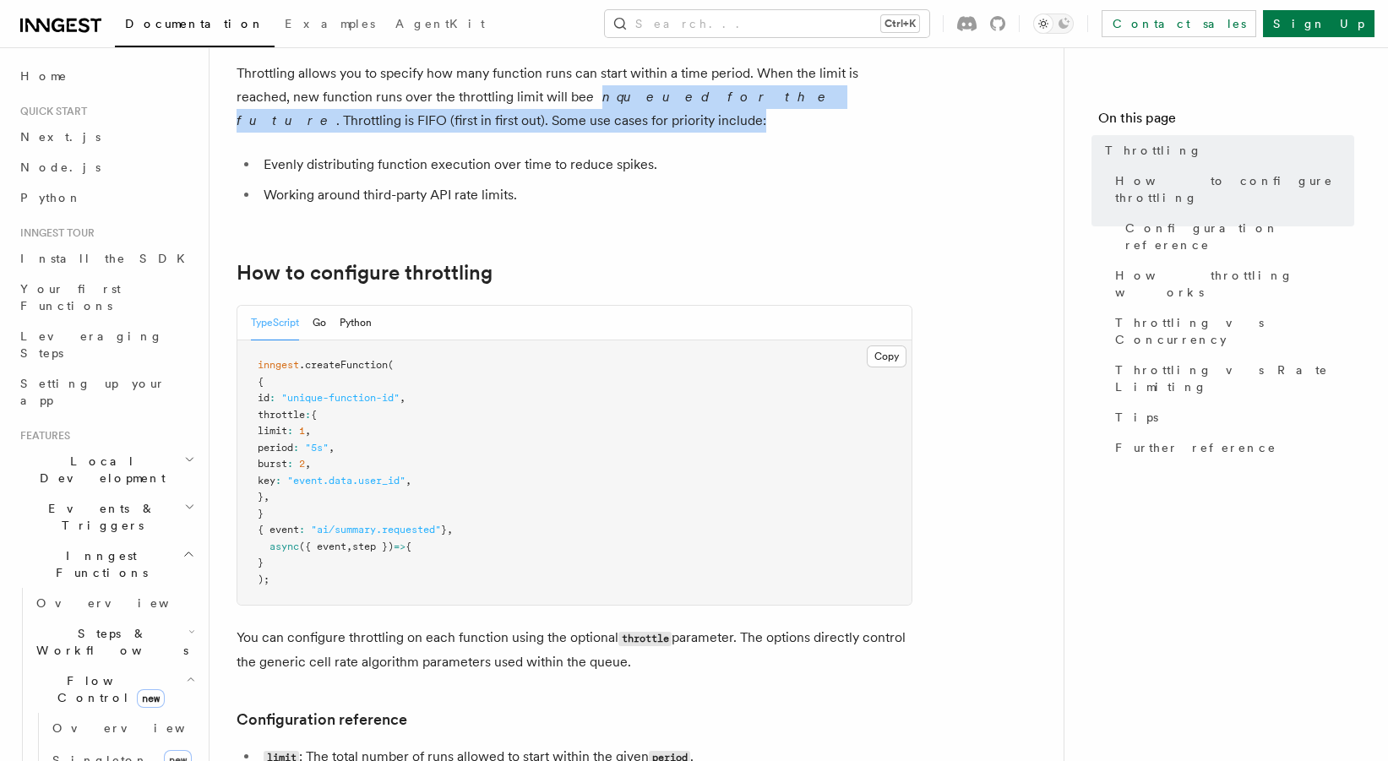
drag, startPoint x: 495, startPoint y: 131, endPoint x: 537, endPoint y: 98, distance: 53.6
click at [537, 98] on p "Throttling allows you to specify how many function runs can start within a time…" at bounding box center [575, 97] width 676 height 71
click at [537, 98] on em "enqueued for the future" at bounding box center [535, 109] width 597 height 40
drag, startPoint x: 526, startPoint y: 121, endPoint x: 504, endPoint y: 94, distance: 34.8
click at [504, 94] on p "Throttling allows you to specify how many function runs can start within a time…" at bounding box center [575, 97] width 676 height 71
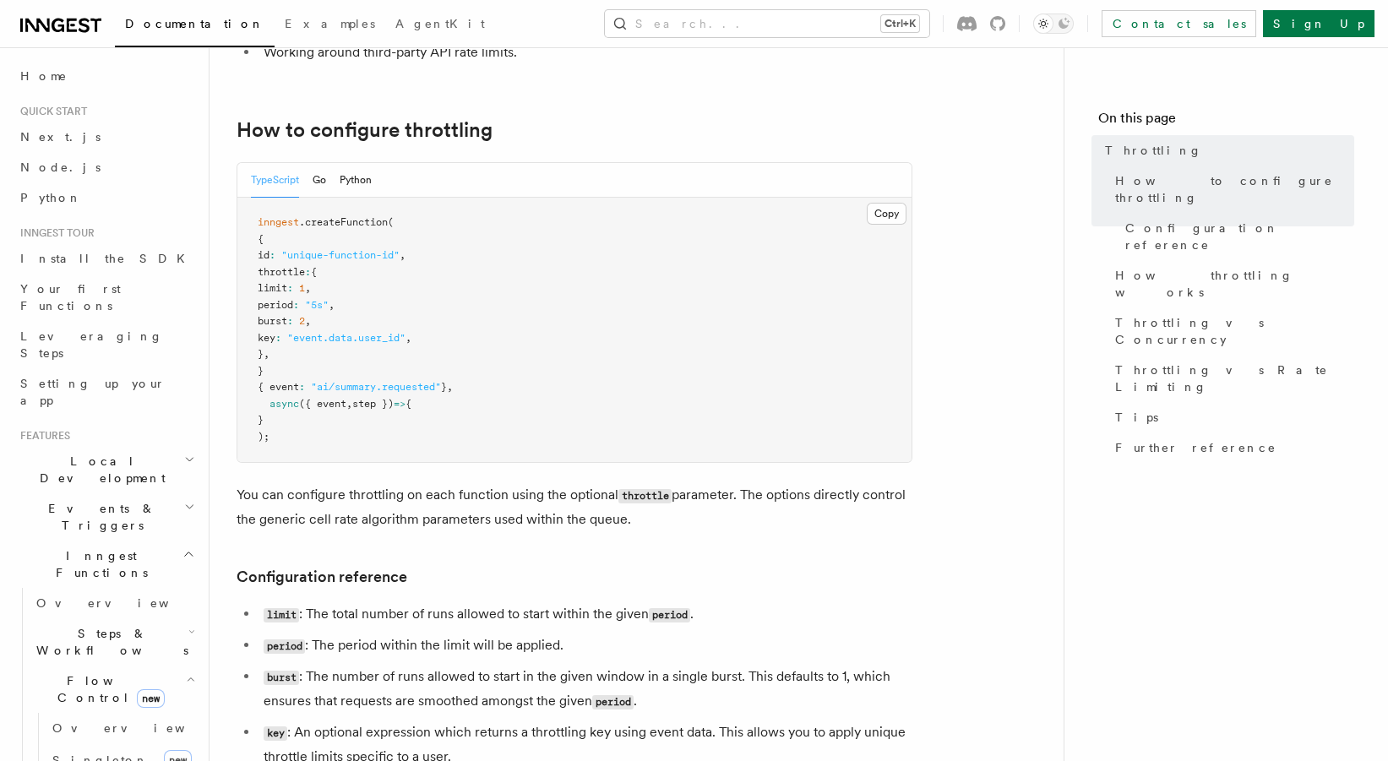
scroll to position [375, 0]
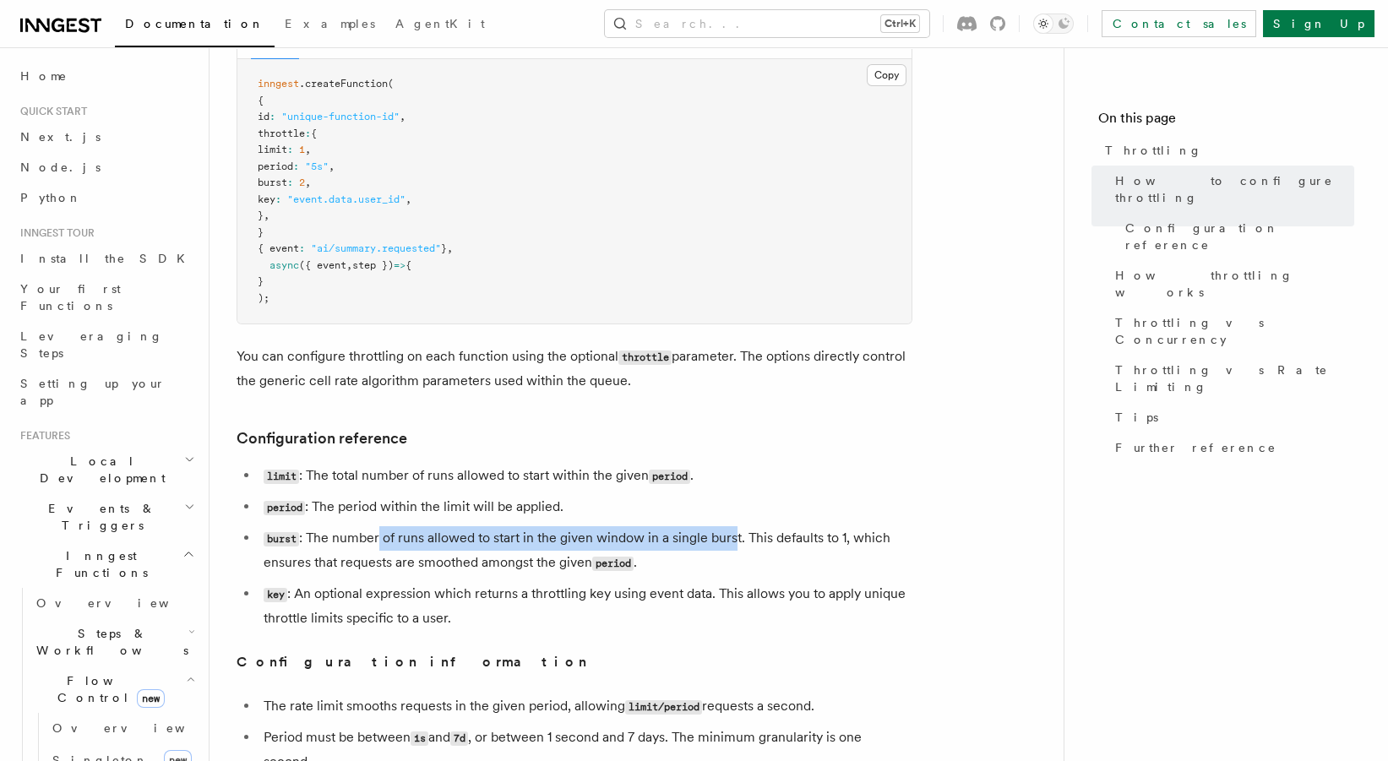
drag, startPoint x: 394, startPoint y: 539, endPoint x: 733, endPoint y: 542, distance: 338.9
click at [733, 542] on li "burst : The number of runs allowed to start in the given window in a single bur…" at bounding box center [586, 550] width 654 height 49
drag, startPoint x: 714, startPoint y: 542, endPoint x: 536, endPoint y: 544, distance: 178.3
click at [536, 544] on li "burst : The number of runs allowed to start in the given window in a single bur…" at bounding box center [586, 550] width 654 height 49
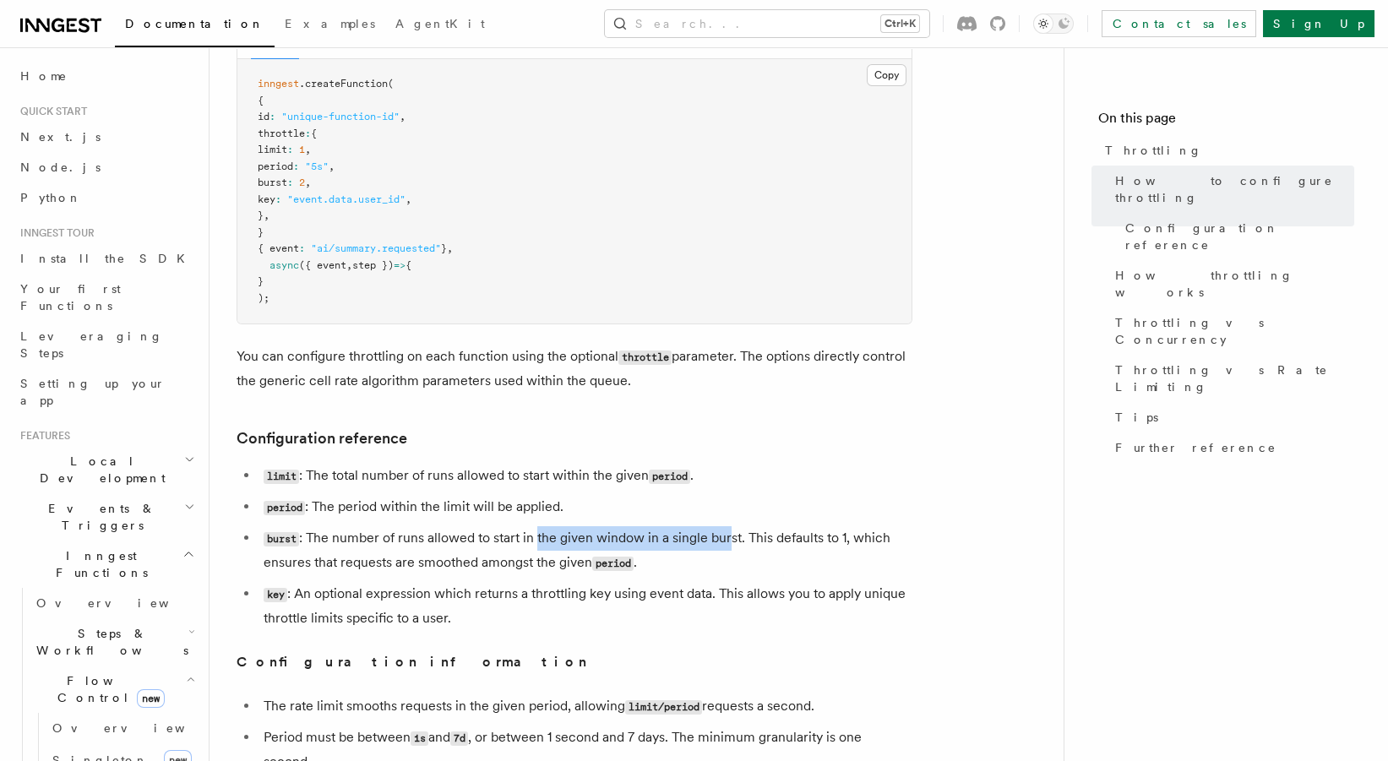
click at [536, 544] on li "burst : The number of runs allowed to start in the given window in a single bur…" at bounding box center [586, 550] width 654 height 49
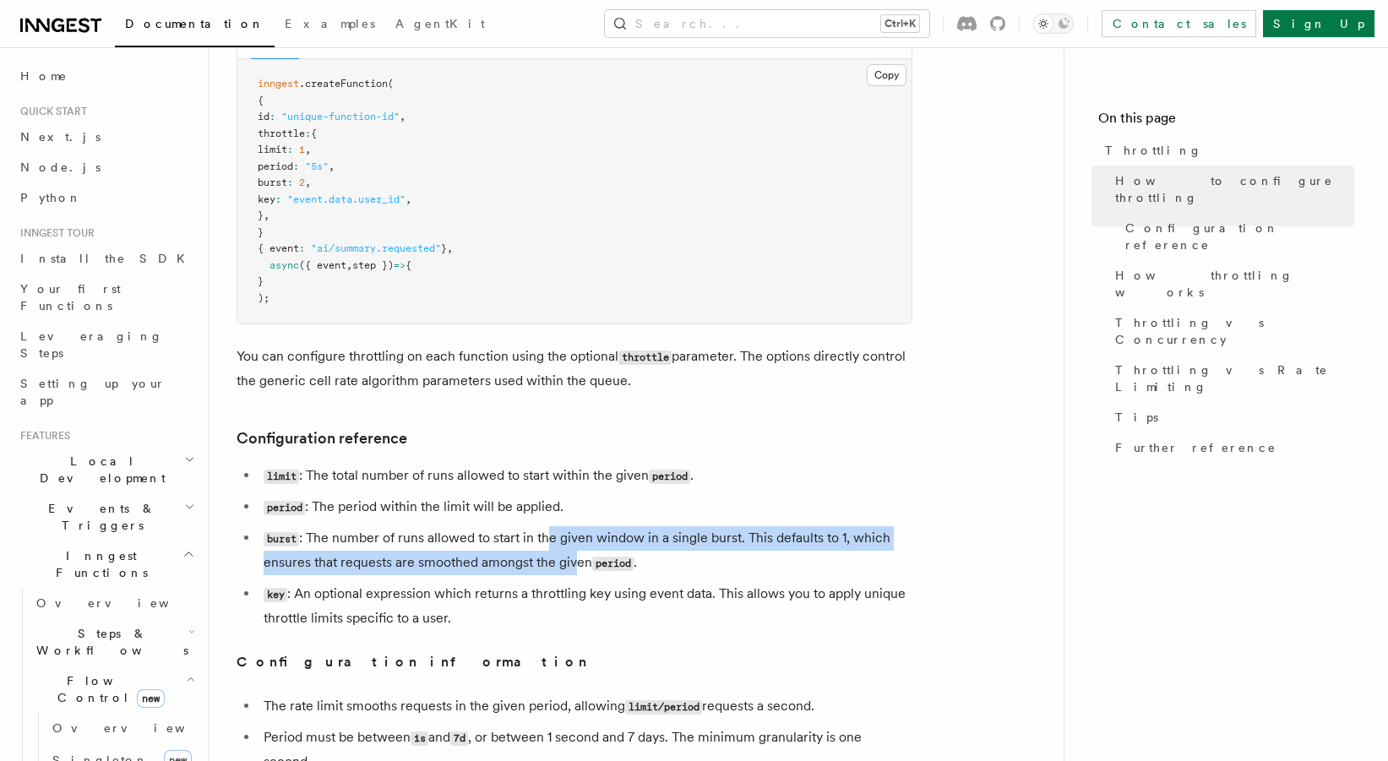
drag, startPoint x: 553, startPoint y: 544, endPoint x: 577, endPoint y: 569, distance: 34.7
click at [577, 569] on li "burst : The number of runs allowed to start in the given window in a single bur…" at bounding box center [586, 550] width 654 height 49
drag, startPoint x: 592, startPoint y: 567, endPoint x: 477, endPoint y: 527, distance: 121.6
click at [477, 527] on li "burst : The number of runs allowed to start in the given window in a single bur…" at bounding box center [586, 550] width 654 height 49
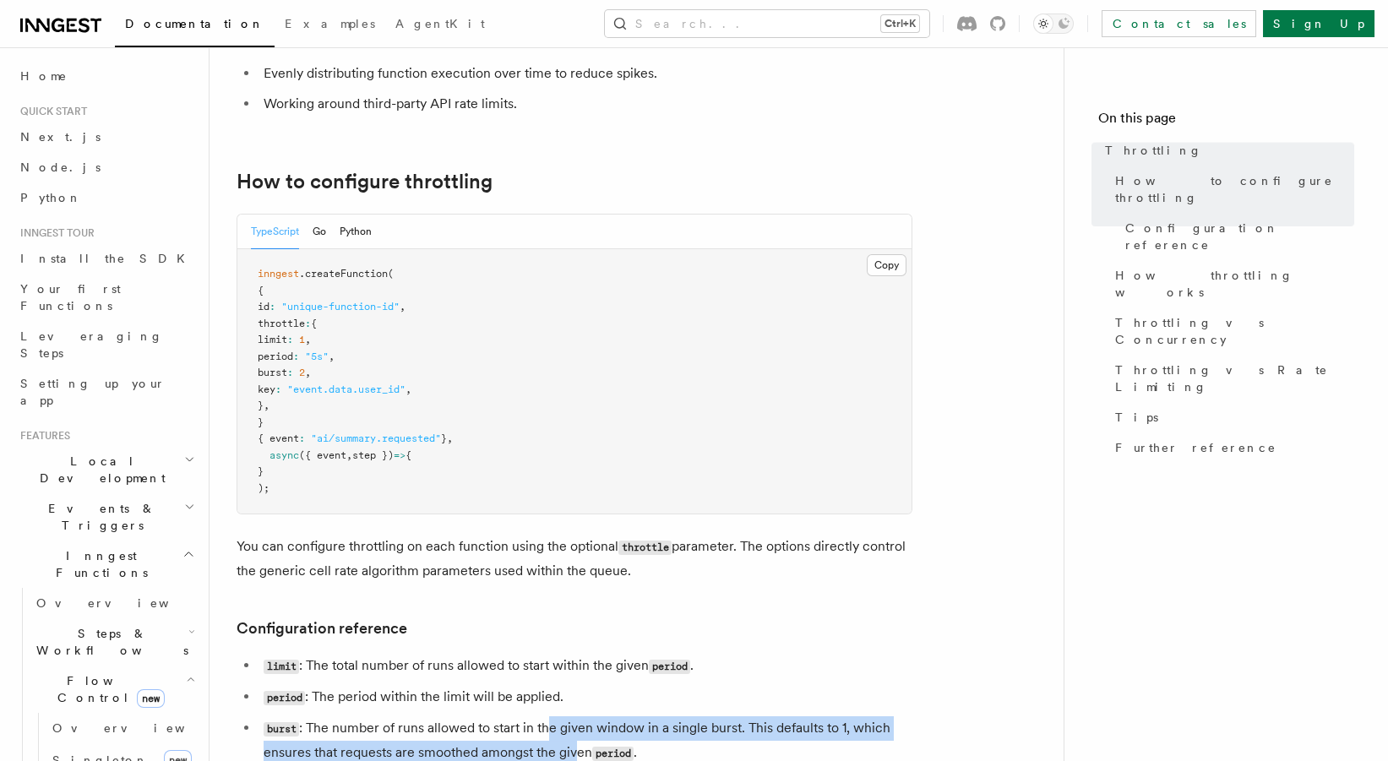
scroll to position [94, 0]
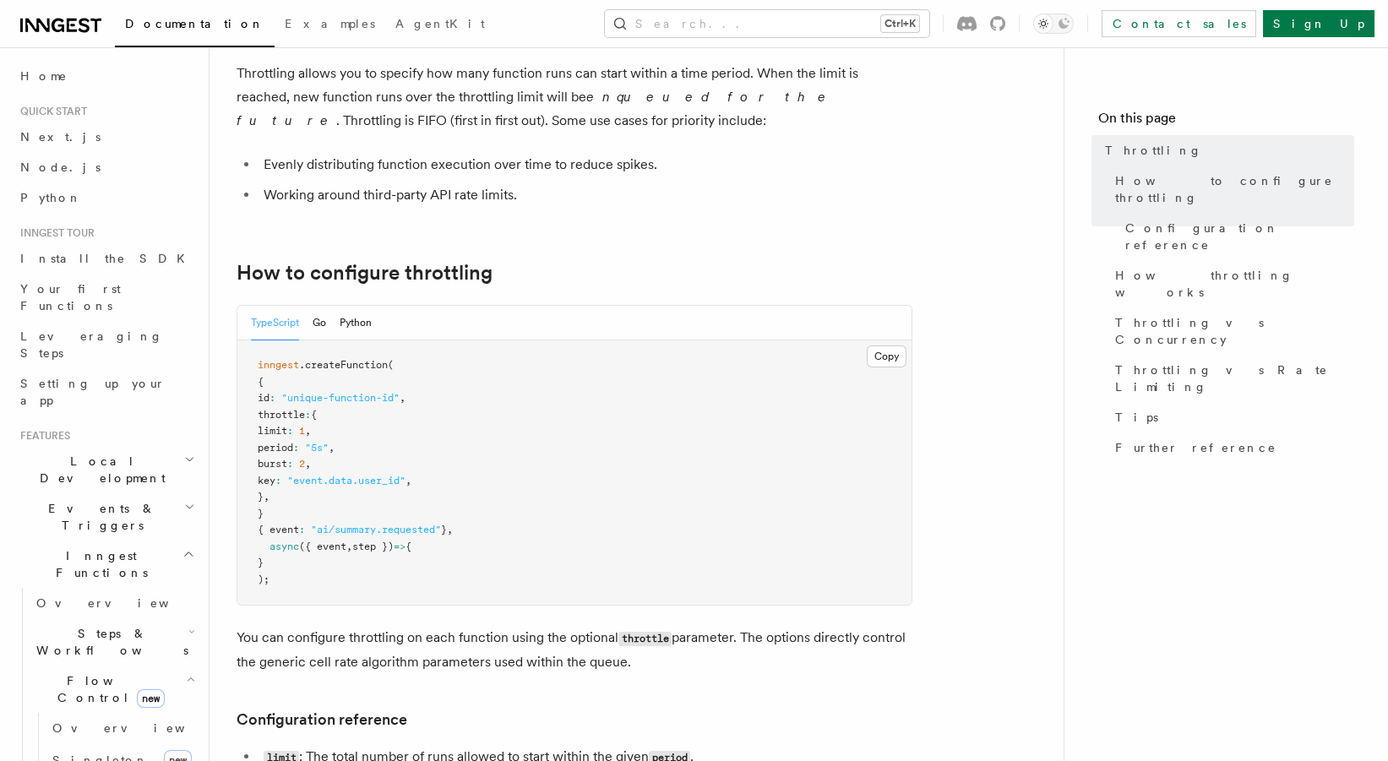
drag, startPoint x: 483, startPoint y: 528, endPoint x: 477, endPoint y: 448, distance: 80.4
drag, startPoint x: 477, startPoint y: 448, endPoint x: 281, endPoint y: 412, distance: 200.1
click at [281, 412] on pre "inngest .createFunction ( { id : "unique-function-id" , throttle : { limit : 1 …" at bounding box center [574, 473] width 674 height 265
click at [281, 412] on span "throttle" at bounding box center [281, 415] width 47 height 12
drag, startPoint x: 281, startPoint y: 412, endPoint x: 305, endPoint y: 495, distance: 86.1
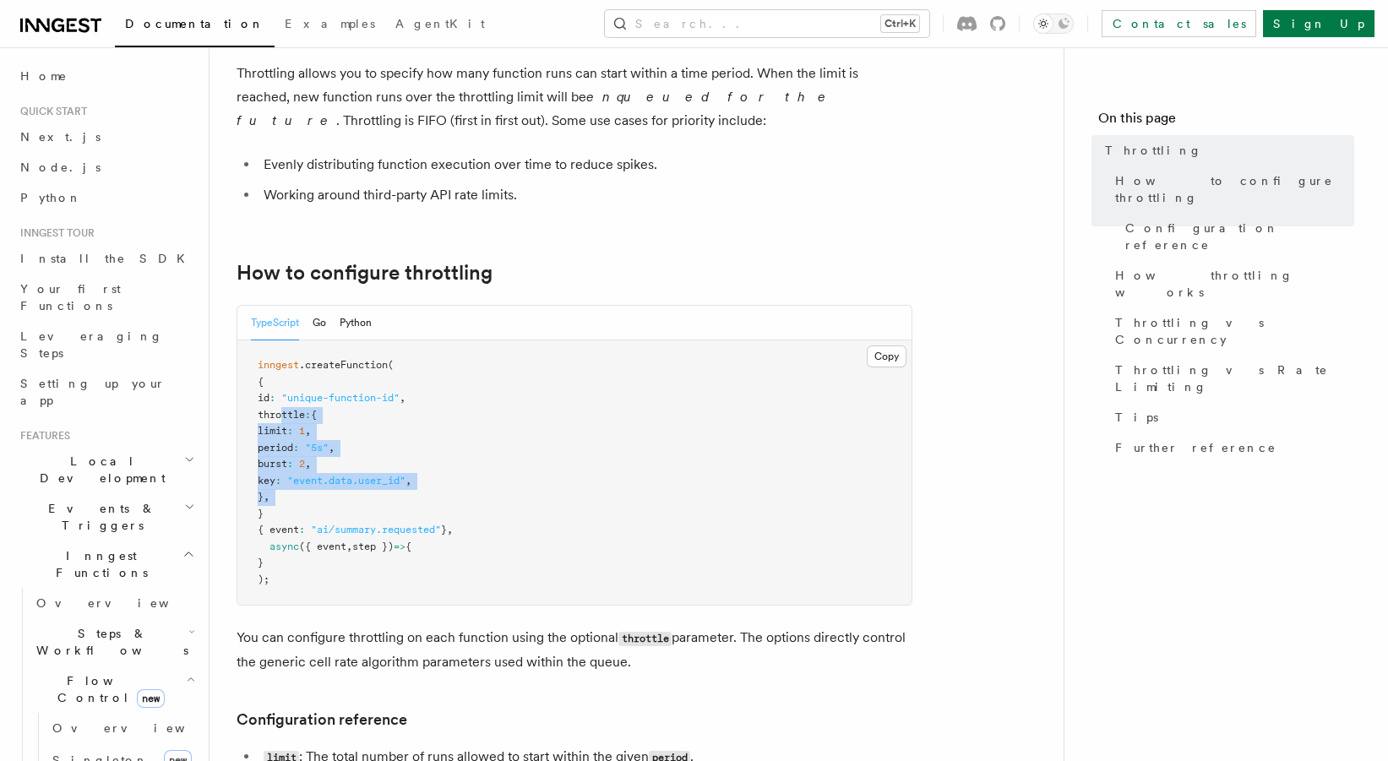
click at [305, 495] on pre "inngest .createFunction ( { id : "unique-function-id" , throttle : { limit : 1 …" at bounding box center [574, 473] width 674 height 265
drag, startPoint x: 305, startPoint y: 495, endPoint x: 280, endPoint y: 418, distance: 81.0
click at [280, 418] on pre "inngest .createFunction ( { id : "unique-function-id" , throttle : { limit : 1 …" at bounding box center [574, 473] width 674 height 265
click at [280, 418] on span "throttle" at bounding box center [281, 415] width 47 height 12
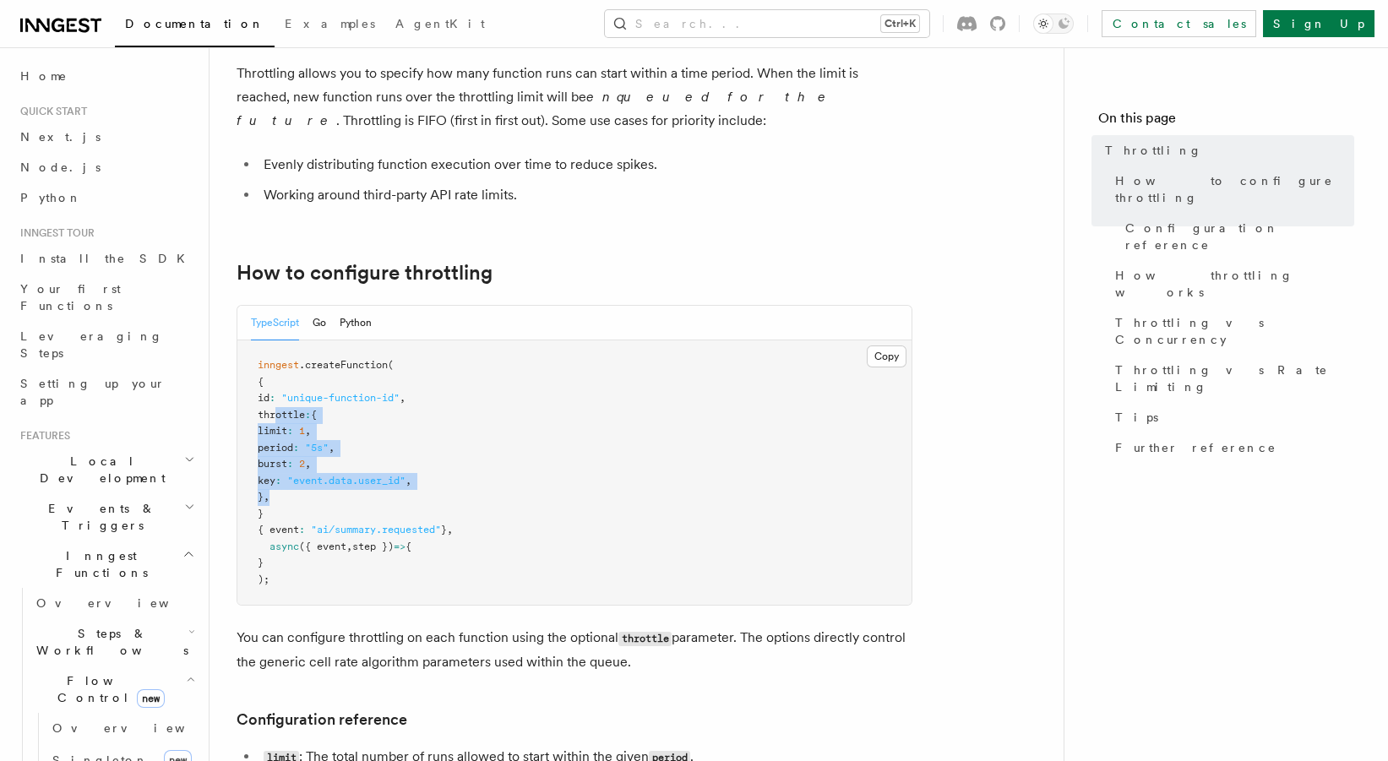
drag, startPoint x: 275, startPoint y: 412, endPoint x: 310, endPoint y: 494, distance: 89.0
click at [310, 494] on pre "inngest .createFunction ( { id : "unique-function-id" , throttle : { limit : 1 …" at bounding box center [574, 473] width 674 height 265
drag, startPoint x: 310, startPoint y: 494, endPoint x: 275, endPoint y: 416, distance: 85.9
click at [275, 416] on pre "inngest .createFunction ( { id : "unique-function-id" , throttle : { limit : 1 …" at bounding box center [574, 473] width 674 height 265
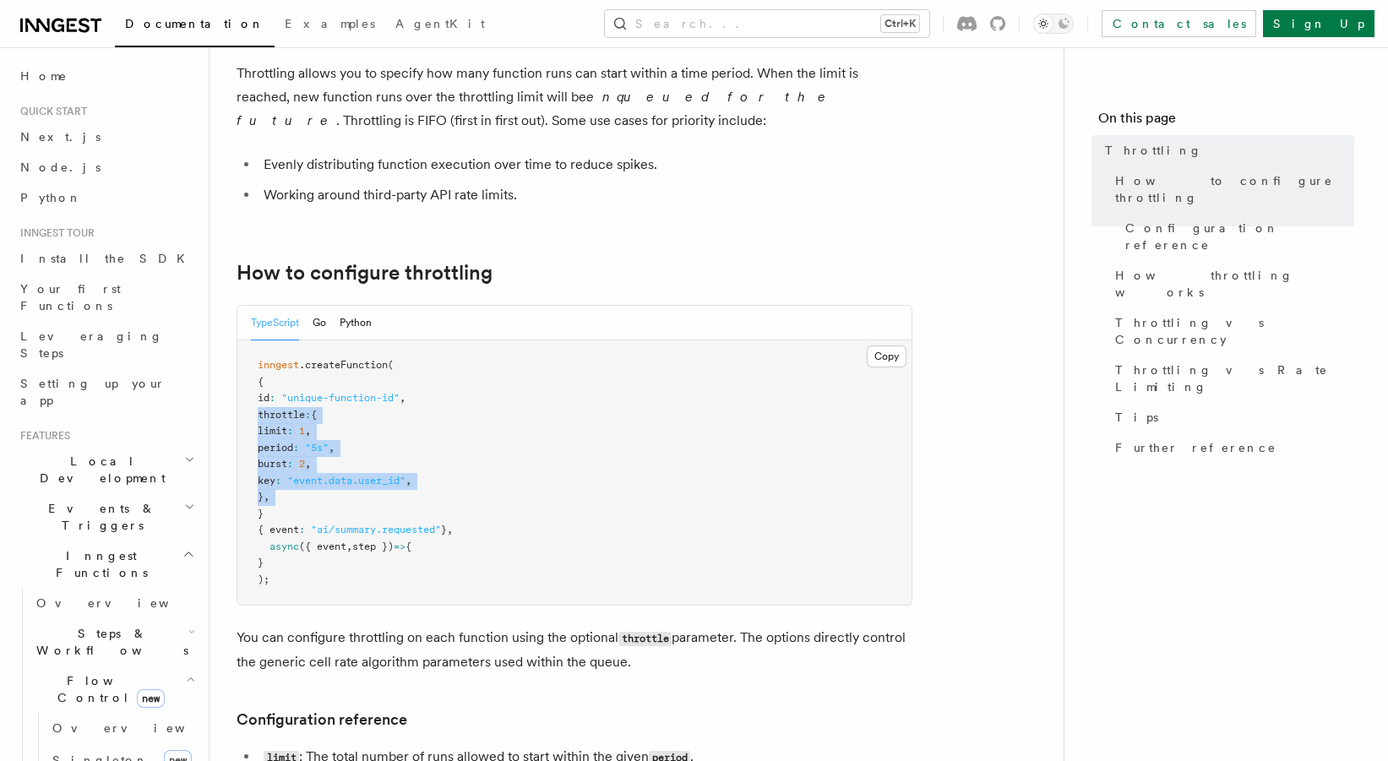
click at [275, 417] on span "throttle" at bounding box center [281, 415] width 47 height 12
drag, startPoint x: 281, startPoint y: 413, endPoint x: 325, endPoint y: 491, distance: 89.3
click at [325, 491] on pre "inngest .createFunction ( { id : "unique-function-id" , throttle : { limit : 1 …" at bounding box center [574, 473] width 674 height 265
drag, startPoint x: 325, startPoint y: 491, endPoint x: 291, endPoint y: 416, distance: 82.5
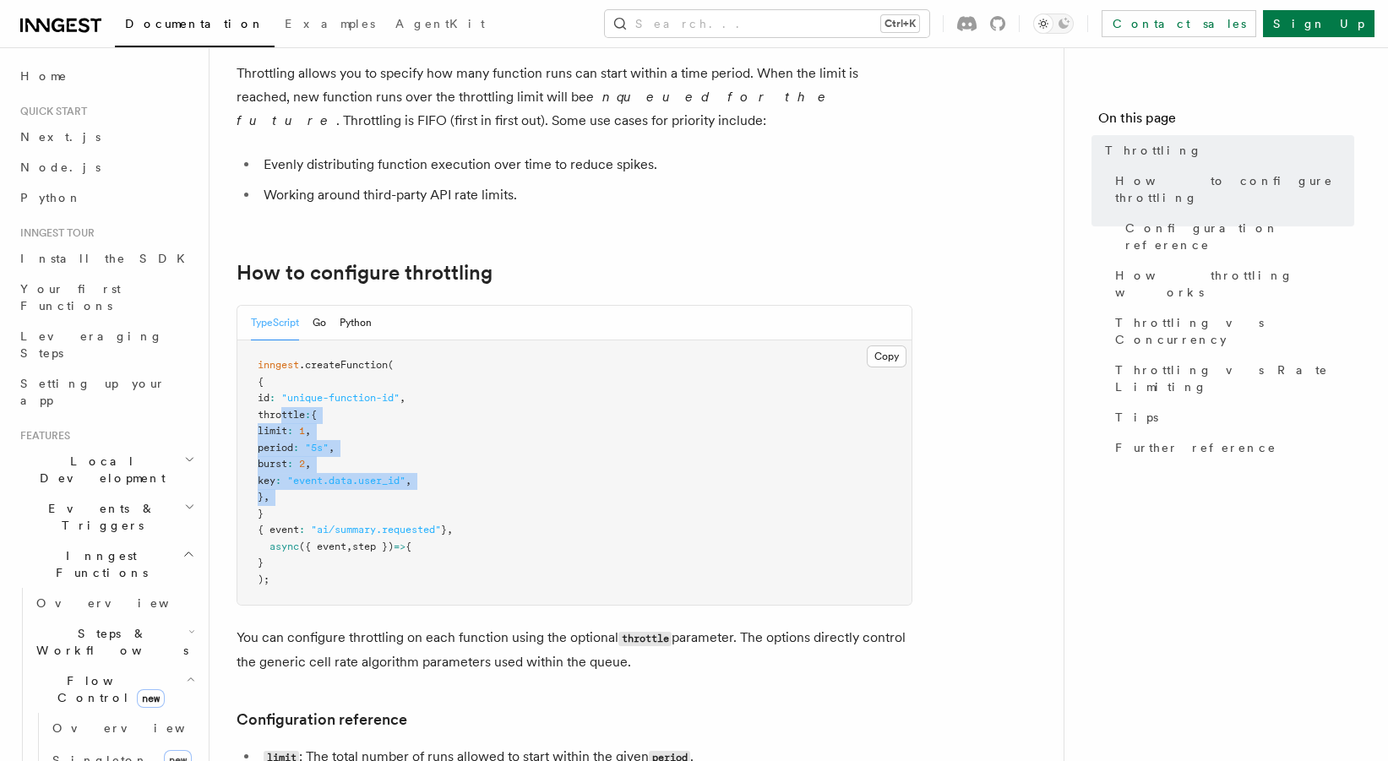
click at [291, 416] on pre "inngest .createFunction ( { id : "unique-function-id" , throttle : { limit : 1 …" at bounding box center [574, 473] width 674 height 265
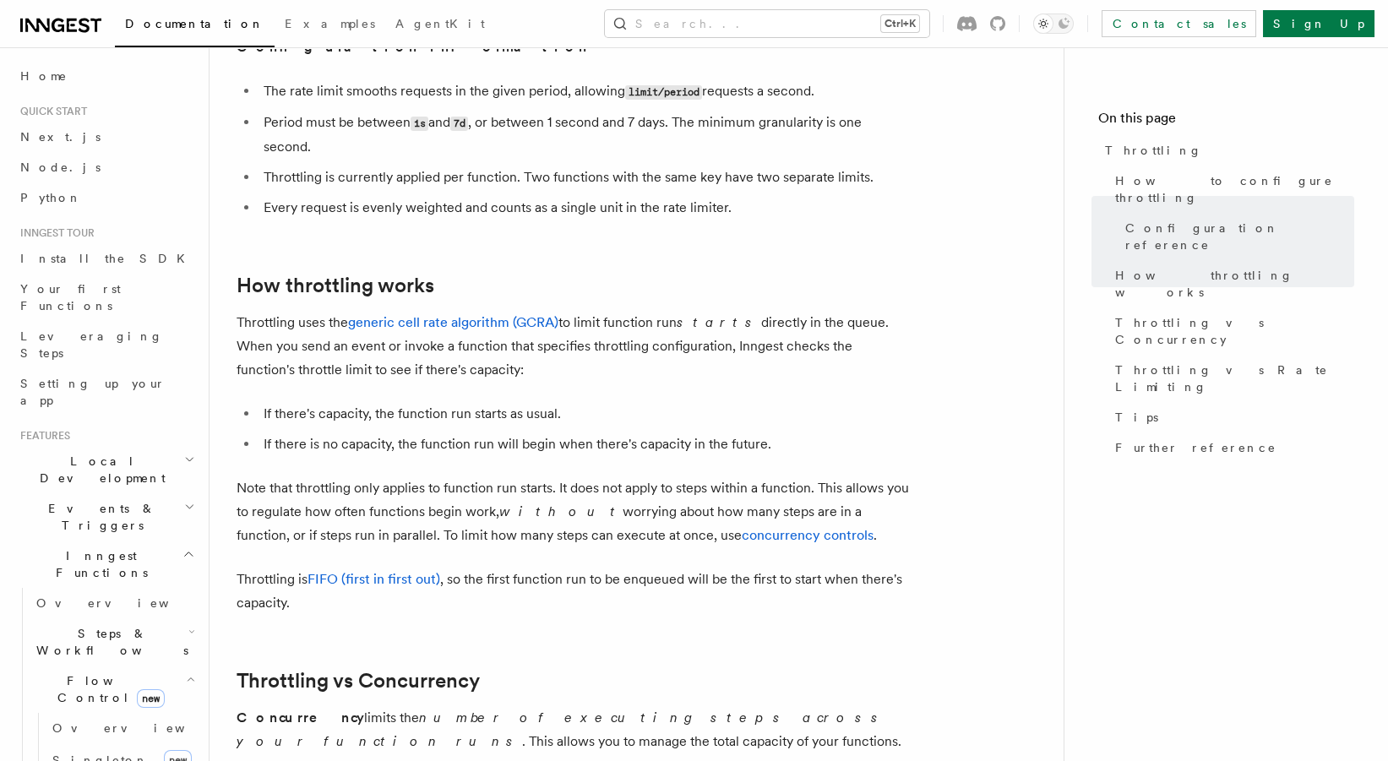
scroll to position [1127, 0]
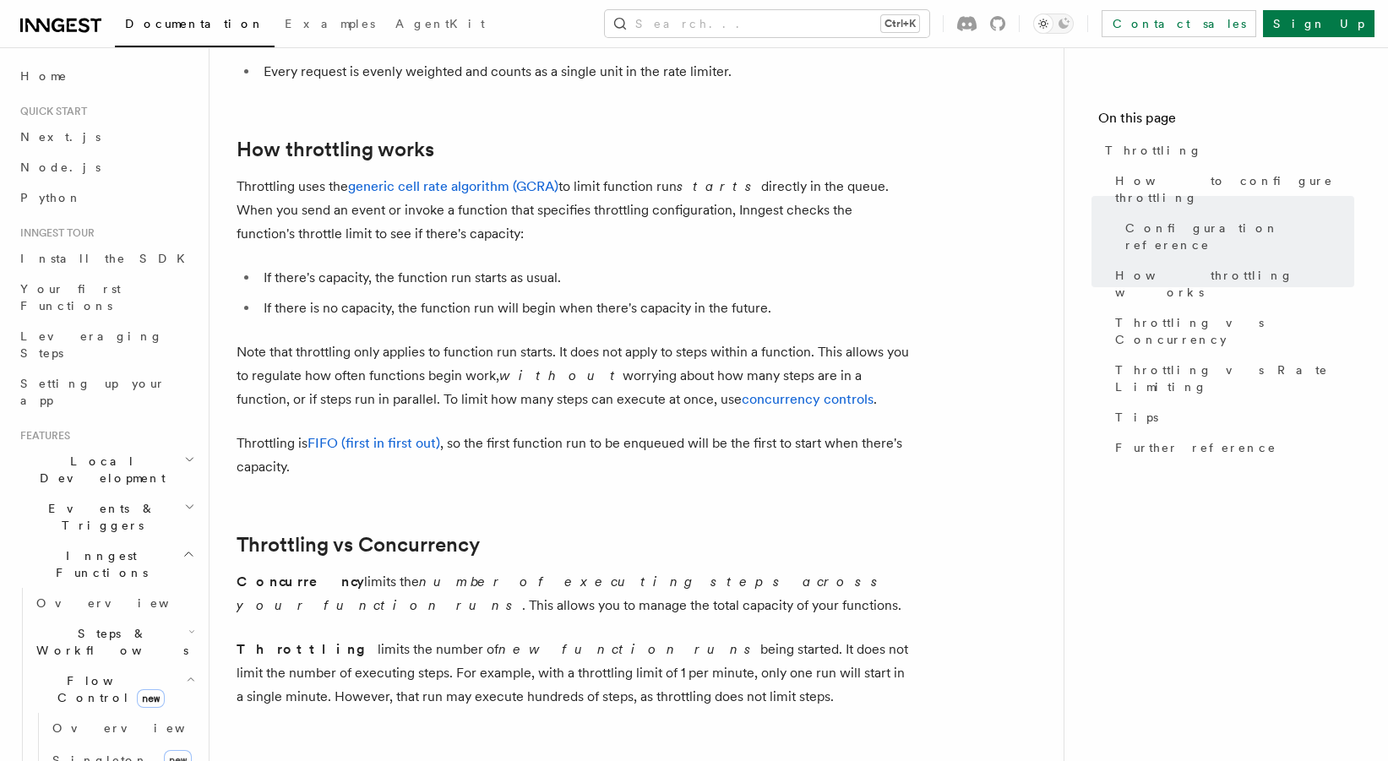
drag, startPoint x: 291, startPoint y: 421, endPoint x: 321, endPoint y: 348, distance: 78.8
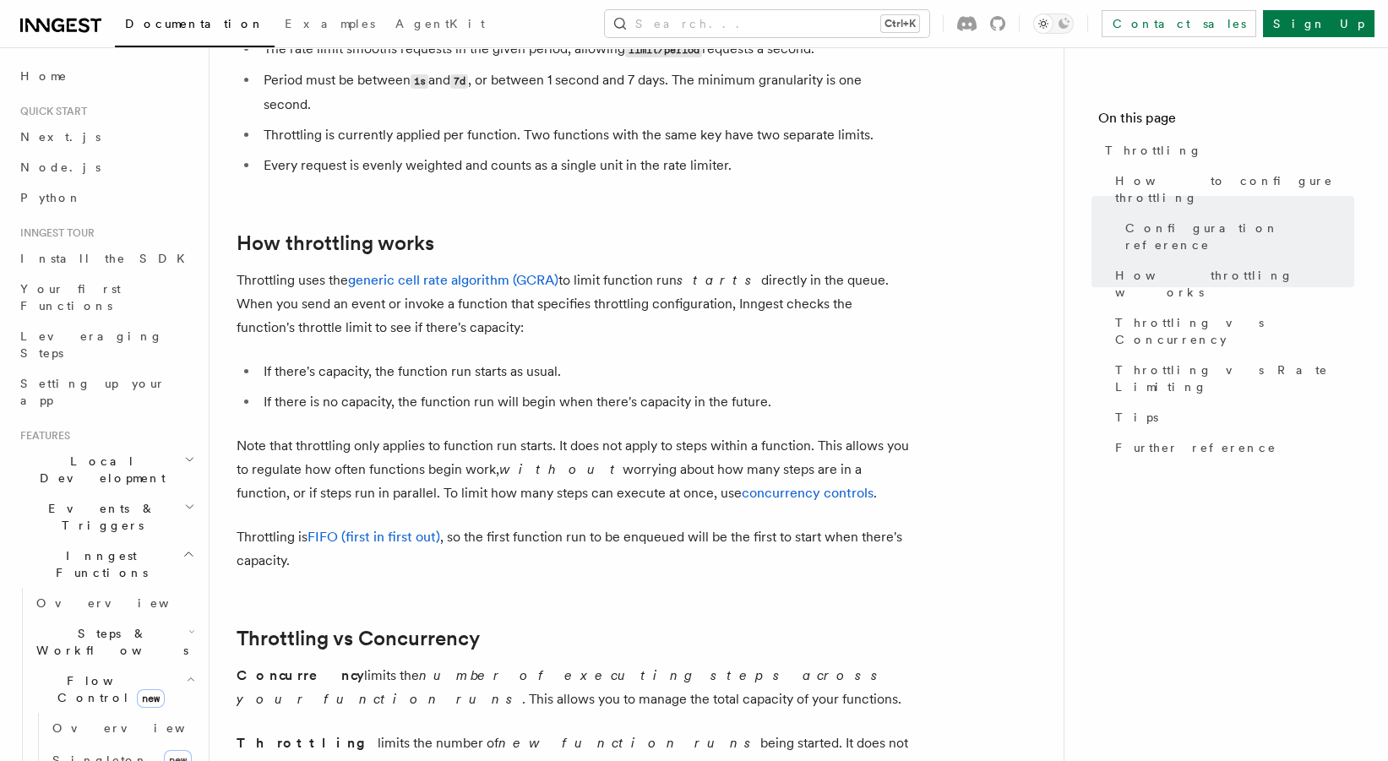
click at [302, 466] on p "Note that throttling only applies to function run starts. It does not apply to …" at bounding box center [575, 469] width 676 height 71
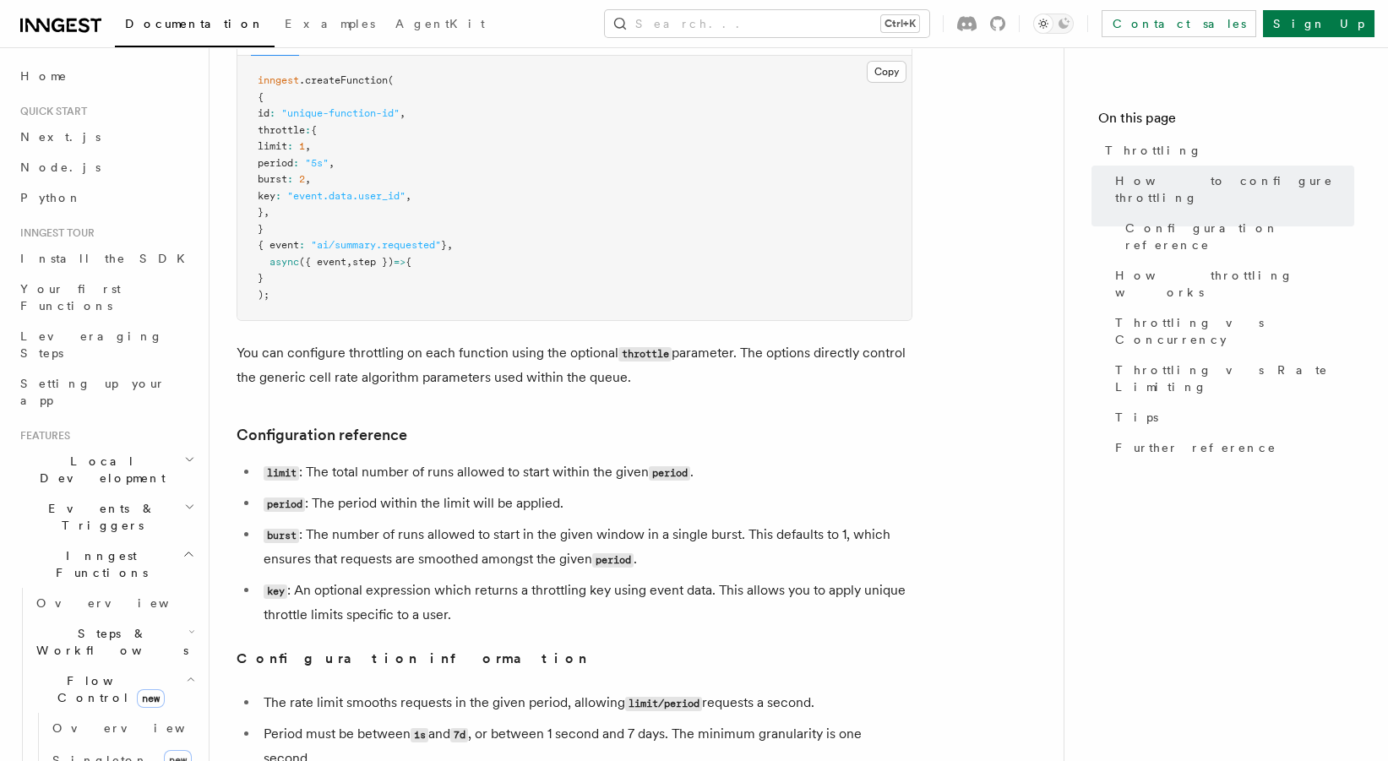
scroll to position [188, 0]
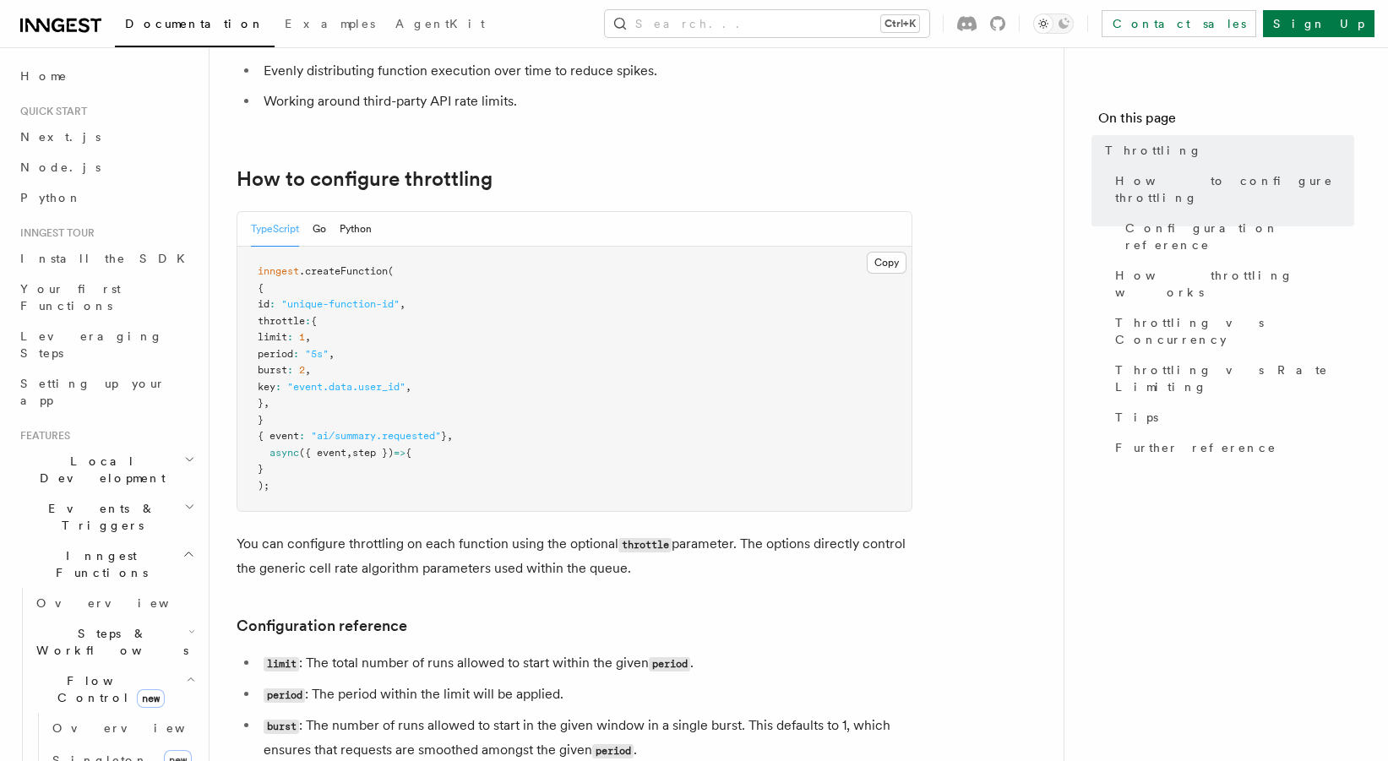
click at [345, 275] on span ".createFunction" at bounding box center [343, 271] width 89 height 12
drag, startPoint x: 430, startPoint y: 305, endPoint x: 306, endPoint y: 304, distance: 124.2
click at [306, 304] on span "id : "unique-function-id" ," at bounding box center [332, 304] width 148 height 12
click at [306, 304] on span ""unique-function-id"" at bounding box center [340, 304] width 118 height 12
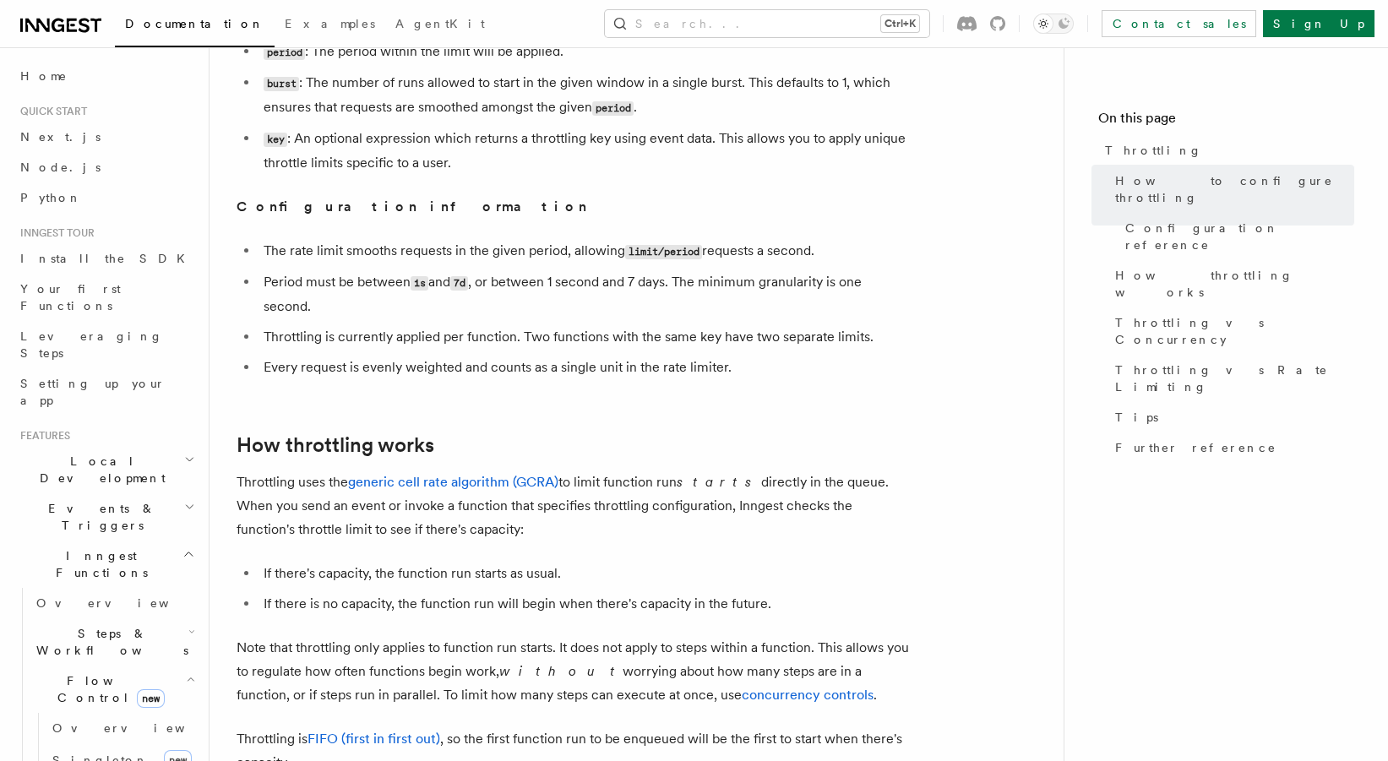
scroll to position [845, 0]
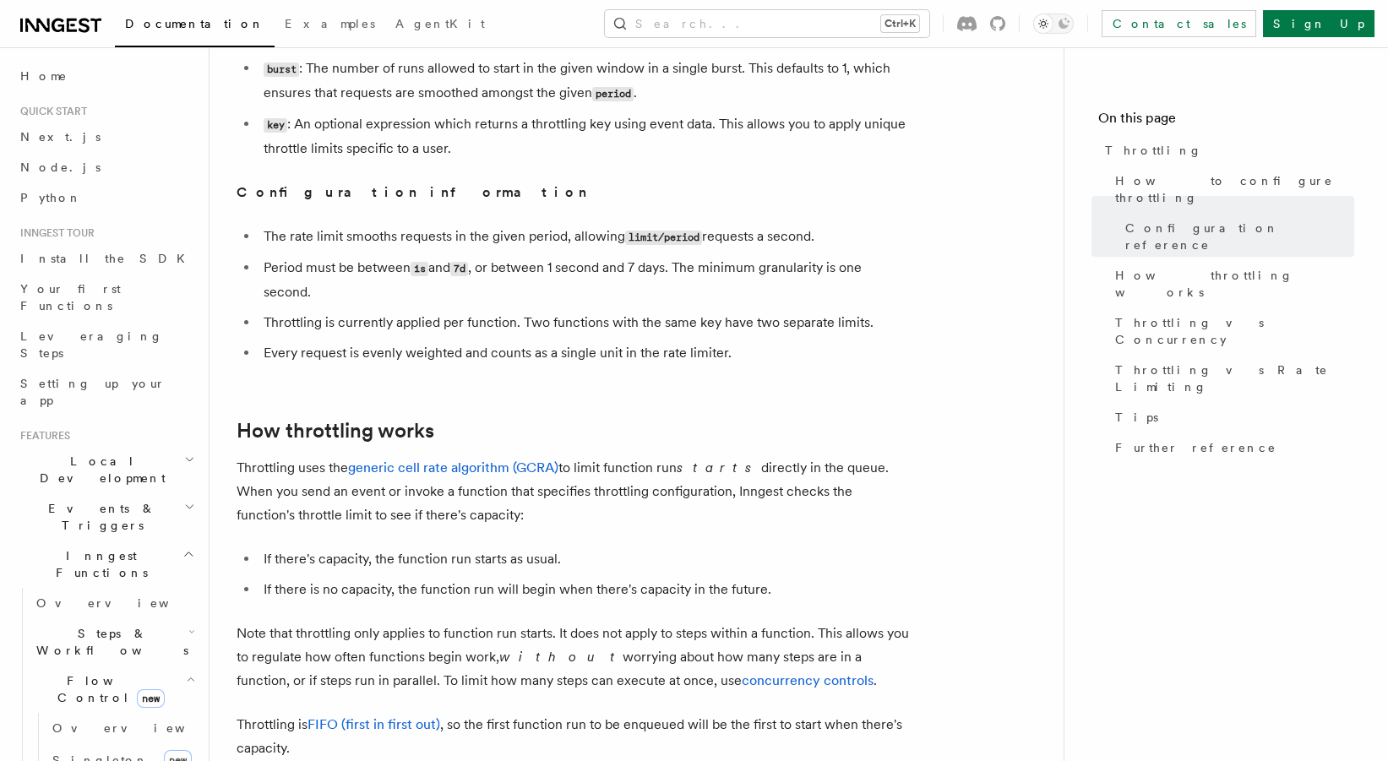
drag, startPoint x: 418, startPoint y: 286, endPoint x: 418, endPoint y: 296, distance: 10.1
click at [418, 296] on ul "The rate limit smooths requests in the given period, allowing limit/period requ…" at bounding box center [575, 295] width 676 height 140
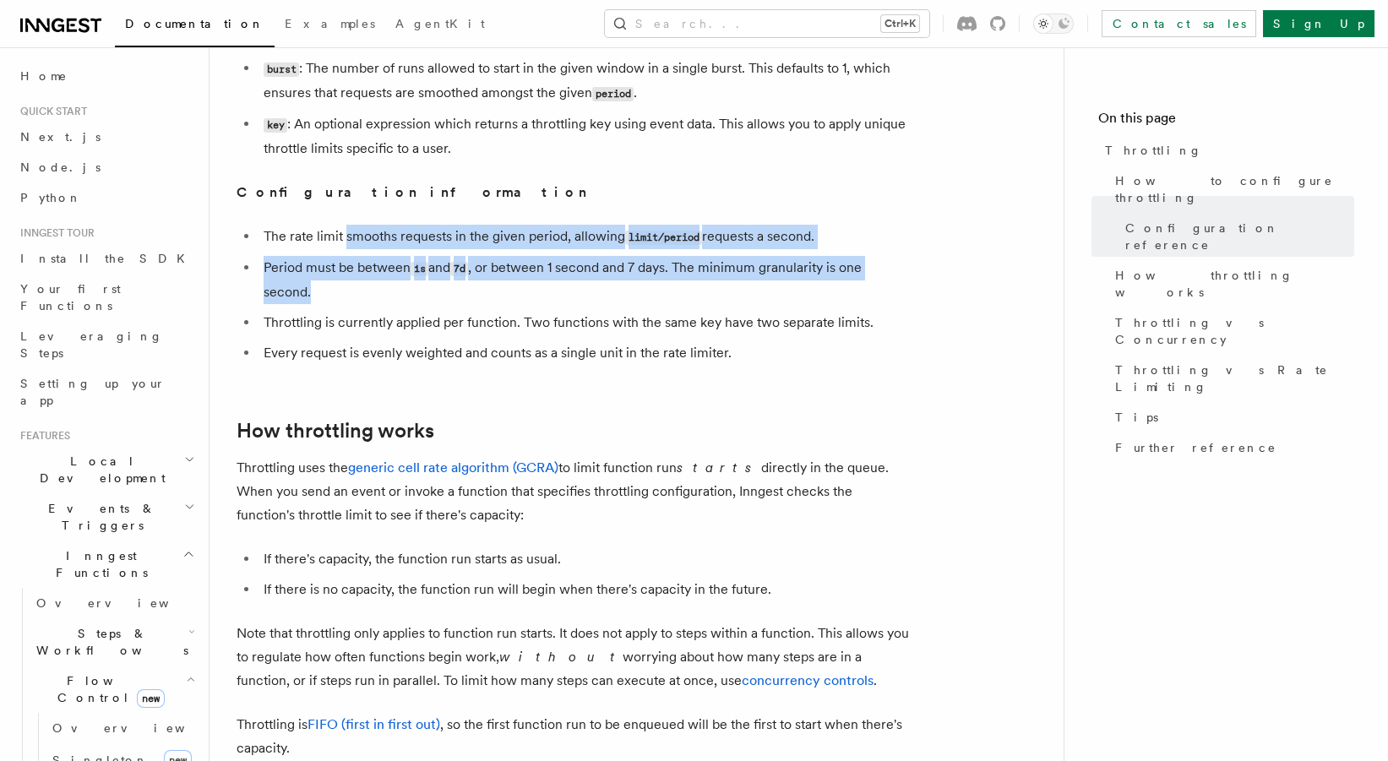
click at [418, 296] on li "Period must be between 1s and 7d , or between 1 second and 7 days. The minimum …" at bounding box center [586, 280] width 654 height 48
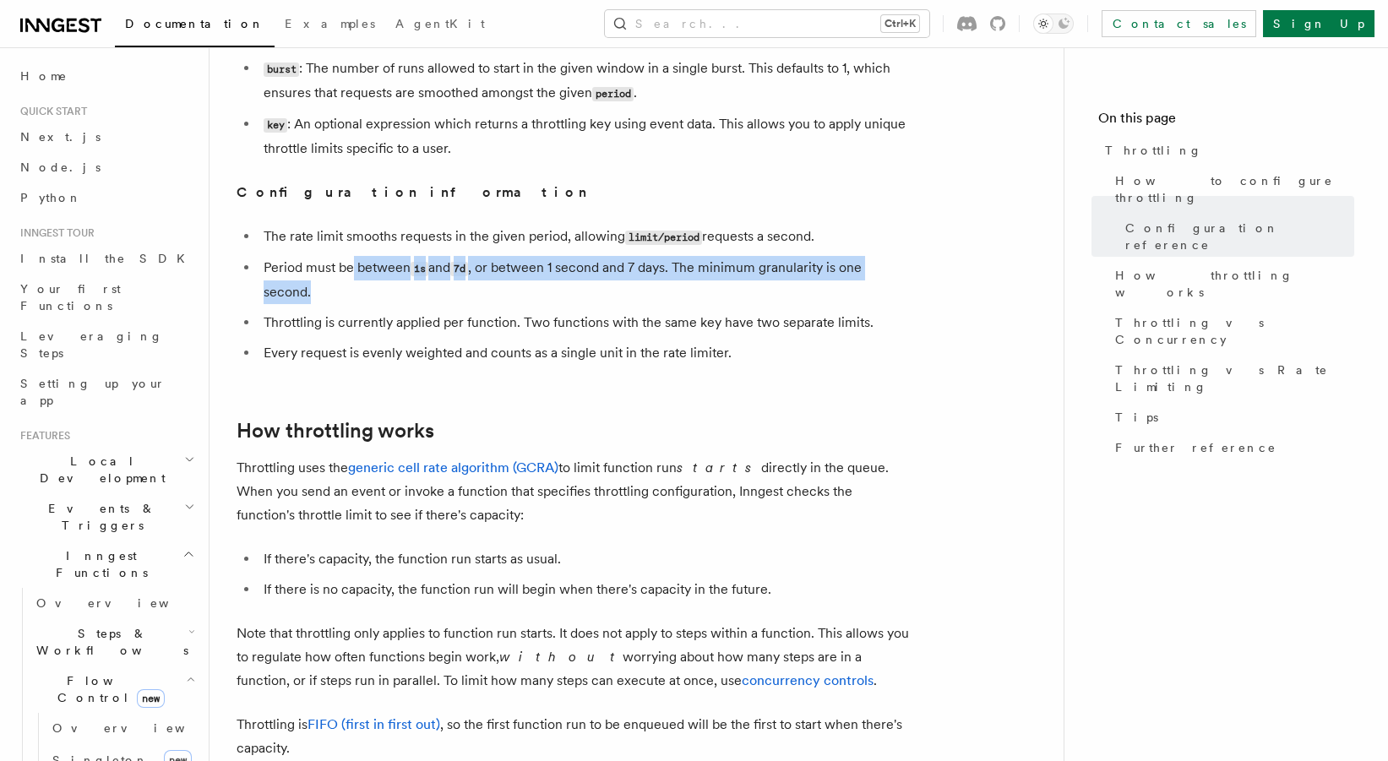
drag, startPoint x: 400, startPoint y: 288, endPoint x: 350, endPoint y: 257, distance: 58.9
click at [350, 257] on ul "The rate limit smooths requests in the given period, allowing limit/period requ…" at bounding box center [575, 295] width 676 height 140
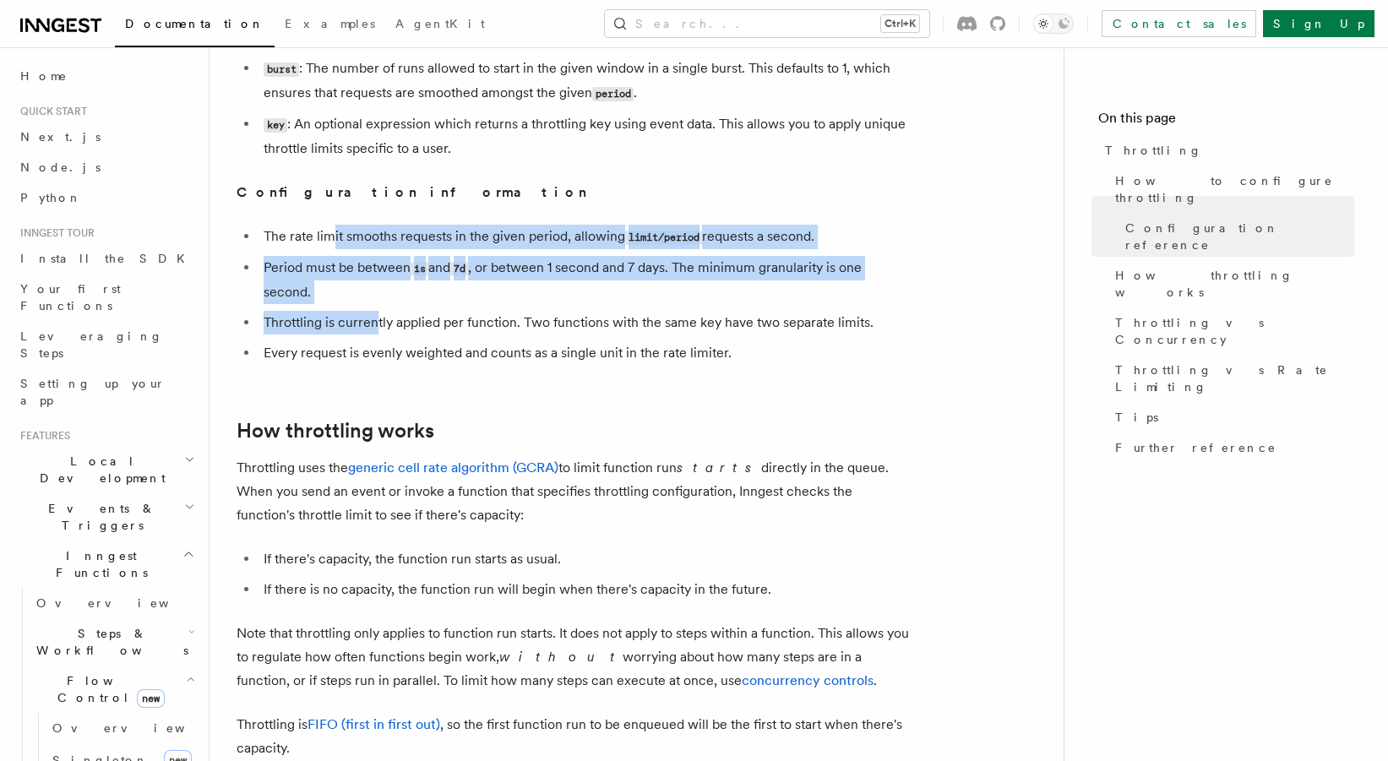
drag, startPoint x: 330, startPoint y: 232, endPoint x: 375, endPoint y: 308, distance: 88.7
click at [375, 308] on ul "The rate limit smooths requests in the given period, allowing limit/period requ…" at bounding box center [575, 295] width 676 height 140
drag, startPoint x: 367, startPoint y: 297, endPoint x: 322, endPoint y: 242, distance: 70.9
click at [322, 242] on ul "The rate limit smooths requests in the given period, allowing limit/period requ…" at bounding box center [575, 295] width 676 height 140
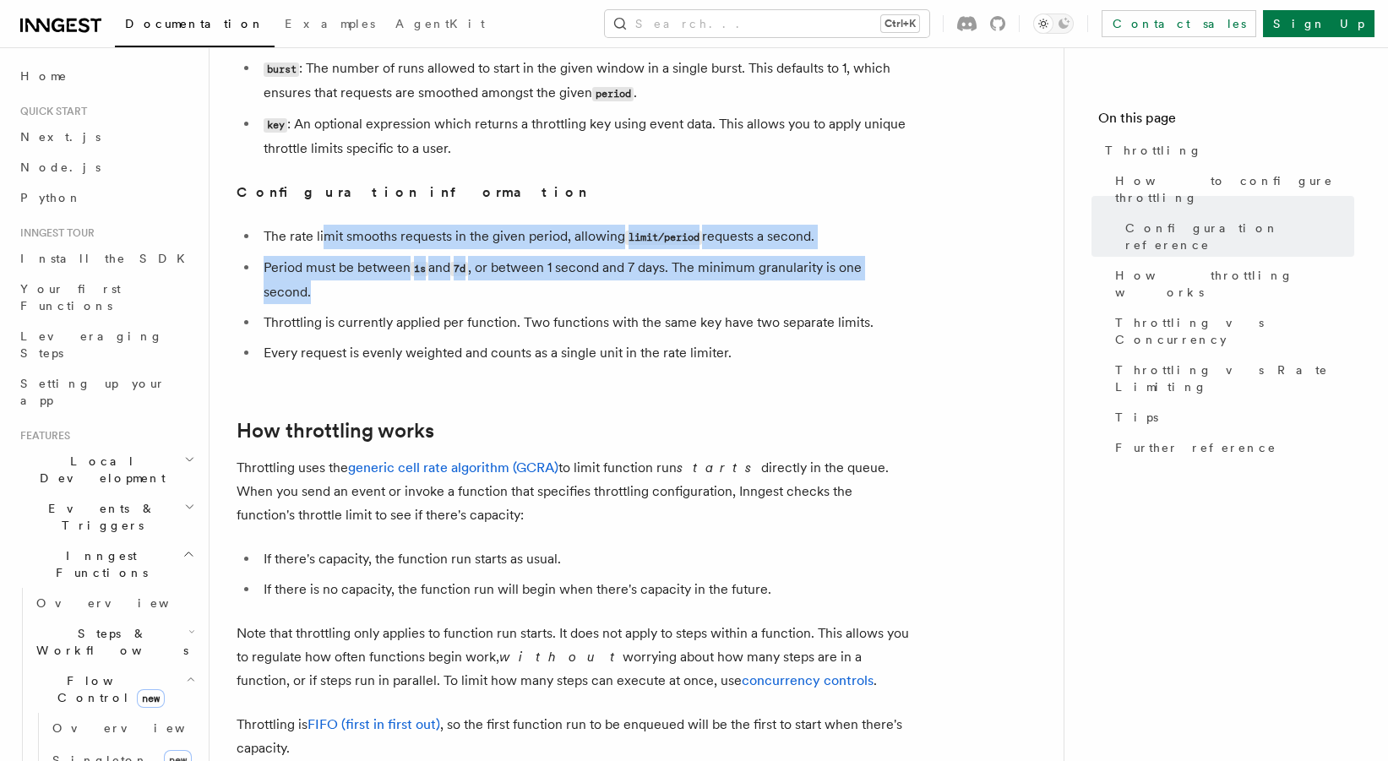
click at [322, 242] on li "The rate limit smooths requests in the given period, allowing limit/period requ…" at bounding box center [586, 237] width 654 height 25
drag, startPoint x: 357, startPoint y: 257, endPoint x: 390, endPoint y: 306, distance: 59.5
click at [390, 306] on ul "The rate limit smooths requests in the given period, allowing limit/period requ…" at bounding box center [575, 295] width 676 height 140
click at [390, 304] on li "Period must be between 1s and 7d , or between 1 second and 7 days. The minimum …" at bounding box center [586, 280] width 654 height 48
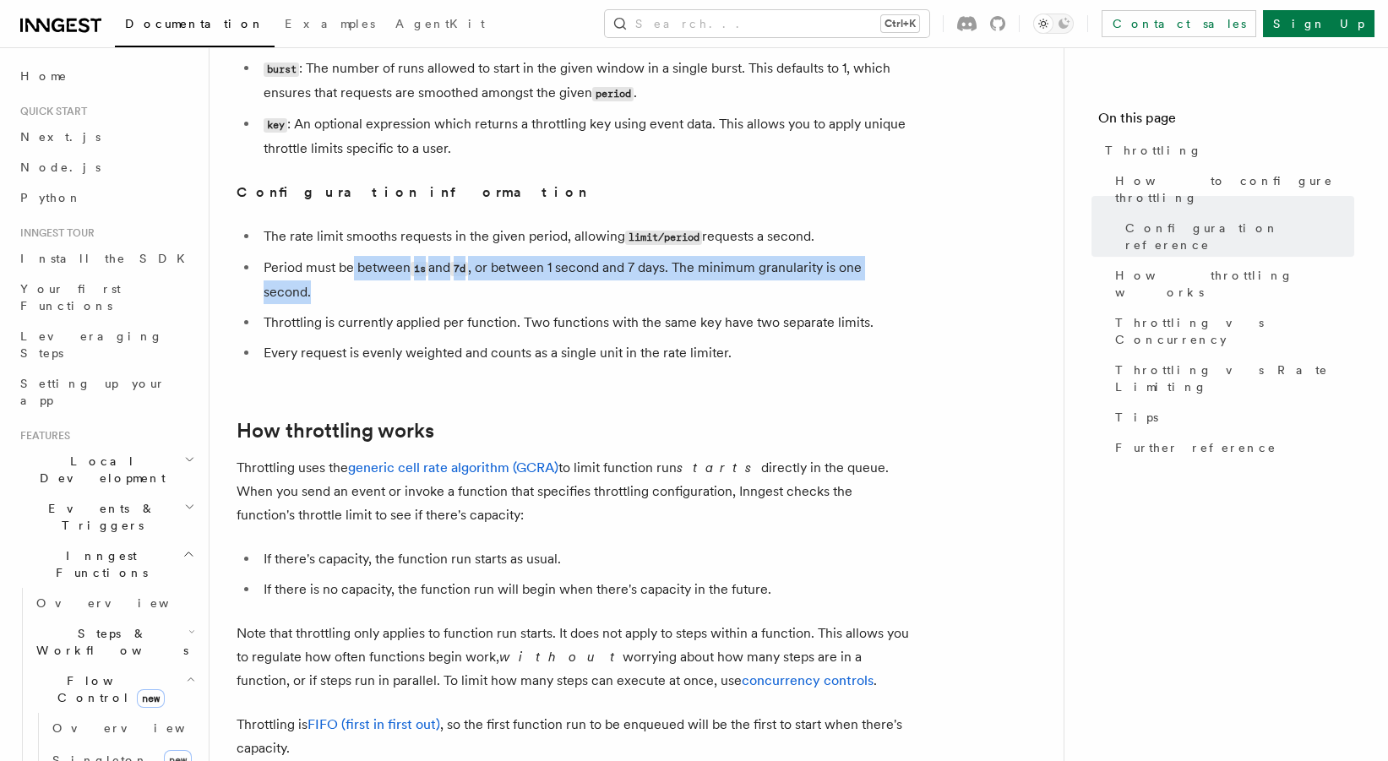
drag, startPoint x: 396, startPoint y: 306, endPoint x: 353, endPoint y: 258, distance: 64.1
click at [353, 258] on li "Period must be between 1s and 7d , or between 1 second and 7 days. The minimum …" at bounding box center [586, 280] width 654 height 48
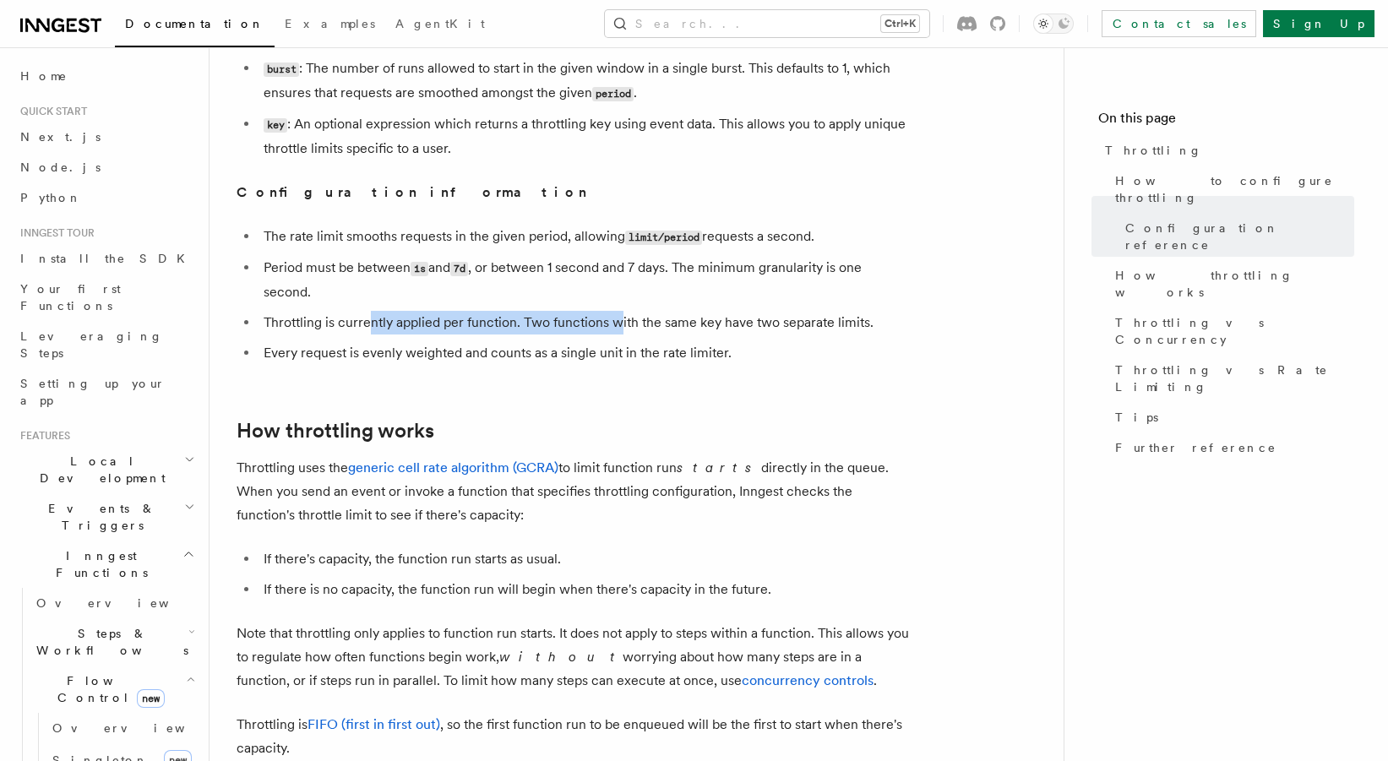
drag, startPoint x: 370, startPoint y: 326, endPoint x: 619, endPoint y: 327, distance: 249.3
click at [619, 327] on li "Throttling is currently applied per function. Two functions with the same key h…" at bounding box center [586, 323] width 654 height 24
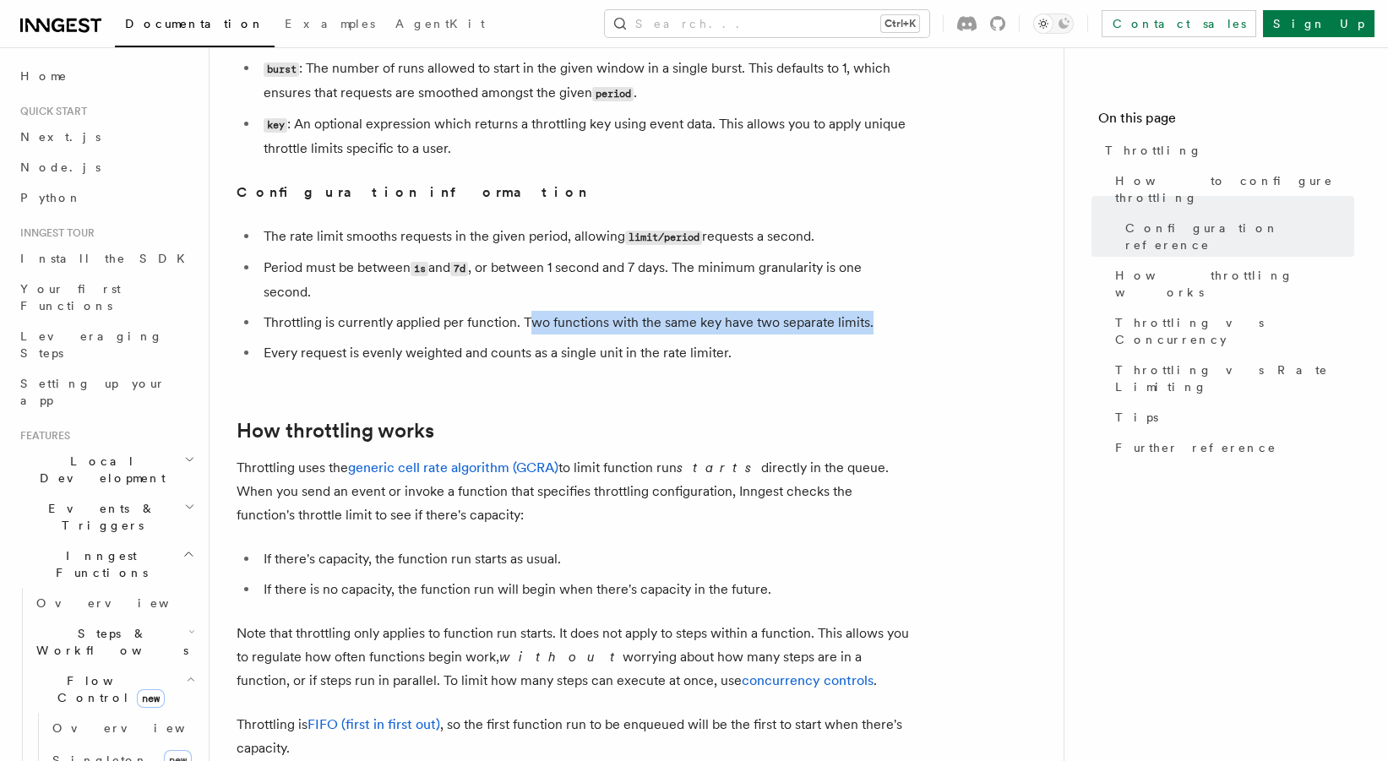
drag, startPoint x: 528, startPoint y: 331, endPoint x: 875, endPoint y: 324, distance: 346.6
click at [875, 324] on li "Throttling is currently applied per function. Two functions with the same key h…" at bounding box center [586, 323] width 654 height 24
drag, startPoint x: 804, startPoint y: 319, endPoint x: 541, endPoint y: 325, distance: 262.9
click at [541, 325] on li "Throttling is currently applied per function. Two functions with the same key h…" at bounding box center [586, 323] width 654 height 24
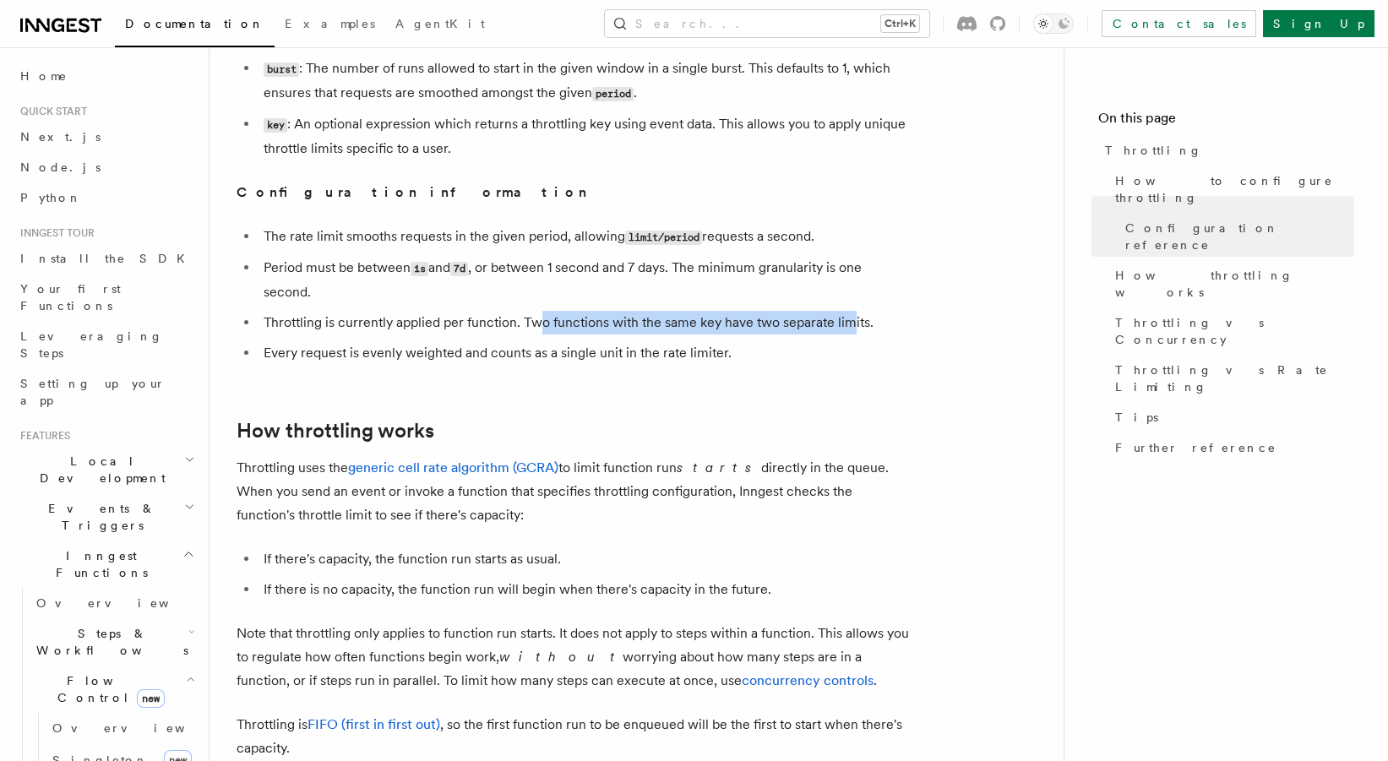
click at [537, 325] on li "Throttling is currently applied per function. Two functions with the same key h…" at bounding box center [586, 323] width 654 height 24
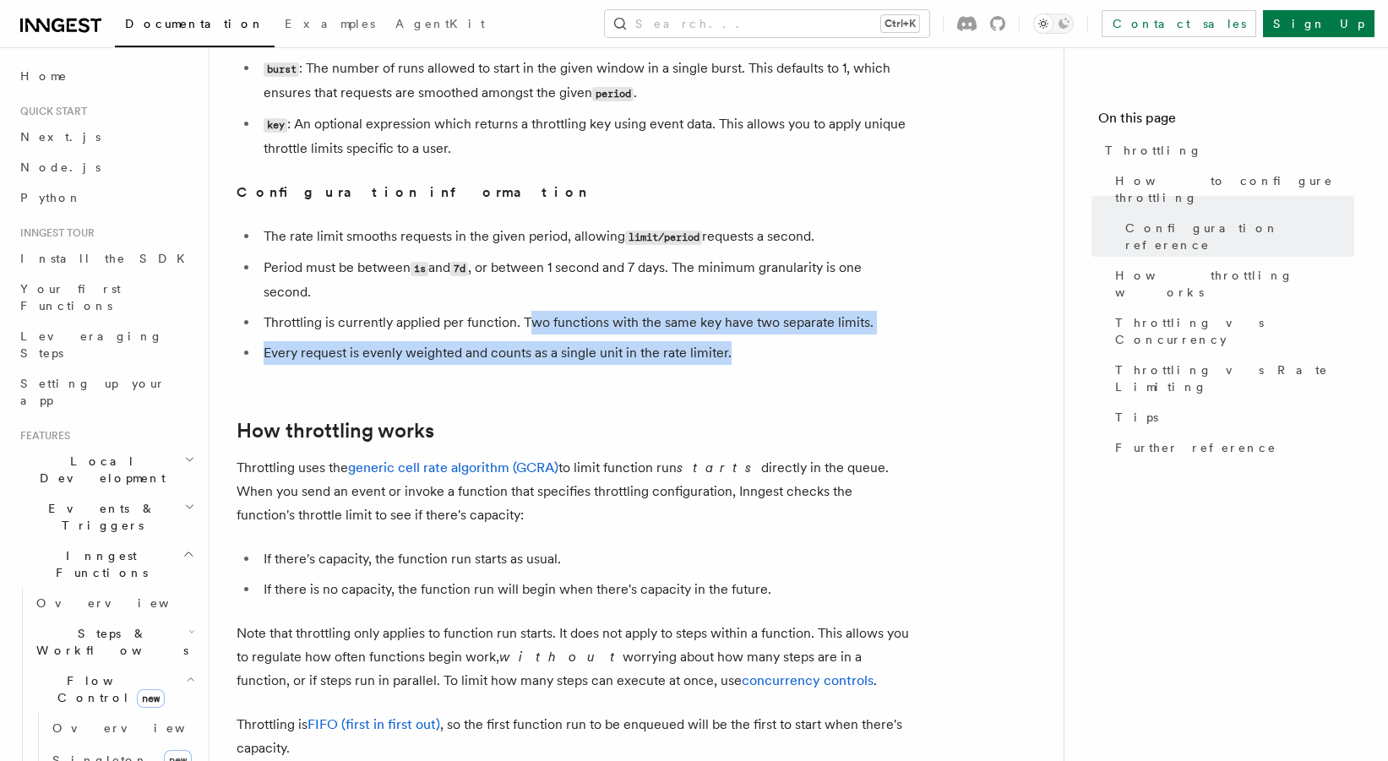
drag, startPoint x: 528, startPoint y: 325, endPoint x: 883, endPoint y: 341, distance: 355.3
click at [883, 341] on ul "The rate limit smooths requests in the given period, allowing limit/period requ…" at bounding box center [575, 295] width 676 height 140
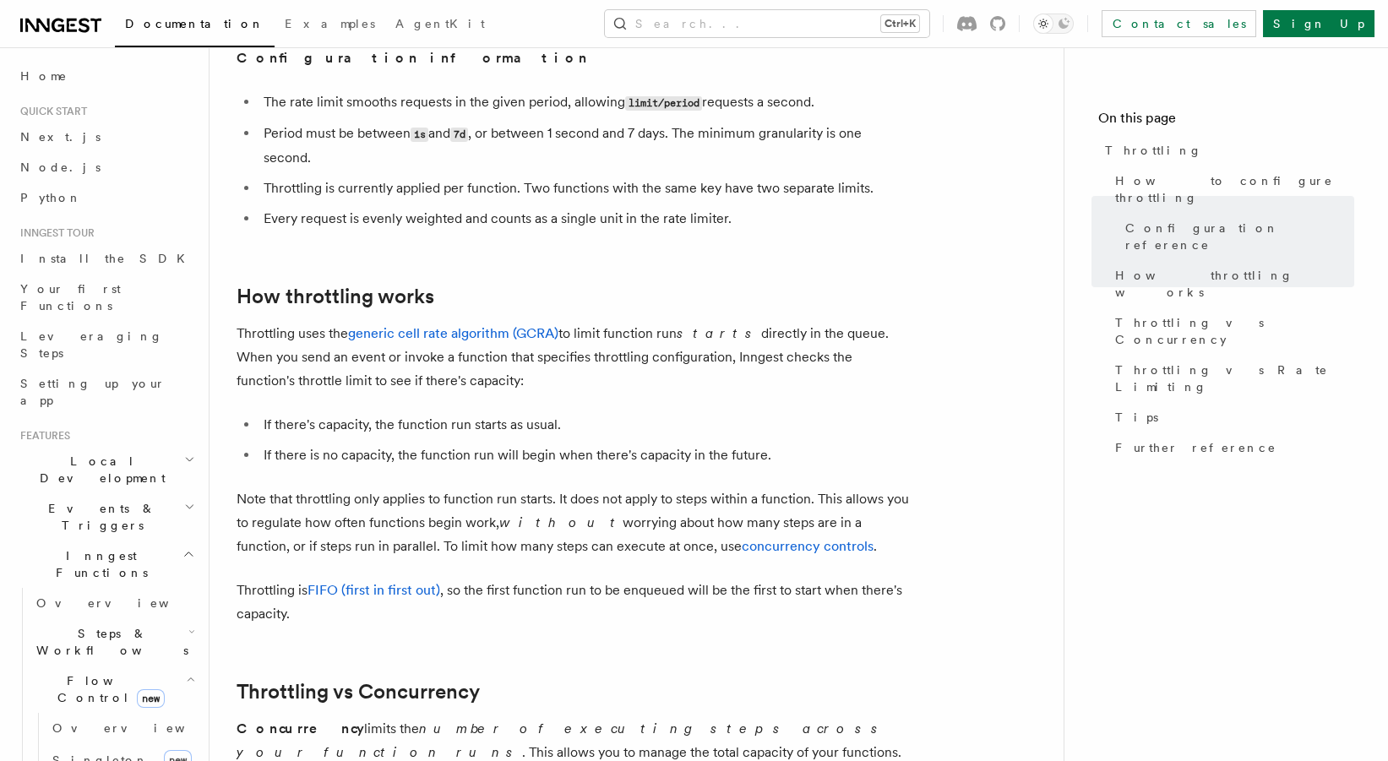
scroll to position [1033, 0]
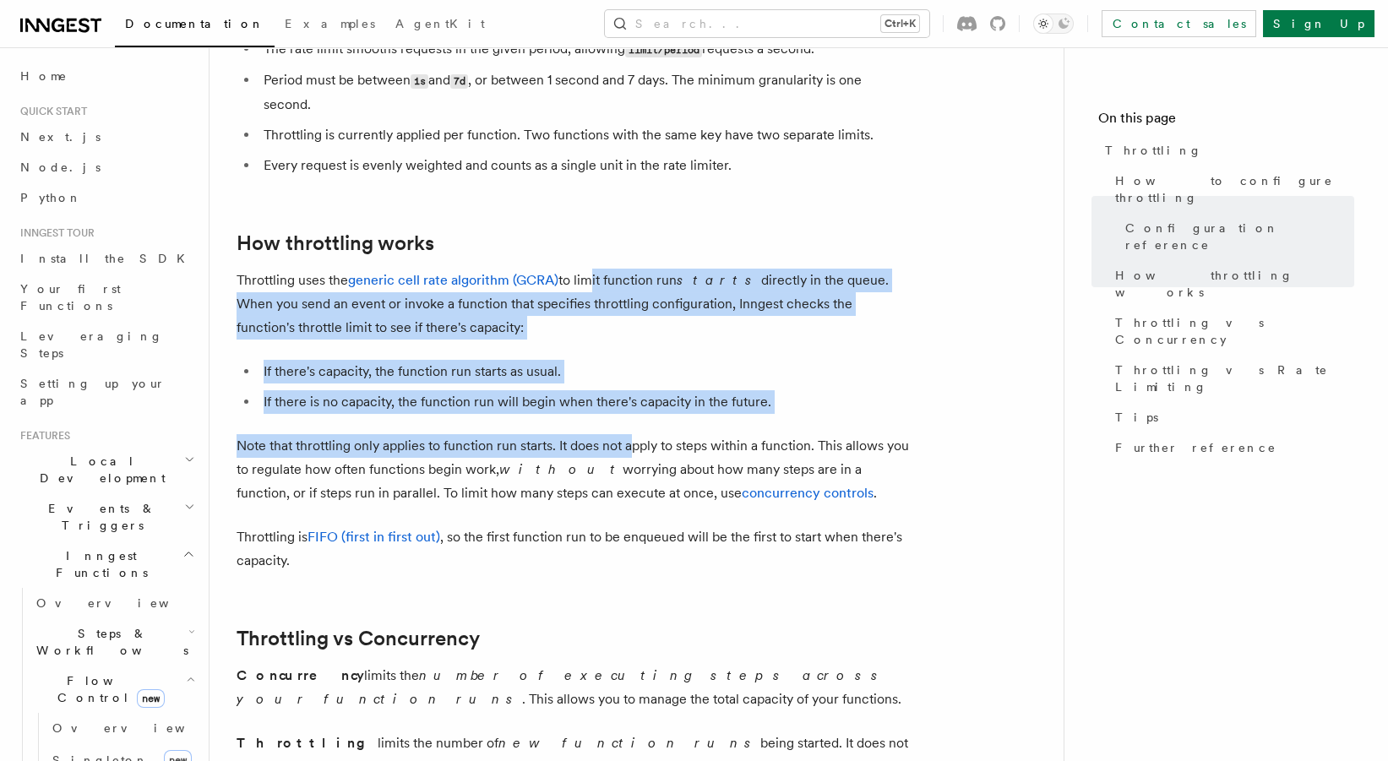
drag, startPoint x: 589, startPoint y: 286, endPoint x: 632, endPoint y: 426, distance: 146.8
click at [632, 426] on article "Features Inngest Functions Flow Control Throttling Throttling allows you to spe…" at bounding box center [637, 333] width 800 height 2583
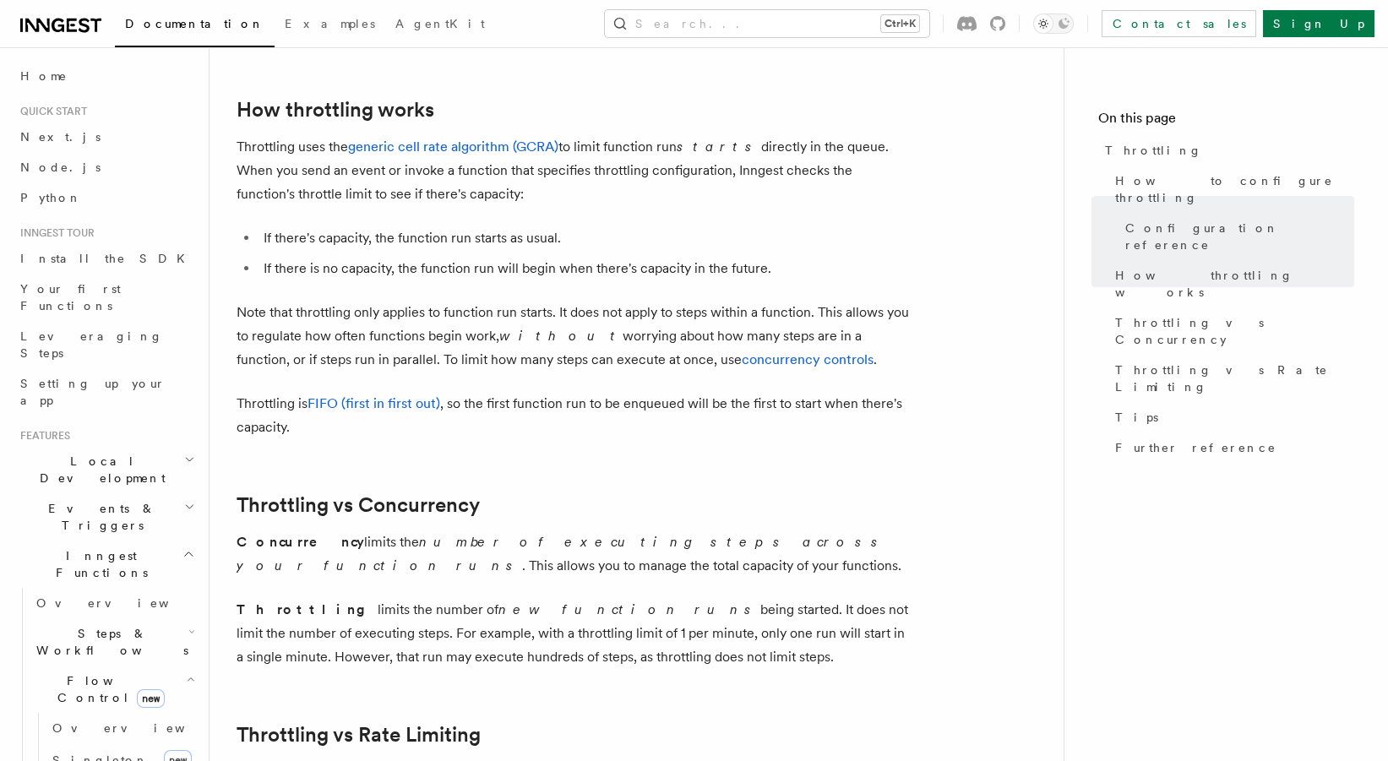
scroll to position [1220, 0]
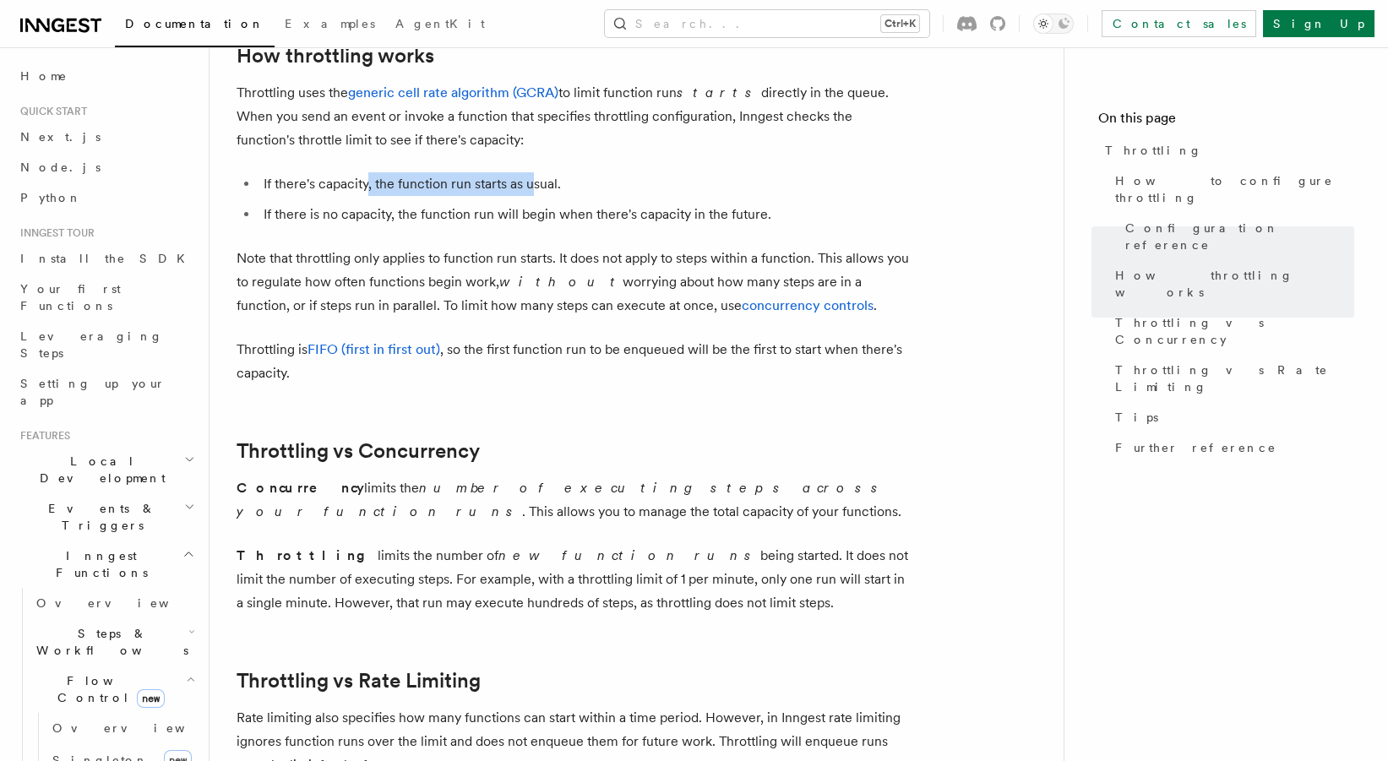
drag, startPoint x: 368, startPoint y: 180, endPoint x: 530, endPoint y: 192, distance: 162.7
click at [530, 192] on li "If there's capacity, the function run starts as usual." at bounding box center [586, 184] width 654 height 24
drag, startPoint x: 576, startPoint y: 192, endPoint x: 398, endPoint y: 181, distance: 178.7
click at [398, 181] on li "If there's capacity, the function run starts as usual." at bounding box center [586, 184] width 654 height 24
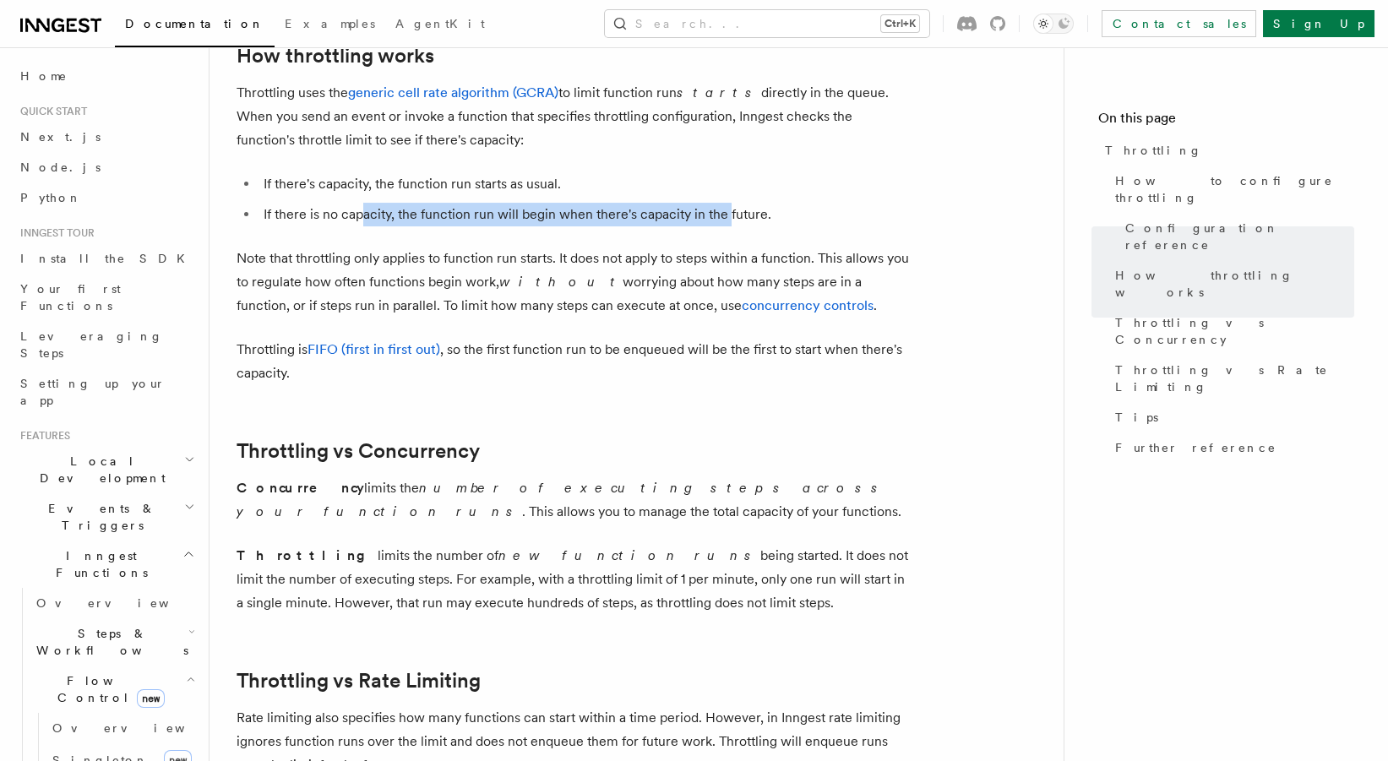
drag, startPoint x: 441, startPoint y: 215, endPoint x: 726, endPoint y: 221, distance: 284.8
click at [726, 221] on li "If there is no capacity, the function run will begin when there's capacity in t…" at bounding box center [586, 215] width 654 height 24
